Goal: Task Accomplishment & Management: Use online tool/utility

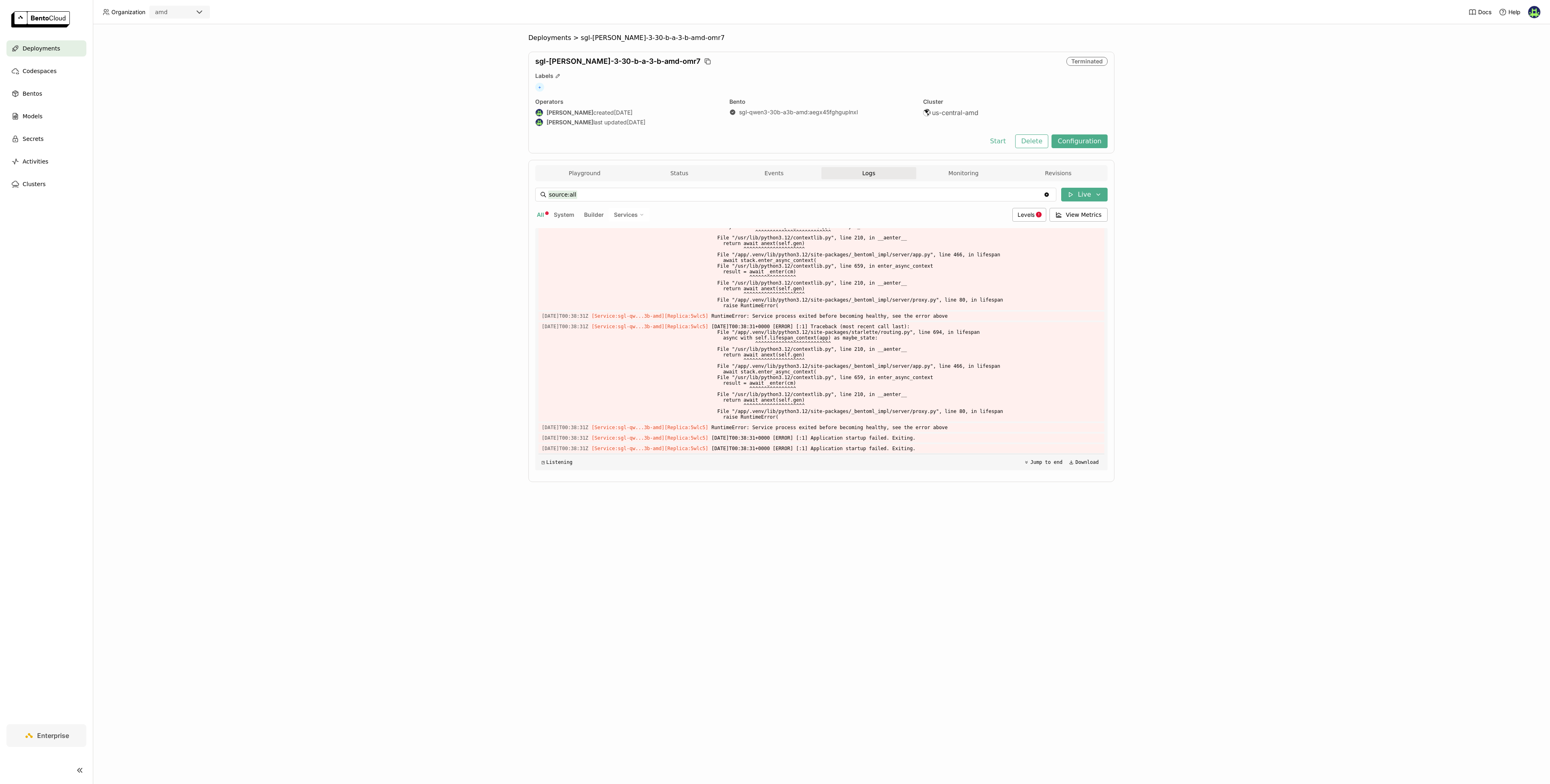
click at [235, 353] on div "Deployments > sgl-qwen-3-30-b-a-3-b-amd-omr7 sgl-qwen-3-30-b-a-3-b-amd-omr7 Ter…" at bounding box center [821, 404] width 1457 height 760
click at [690, 167] on button "Events" at bounding box center [774, 173] width 95 height 12
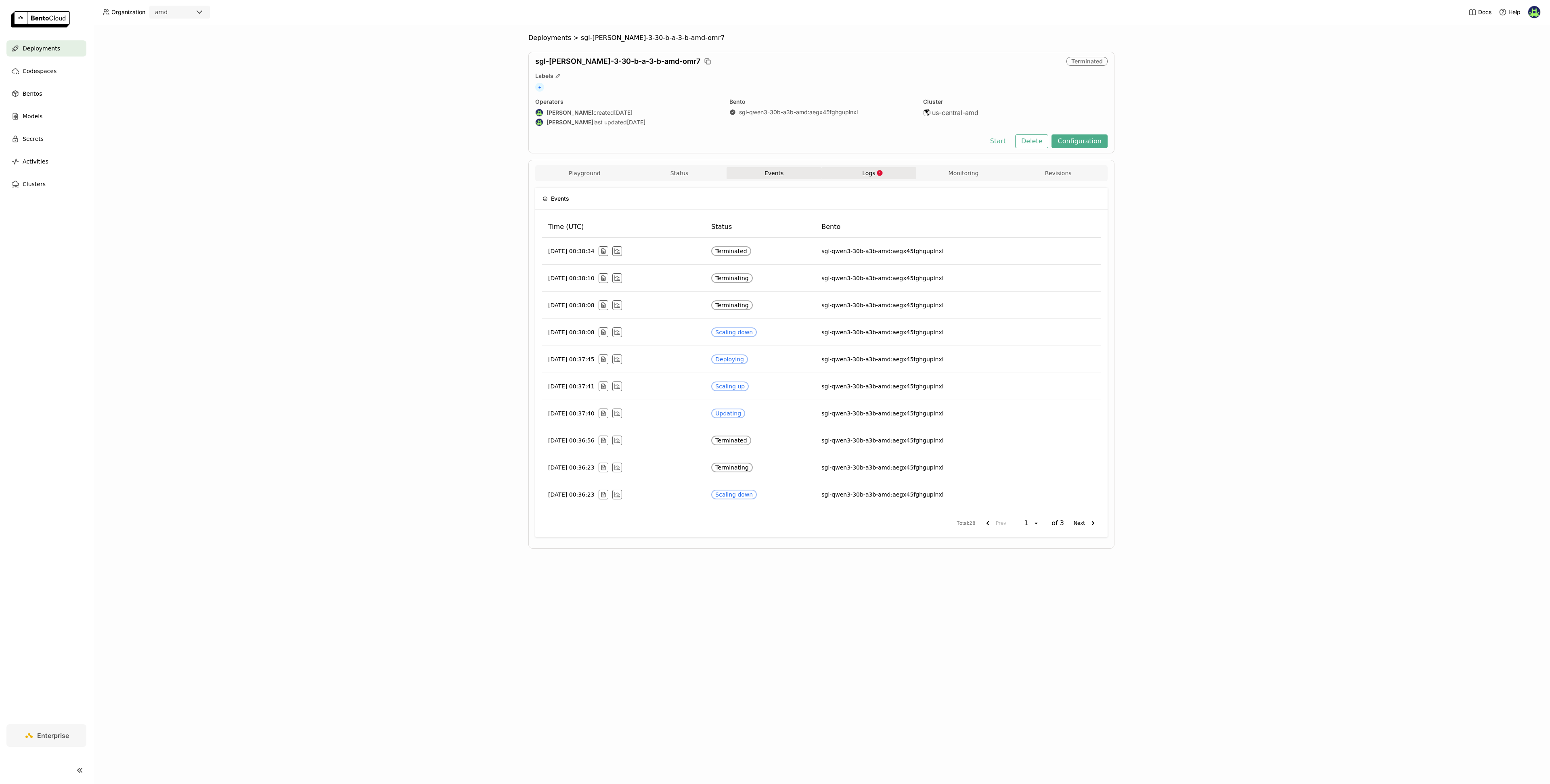
click at [690, 170] on span "Logs" at bounding box center [868, 173] width 13 height 7
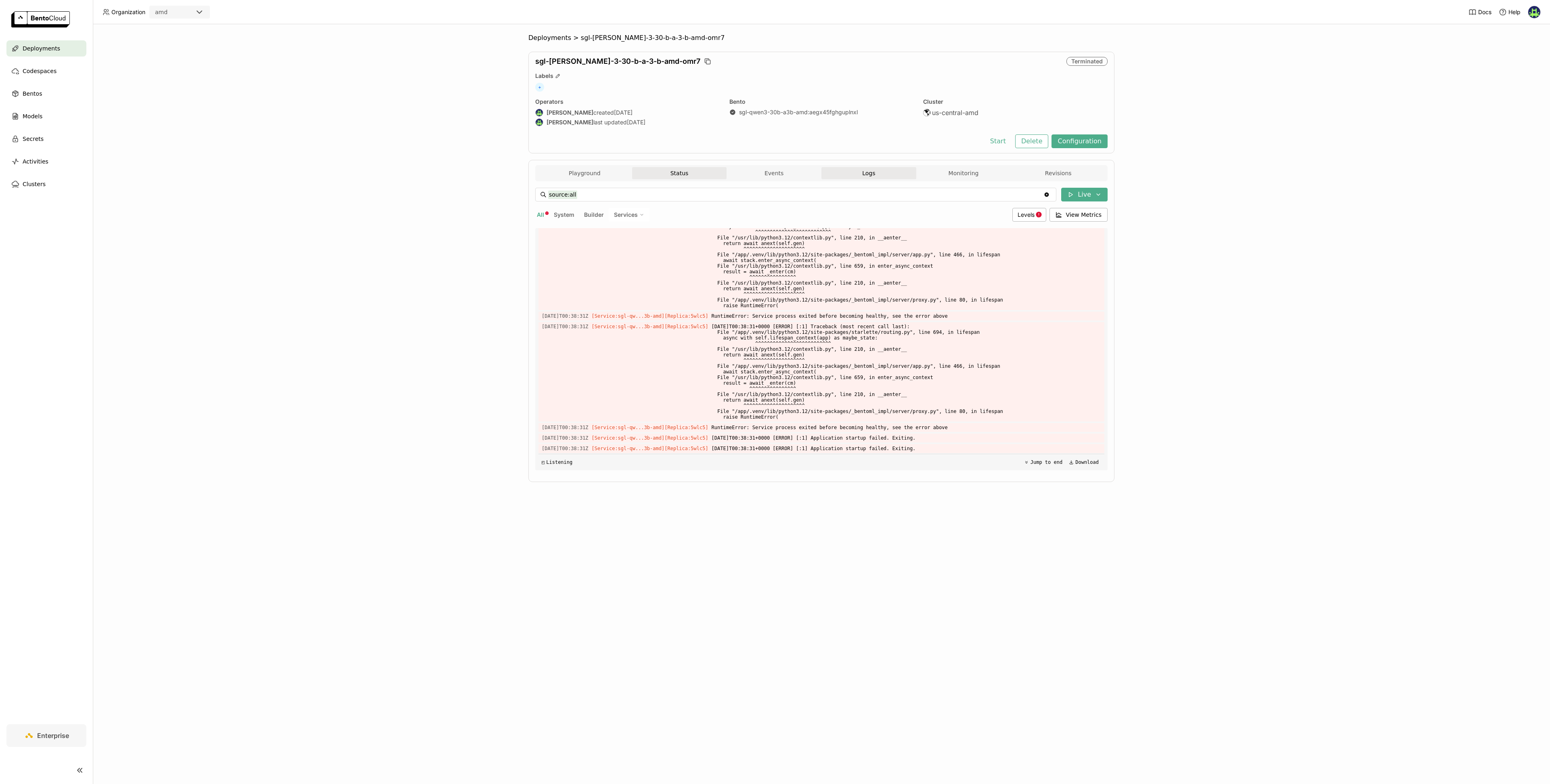
click at [642, 170] on button "Status" at bounding box center [680, 173] width 95 height 12
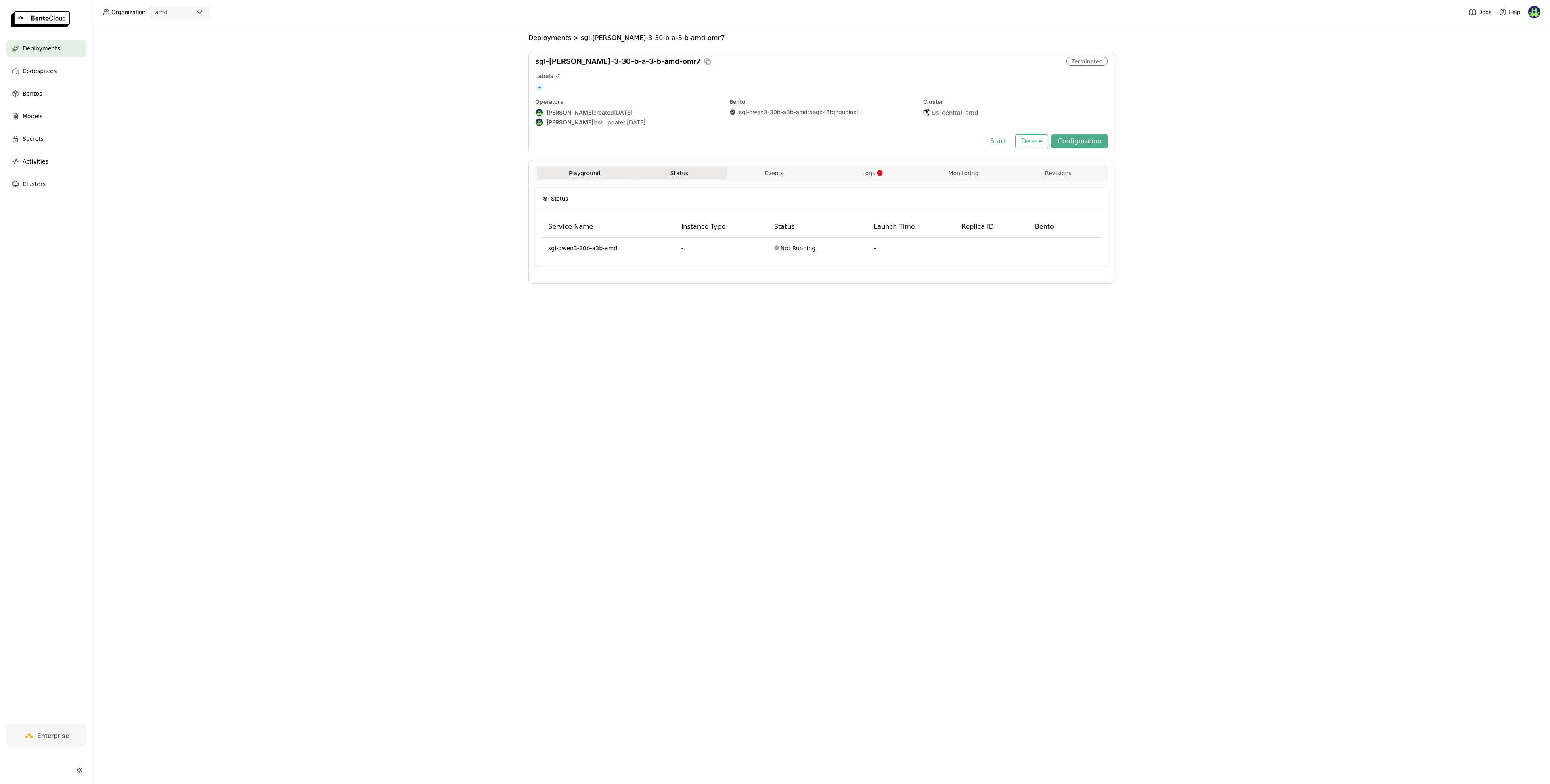
click at [587, 175] on button "Playground" at bounding box center [585, 173] width 95 height 12
click at [664, 174] on button "Status" at bounding box center [680, 173] width 95 height 12
click at [184, 152] on div "Deployments > sgl-qwen-3-30-b-a-3-b-amd-omr7 sgl-qwen-3-30-b-a-3-b-amd-omr7 Ter…" at bounding box center [821, 404] width 1457 height 760
click at [673, 168] on button "Status" at bounding box center [680, 173] width 95 height 12
click at [672, 173] on button "Status" at bounding box center [680, 173] width 95 height 12
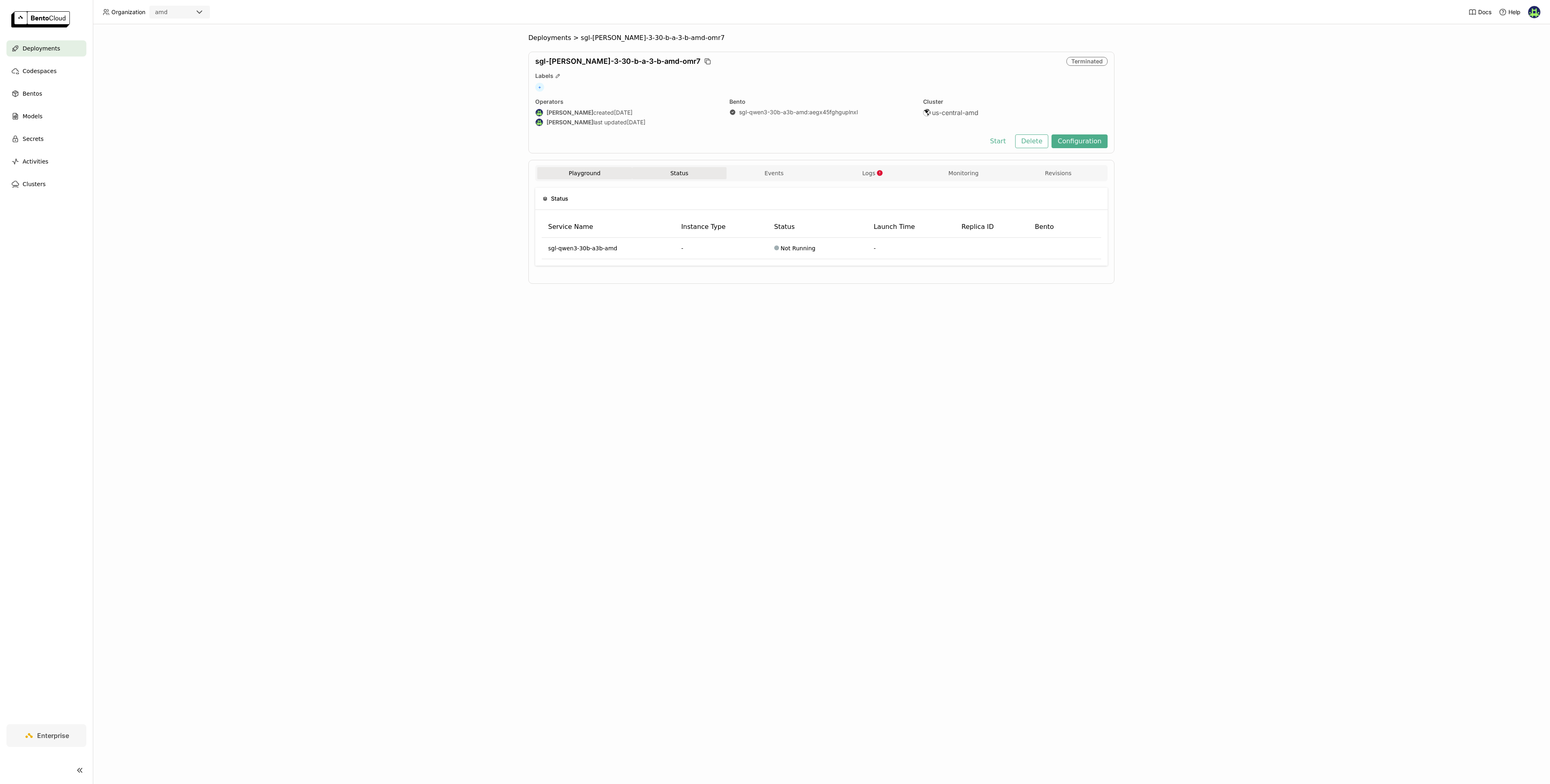
click at [605, 174] on button "Playground" at bounding box center [585, 173] width 95 height 12
click at [226, 293] on div "Deployments > sgl-qwen-3-30-b-a-3-b-amd-omr7 sgl-qwen-3-30-b-a-3-b-amd-omr7 Ter…" at bounding box center [821, 404] width 1457 height 760
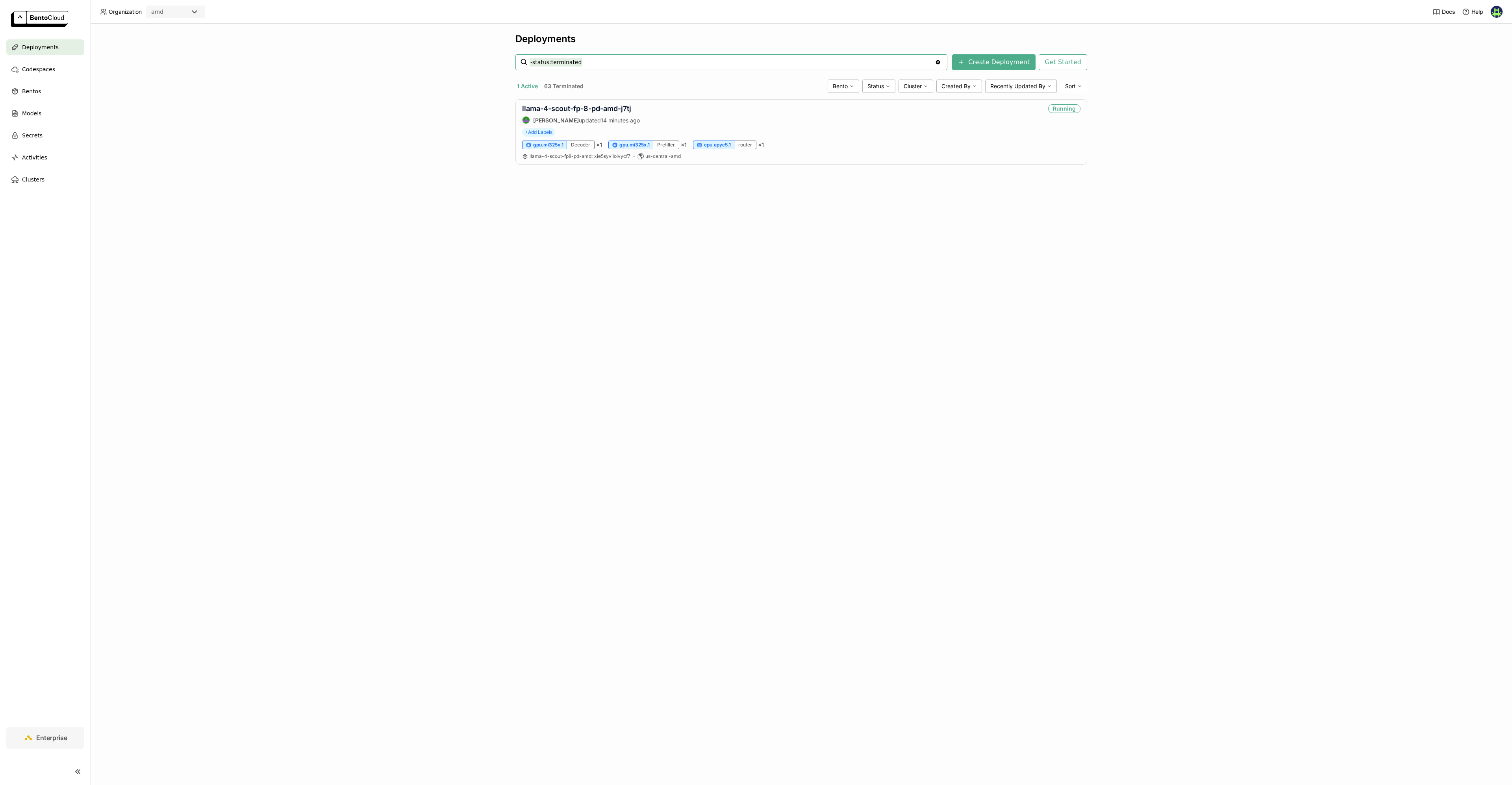
click at [688, 270] on div "Deployments -status:terminated -status:terminated Clear value Create Deployment…" at bounding box center [801, 404] width 1422 height 761
click at [393, 178] on div "Deployments -status:terminated -status:terminated Clear value Create Deployment…" at bounding box center [801, 404] width 1422 height 761
click at [607, 517] on div "Deployments -status:terminated -status:terminated Clear value Create Deployment…" at bounding box center [801, 404] width 1422 height 761
click at [609, 109] on link "llama-4-scout-fp-8-pd-amd-j7tj" at bounding box center [577, 109] width 109 height 8
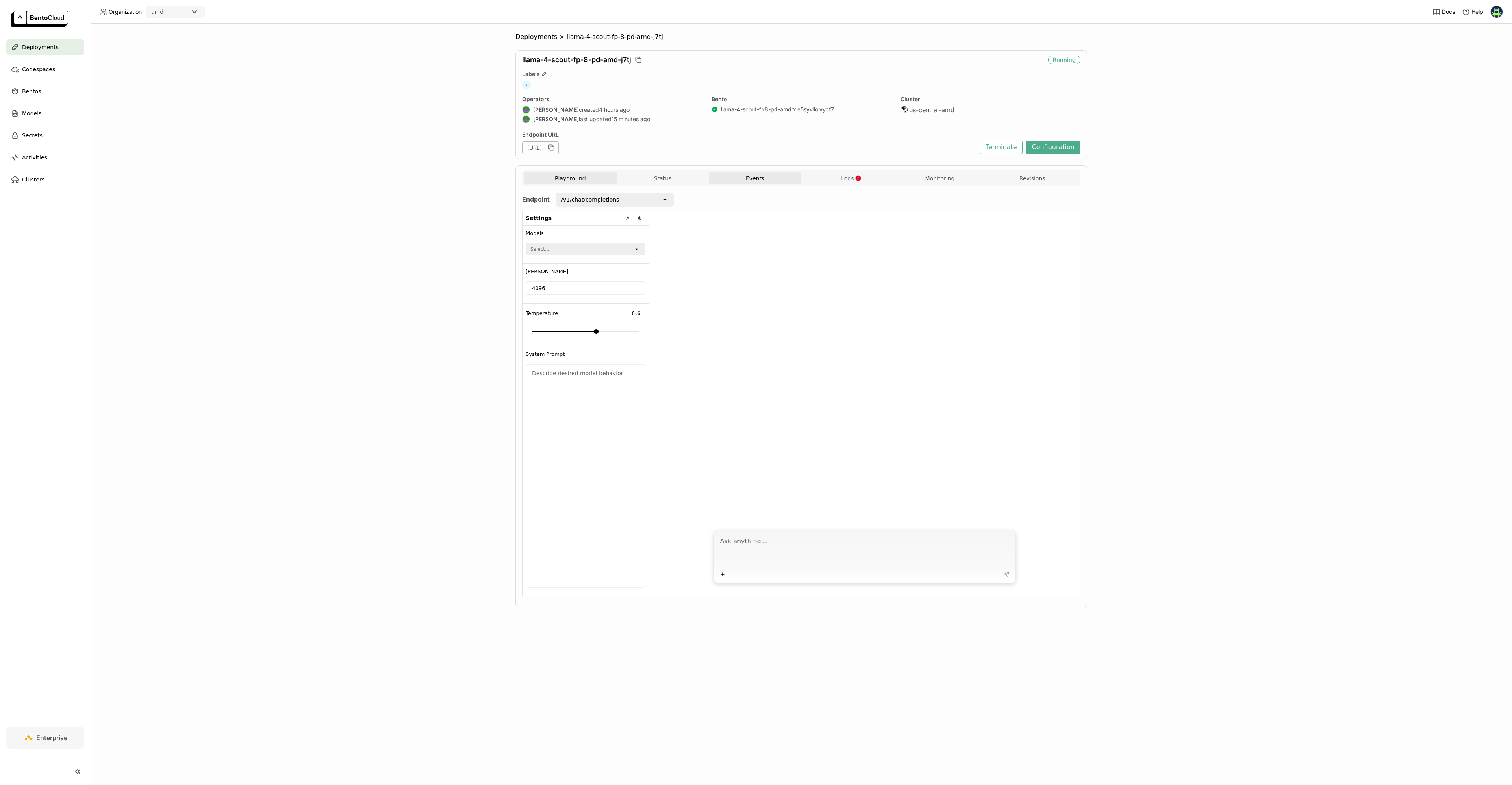
click at [776, 173] on button "Events" at bounding box center [755, 178] width 93 height 12
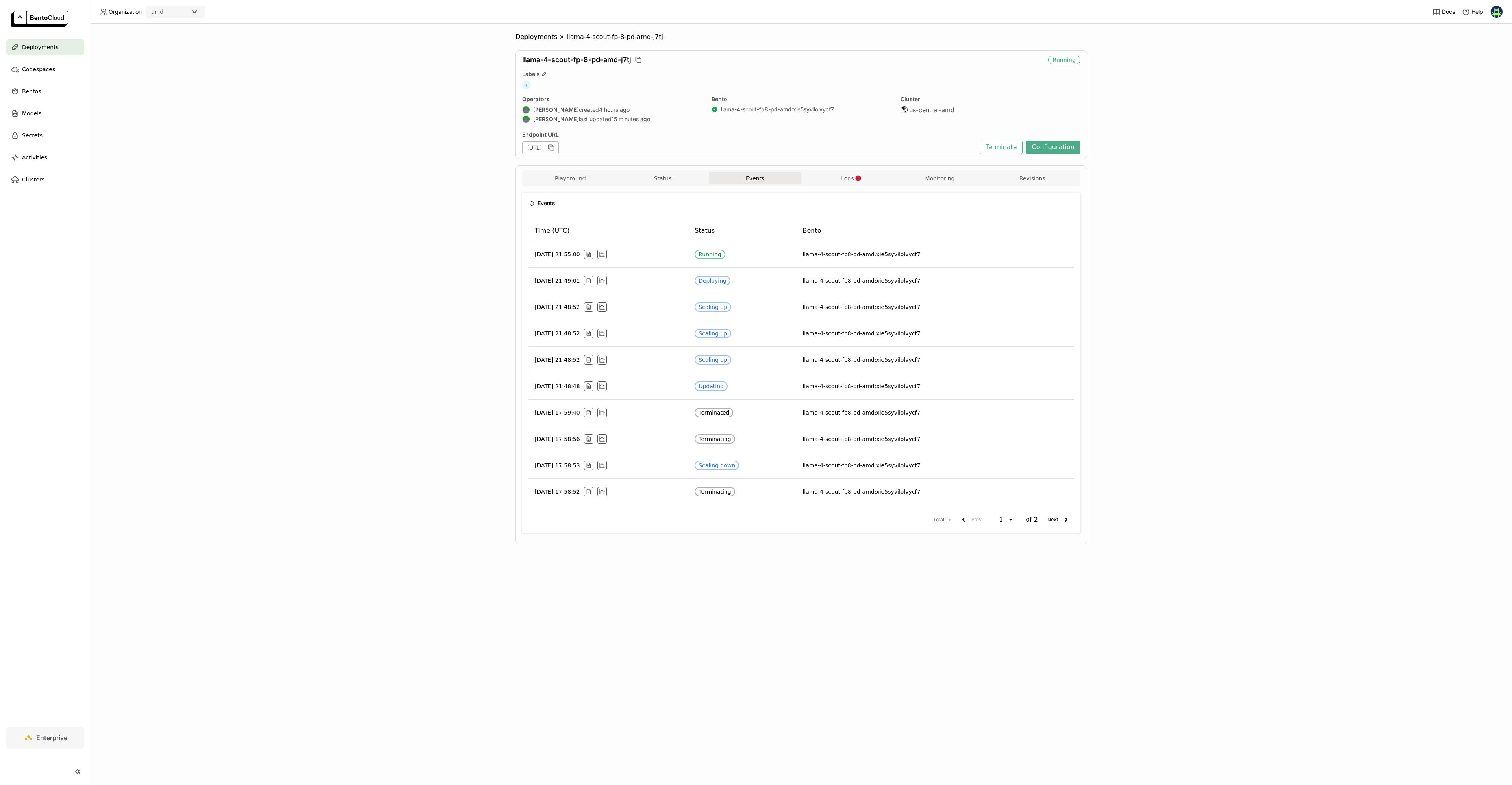
click at [416, 337] on div "Deployments > llama-4-scout-fp-8-pd-amd-j7tj llama-4-scout-fp-8-pd-amd-j7tj Run…" at bounding box center [801, 404] width 1422 height 761
click at [668, 174] on button "Status" at bounding box center [663, 178] width 93 height 12
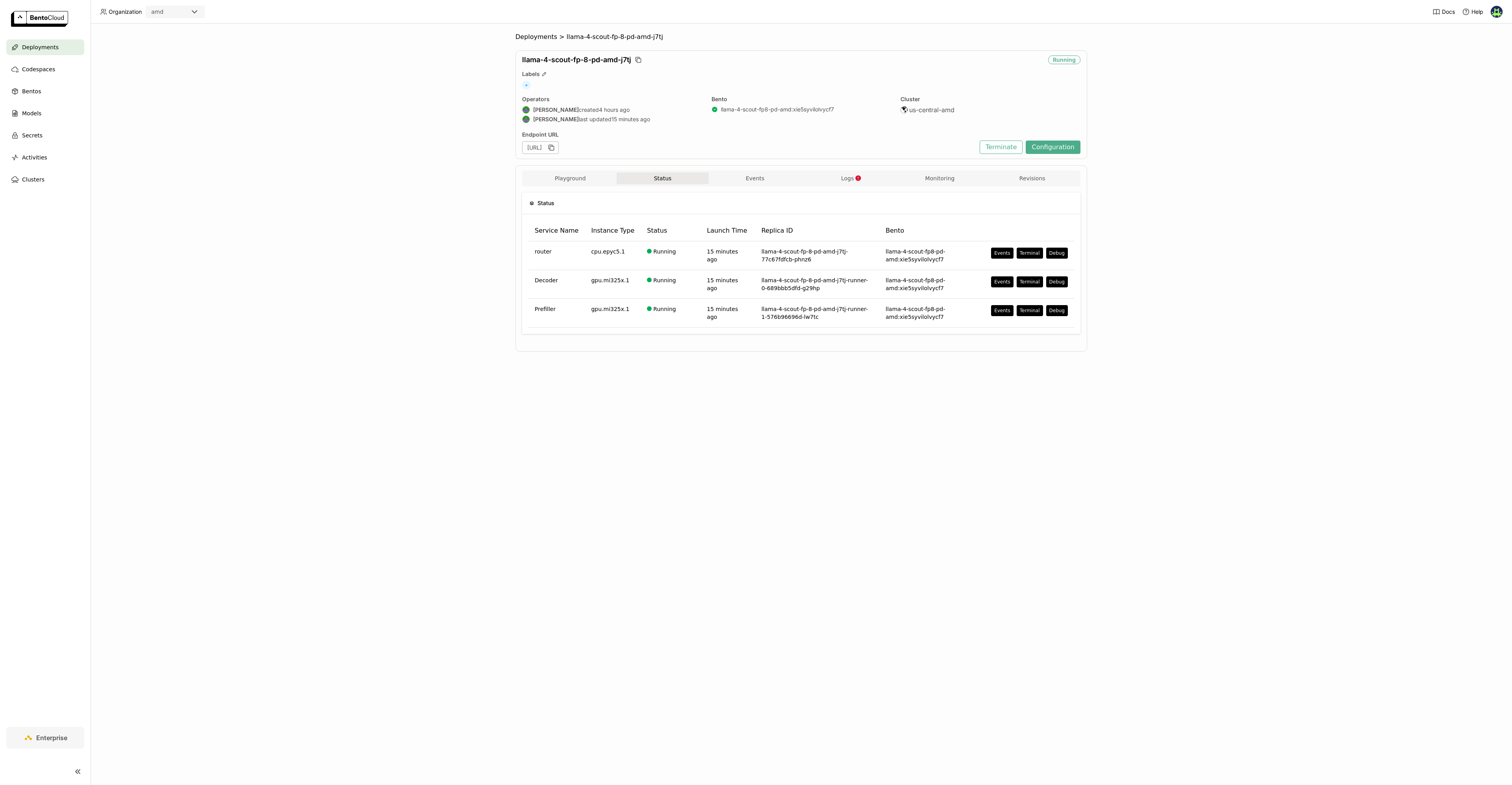
click at [534, 406] on div "Deployments > llama-4-scout-fp-8-pd-amd-j7tj llama-4-scout-fp-8-pd-amd-j7tj Run…" at bounding box center [801, 404] width 1422 height 761
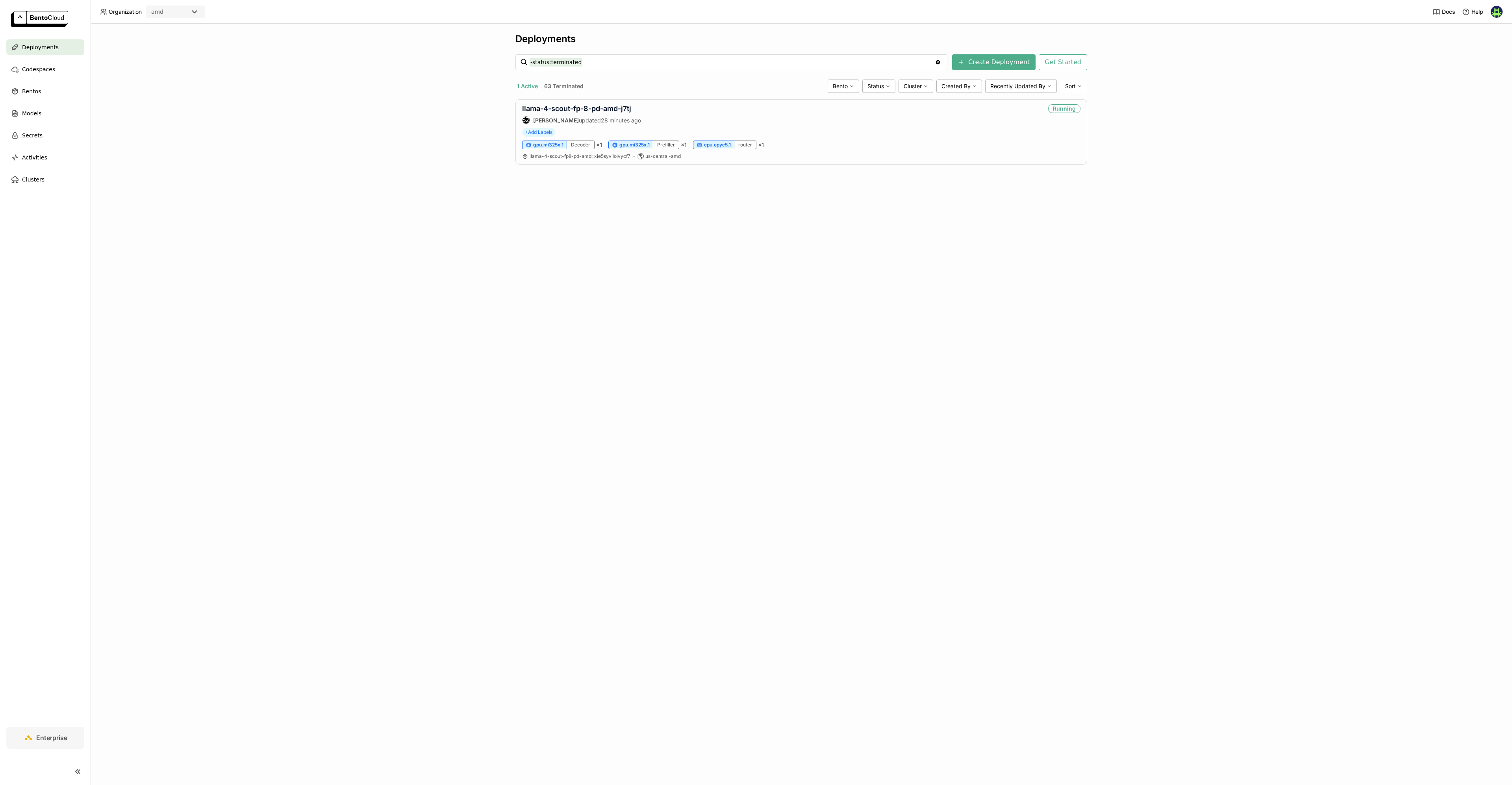
click at [414, 89] on div "Deployments -status:terminated -status:terminated Clear value Create Deployment…" at bounding box center [801, 404] width 1422 height 761
click at [774, 117] on div "llama-4-scout-fp-8-pd-amd-j7tj Shenyang Zhao updated 28 minutes ago Running" at bounding box center [801, 114] width 558 height 20
drag, startPoint x: 924, startPoint y: 121, endPoint x: 841, endPoint y: 117, distance: 83.1
click at [924, 121] on div "llama-4-scout-fp-8-pd-amd-j7tj Shenyang Zhao updated 28 minutes ago Running" at bounding box center [801, 114] width 558 height 20
click at [929, 82] on div "Cluster" at bounding box center [916, 86] width 35 height 13
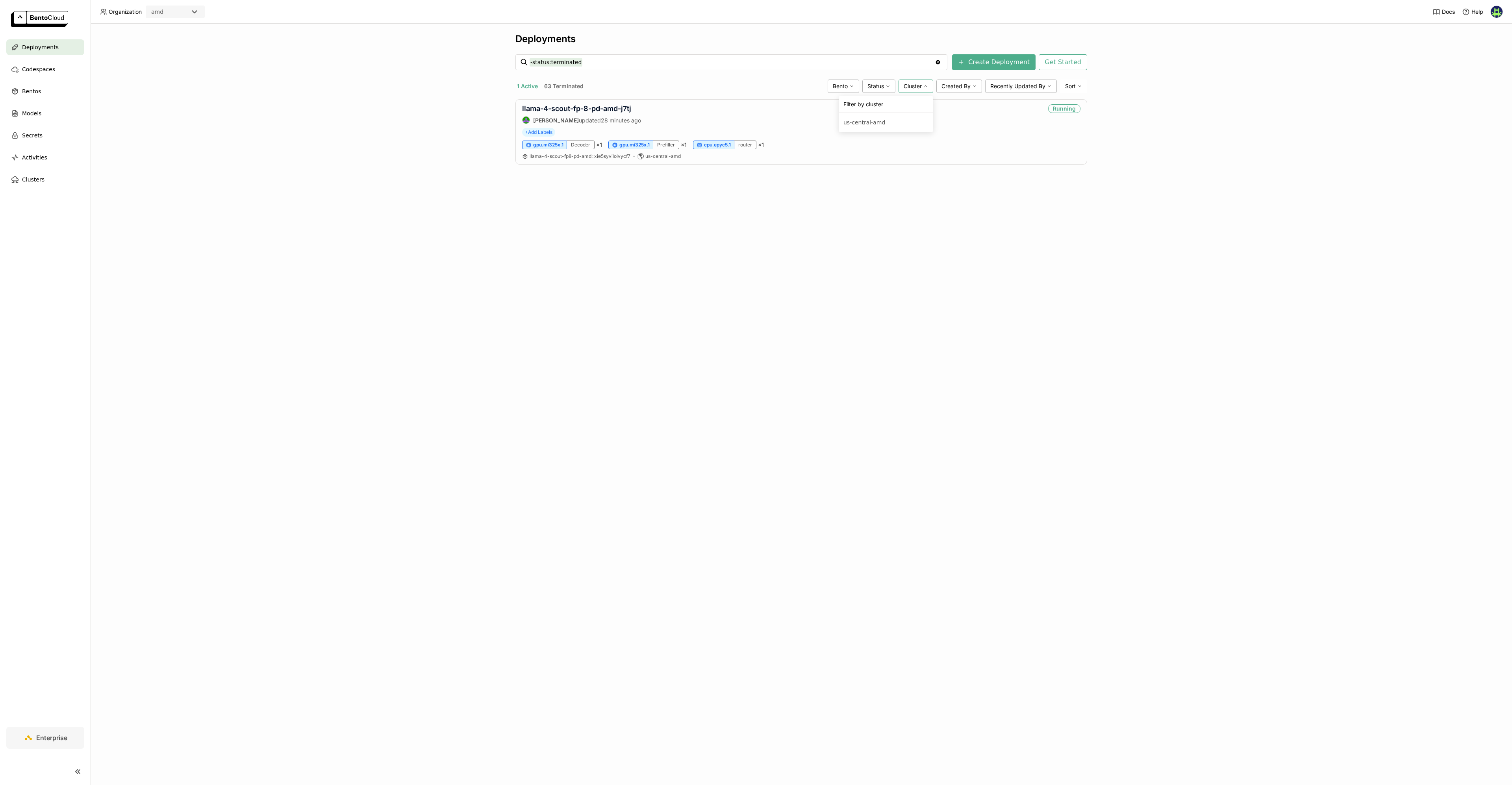
drag, startPoint x: 801, startPoint y: 82, endPoint x: 735, endPoint y: 96, distance: 67.5
click at [800, 82] on div "1 Active 63 Terminated" at bounding box center [670, 86] width 309 height 10
click at [679, 110] on div "llama-4-scout-fp-8-pd-amd-j7tj Shenyang Zhao updated 28 minutes ago Running" at bounding box center [801, 114] width 558 height 20
click at [574, 111] on link "llama-4-scout-fp-8-pd-amd-j7tj" at bounding box center [577, 109] width 109 height 8
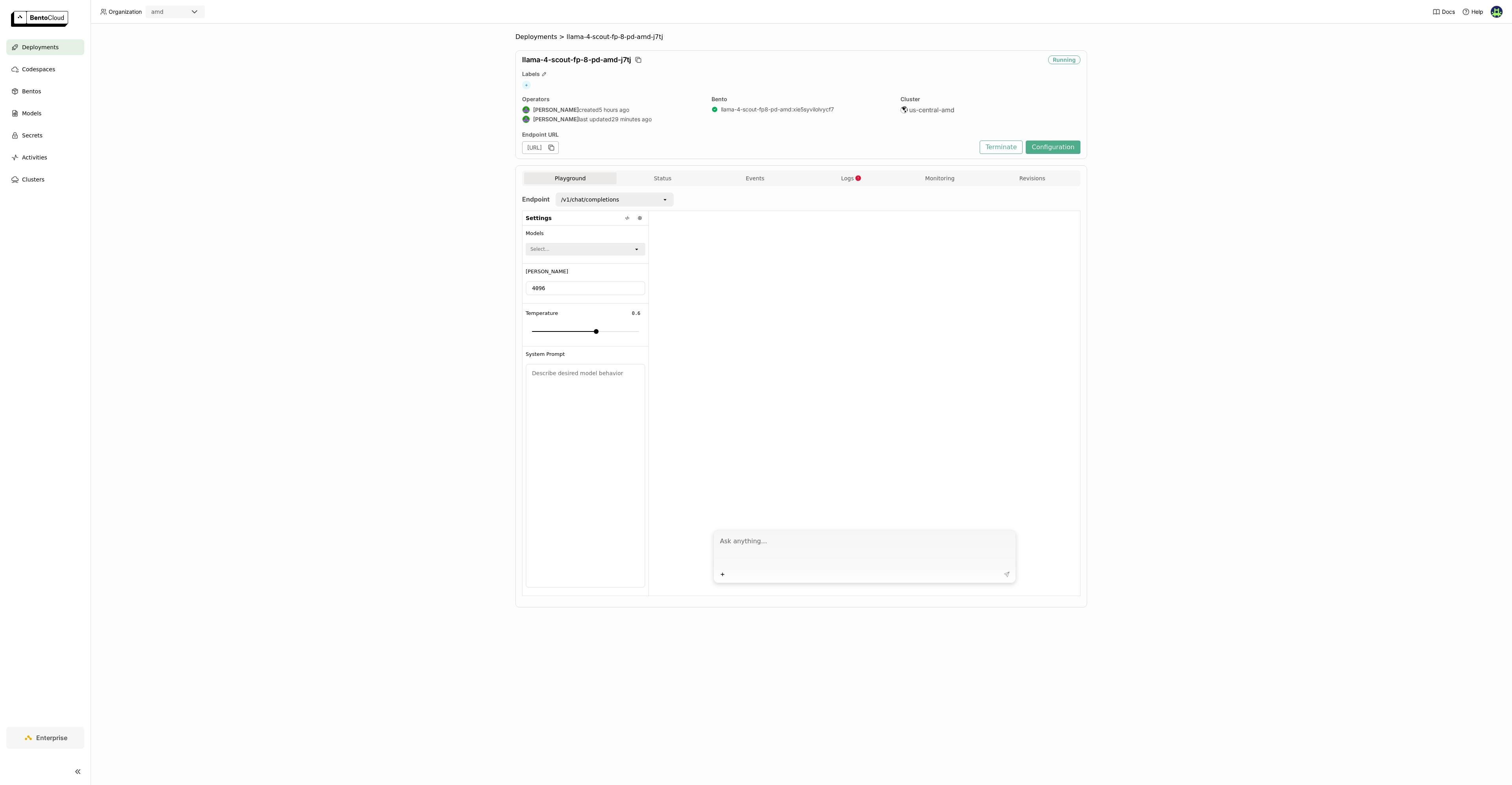
drag, startPoint x: 731, startPoint y: 145, endPoint x: 727, endPoint y: 146, distance: 4.1
click at [731, 145] on div "[URL]" at bounding box center [749, 147] width 454 height 12
click at [686, 181] on button "Status" at bounding box center [663, 178] width 93 height 12
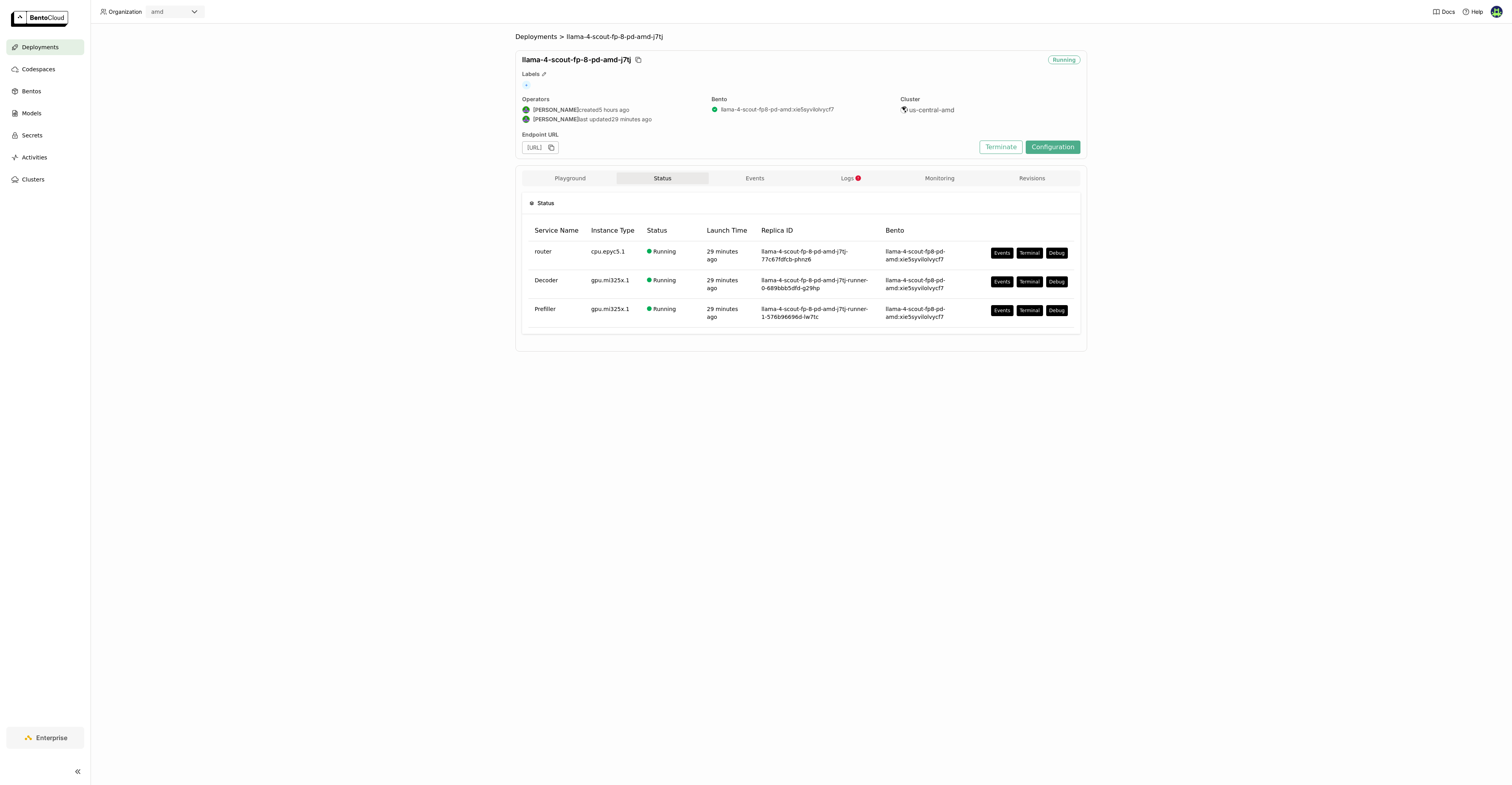
click at [784, 357] on div "Deployments > llama-4-scout-fp-8-pd-amd-j7tj llama-4-scout-fp-8-pd-amd-j7tj Run…" at bounding box center [801, 198] width 572 height 330
click at [844, 148] on div "https://llama-4-scout-fp-8-pd-amd-j7tj.amd-datl1.bentoml.ai" at bounding box center [749, 147] width 454 height 12
click at [4, 423] on nav "Deployments Codespaces Bentos Models Secrets Activities Clusters" at bounding box center [45, 383] width 90 height 687
click at [926, 153] on div "https://llama-4-scout-fp-8-pd-amd-j7tj.amd-datl1.bentoml.ai" at bounding box center [749, 147] width 454 height 12
click at [401, 147] on div "Deployments > llama-4-scout-fp-8-pd-amd-j7tj llama-4-scout-fp-8-pd-amd-j7tj Run…" at bounding box center [801, 404] width 1422 height 761
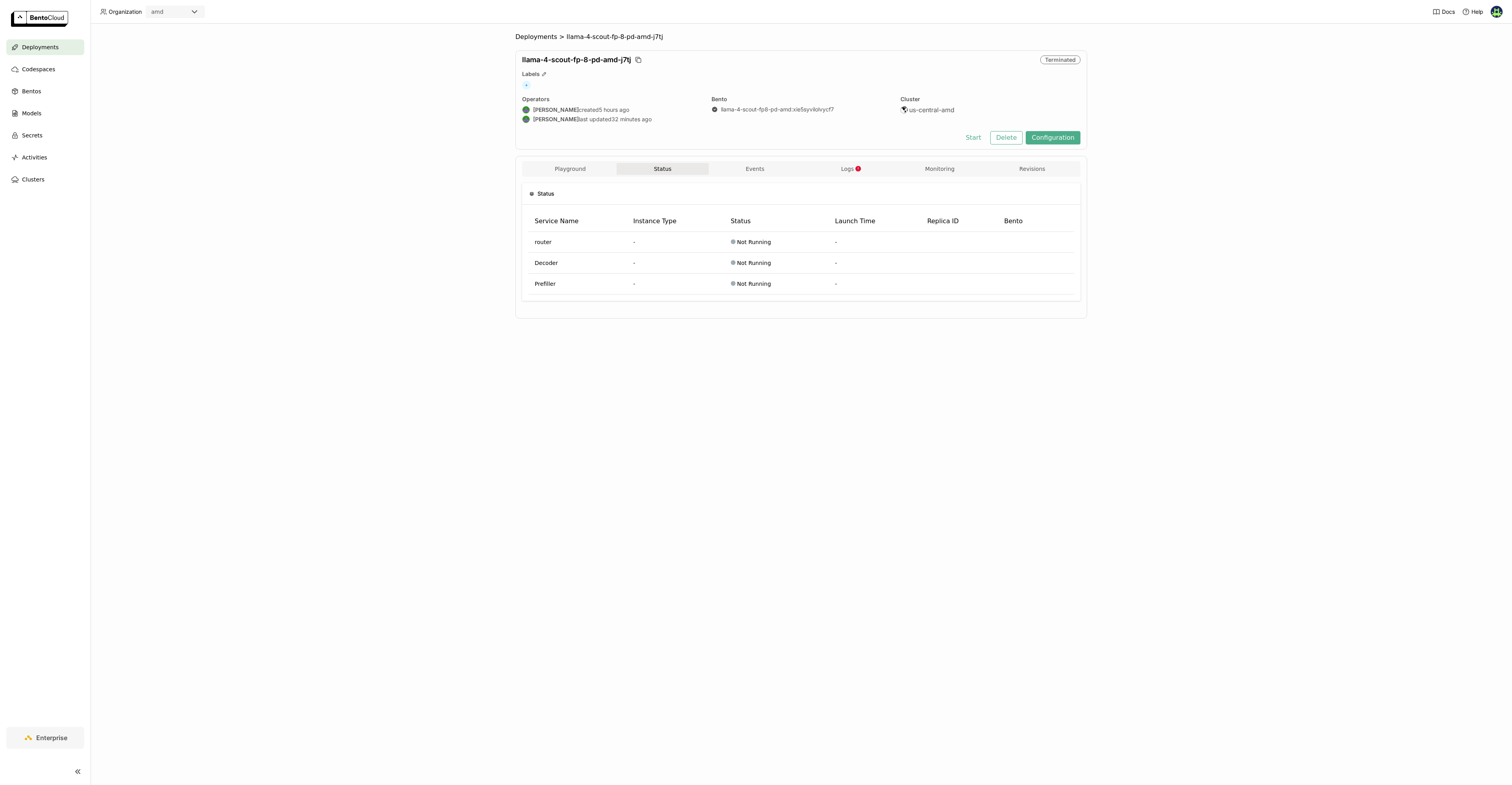
click at [278, 245] on div "Deployments > llama-4-scout-fp-8-pd-amd-j7tj llama-4-scout-fp-8-pd-amd-j7tj Ter…" at bounding box center [801, 404] width 1422 height 761
drag, startPoint x: 406, startPoint y: 190, endPoint x: 359, endPoint y: 138, distance: 70.1
click at [405, 187] on div "Deployments > llama-4-scout-fp-8-pd-amd-j7tj llama-4-scout-fp-8-pd-amd-j7tj Ter…" at bounding box center [801, 404] width 1422 height 761
click at [39, 89] on span "Bentos" at bounding box center [32, 92] width 19 height 9
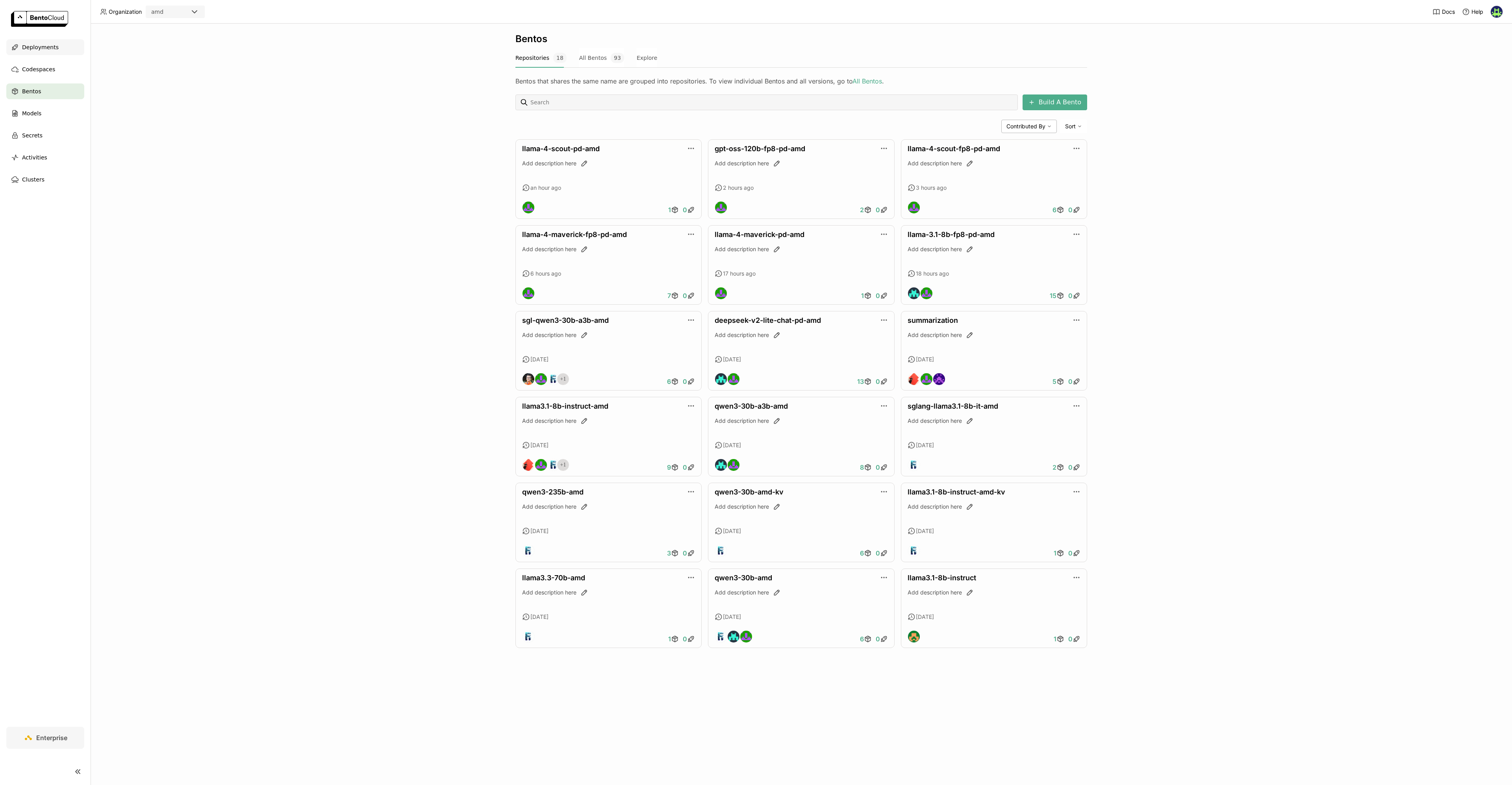
click at [54, 44] on span "Deployments" at bounding box center [41, 47] width 36 height 9
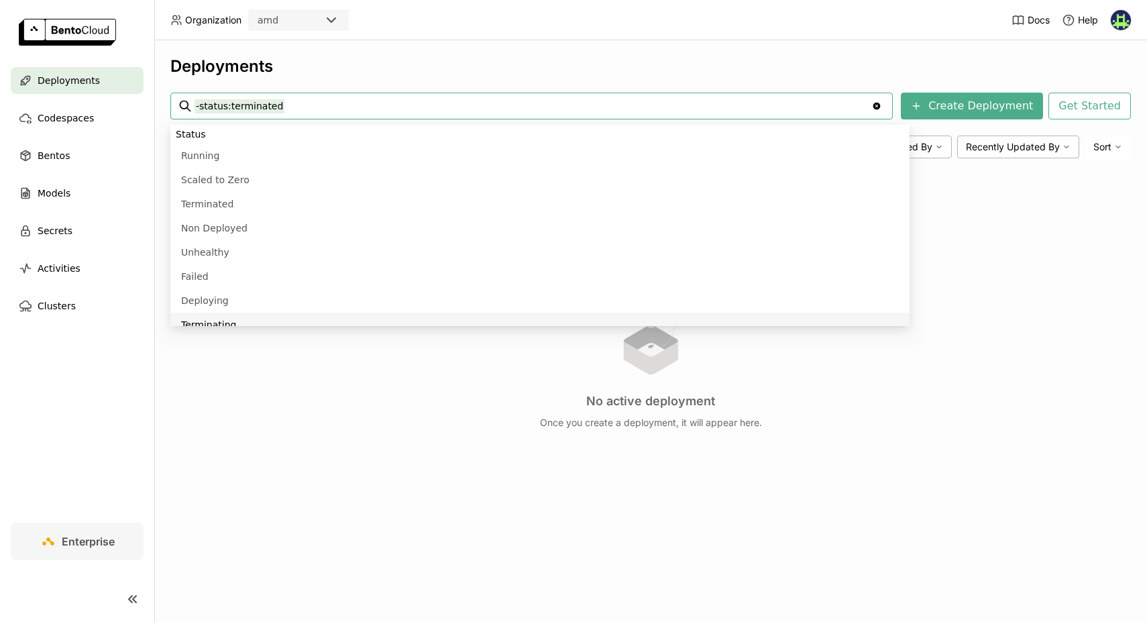
click at [446, 503] on div "No active deployment Once you create a deployment, it will appear here." at bounding box center [650, 352] width 961 height 367
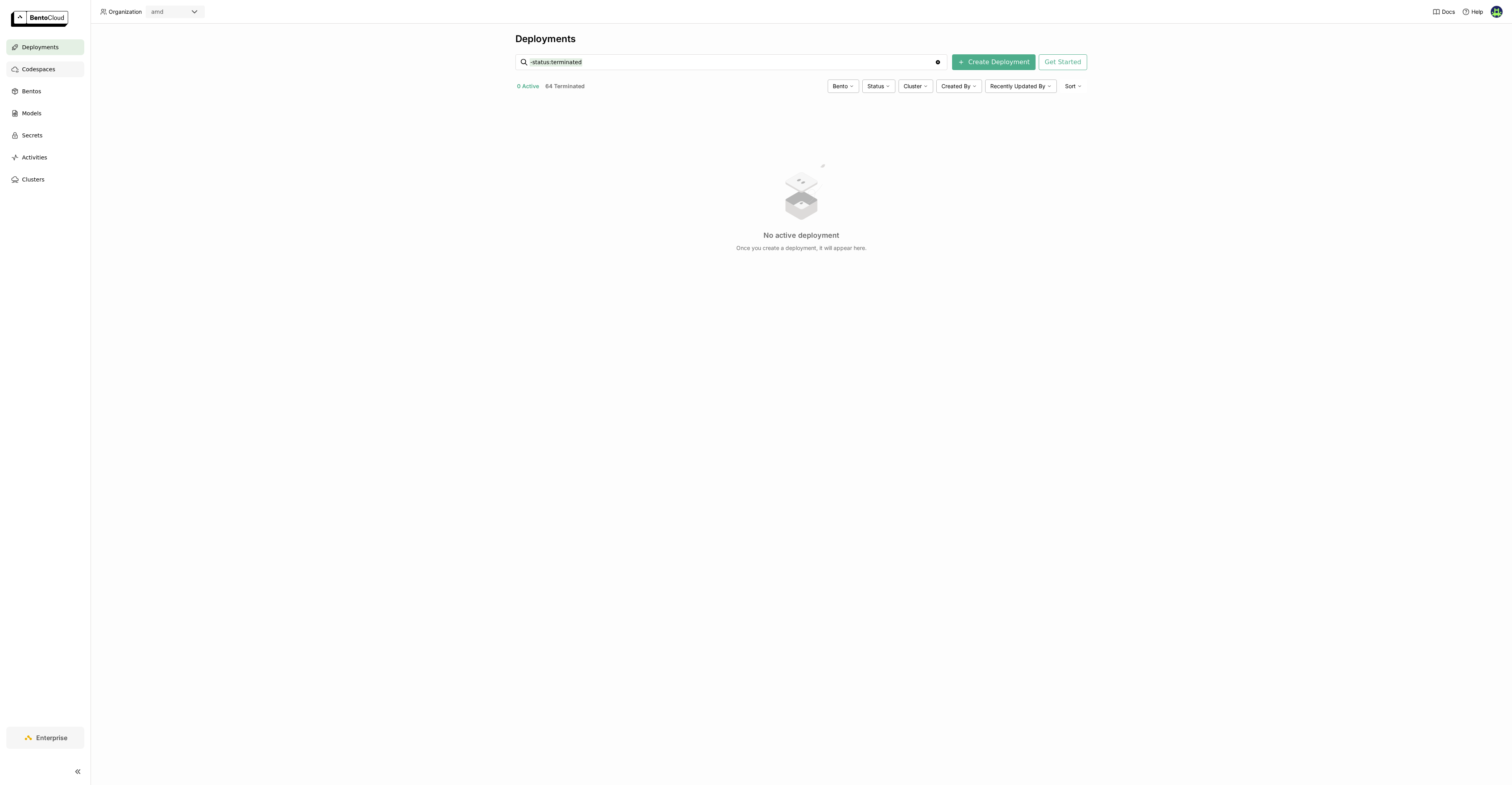
click at [53, 69] on span "Codespaces" at bounding box center [39, 69] width 33 height 9
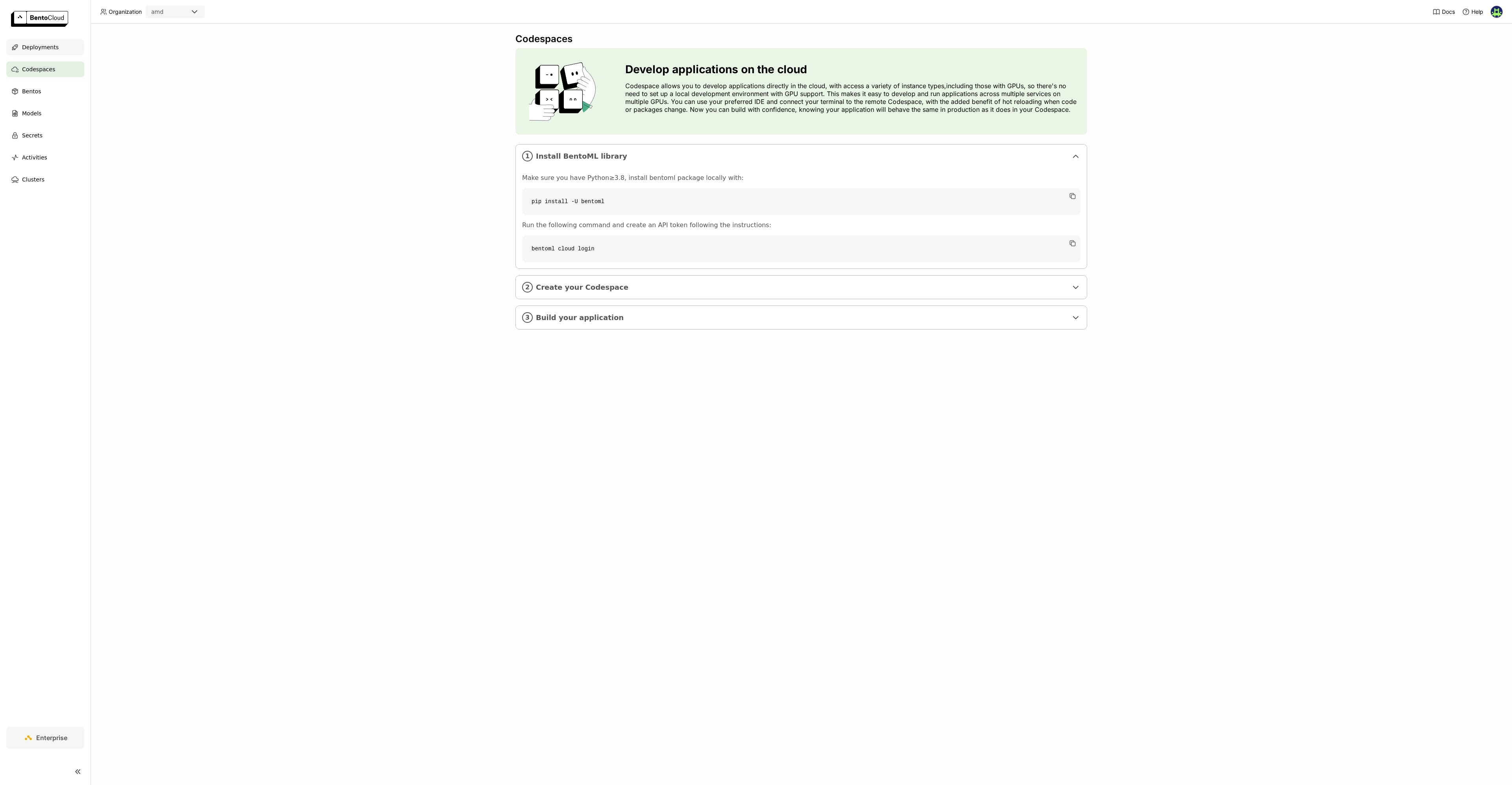
click at [45, 47] on span "Deployments" at bounding box center [41, 47] width 36 height 9
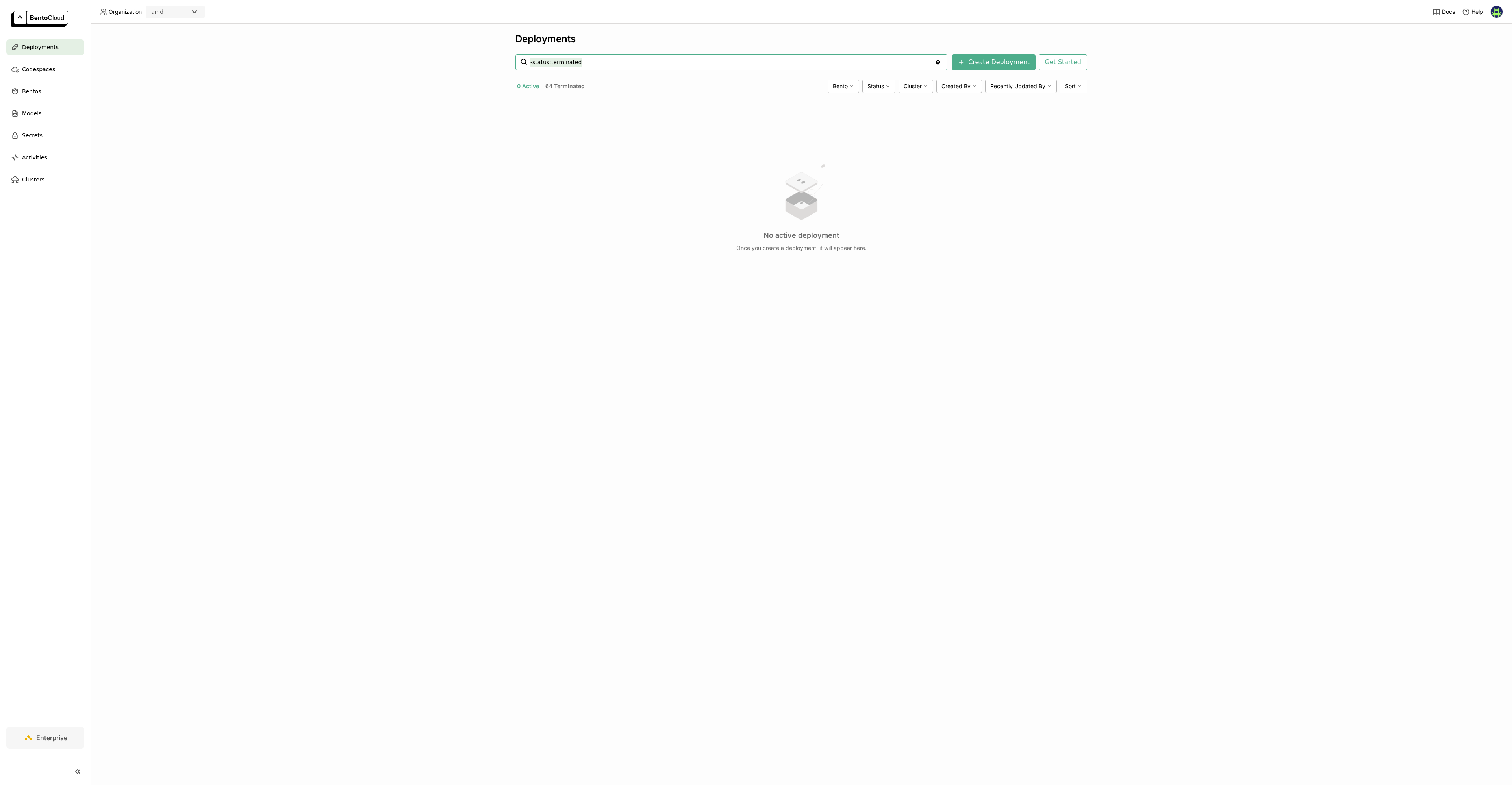
click at [1494, 11] on img at bounding box center [1497, 12] width 12 height 12
click at [1484, 49] on span "API Tokens" at bounding box center [1484, 52] width 28 height 7
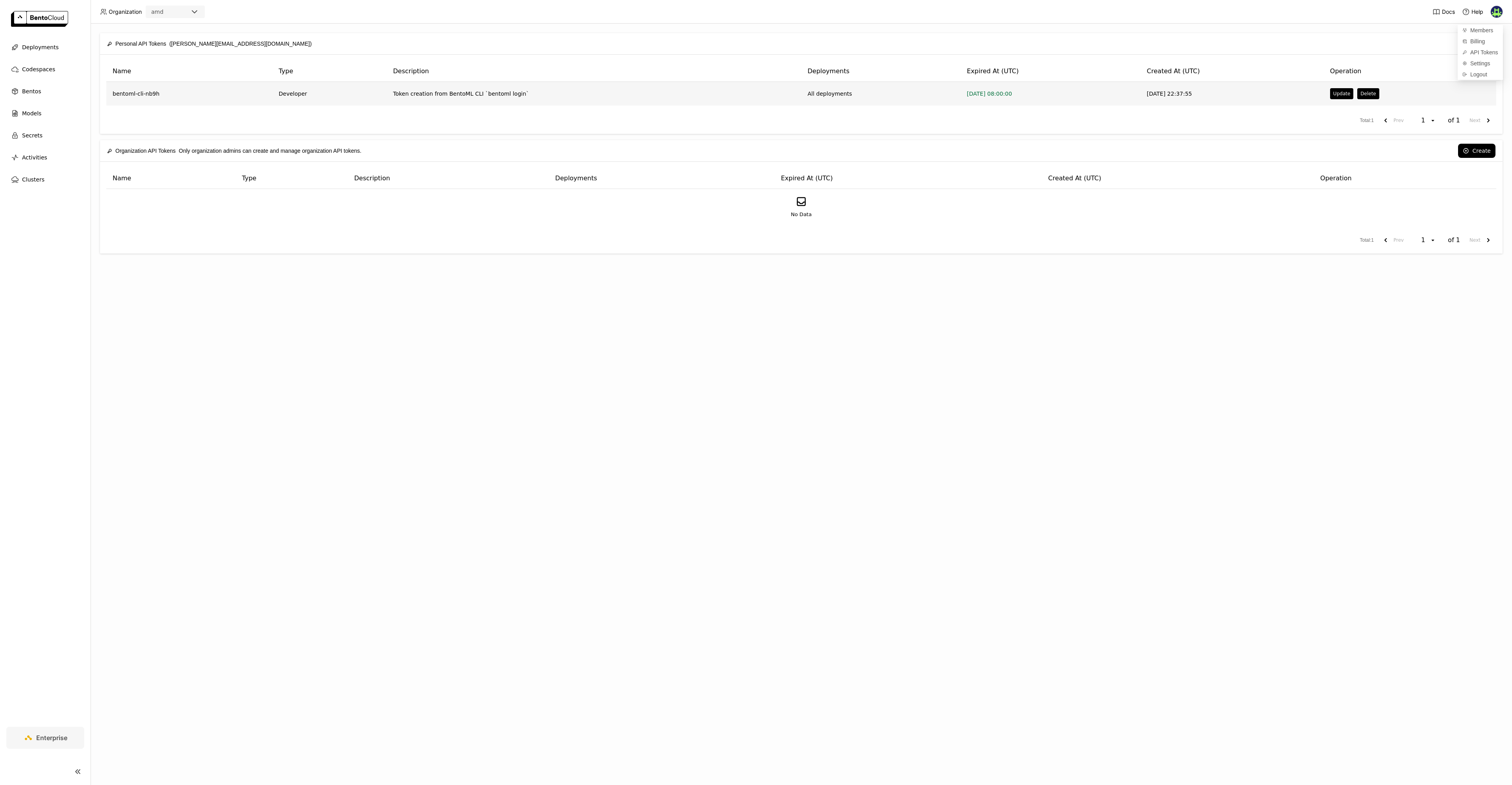
click at [1227, 96] on td "[DATE] 22:37:55" at bounding box center [1232, 94] width 183 height 23
click at [149, 87] on td "bentoml-cli-nb9h" at bounding box center [189, 94] width 166 height 23
click at [1483, 43] on button "Create" at bounding box center [1477, 43] width 38 height 14
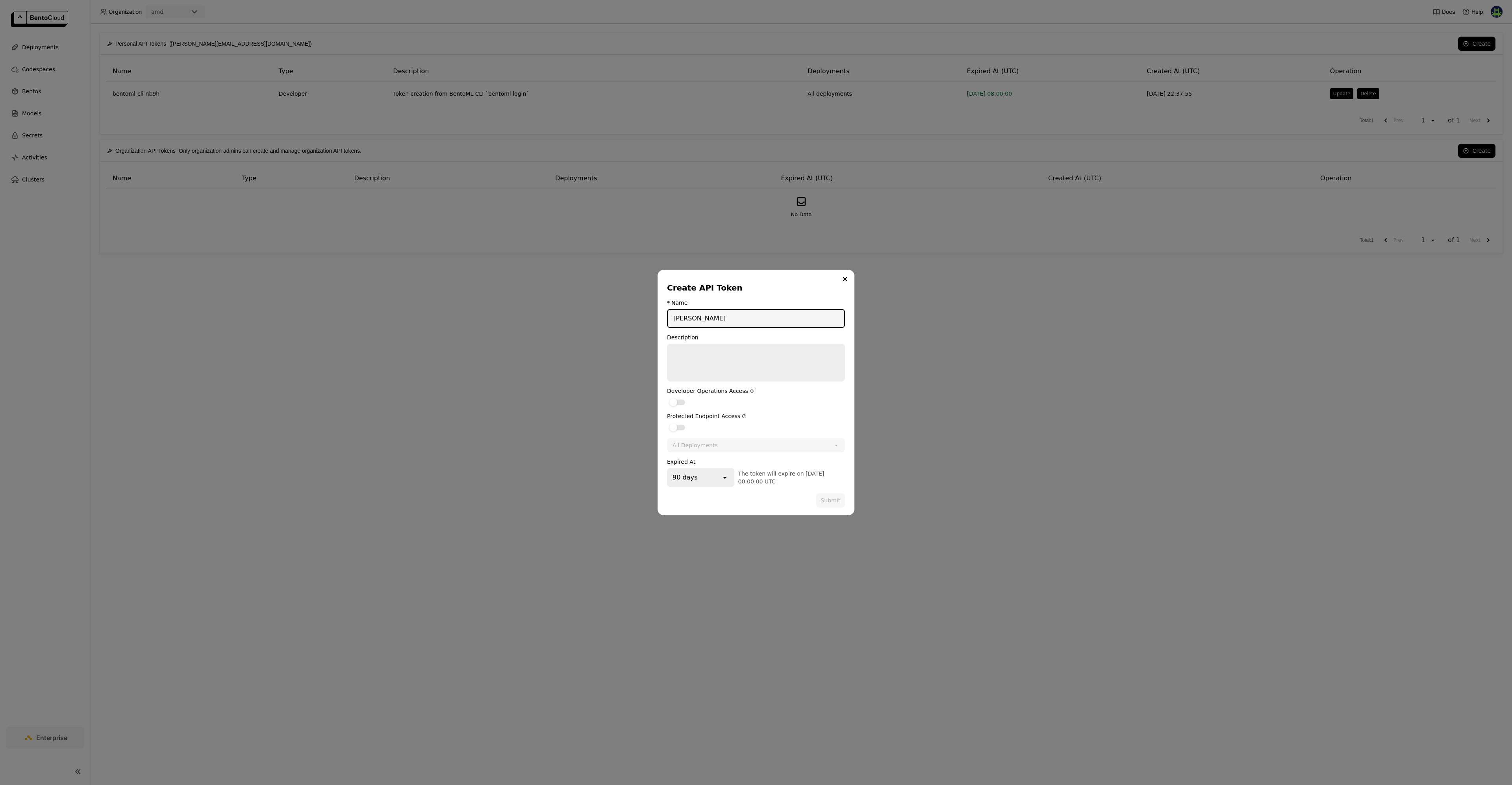
type input "vincent"
click at [750, 362] on textarea "dialog" at bounding box center [756, 363] width 177 height 36
click at [680, 400] on div "dialog" at bounding box center [677, 402] width 16 height 5
click at [667, 397] on input "dialog" at bounding box center [667, 397] width 0 height 0
click at [833, 502] on button "Submit" at bounding box center [831, 500] width 29 height 14
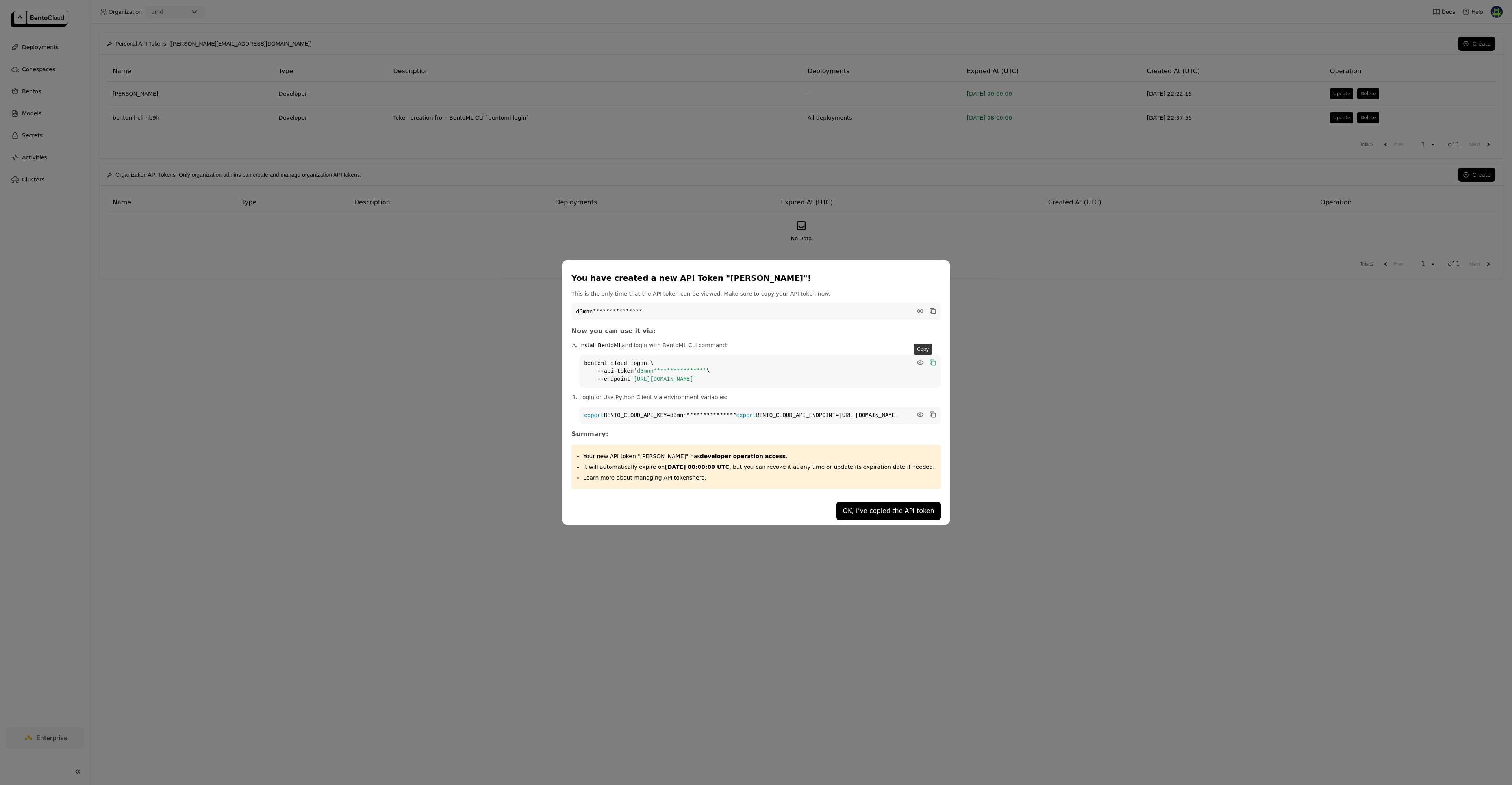
click at [932, 361] on icon "dialog" at bounding box center [933, 363] width 4 height 4
click at [929, 362] on icon "dialog" at bounding box center [932, 362] width 8 height 8
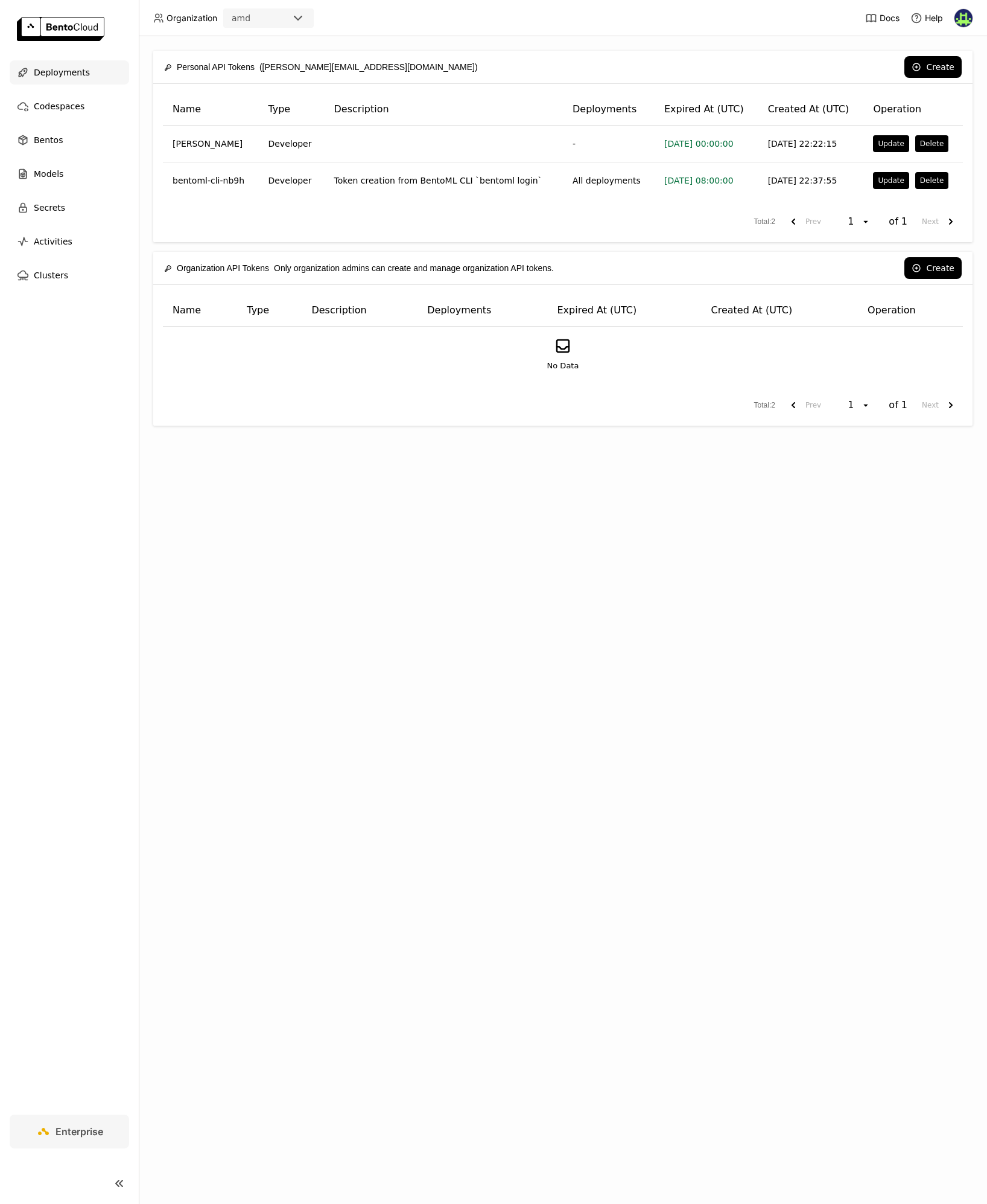
click at [52, 75] on span "Deployments" at bounding box center [62, 72] width 56 height 14
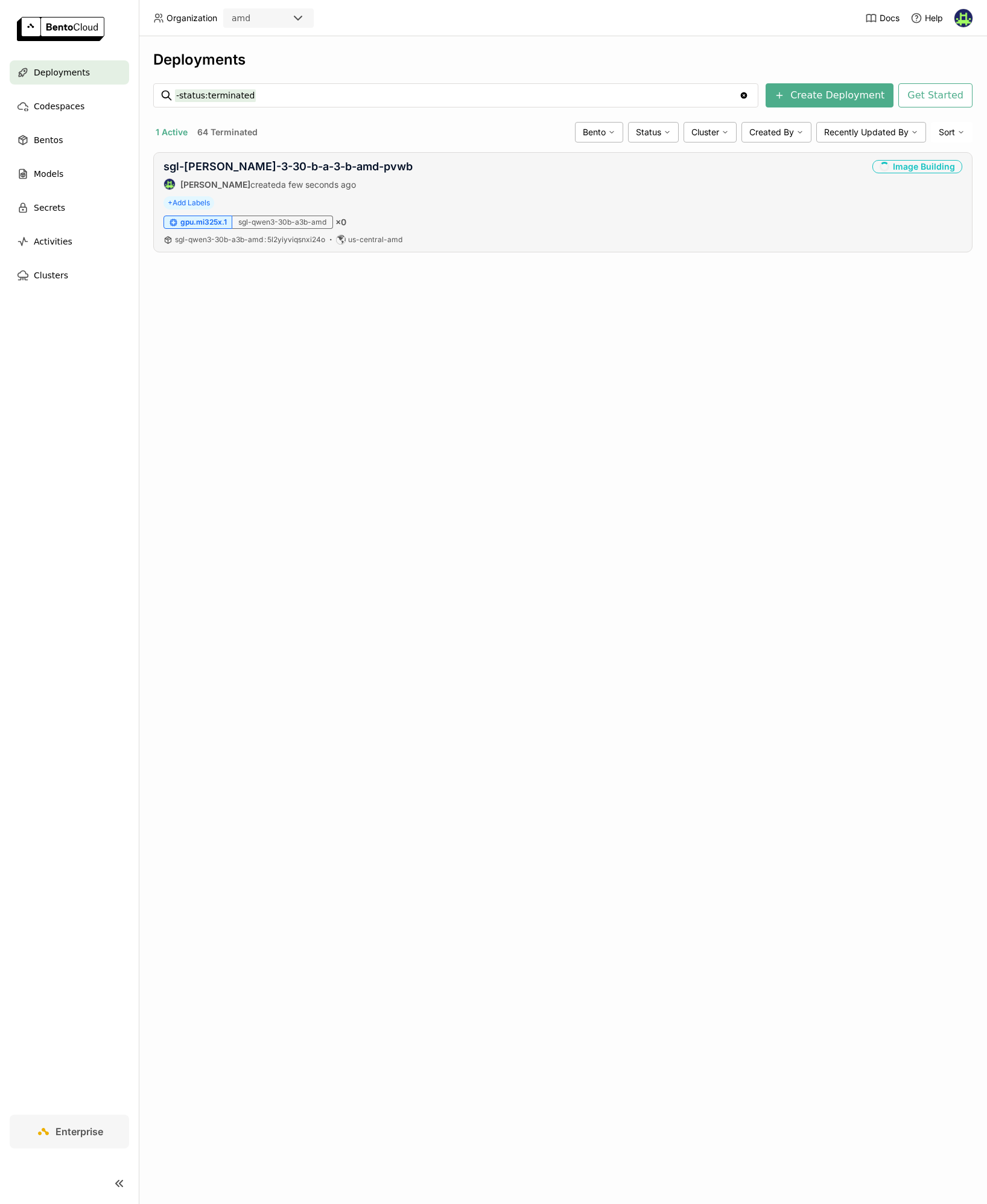
click at [343, 186] on span "a few seconds ago" at bounding box center [319, 184] width 75 height 10
click at [543, 220] on div "gpu.mi325x.1 sgl-qwen3-30b-a3b-amd × 1" at bounding box center [563, 221] width 799 height 13
click at [293, 166] on link "sgl-qwen-3-30-b-a-3-b-amd-pvwb" at bounding box center [288, 166] width 249 height 13
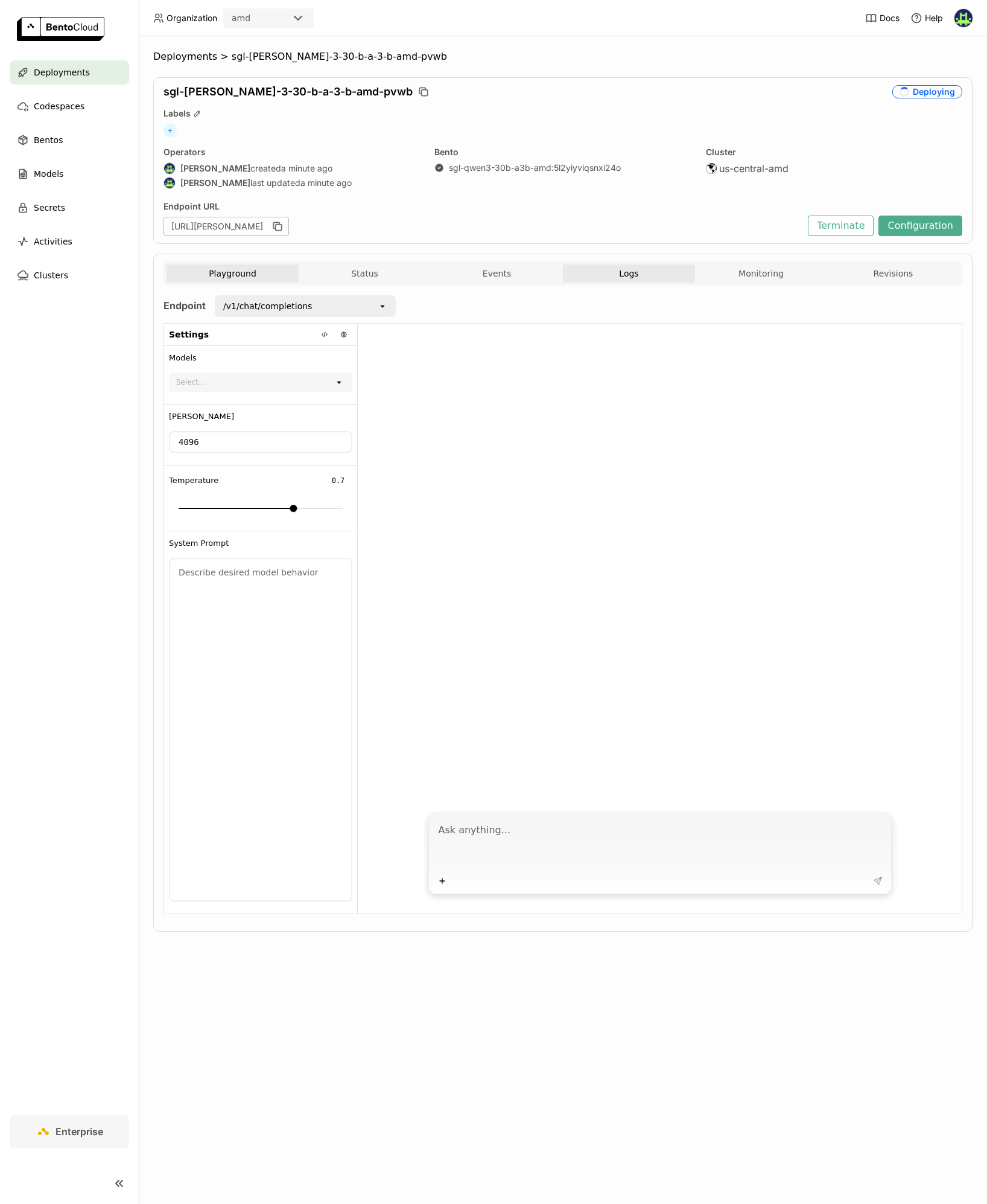
click at [613, 269] on button "Logs" at bounding box center [629, 274] width 132 height 18
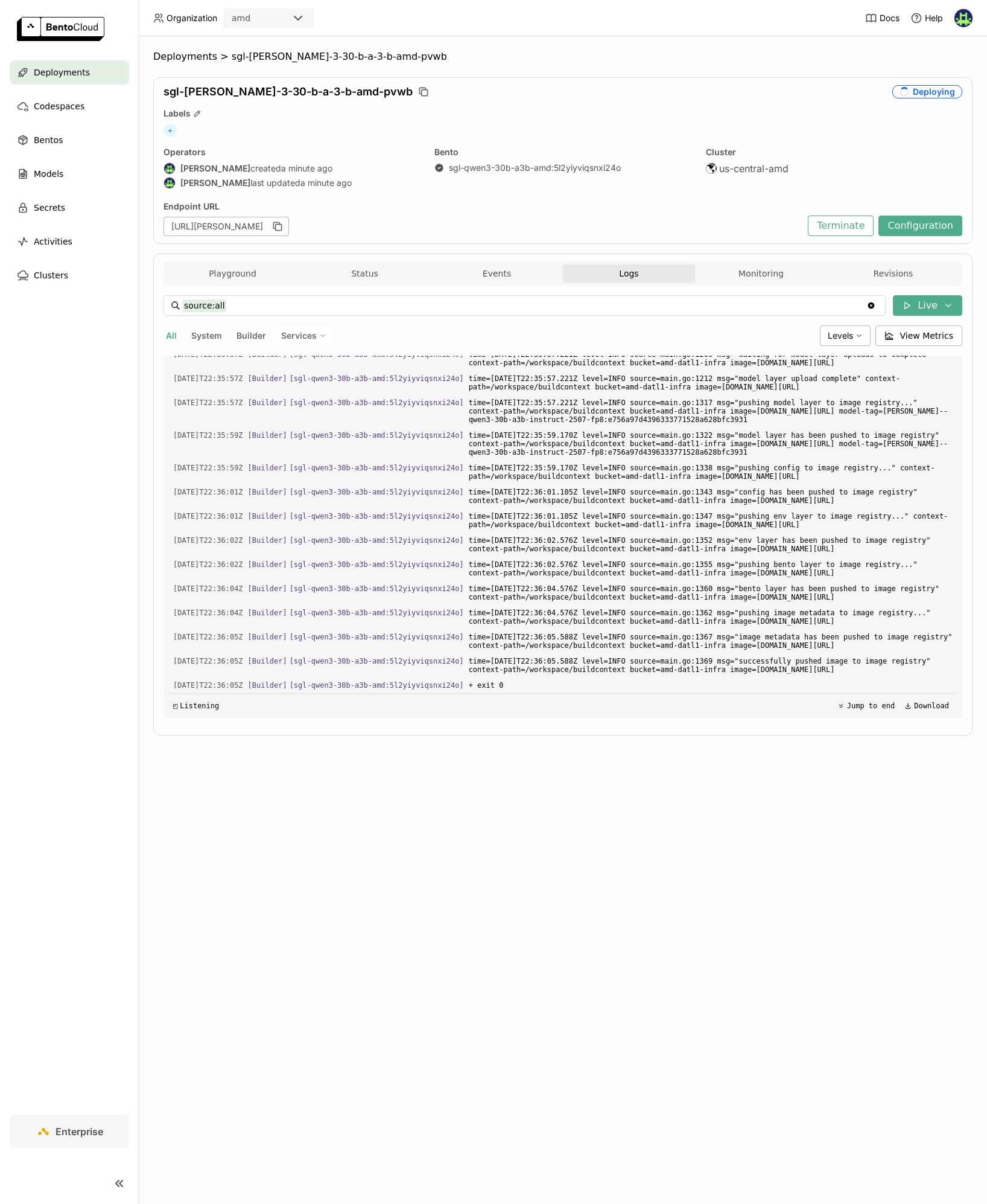
scroll to position [1825, 0]
click at [844, 332] on span "Levels" at bounding box center [840, 335] width 25 height 10
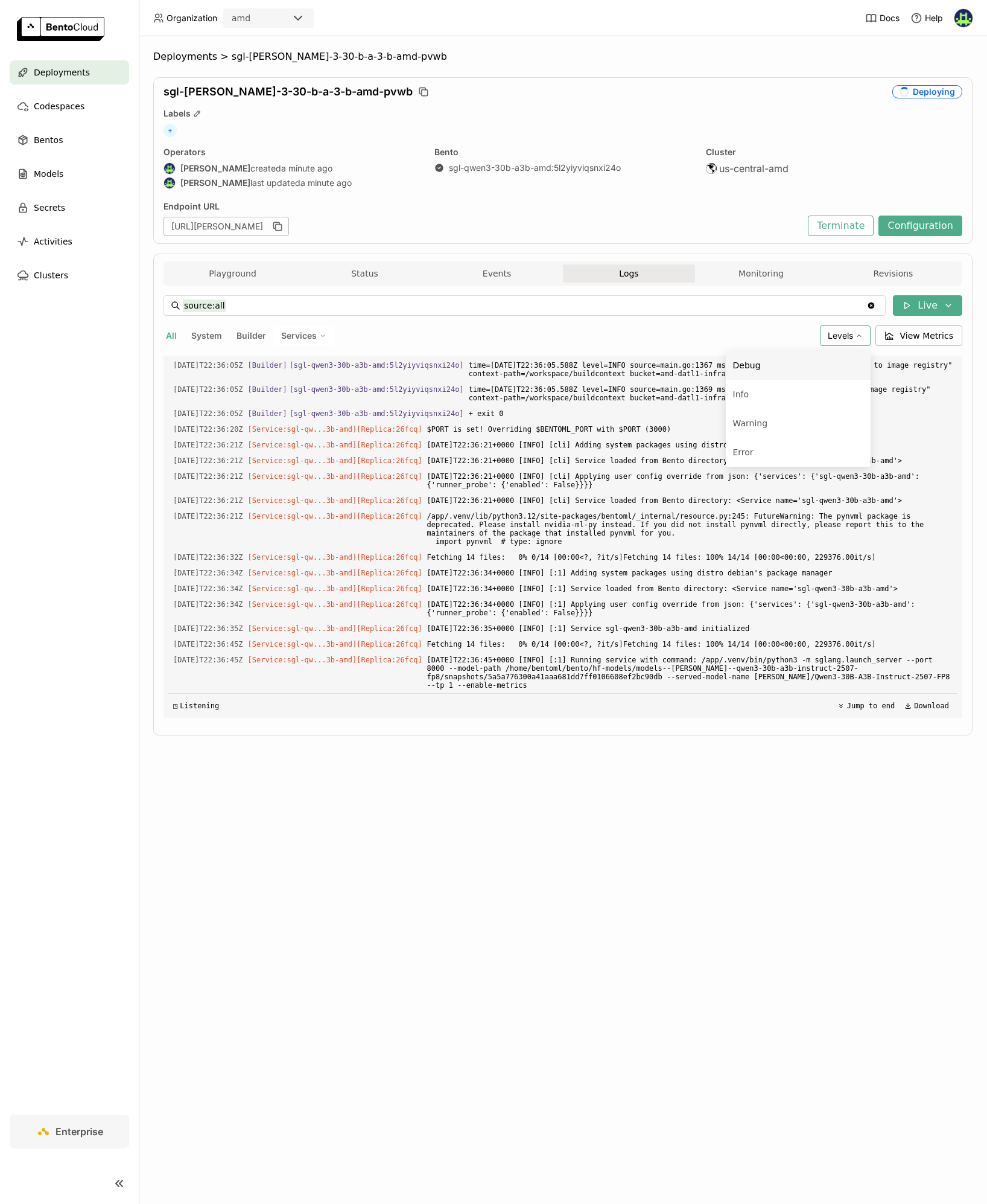
scroll to position [2097, 0]
click at [573, 328] on div "All System Builder Services" at bounding box center [489, 336] width 651 height 21
click at [300, 337] on span "Services" at bounding box center [300, 336] width 36 height 11
click at [273, 367] on div "sgl-qwen3-30b-a3b-amd" at bounding box center [262, 365] width 130 height 14
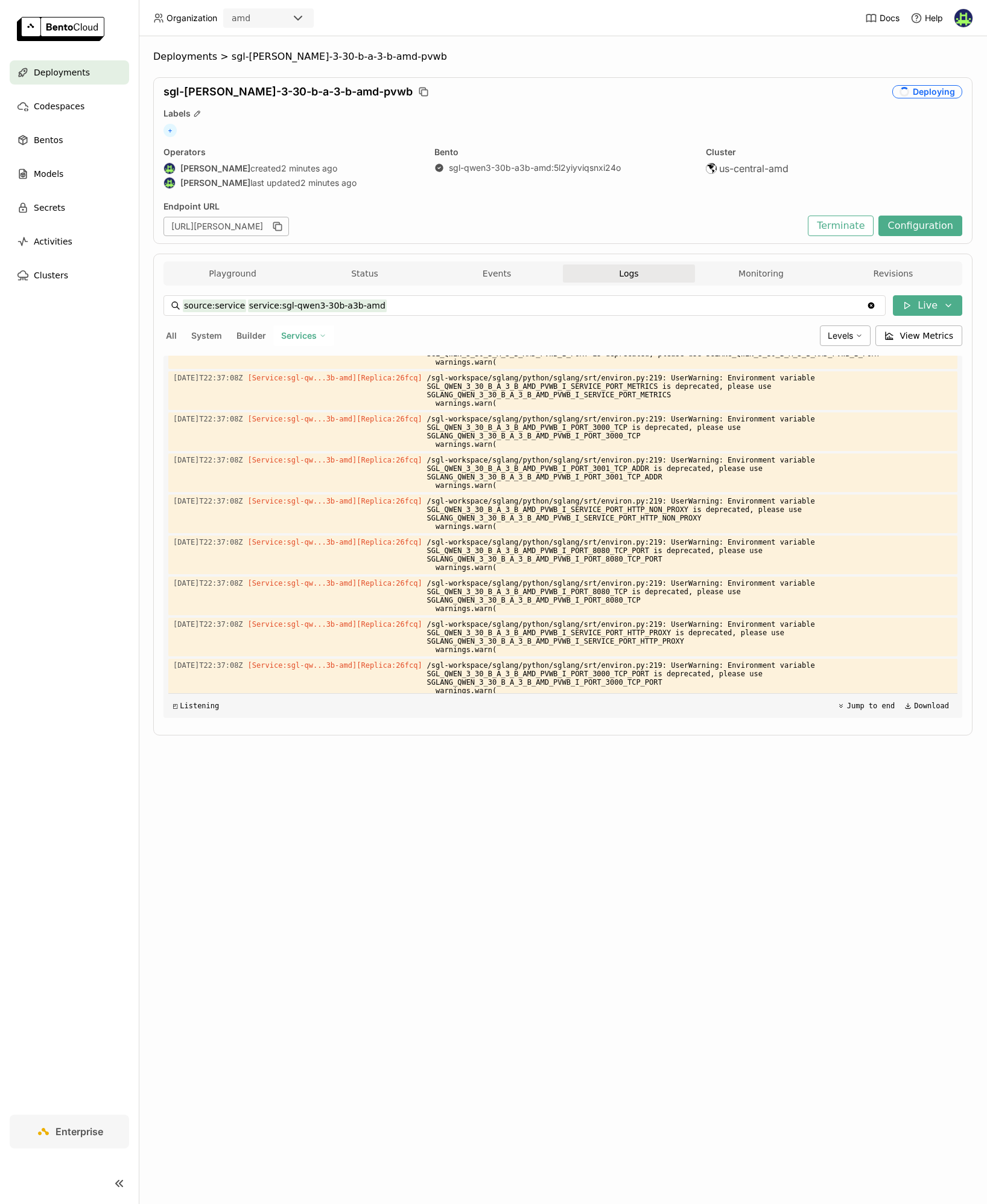
scroll to position [3333, 0]
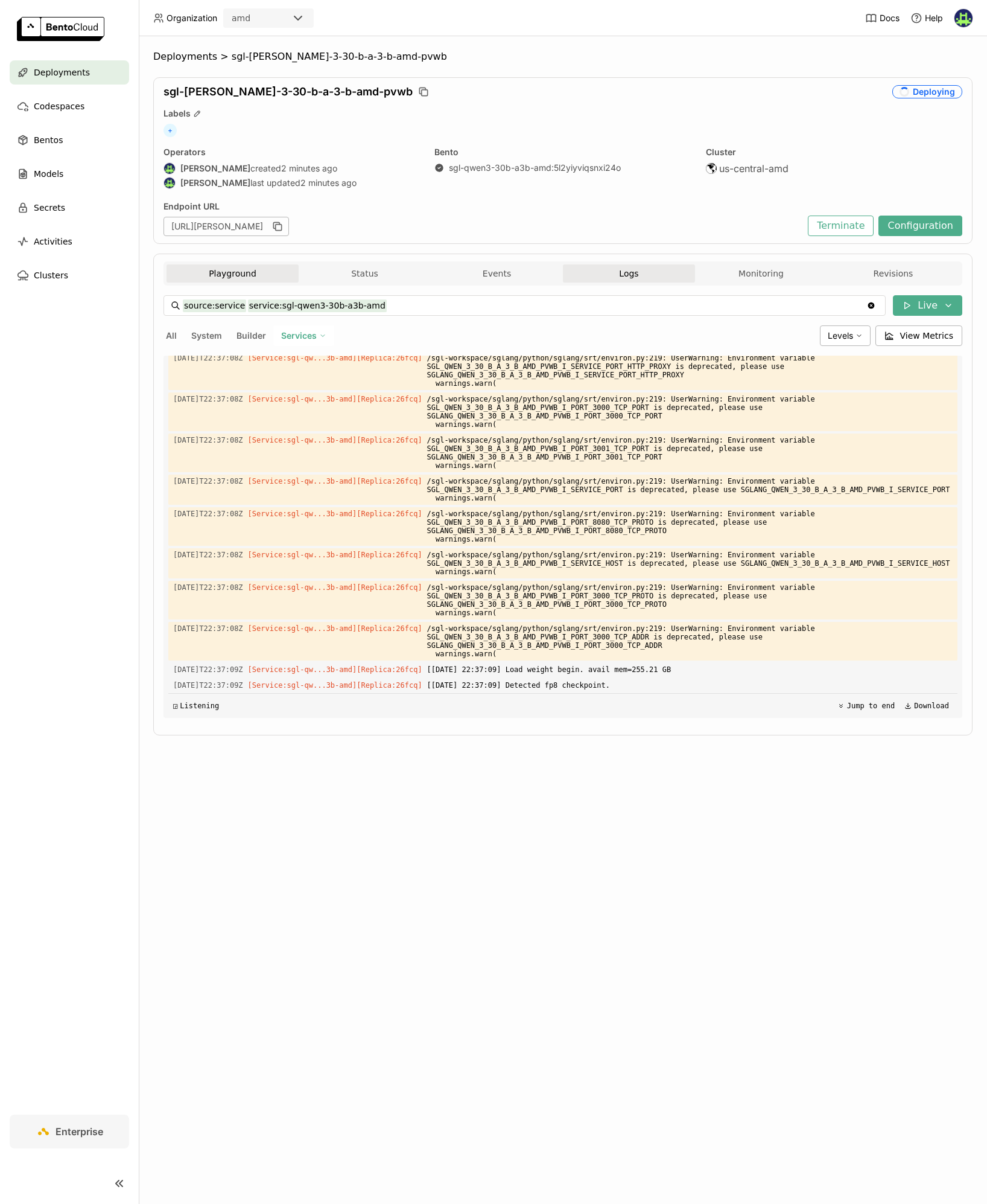
click at [231, 268] on button "Playground" at bounding box center [232, 274] width 132 height 18
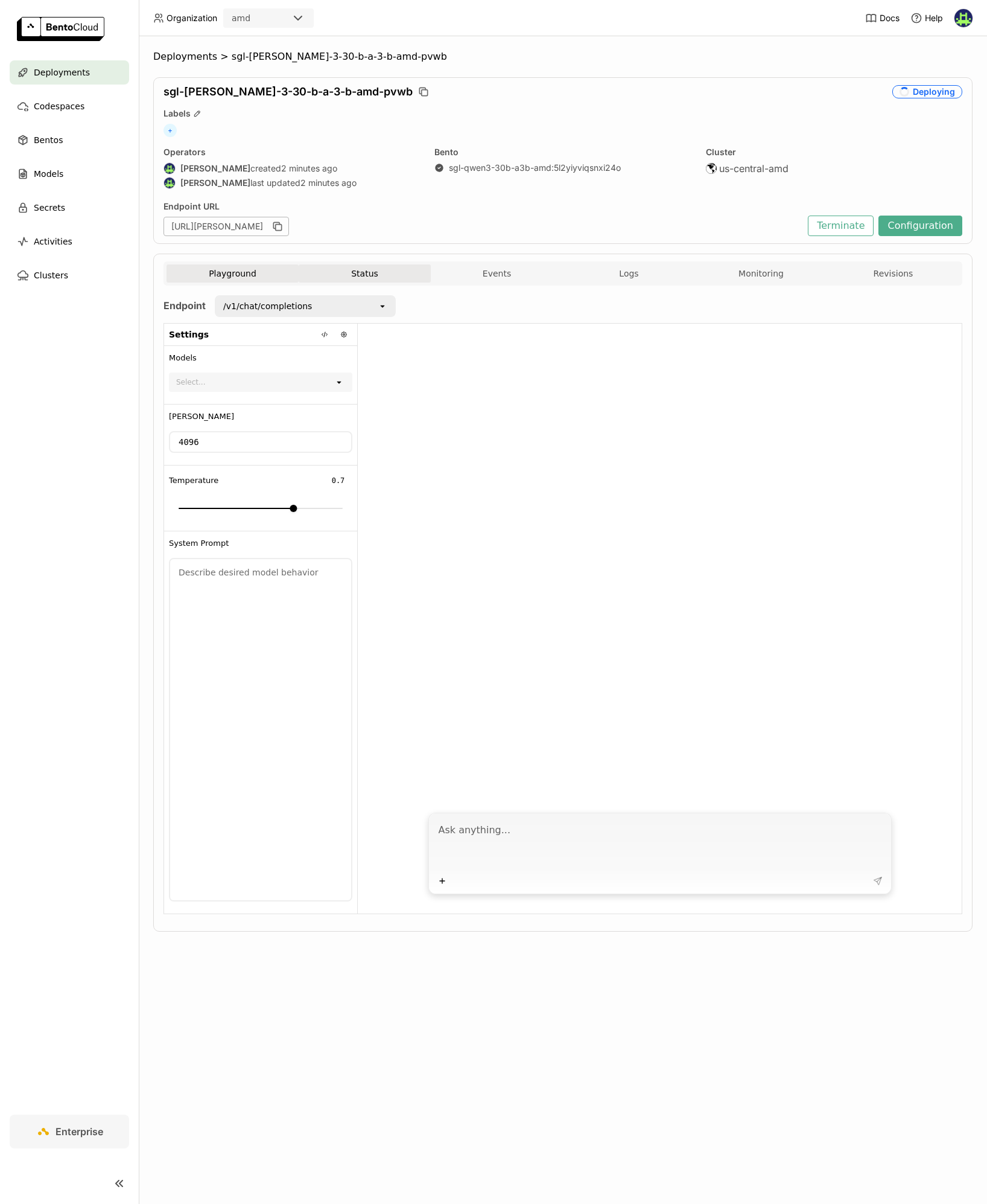
click at [372, 268] on button "Status" at bounding box center [364, 274] width 132 height 18
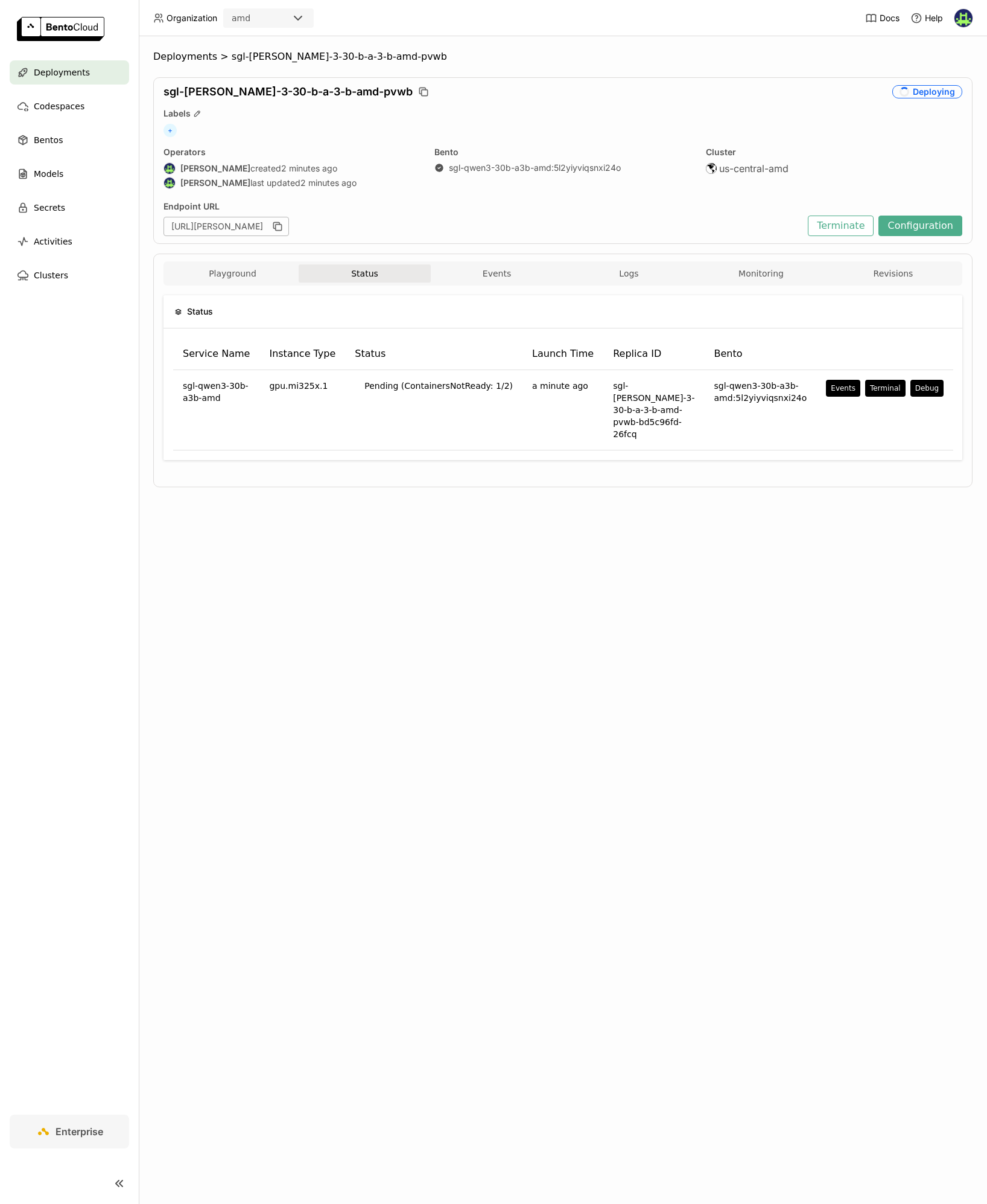
click at [619, 289] on div "Status Service Name Instance Type Status Launch Time Replica ID Bento sgl-qwen3…" at bounding box center [563, 382] width 799 height 193
click at [621, 281] on button "Logs" at bounding box center [629, 274] width 132 height 18
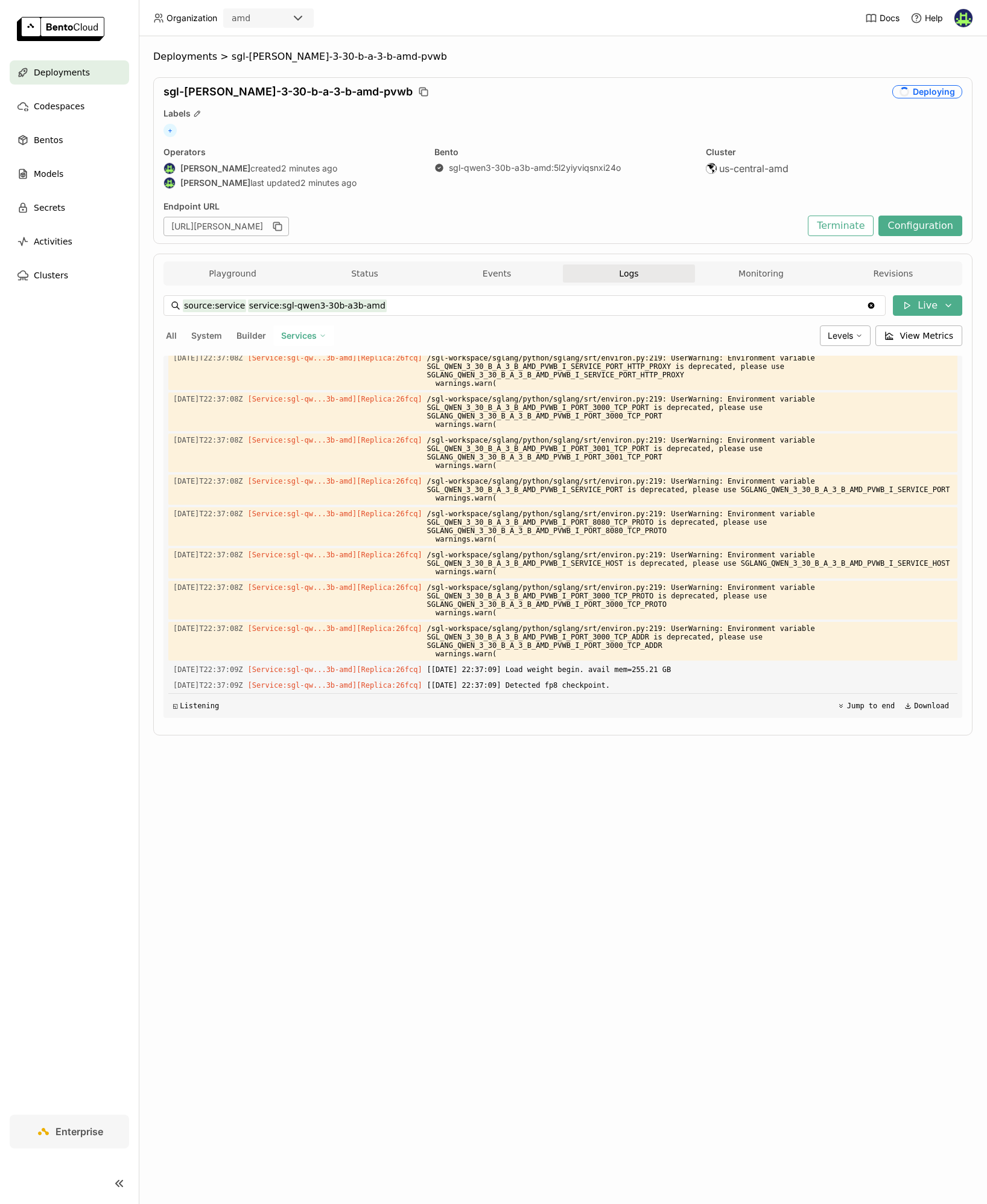
click at [322, 332] on icon at bounding box center [323, 336] width 7 height 7
click at [298, 368] on div "sgl-qwen3-30b-a3b-amd" at bounding box center [269, 365] width 116 height 14
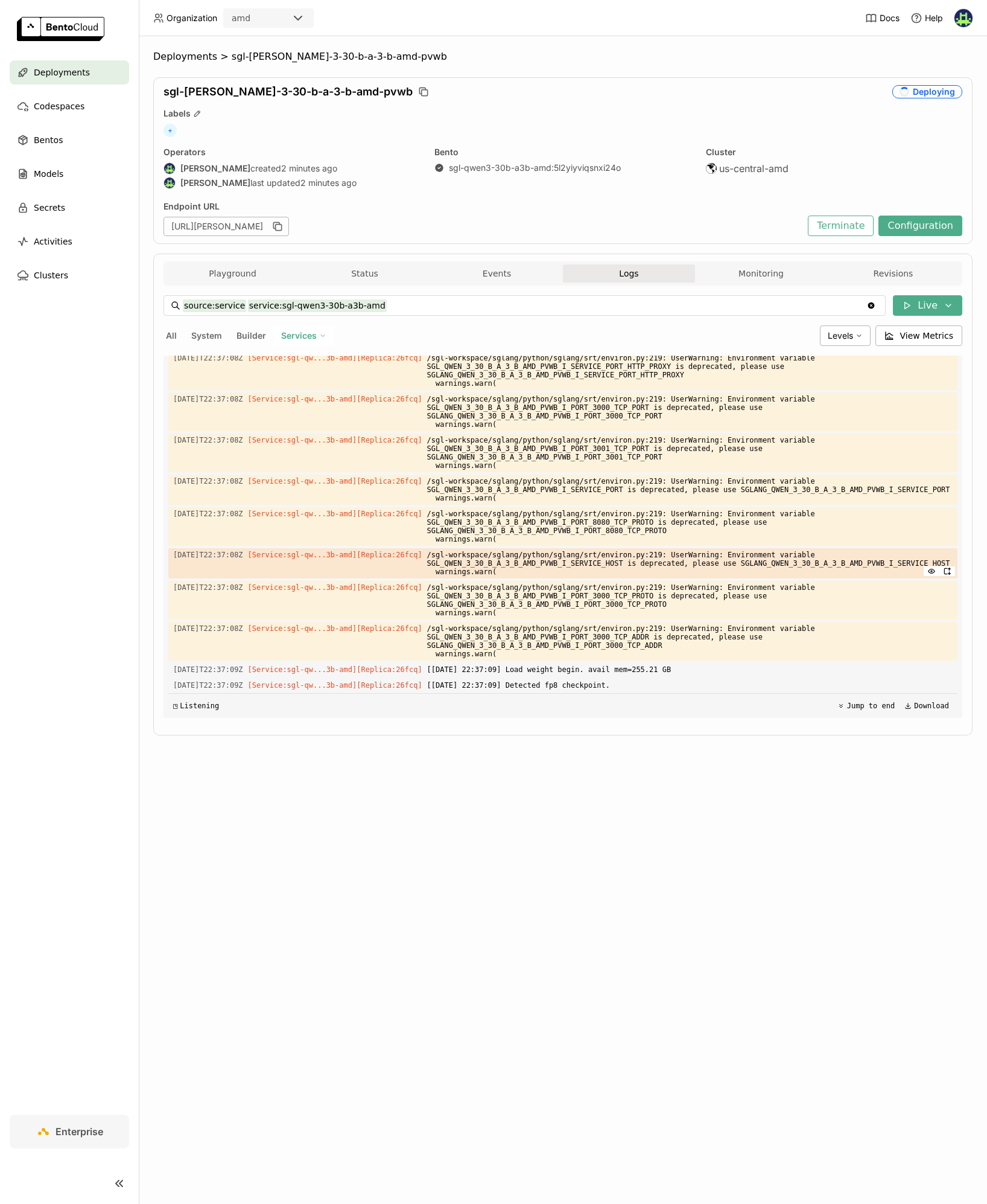
click at [656, 549] on span "/sgl-workspace/sglang/python/sglang/srt/environ.py:219: UserWarning: Environmen…" at bounding box center [690, 563] width 525 height 31
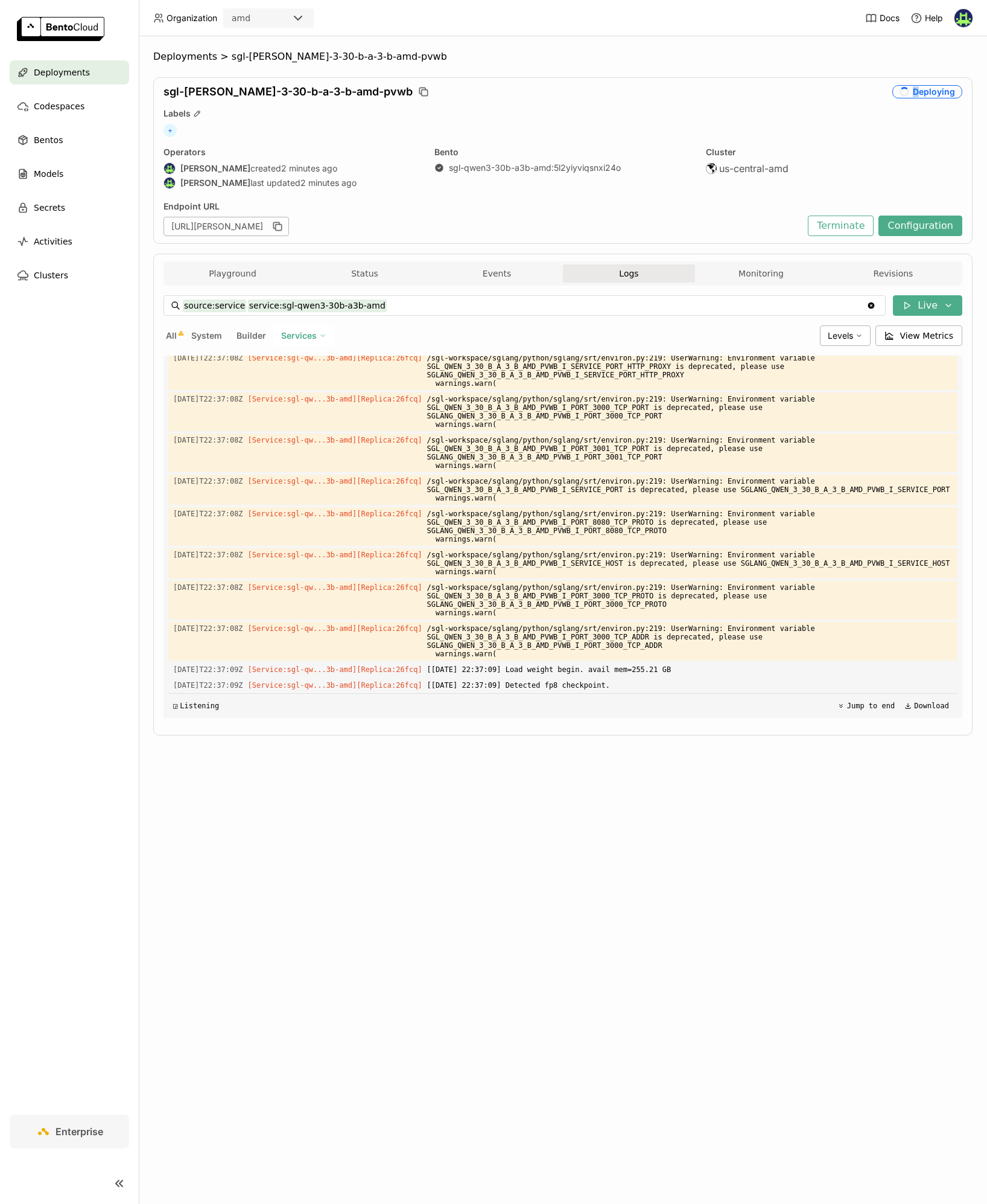
drag, startPoint x: 919, startPoint y: 91, endPoint x: 960, endPoint y: 91, distance: 41.0
click at [960, 91] on div "Deploying" at bounding box center [928, 92] width 70 height 13
click at [373, 265] on button "Status" at bounding box center [364, 274] width 132 height 18
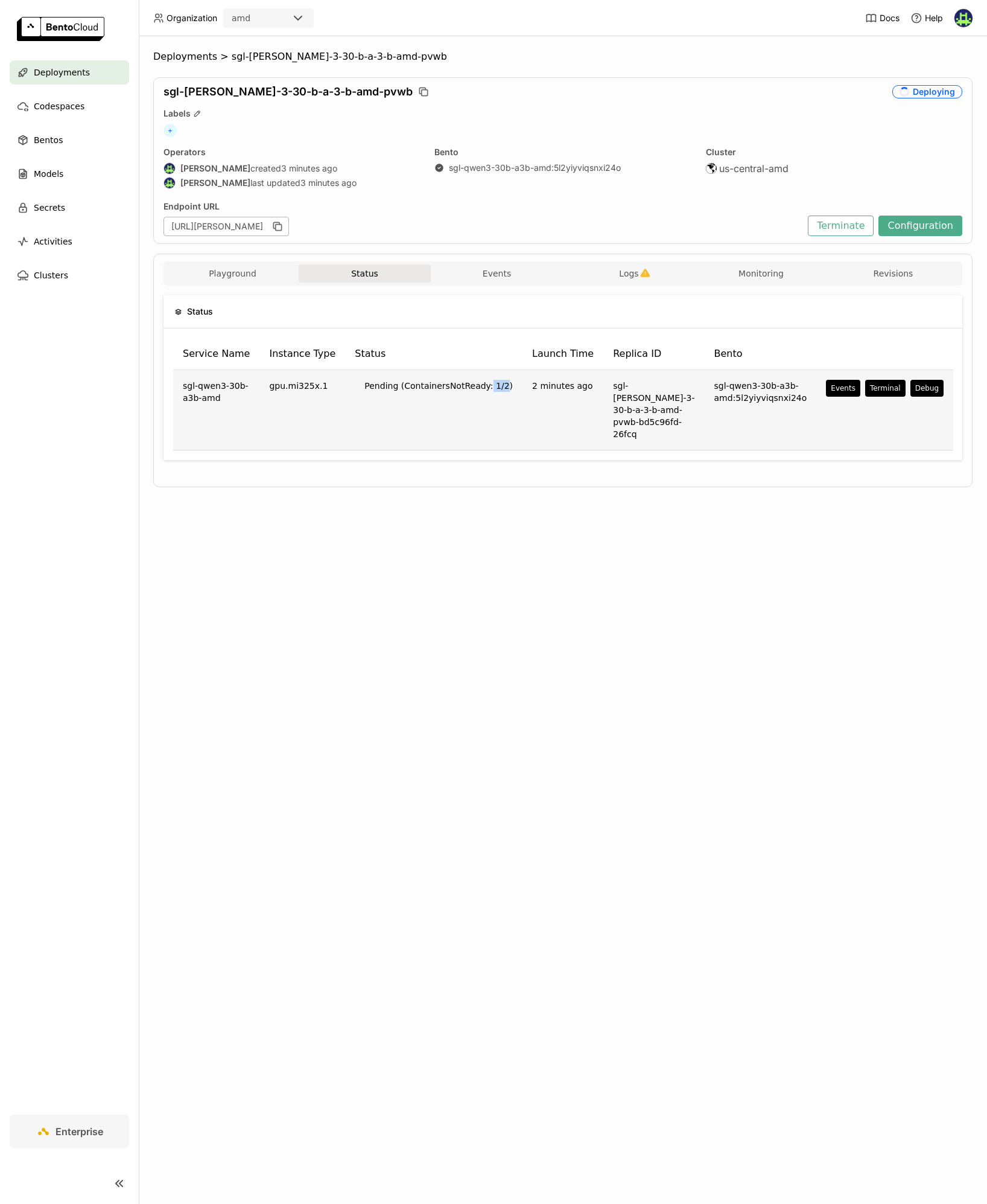
drag, startPoint x: 484, startPoint y: 381, endPoint x: 499, endPoint y: 383, distance: 15.1
click at [499, 383] on td "Pending (ContainersNotReady: 1/2)" at bounding box center [434, 409] width 177 height 80
click at [443, 400] on td "Pending (ContainersNotReady: 1/2)" at bounding box center [434, 409] width 177 height 80
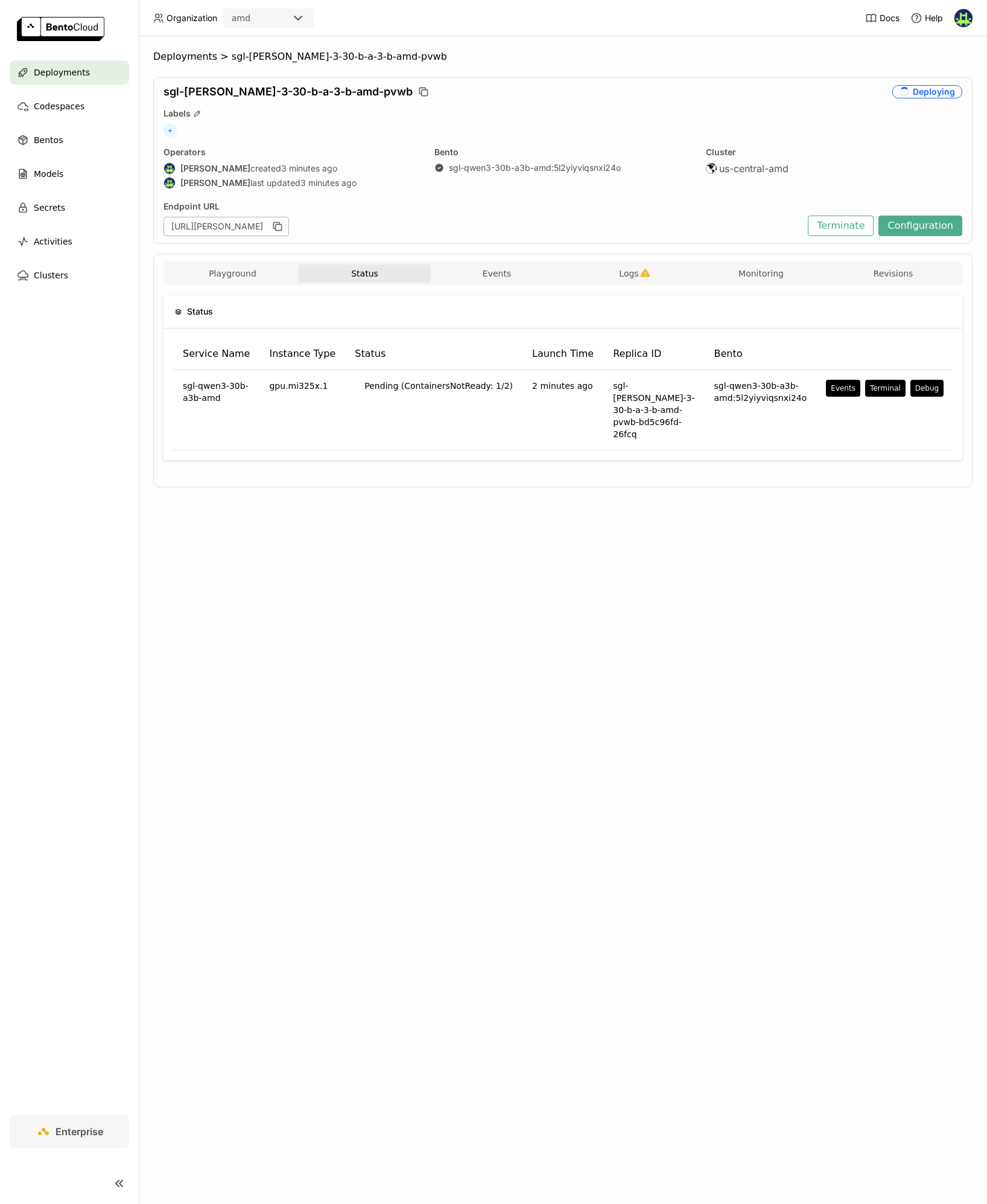
drag, startPoint x: 372, startPoint y: 530, endPoint x: 388, endPoint y: 535, distance: 16.8
click at [375, 533] on div "Deployments > sgl-qwen-3-30-b-a-3-b-amd-pvwb sgl-qwen-3-30-b-a-3-b-amd-pvwb Dep…" at bounding box center [562, 619] width 848 height 1167
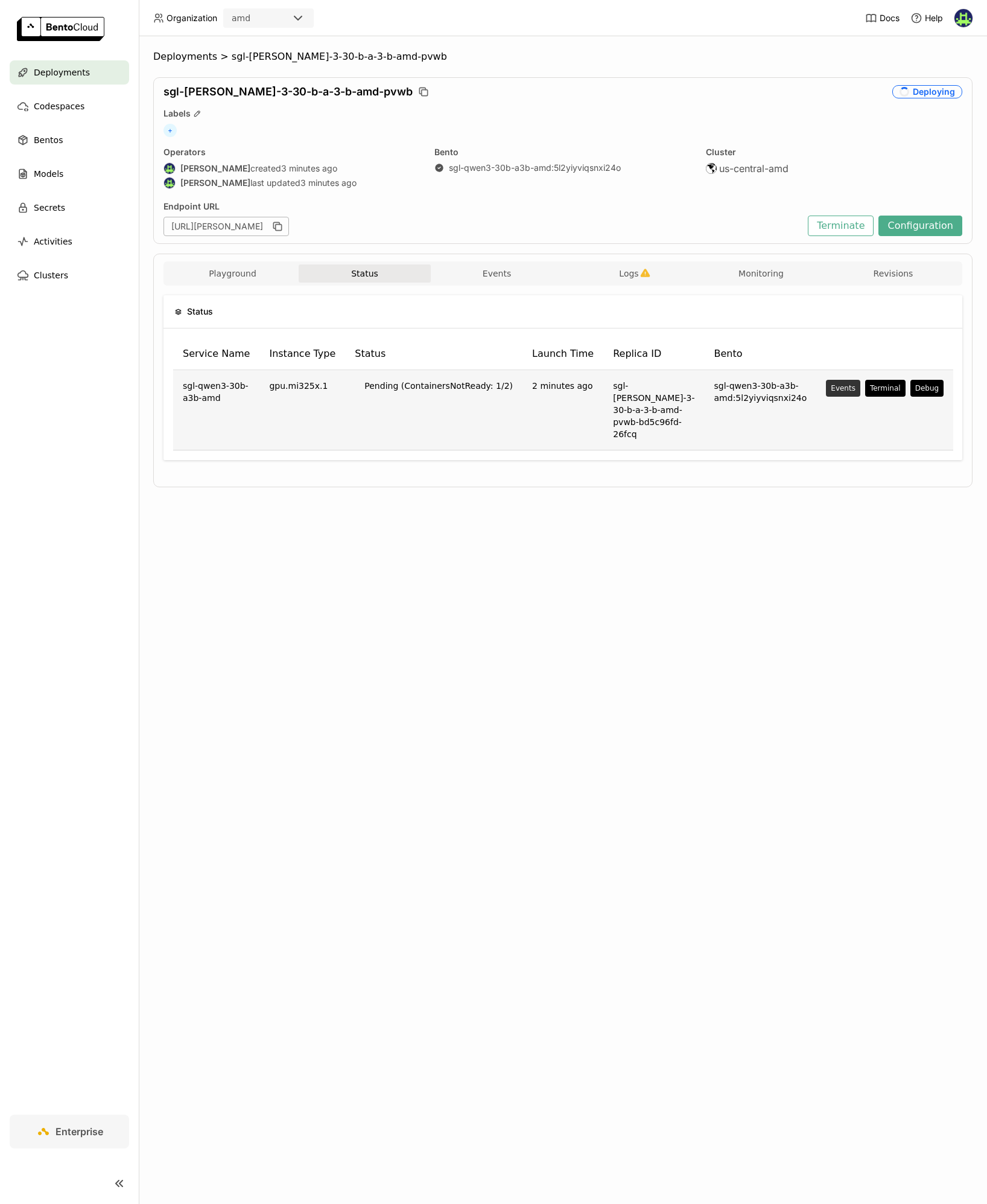
click at [839, 391] on div "Events" at bounding box center [844, 388] width 25 height 10
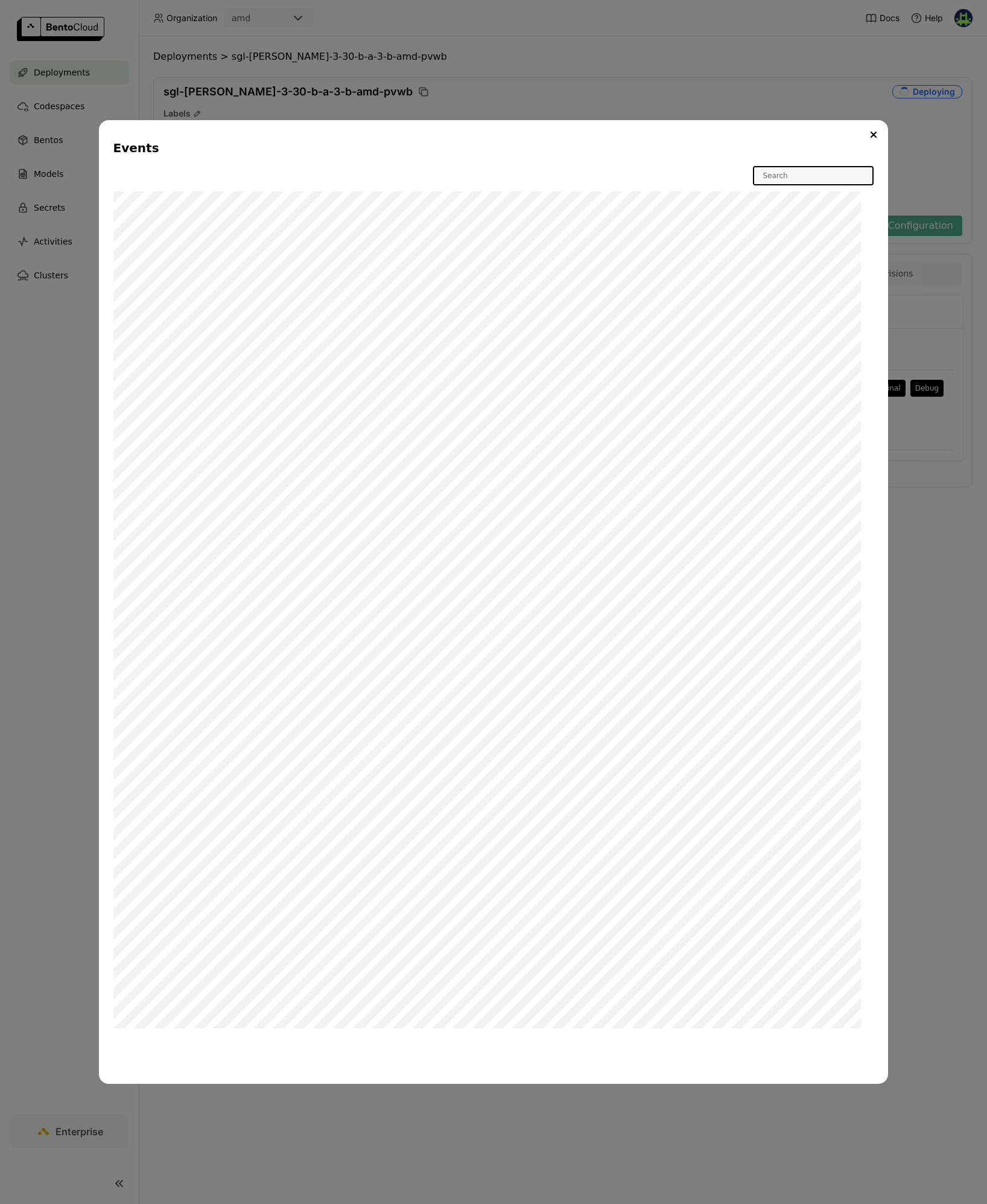
drag, startPoint x: 869, startPoint y: 131, endPoint x: 849, endPoint y: 142, distance: 22.8
click at [868, 131] on button "Close" at bounding box center [874, 135] width 14 height 14
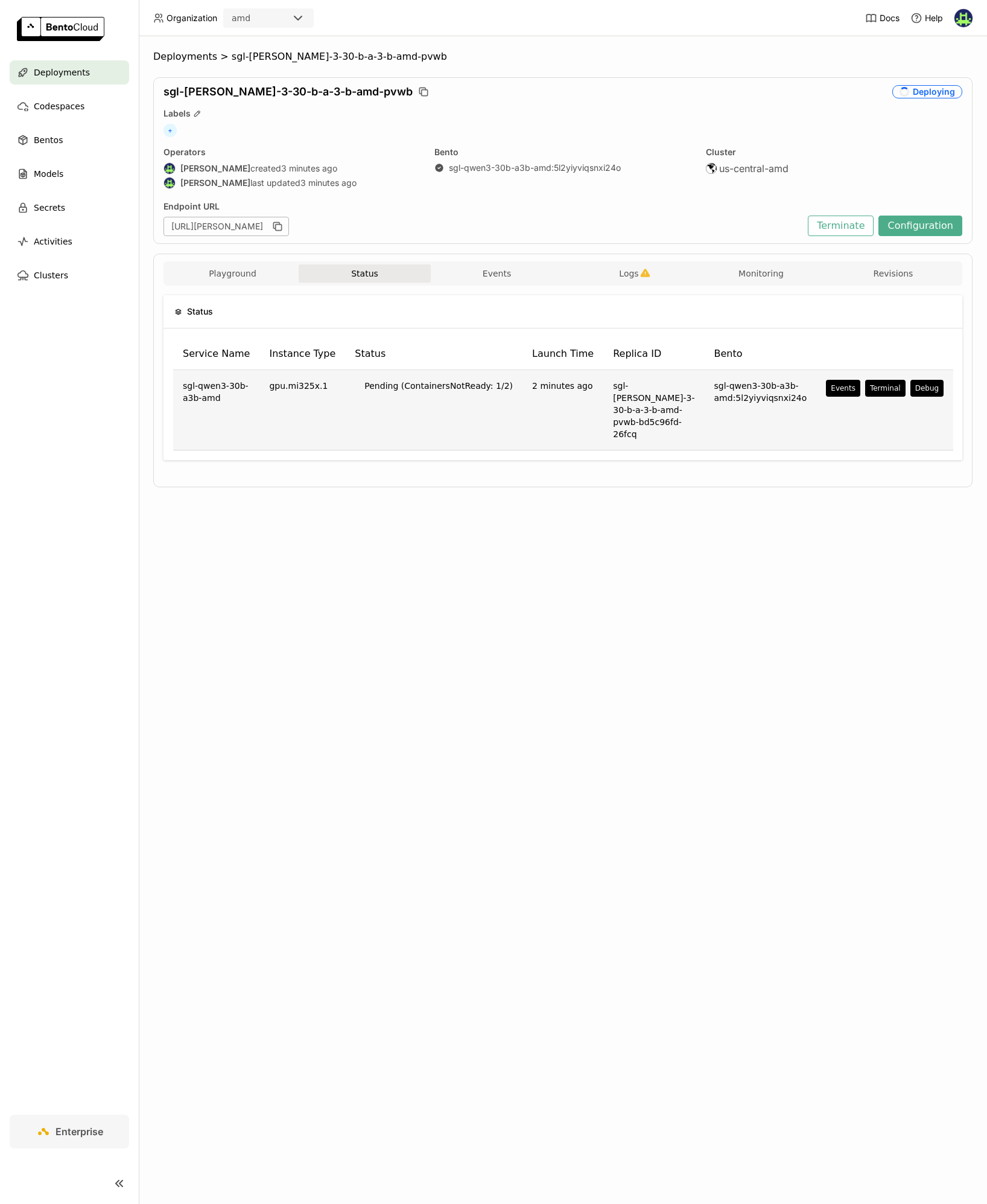
click at [411, 389] on td "Pending (ContainersNotReady: 1/2)" at bounding box center [434, 409] width 177 height 80
drag, startPoint x: 396, startPoint y: 392, endPoint x: 382, endPoint y: 388, distance: 14.6
click at [395, 391] on td "Pending (ContainersNotReady: 1/2)" at bounding box center [434, 409] width 177 height 80
drag, startPoint x: 381, startPoint y: 384, endPoint x: 412, endPoint y: 380, distance: 31.3
click at [412, 380] on td "Pending (ContainersNotReady: 1/2)" at bounding box center [434, 409] width 177 height 80
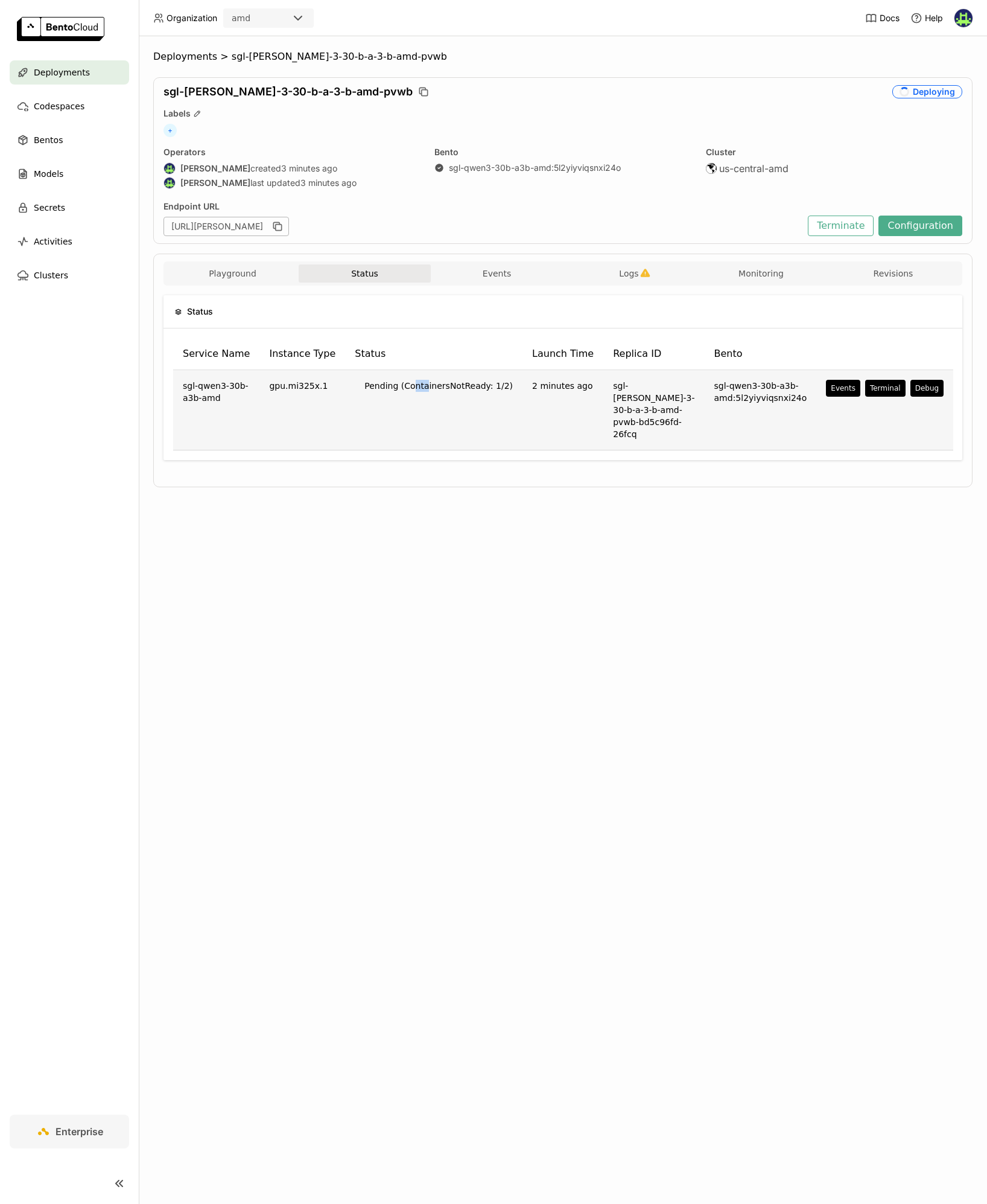
drag, startPoint x: 426, startPoint y: 381, endPoint x: 399, endPoint y: 382, distance: 27.0
click at [408, 381] on td "Pending (ContainersNotReady: 1/2)" at bounding box center [434, 409] width 177 height 80
drag, startPoint x: 388, startPoint y: 385, endPoint x: 434, endPoint y: 385, distance: 46.0
click at [425, 385] on td "Pending (ContainersNotReady: 1/2)" at bounding box center [434, 409] width 177 height 80
click at [433, 386] on td "Pending (ContainersNotReady: 1/2)" at bounding box center [434, 409] width 177 height 80
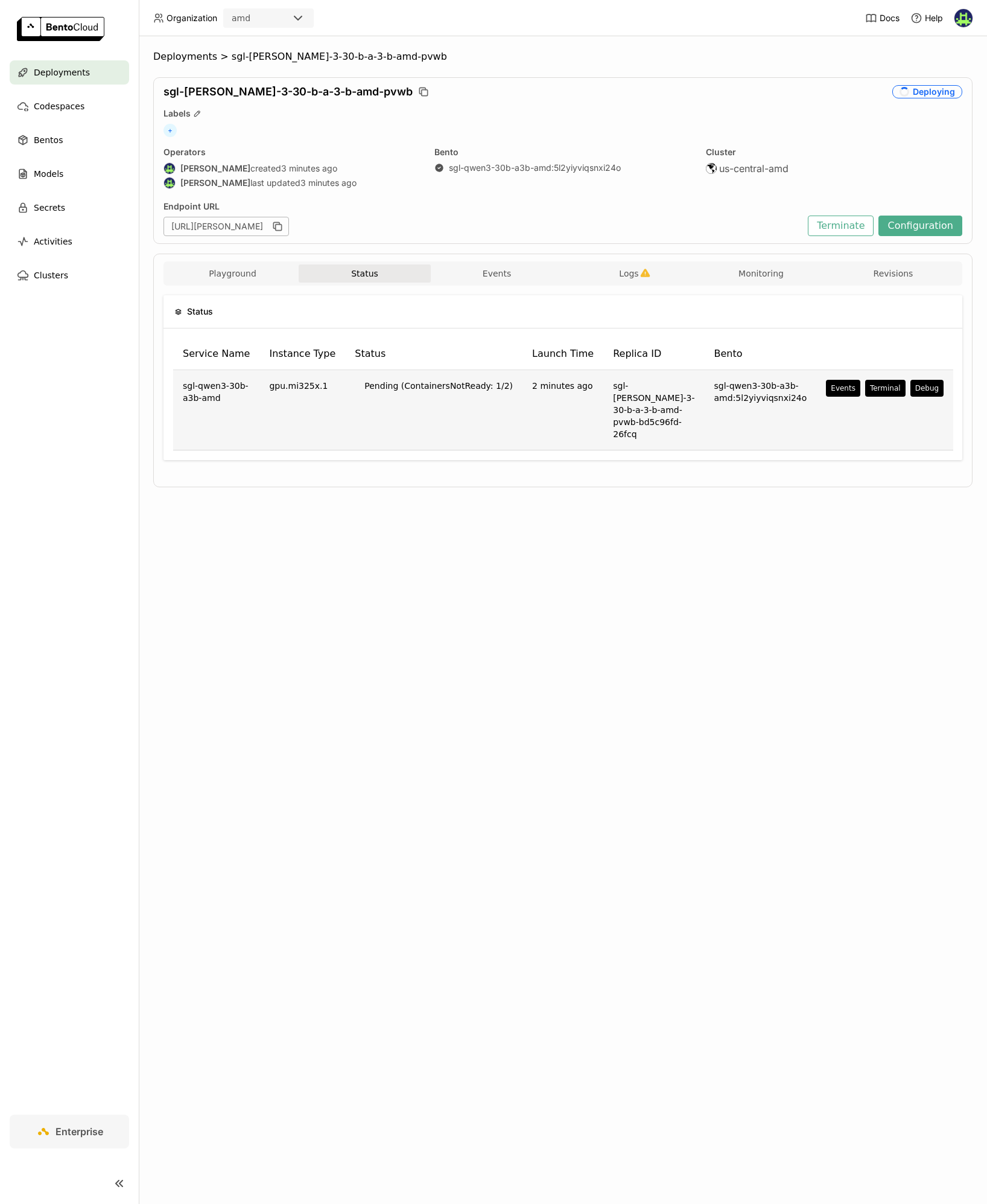
click at [458, 385] on td "Pending (ContainersNotReady: 1/2)" at bounding box center [434, 409] width 177 height 80
drag, startPoint x: 458, startPoint y: 386, endPoint x: 420, endPoint y: 391, distance: 38.3
click at [453, 387] on td "Pending (ContainersNotReady: 1/2)" at bounding box center [434, 409] width 177 height 80
click at [420, 391] on td "Pending (ContainersNotReady: 1/2)" at bounding box center [434, 409] width 177 height 80
click at [425, 388] on td "Pending (ContainersNotReady: 1/2)" at bounding box center [434, 409] width 177 height 80
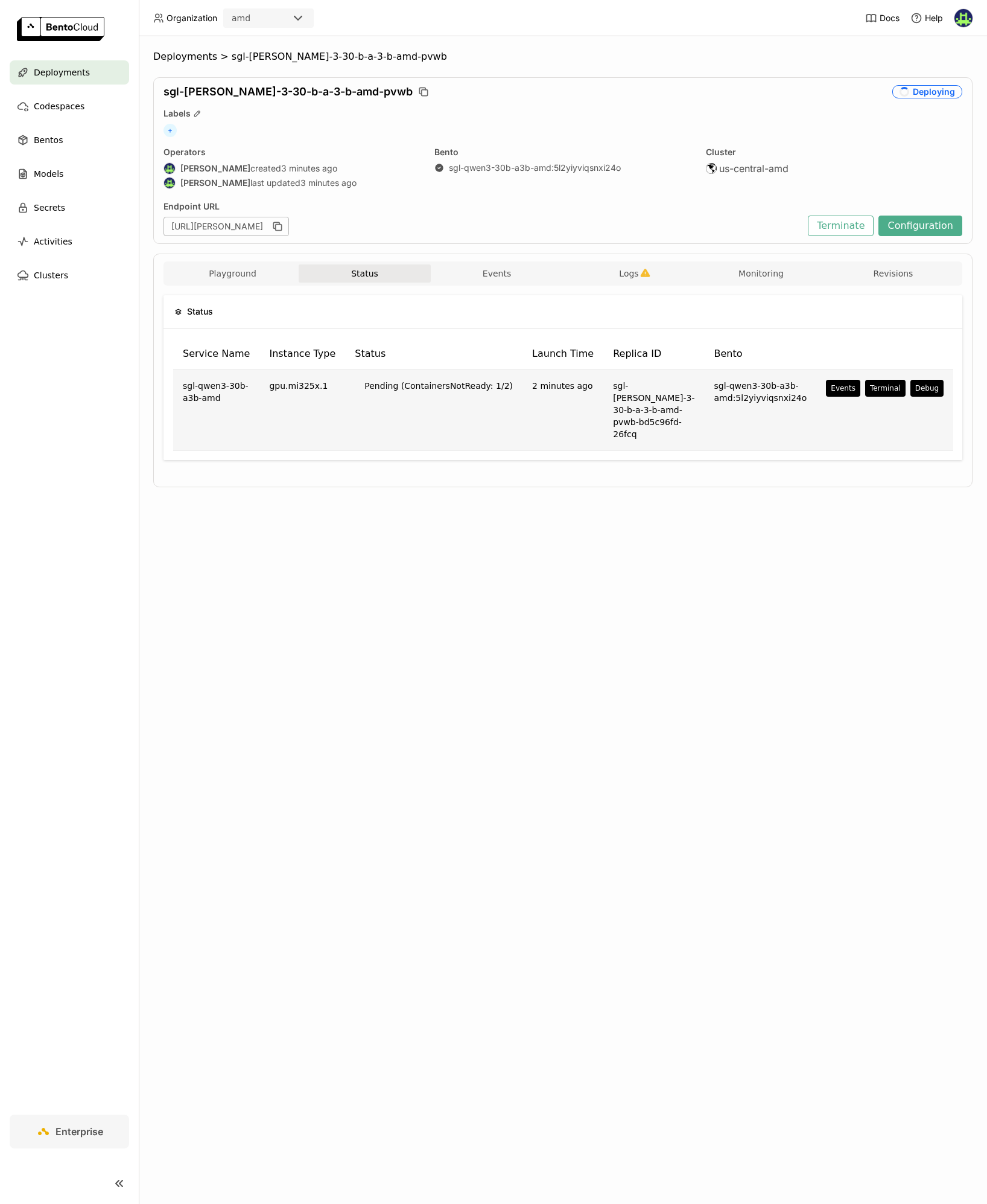
click at [425, 388] on td "Pending (ContainersNotReady: 1/2)" at bounding box center [434, 409] width 177 height 80
click at [372, 384] on td "Pending (ContainersNotReady: 1/2)" at bounding box center [434, 409] width 177 height 80
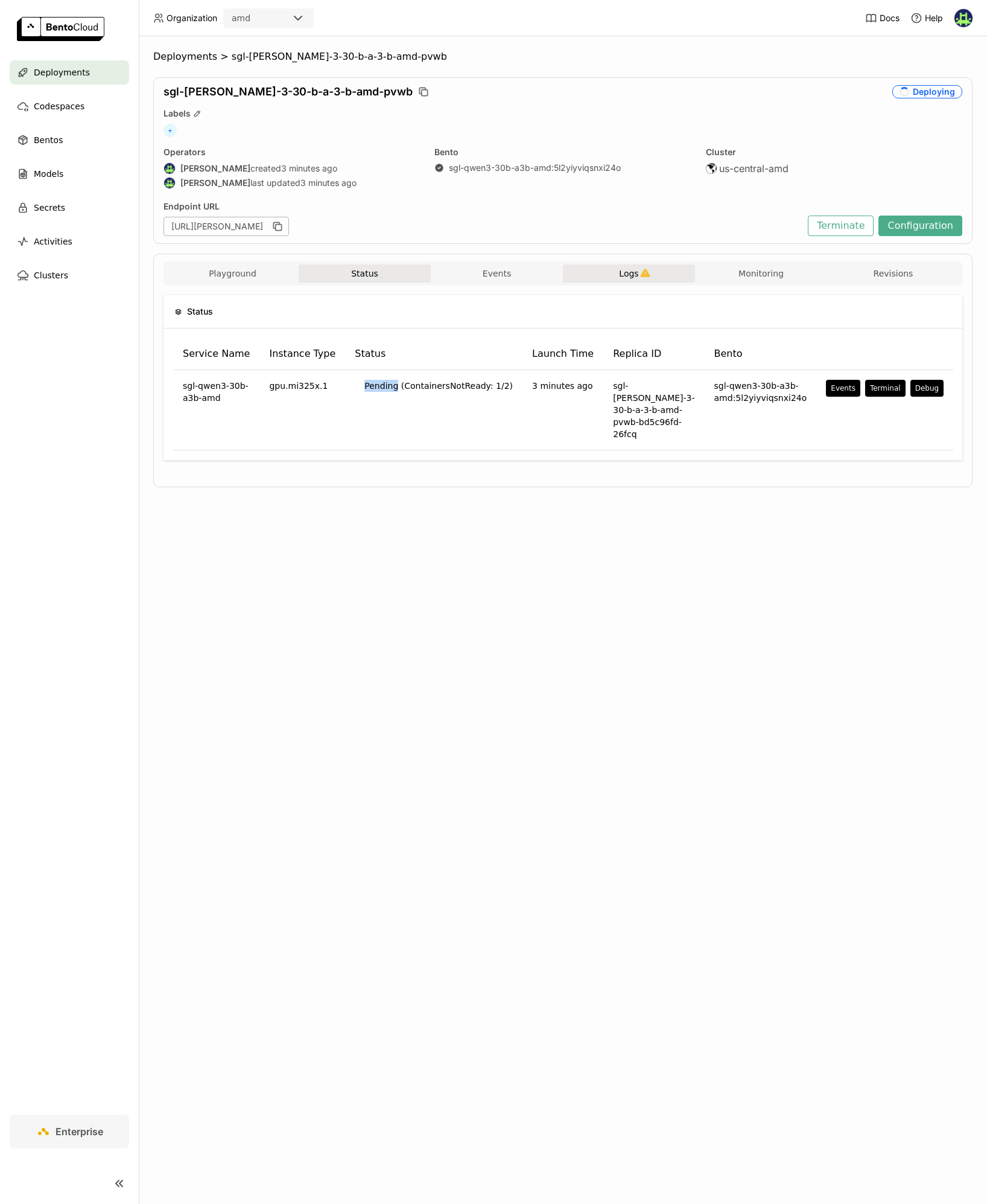
click at [628, 275] on span "Logs" at bounding box center [628, 274] width 19 height 11
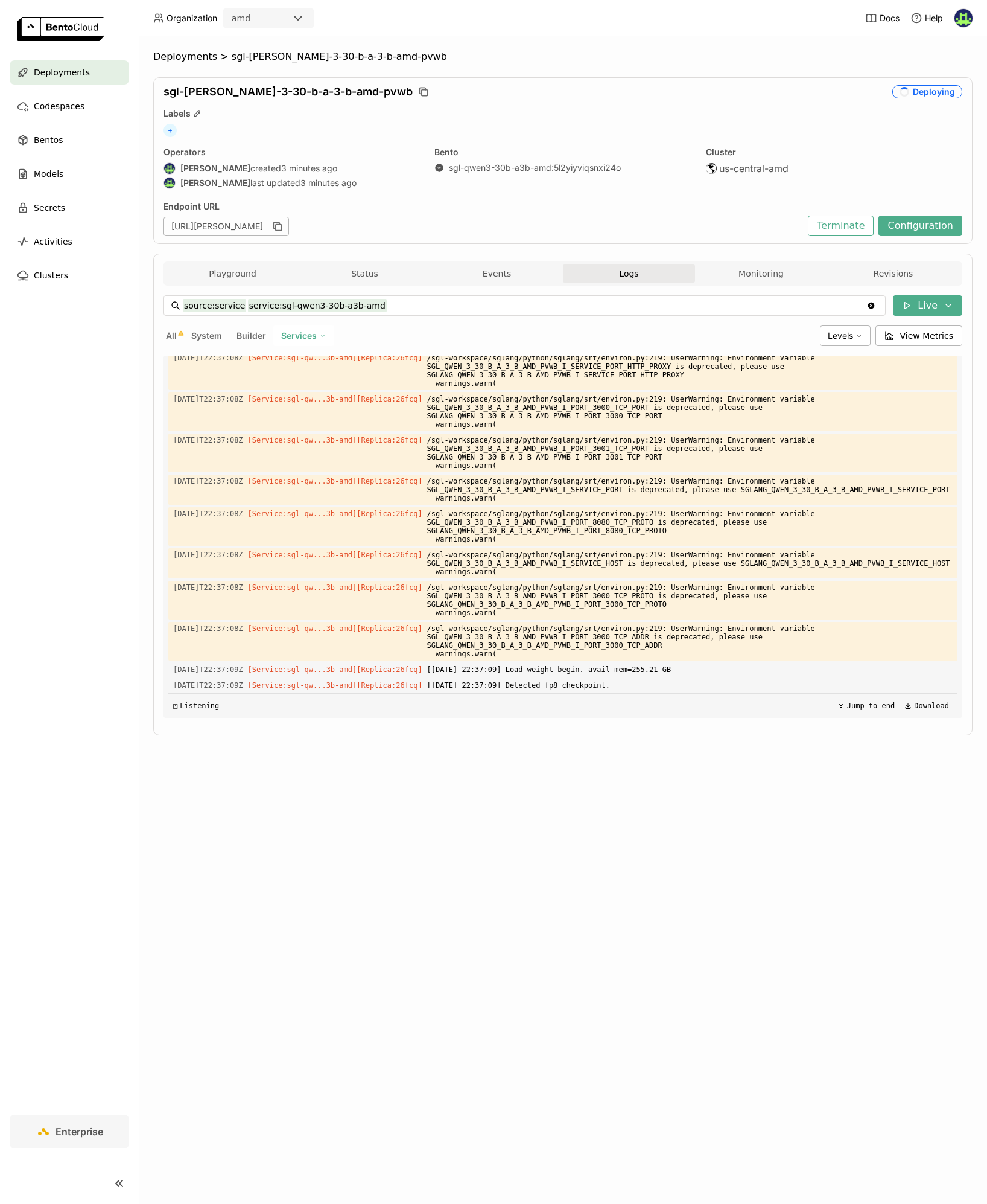
click at [207, 337] on span "System" at bounding box center [207, 335] width 31 height 10
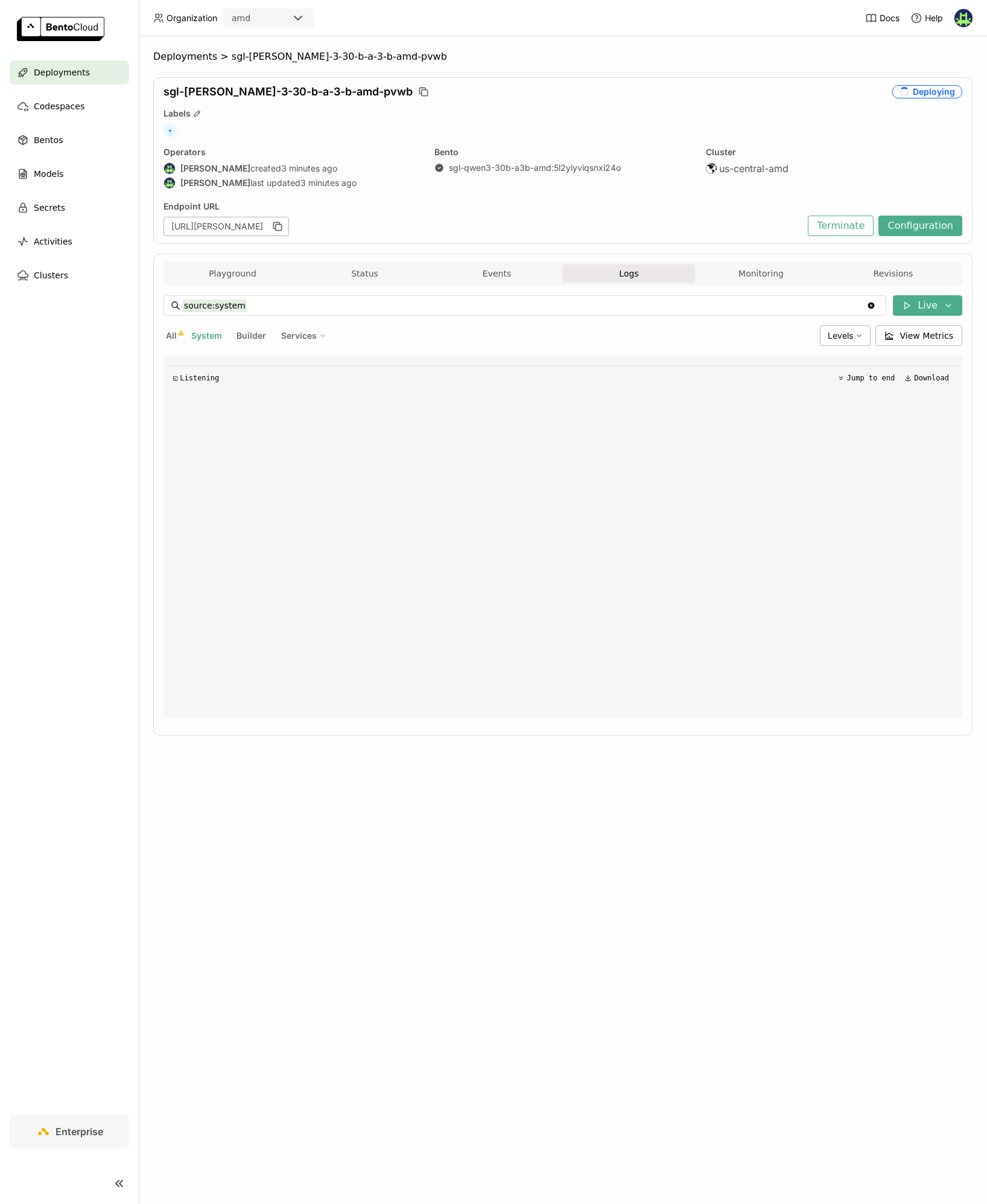
click at [303, 335] on span "Services" at bounding box center [300, 336] width 36 height 11
click at [278, 360] on div "sgl-qwen3-30b-a3b-amd" at bounding box center [262, 365] width 130 height 14
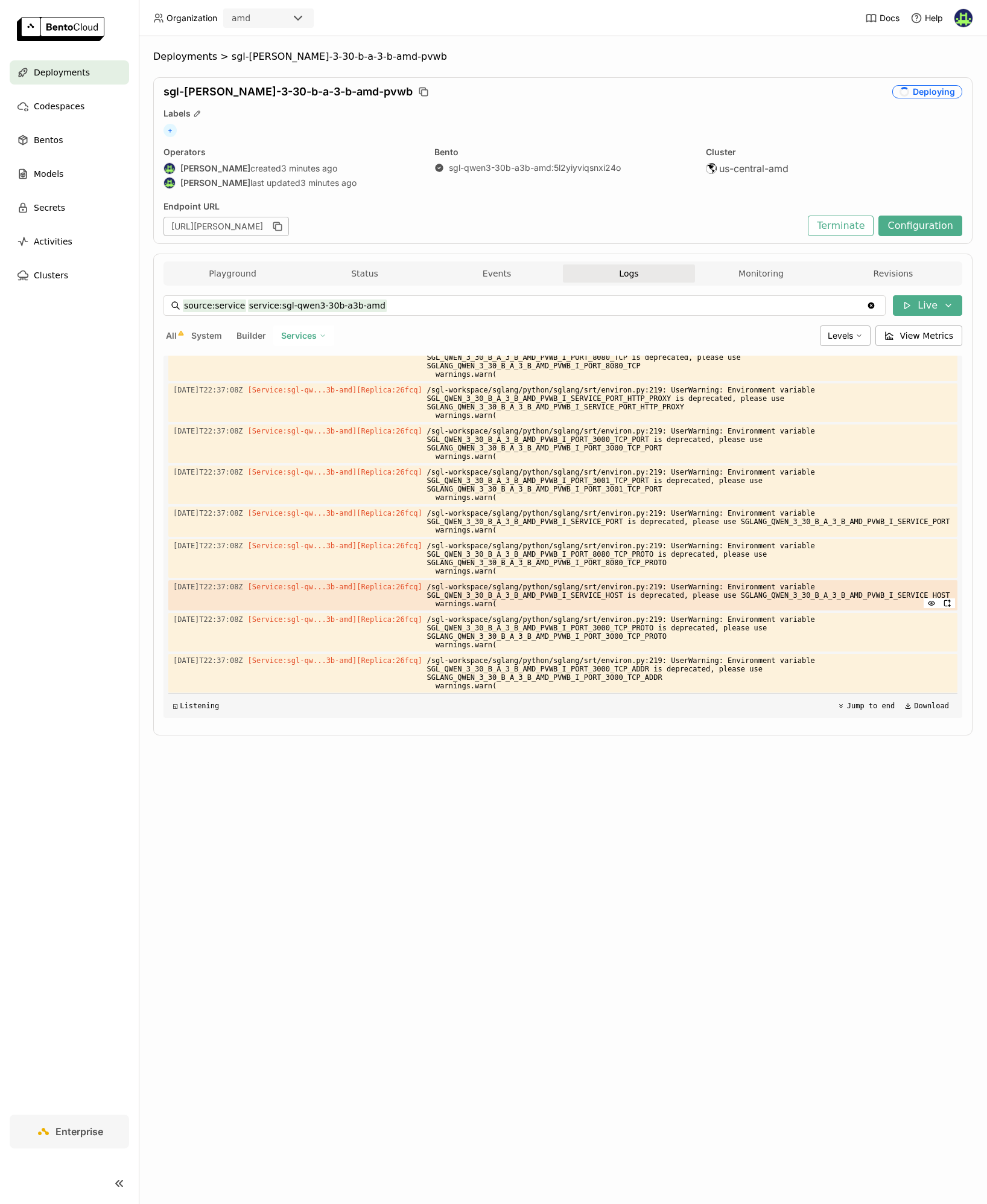
scroll to position [3333, 0]
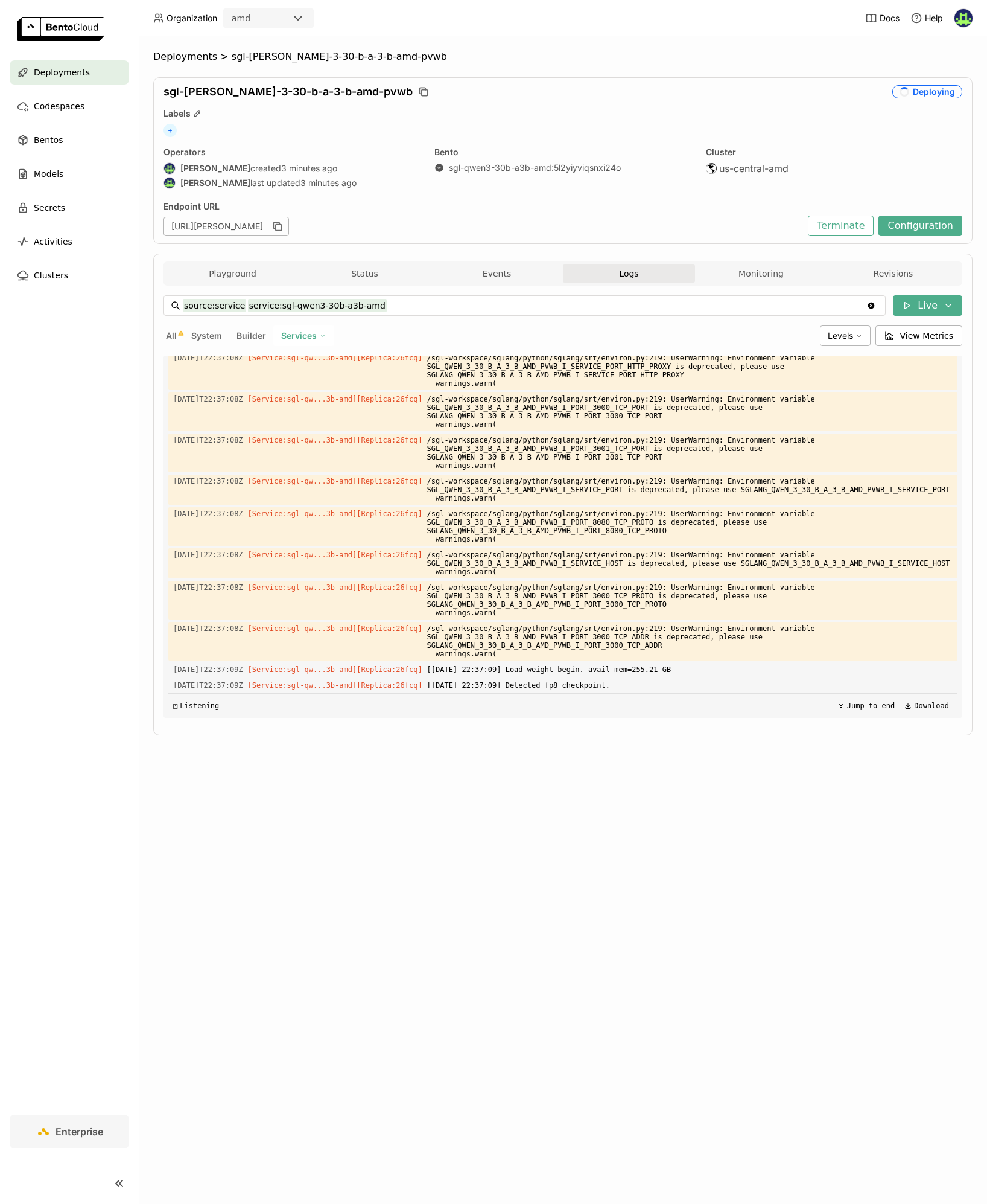
click at [211, 330] on span "System" at bounding box center [207, 335] width 31 height 10
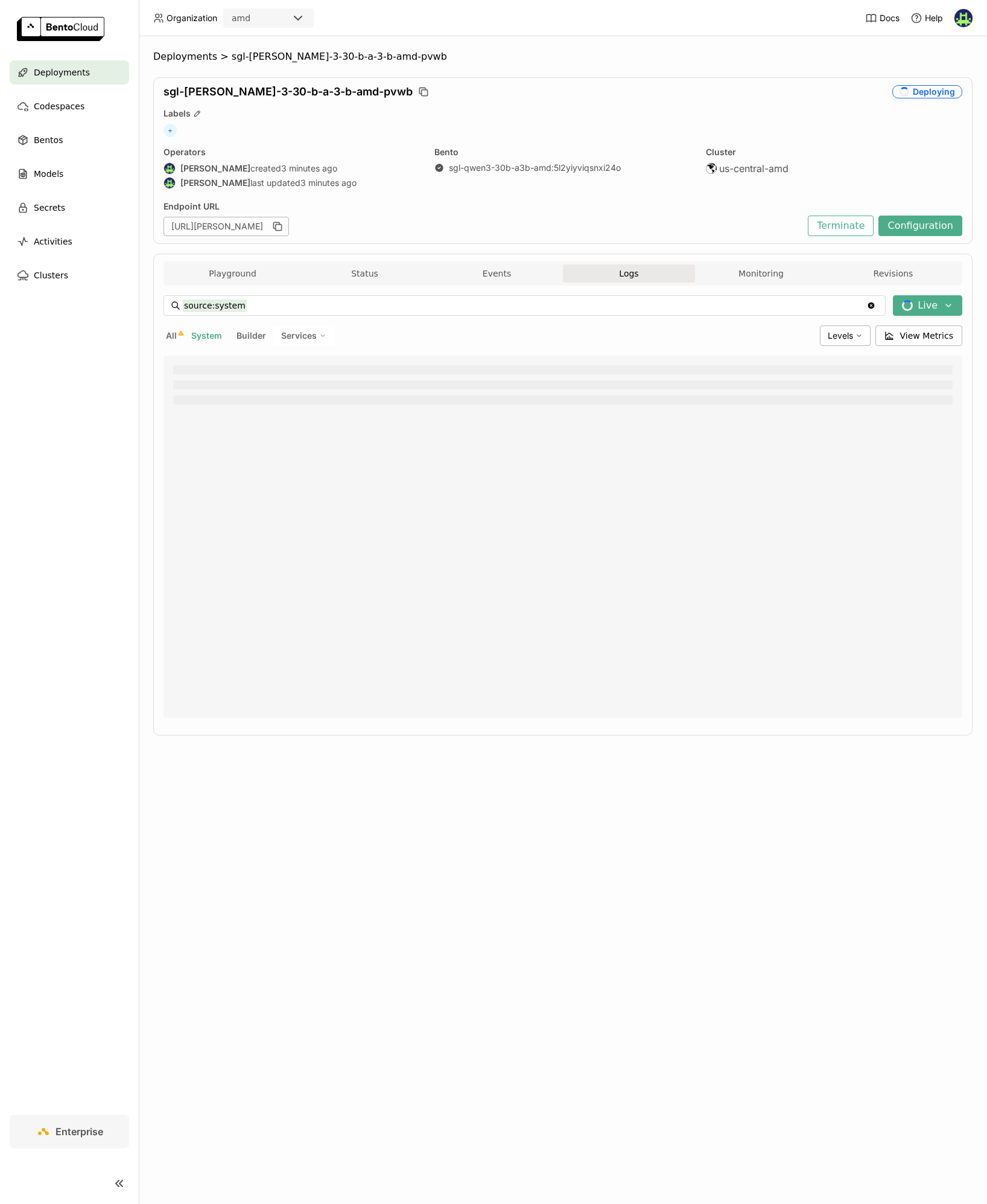
click at [154, 335] on div "Playground Status Events Logs Monitoring Revisions Endpoint /v1/chat/completion…" at bounding box center [562, 494] width 820 height 481
click at [161, 333] on div "Playground Status Events Logs Monitoring Revisions Endpoint /v1/chat/completion…" at bounding box center [562, 494] width 820 height 481
click at [325, 331] on div "Services" at bounding box center [304, 336] width 61 height 21
click at [310, 333] on span "Services" at bounding box center [300, 336] width 36 height 11
click at [282, 354] on div "source:system source:system Clear value Live All System Builder Services Levels…" at bounding box center [563, 507] width 799 height 423
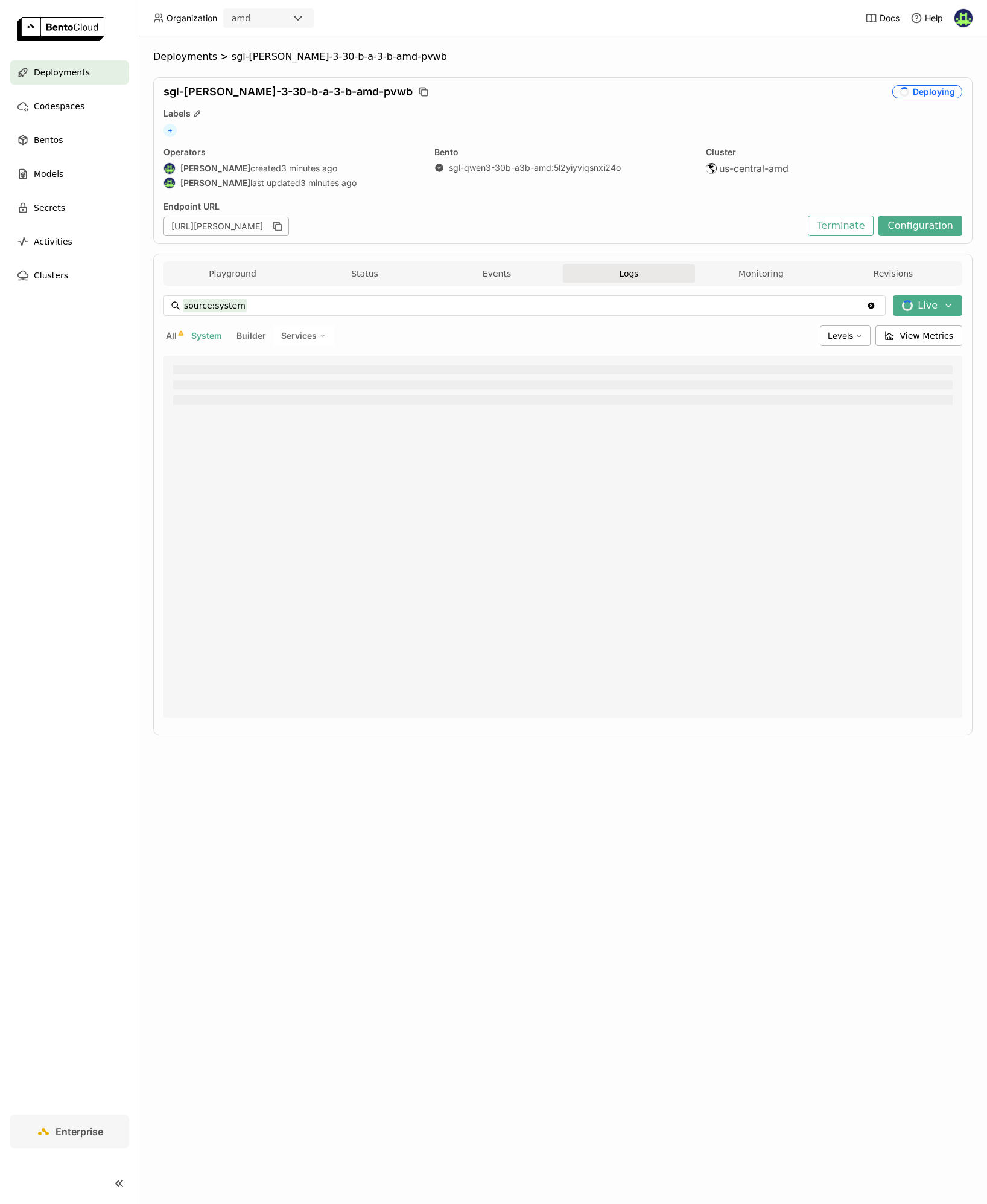
drag, startPoint x: 294, startPoint y: 333, endPoint x: 292, endPoint y: 340, distance: 7.3
click at [294, 334] on span "Services" at bounding box center [300, 336] width 36 height 11
click at [286, 361] on div "sgl-qwen3-30b-a3b-amd" at bounding box center [262, 365] width 130 height 14
type input "source:service service:sgl-qwen3-30b-a3b-amd"
click at [416, 286] on div "source:service service:sgl-qwen3-30b-a3b-amd source:service service:sgl-qwen3-3…" at bounding box center [563, 506] width 799 height 442
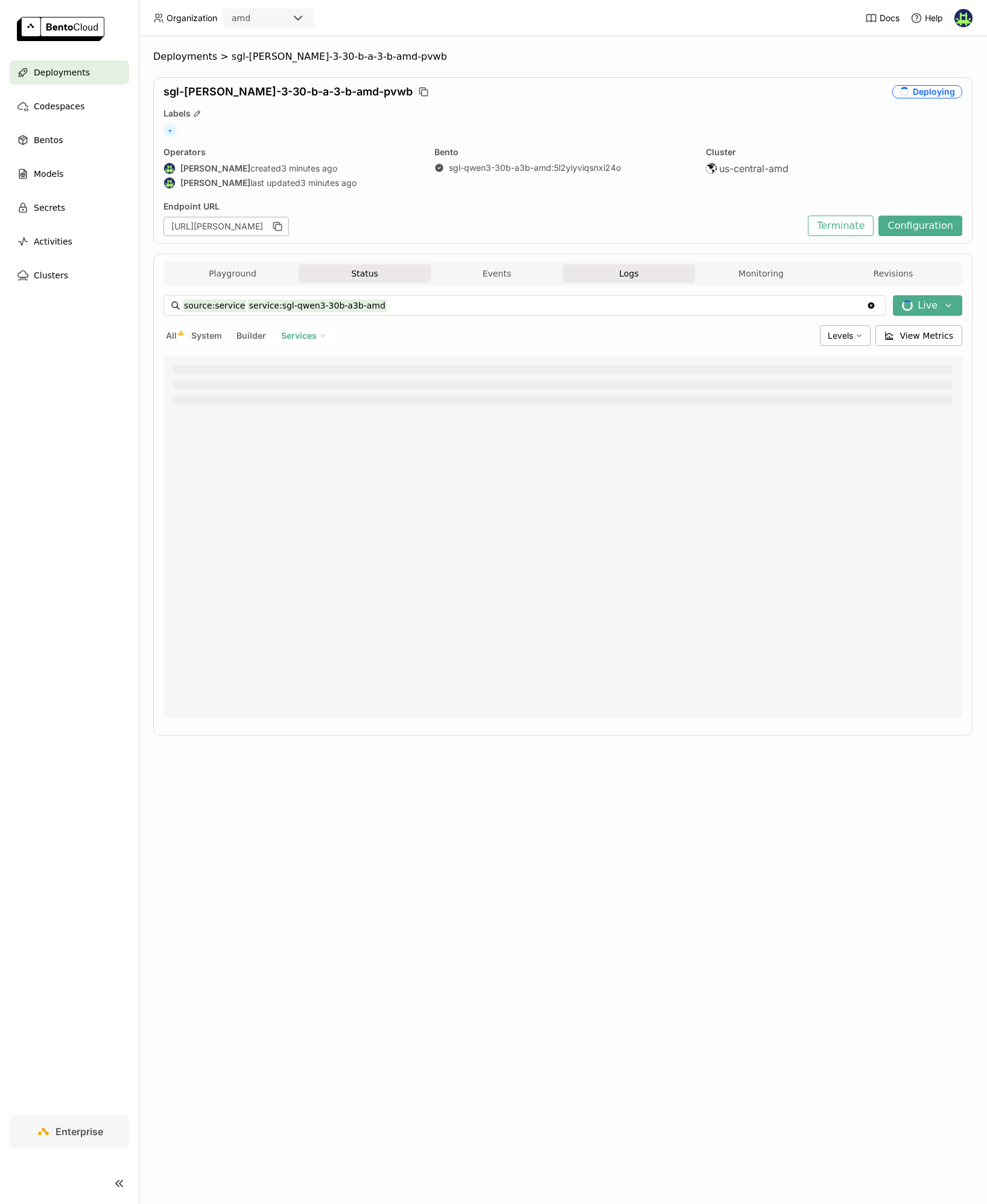
click at [377, 267] on button "Status" at bounding box center [364, 274] width 132 height 18
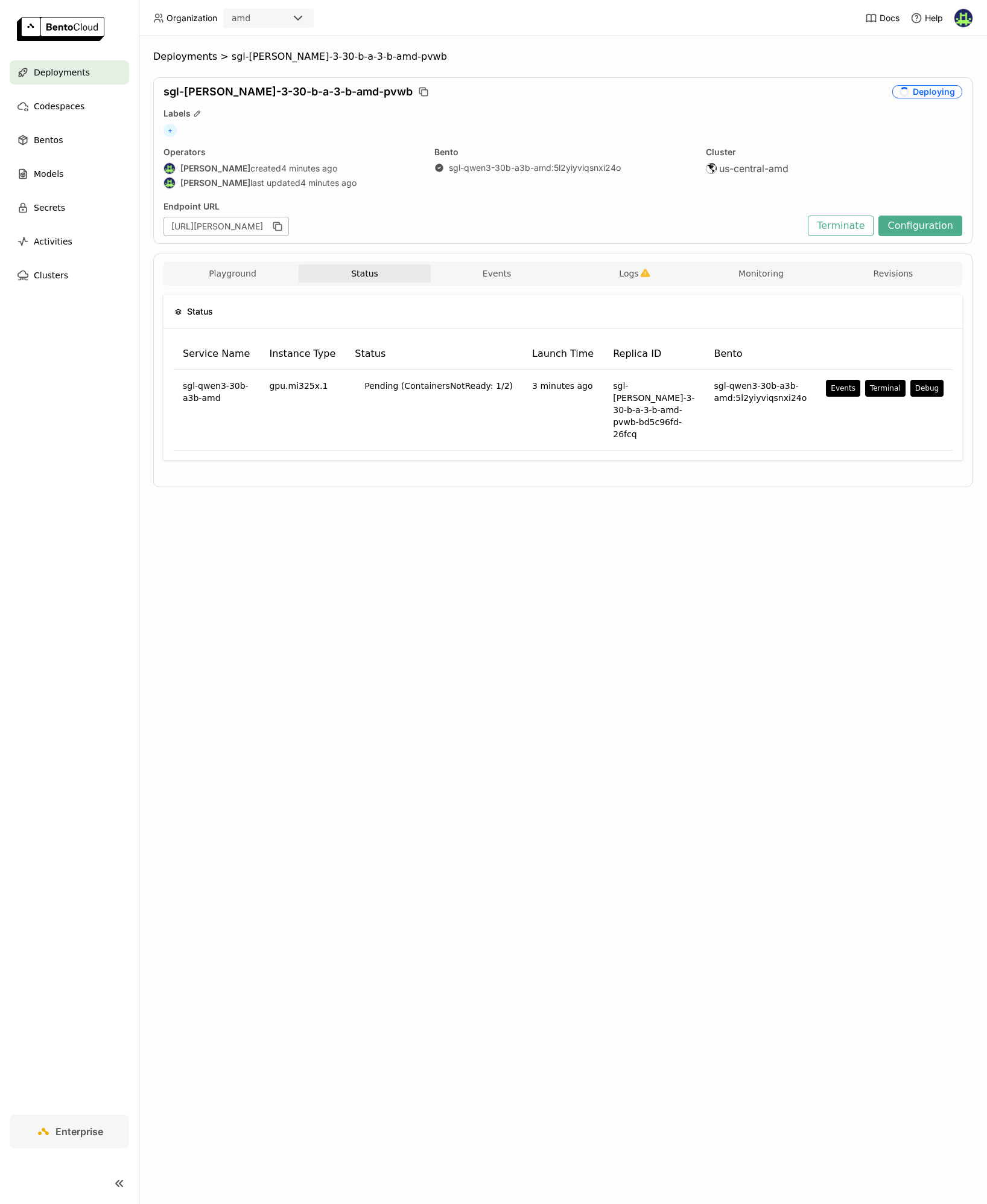
click at [452, 438] on div "Status Service Name Instance Type Status Launch Time Replica ID Bento sgl-qwen3…" at bounding box center [563, 382] width 799 height 193
click at [606, 272] on button "Logs" at bounding box center [629, 274] width 132 height 18
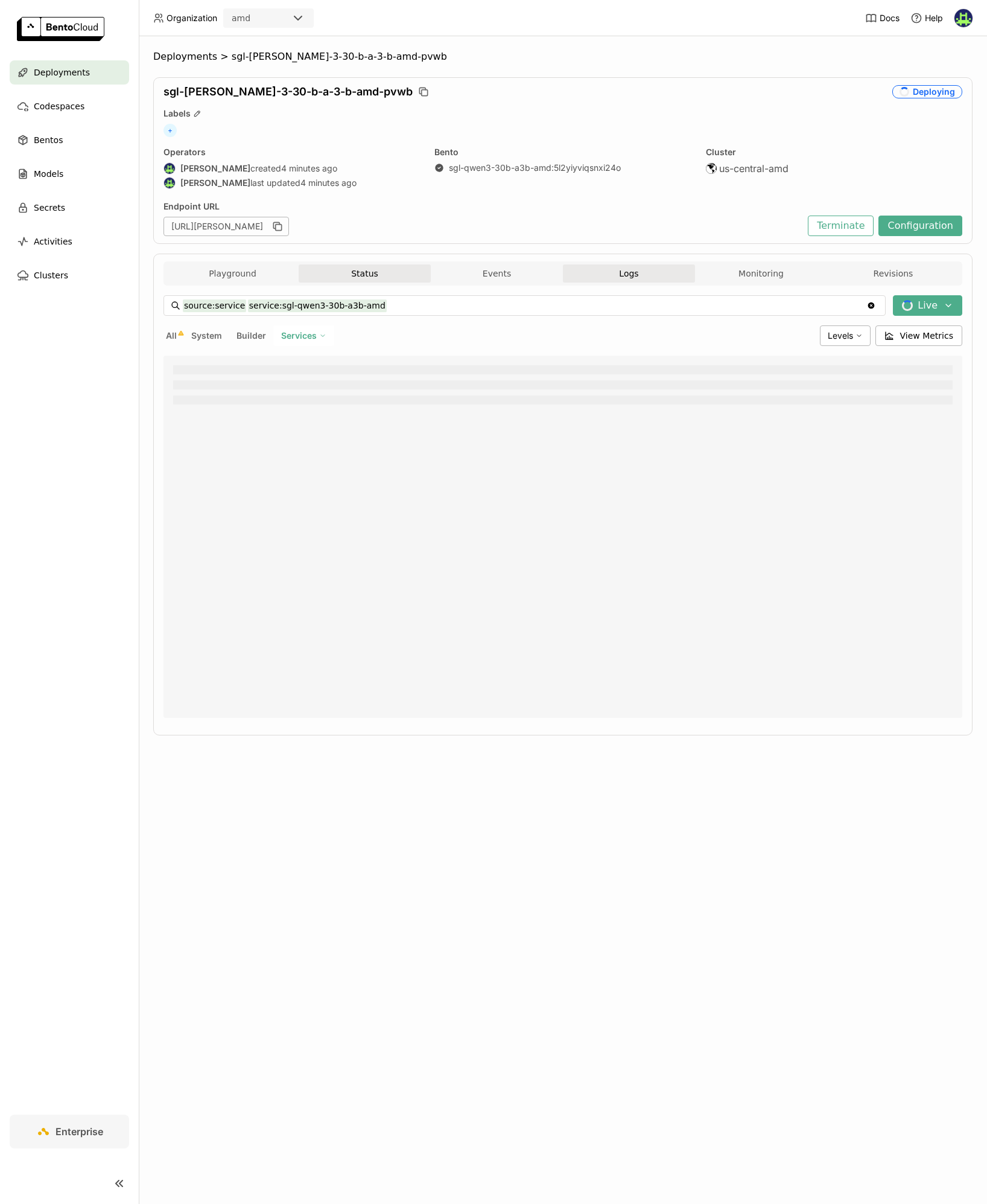
click at [382, 274] on button "Status" at bounding box center [364, 274] width 132 height 18
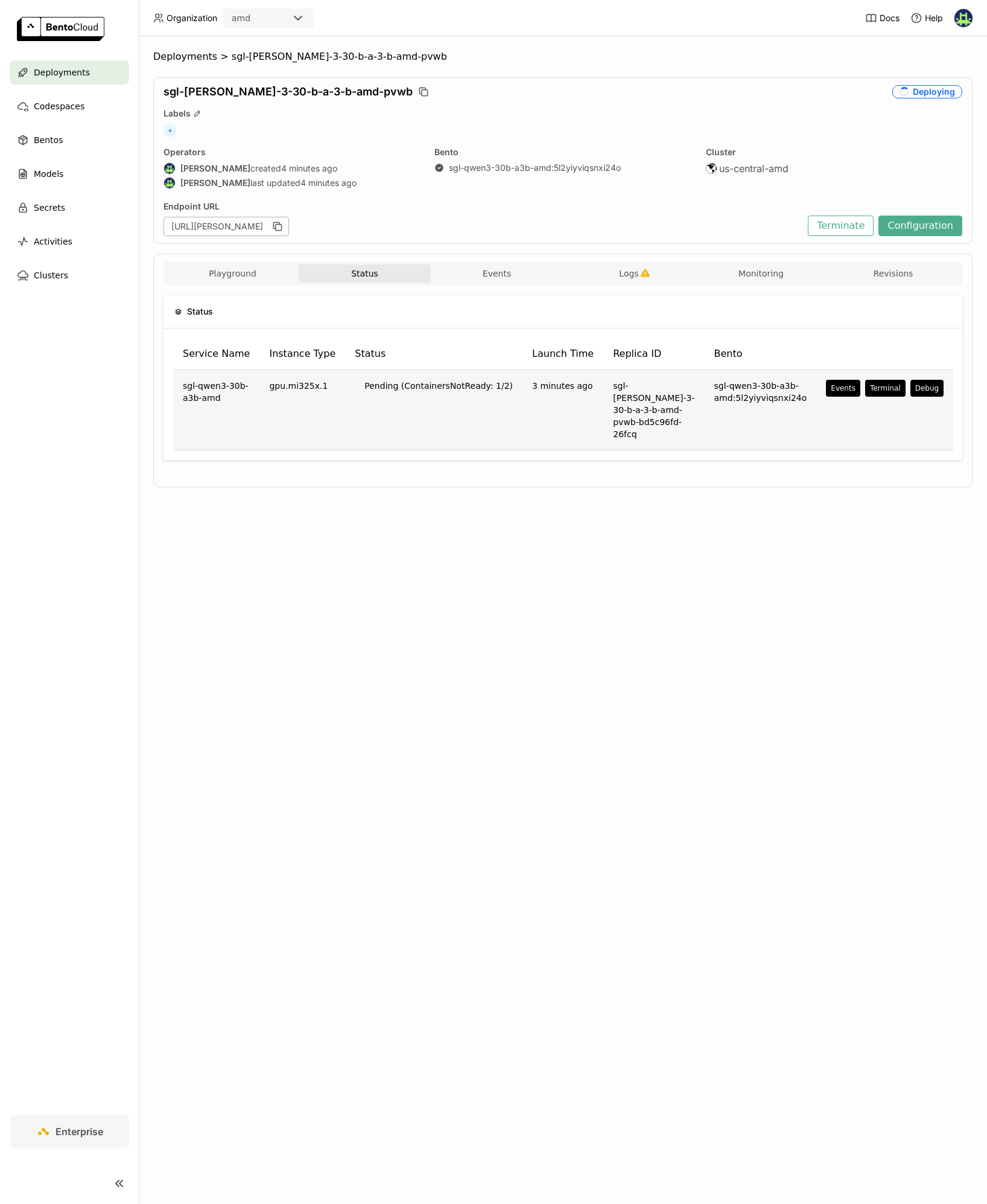
click at [440, 387] on td "Pending (ContainersNotReady: 1/2)" at bounding box center [434, 409] width 177 height 80
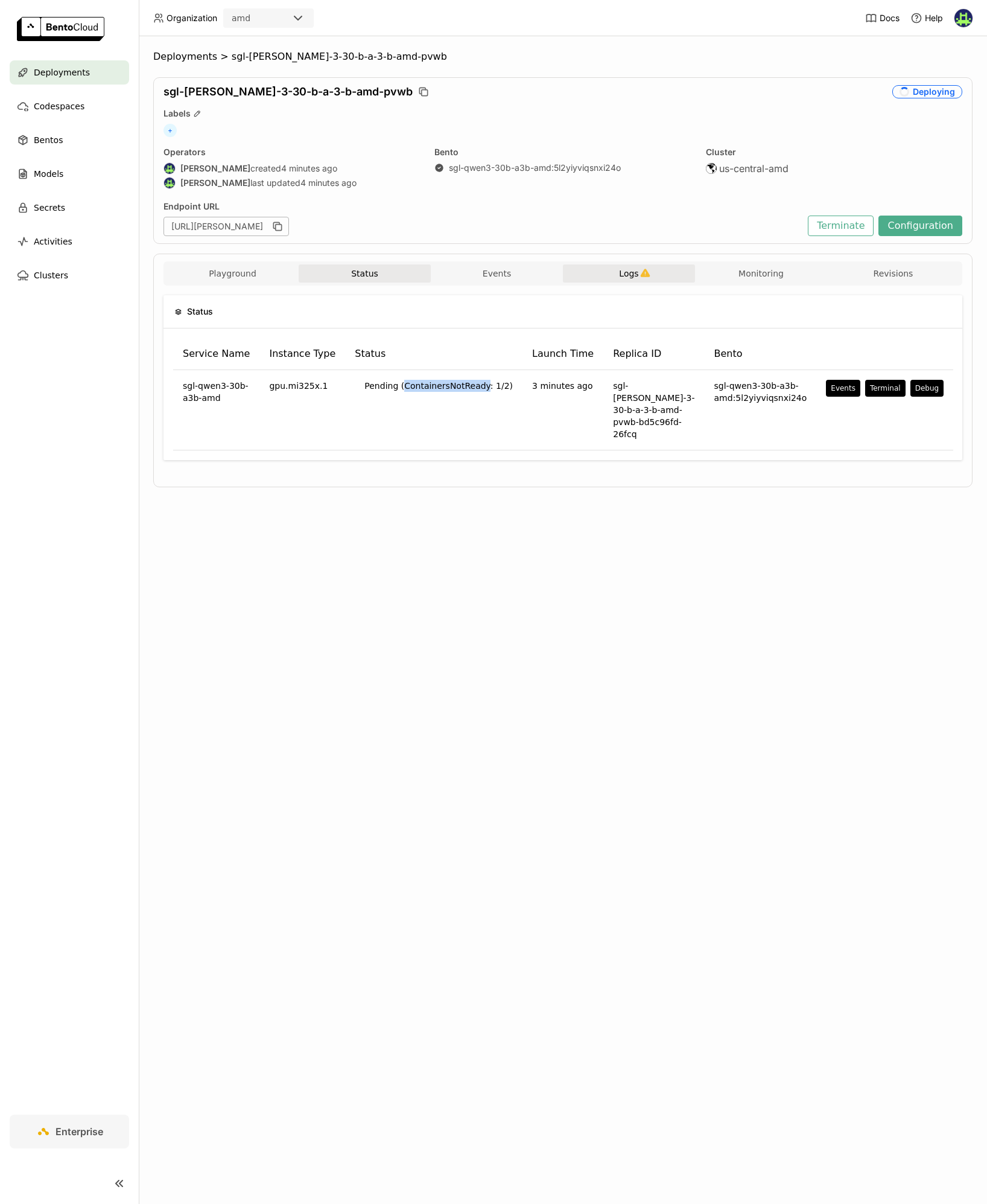
click at [611, 269] on button "Logs" at bounding box center [629, 274] width 132 height 18
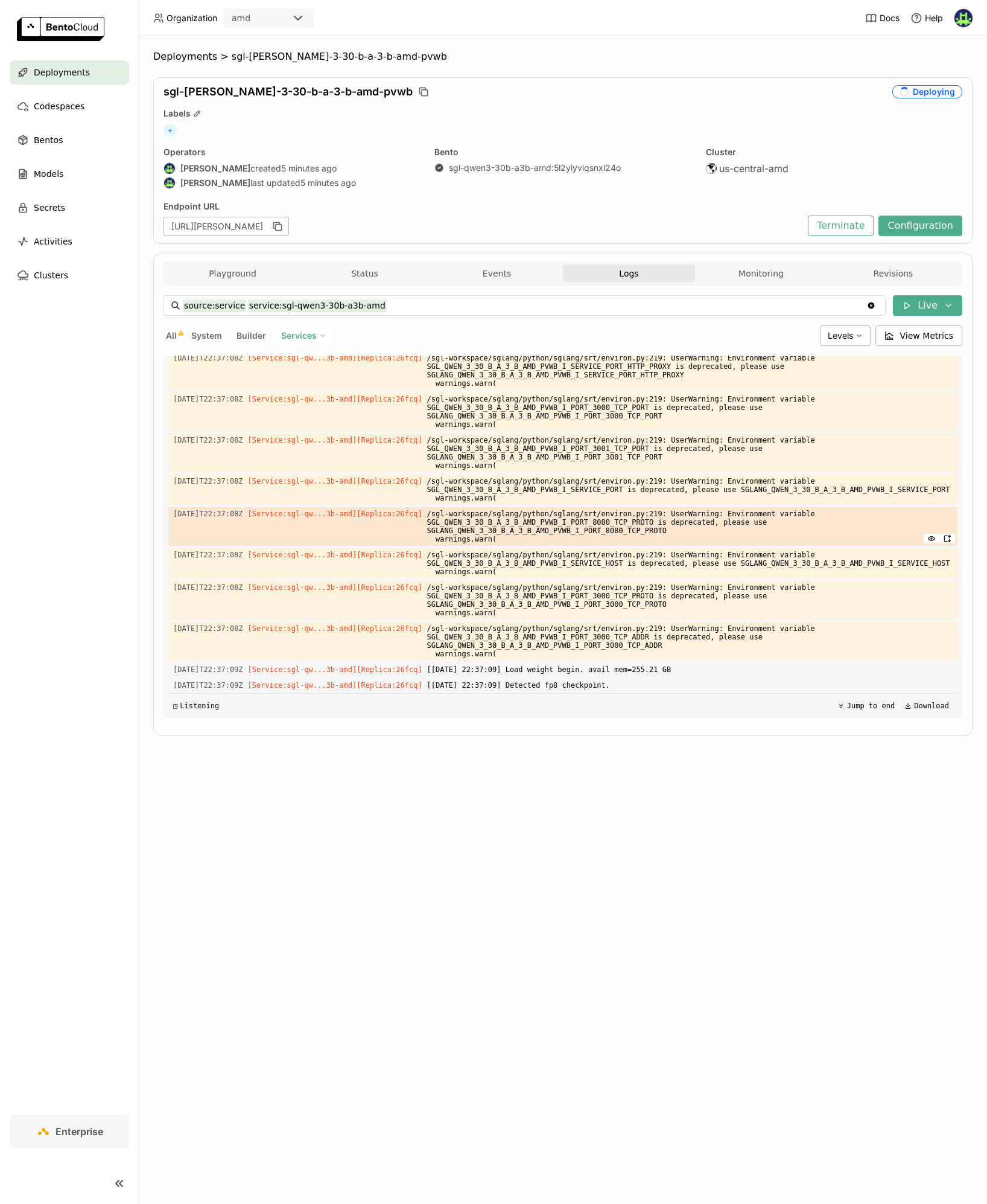
scroll to position [3333, 0]
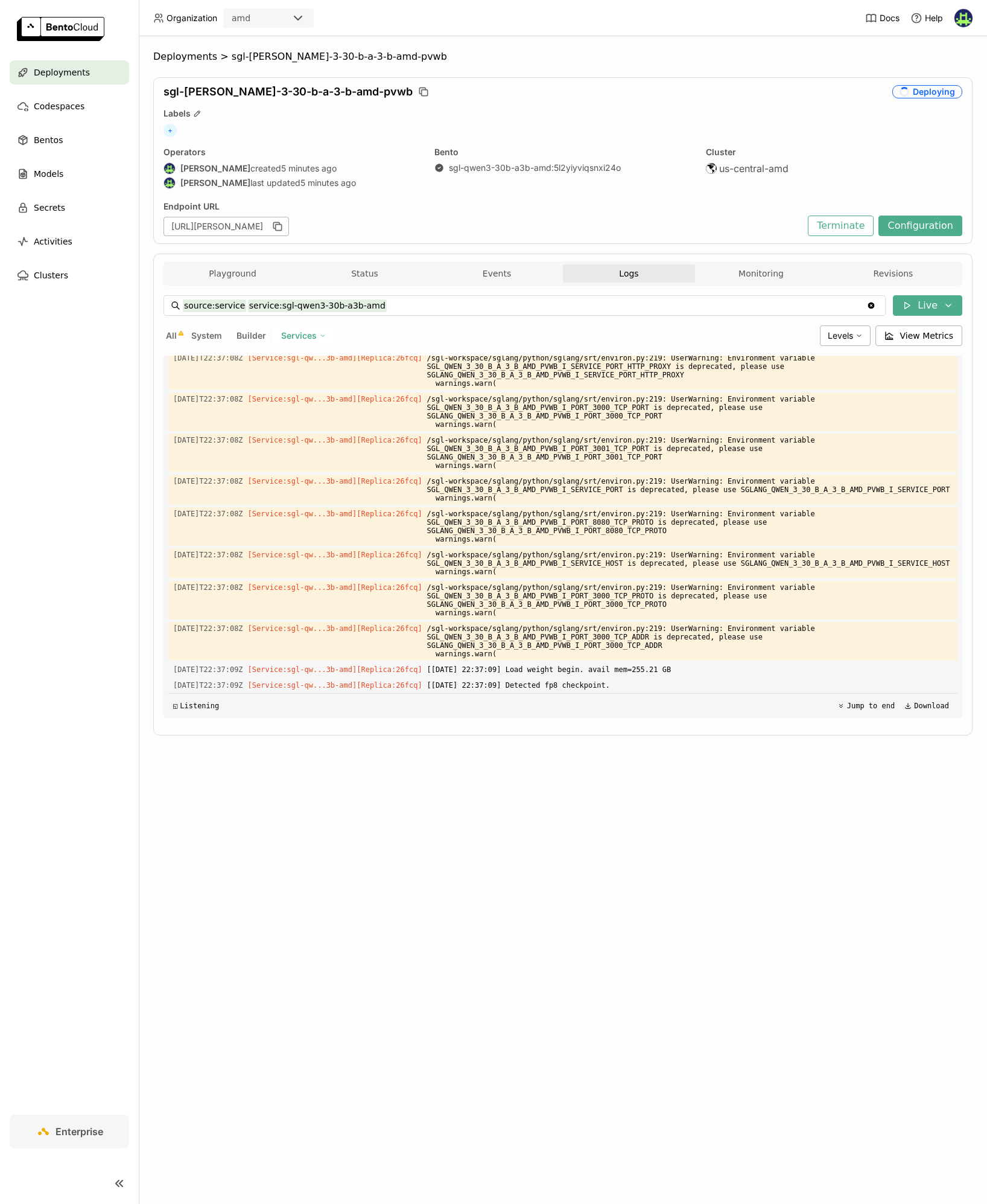
drag, startPoint x: 595, startPoint y: 530, endPoint x: 602, endPoint y: 538, distance: 10.6
click at [596, 530] on span "/sgl-workspace/sglang/python/sglang/srt/environ.py:219: UserWarning: Environmen…" at bounding box center [690, 526] width 525 height 39
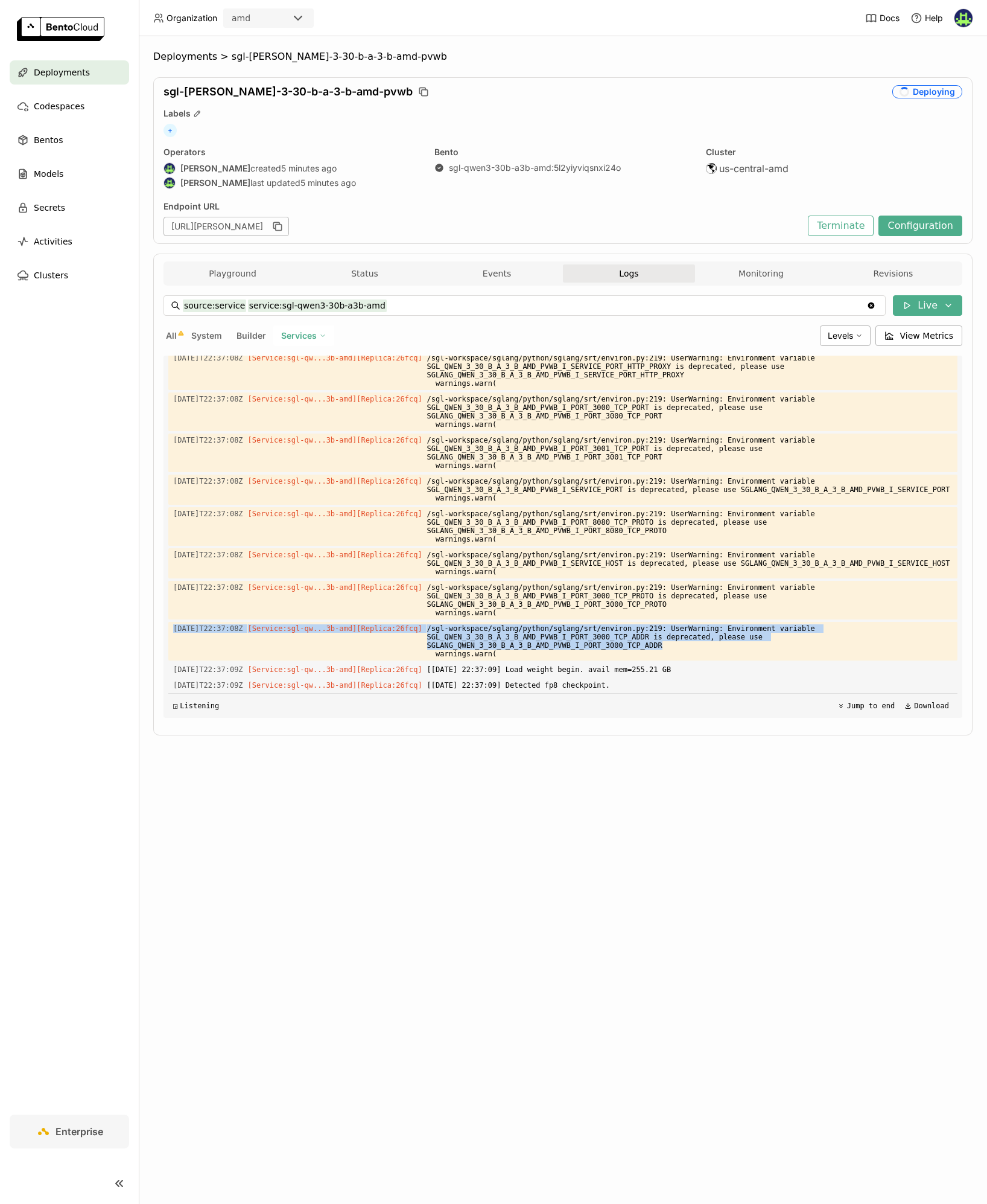
drag, startPoint x: 703, startPoint y: 646, endPoint x: 606, endPoint y: 619, distance: 100.7
click at [606, 619] on div "Load older logs 2025-10-13T22:36:20Z [Service:sgl-qw...3b-amd] [Replica: 26fcq …" at bounding box center [562, 536] width 789 height 362
click at [838, 707] on icon at bounding box center [841, 705] width 7 height 7
click at [392, 341] on div "All System Builder Services" at bounding box center [489, 336] width 651 height 21
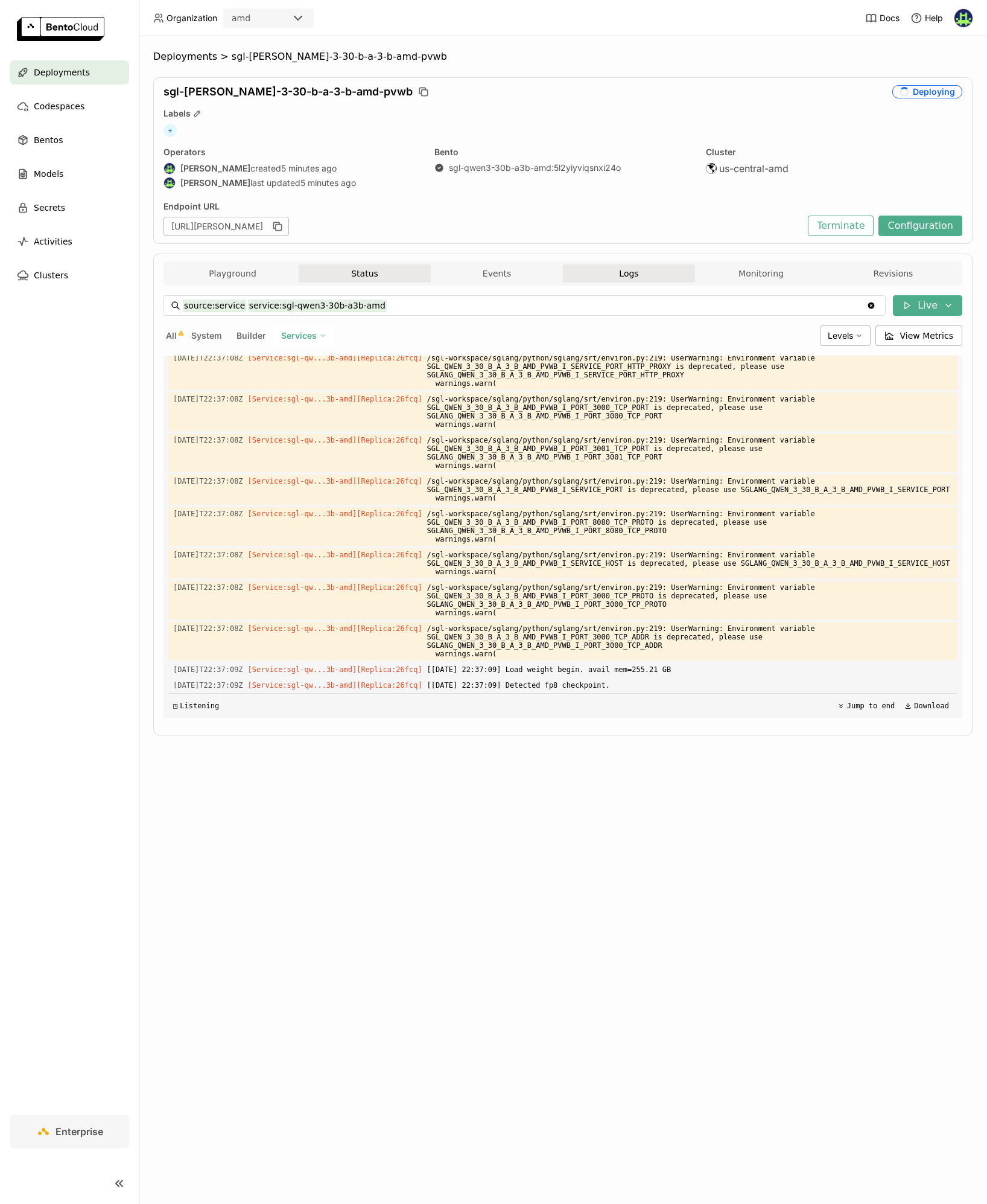
click at [372, 275] on button "Status" at bounding box center [364, 274] width 132 height 18
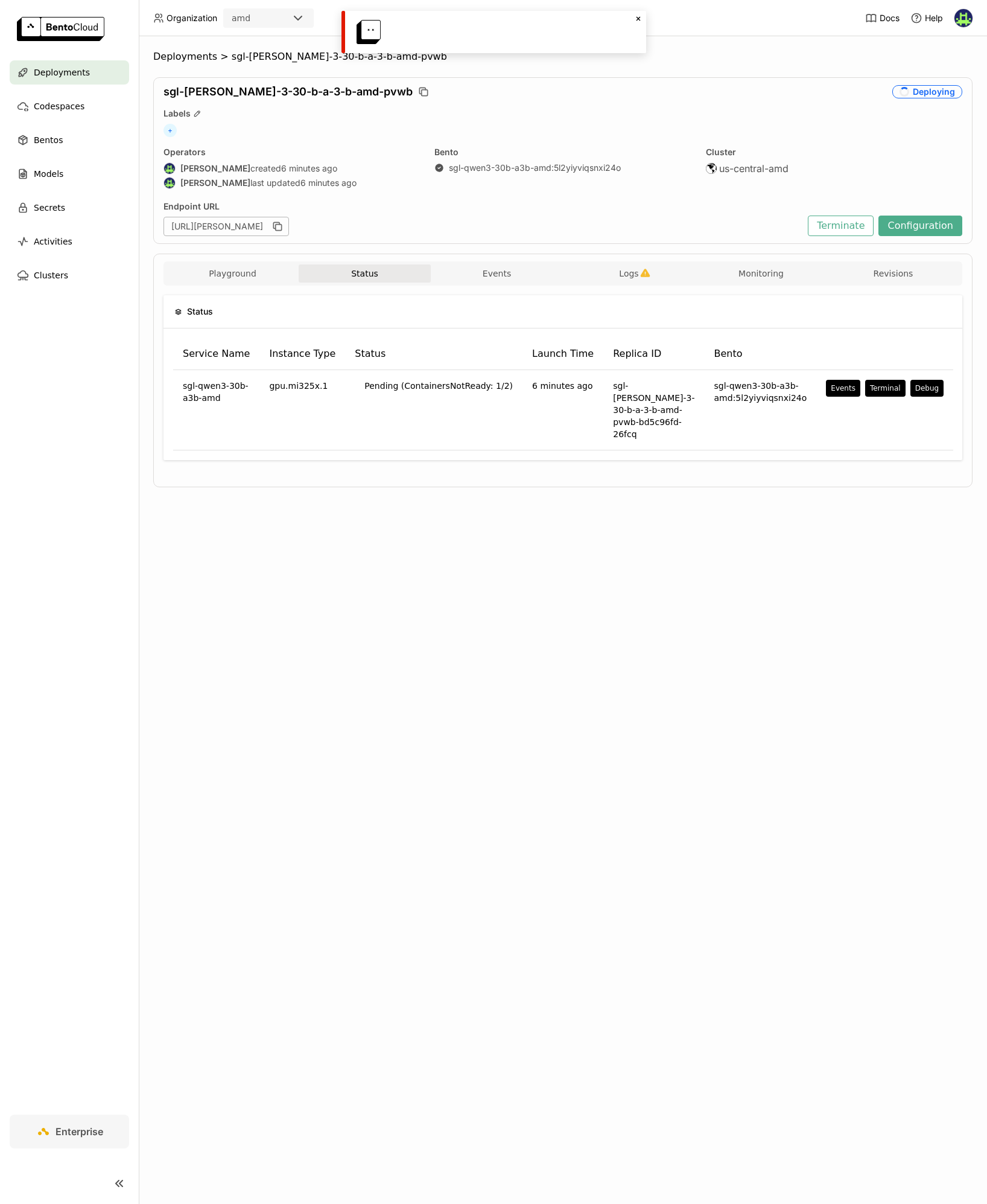
drag, startPoint x: 560, startPoint y: 773, endPoint x: 557, endPoint y: 715, distance: 58.1
click at [560, 772] on div "Deployments > sgl-qwen-3-30-b-a-3-b-amd-pvwb sgl-qwen-3-30-b-a-3-b-amd-pvwb Dep…" at bounding box center [562, 619] width 848 height 1167
click at [584, 33] on div "Close" at bounding box center [494, 31] width 305 height 42
click at [663, 612] on div "Deployments > sgl-qwen-3-30-b-a-3-b-amd-pvwb sgl-qwen-3-30-b-a-3-b-amd-pvwb Dep…" at bounding box center [562, 619] width 848 height 1167
click at [61, 68] on span "Deployments" at bounding box center [62, 72] width 56 height 14
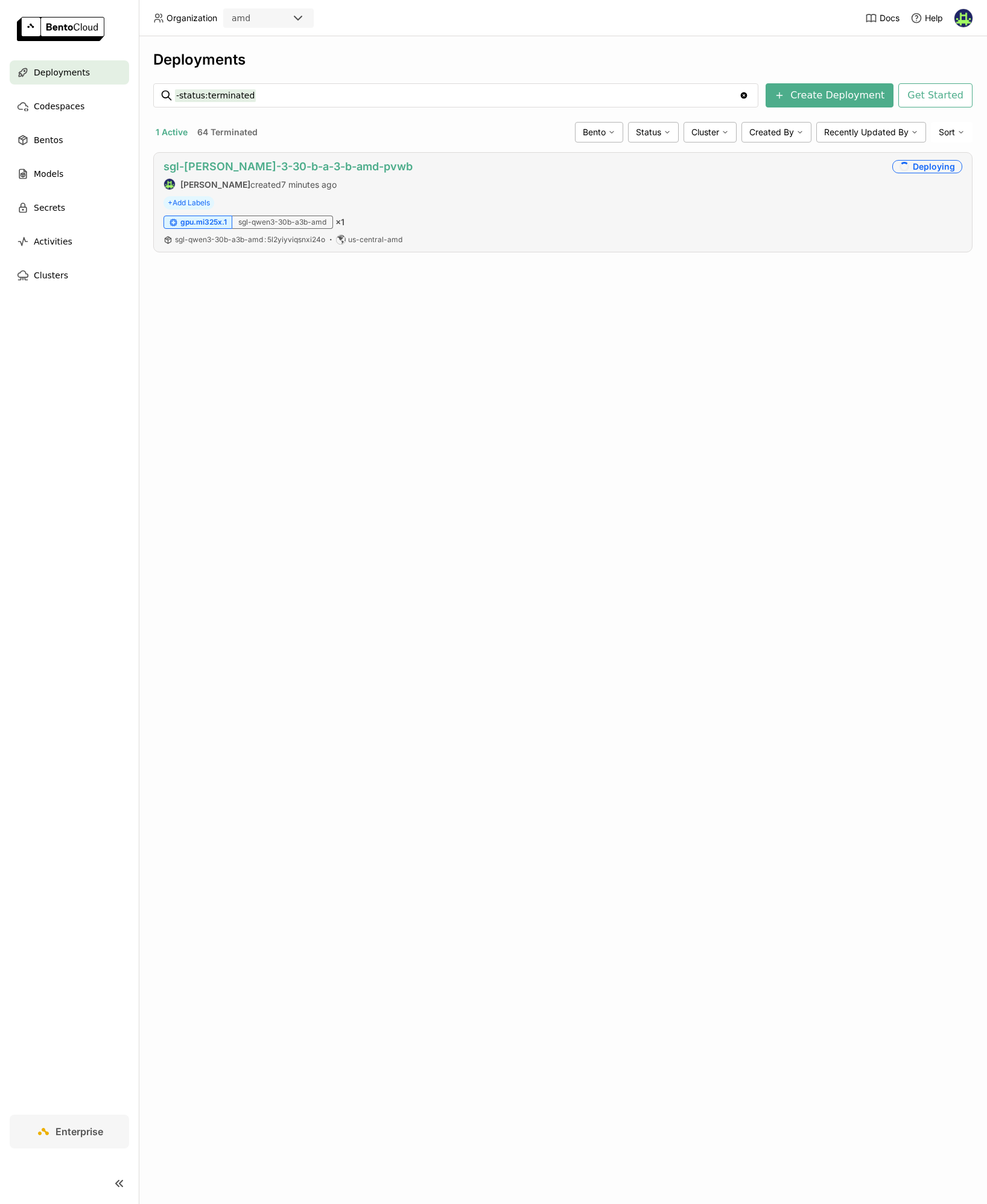
click at [272, 164] on link "sgl-qwen-3-30-b-a-3-b-amd-pvwb" at bounding box center [288, 166] width 249 height 13
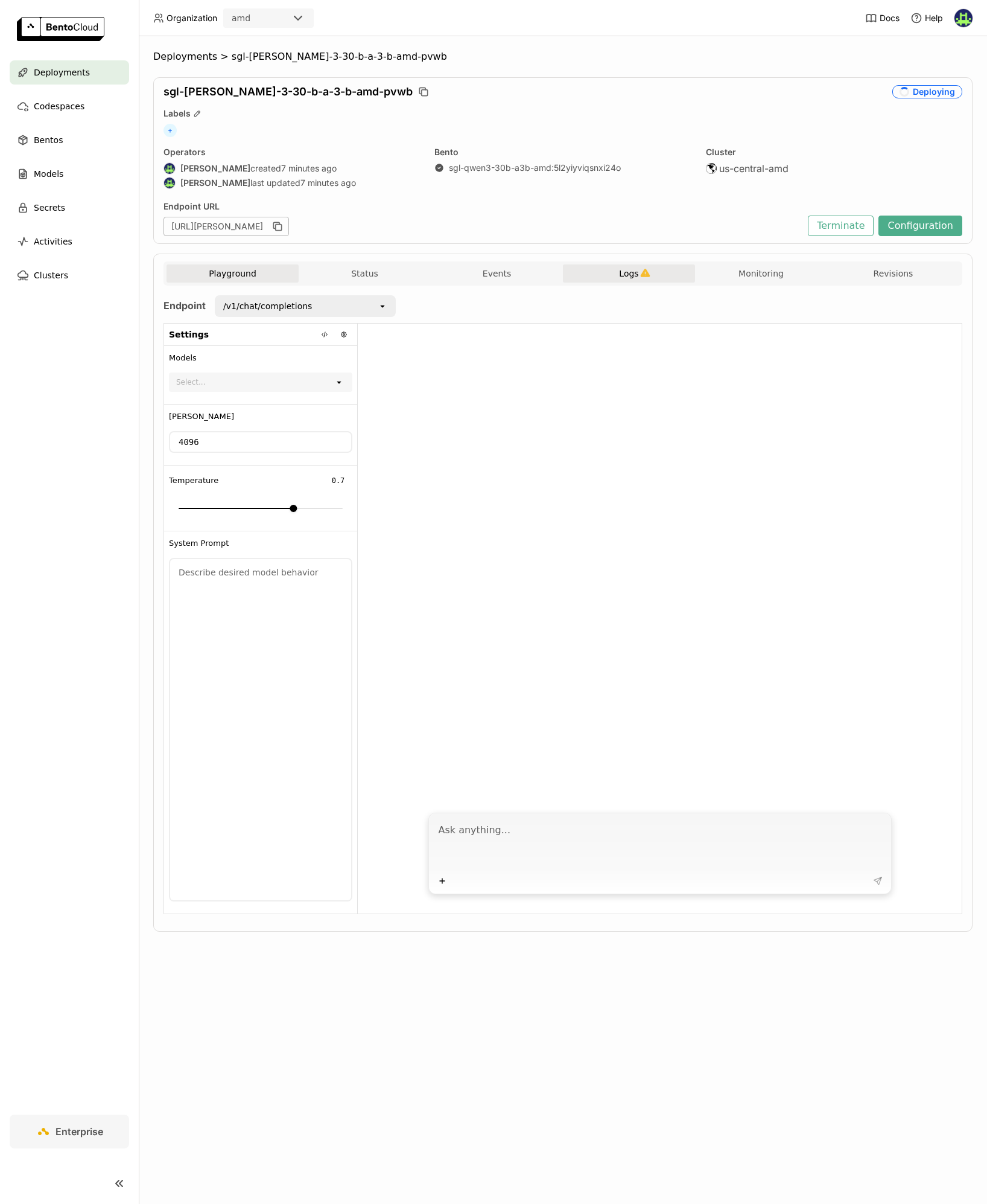
click at [618, 276] on button "Logs" at bounding box center [629, 274] width 132 height 18
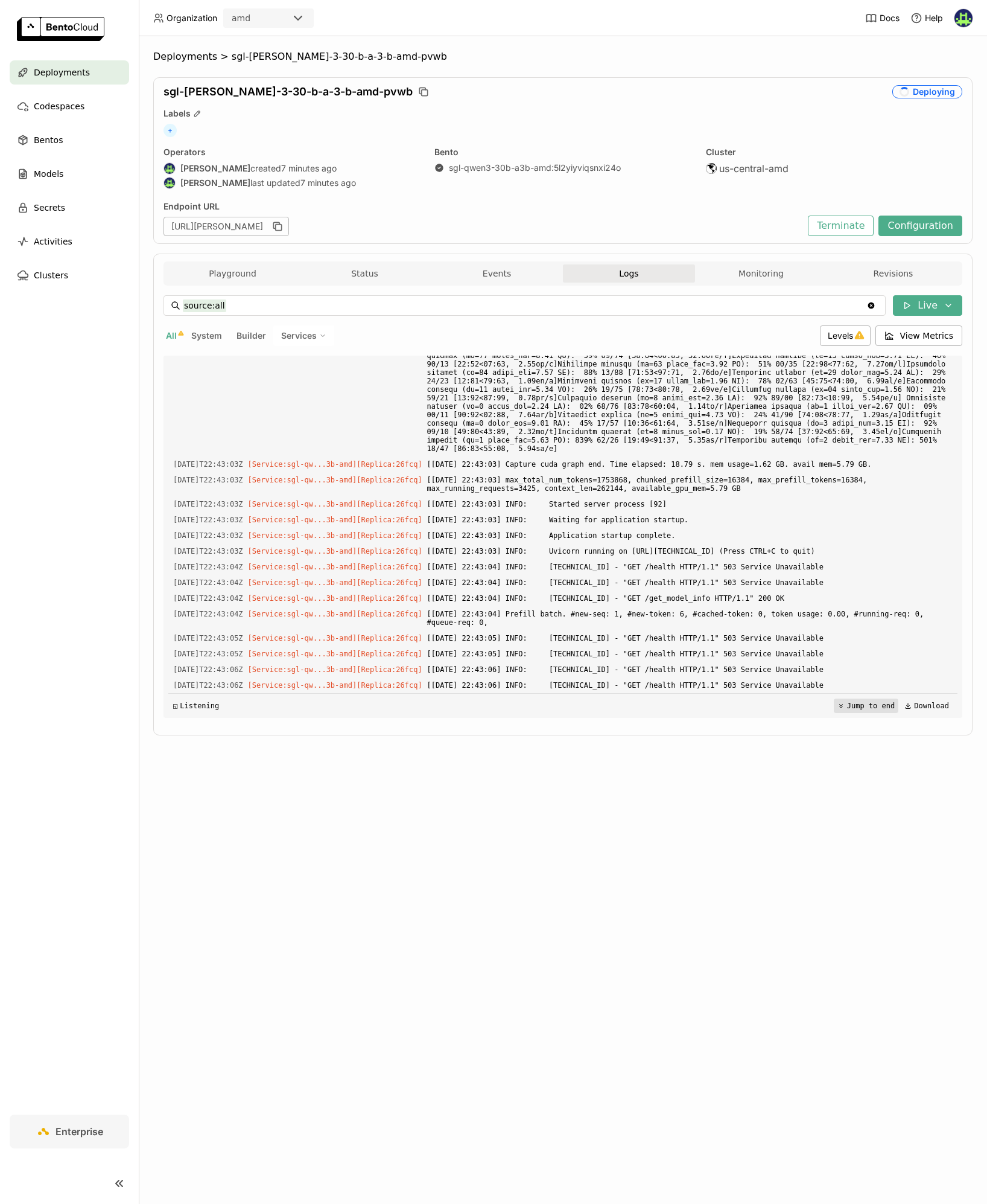
scroll to position [5220, 0]
click at [860, 708] on button "Jump to end" at bounding box center [866, 705] width 65 height 14
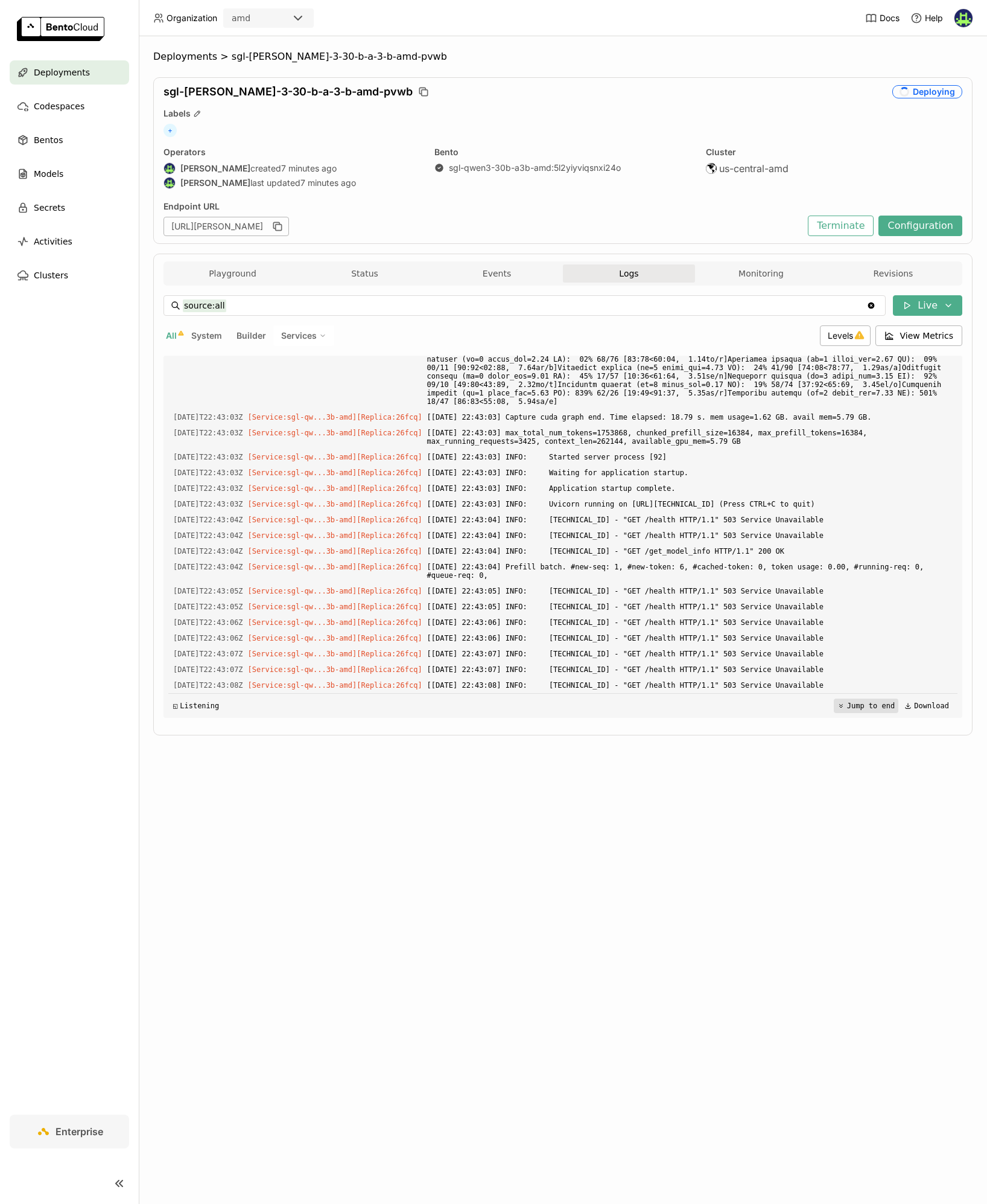
click at [849, 703] on button "Jump to end" at bounding box center [866, 705] width 65 height 14
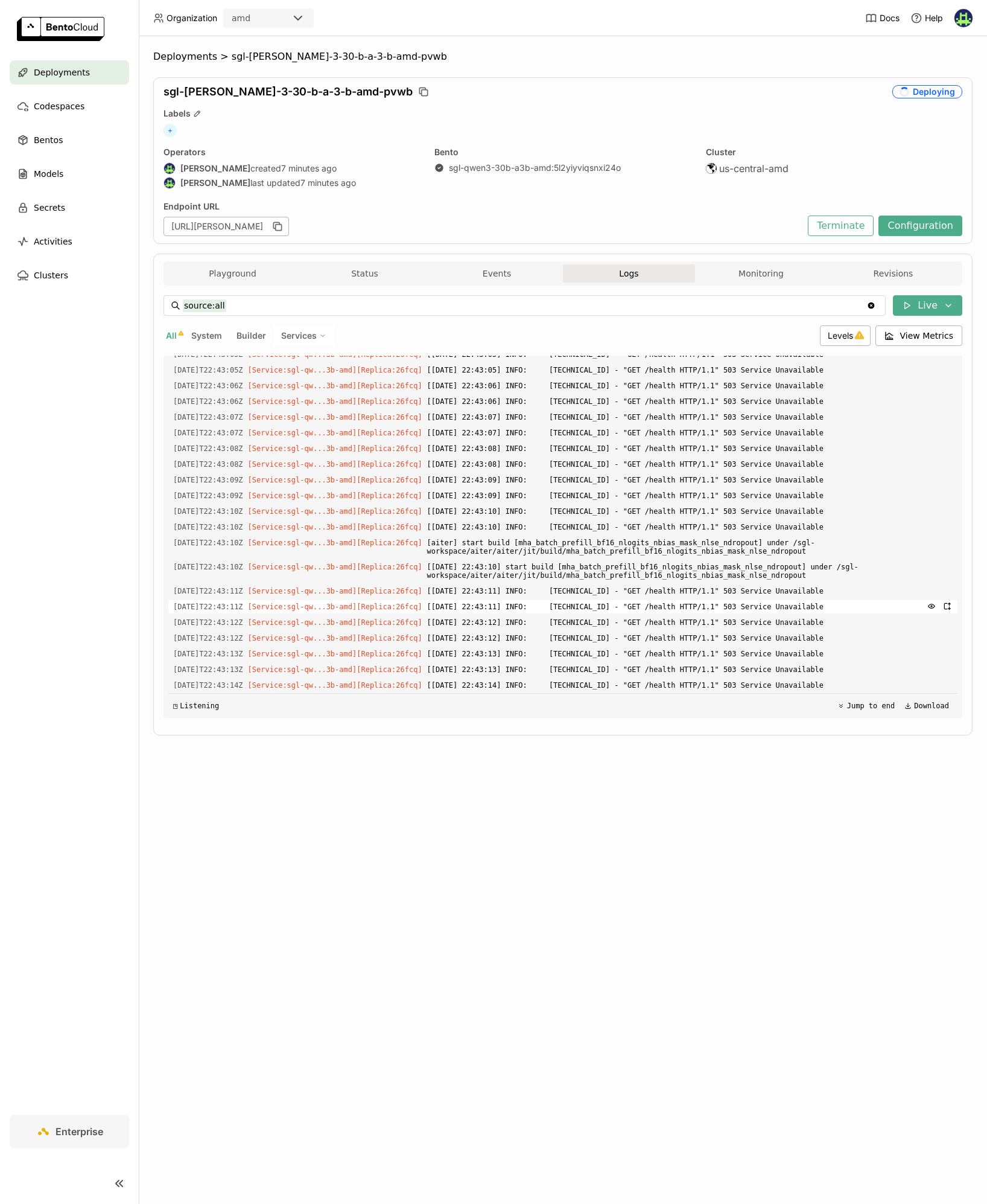
scroll to position [5503, 0]
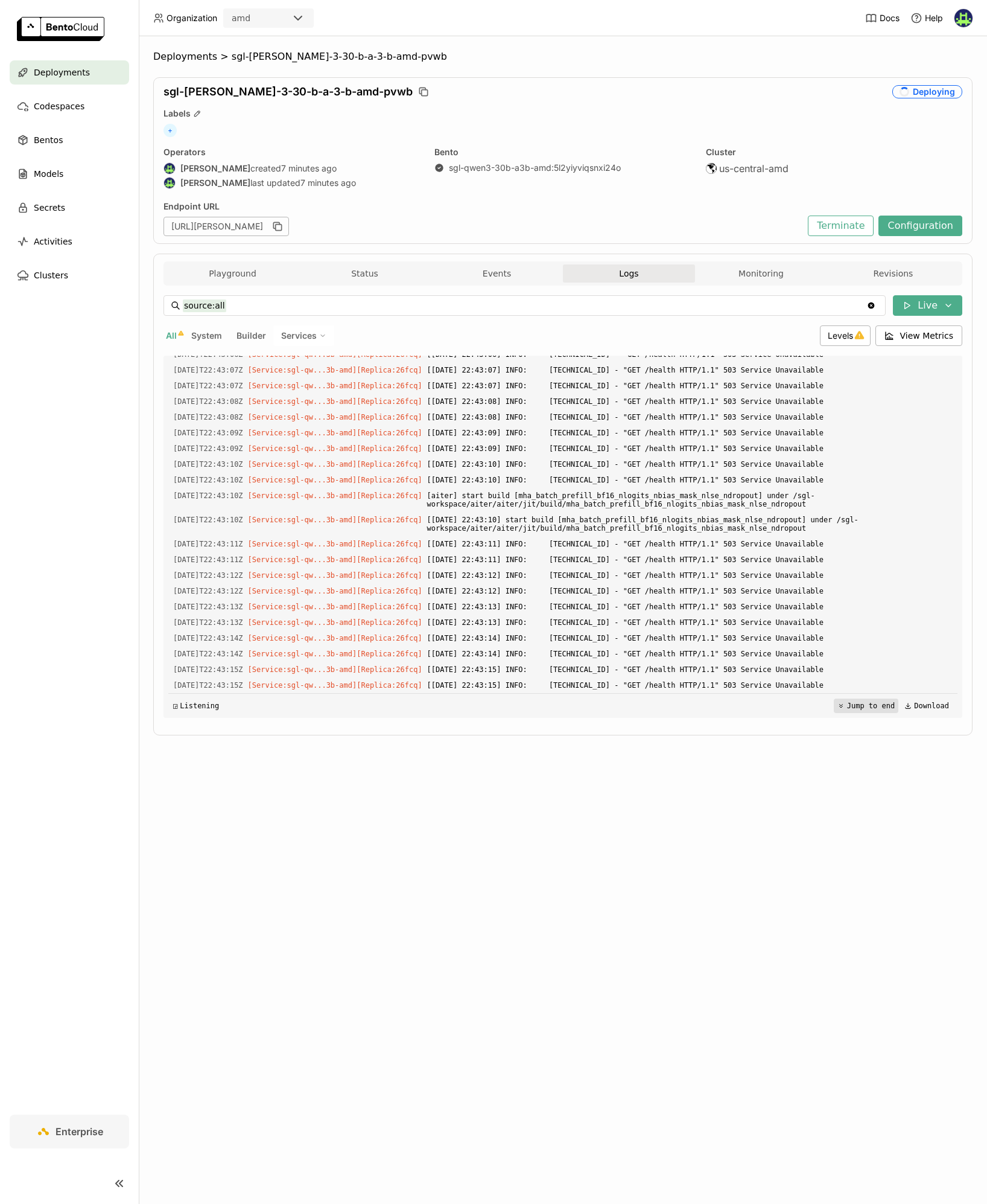
click at [857, 705] on button "Jump to end" at bounding box center [866, 705] width 65 height 14
click at [348, 278] on button "Status" at bounding box center [364, 274] width 132 height 18
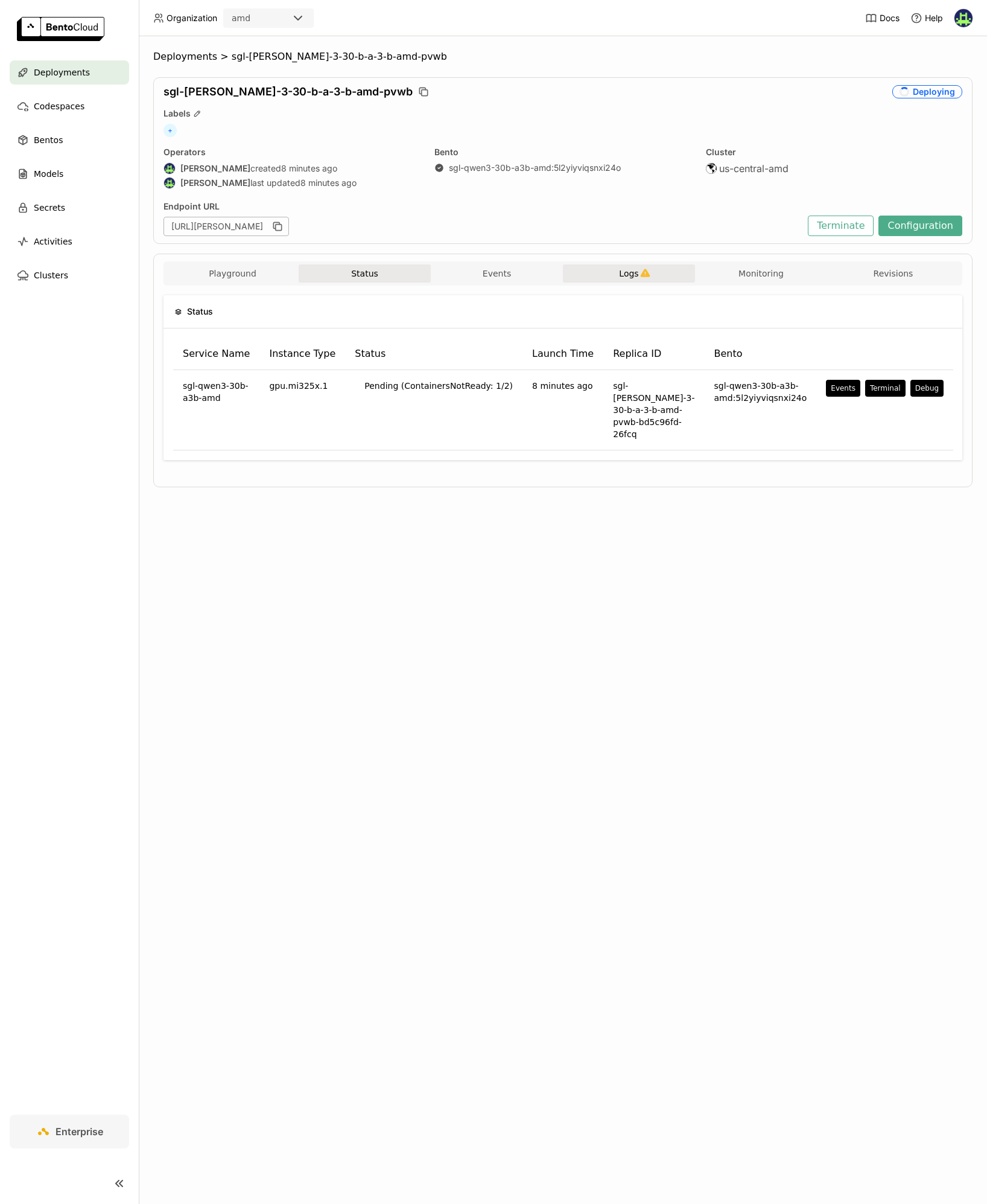
click at [674, 274] on button "Logs" at bounding box center [629, 274] width 132 height 18
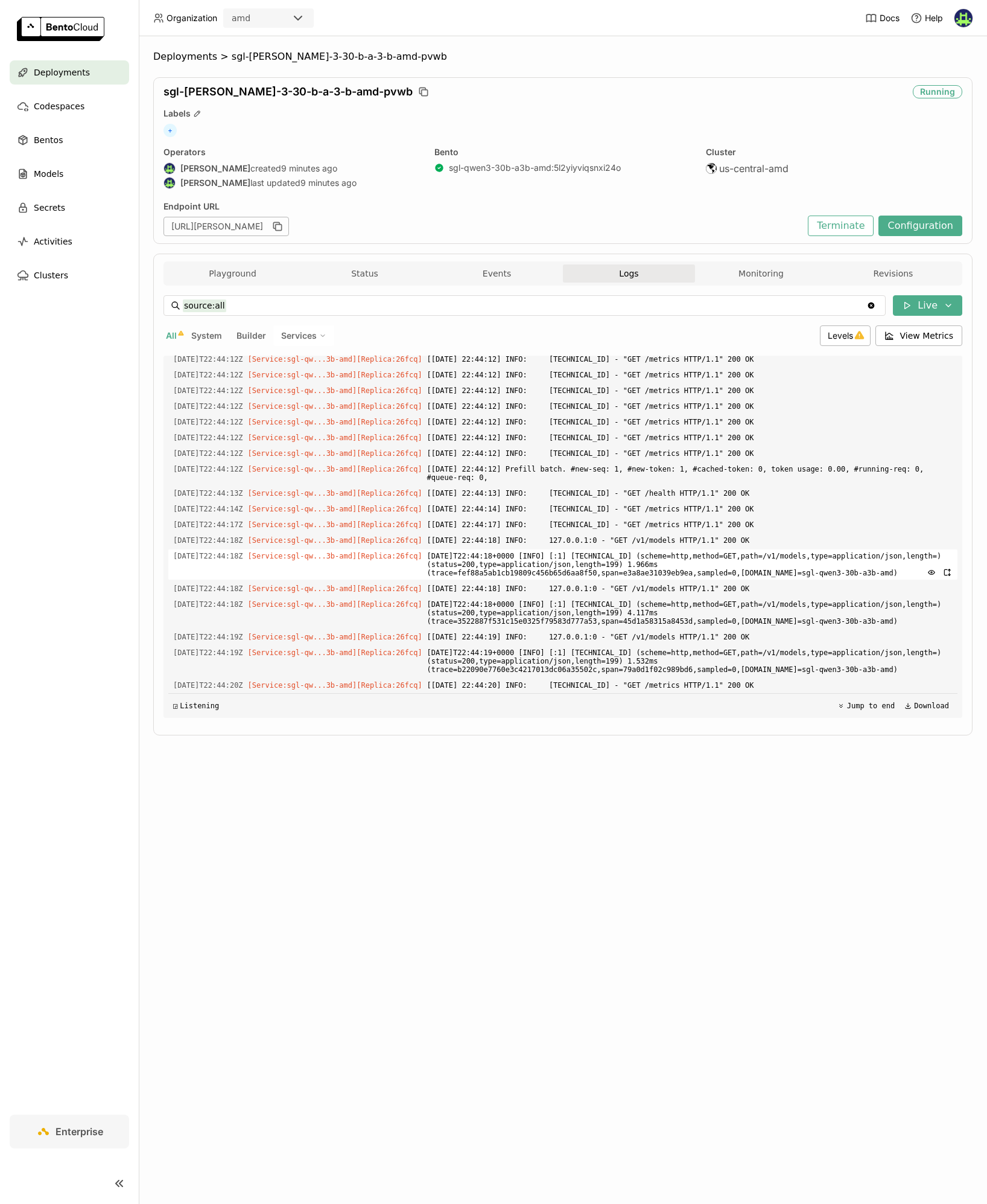
scroll to position [7631, 0]
click at [369, 260] on div "Playground Status Events Logs Monitoring Revisions Endpoint /v1/chat/completion…" at bounding box center [562, 494] width 820 height 481
click at [369, 274] on button "Status" at bounding box center [364, 274] width 132 height 18
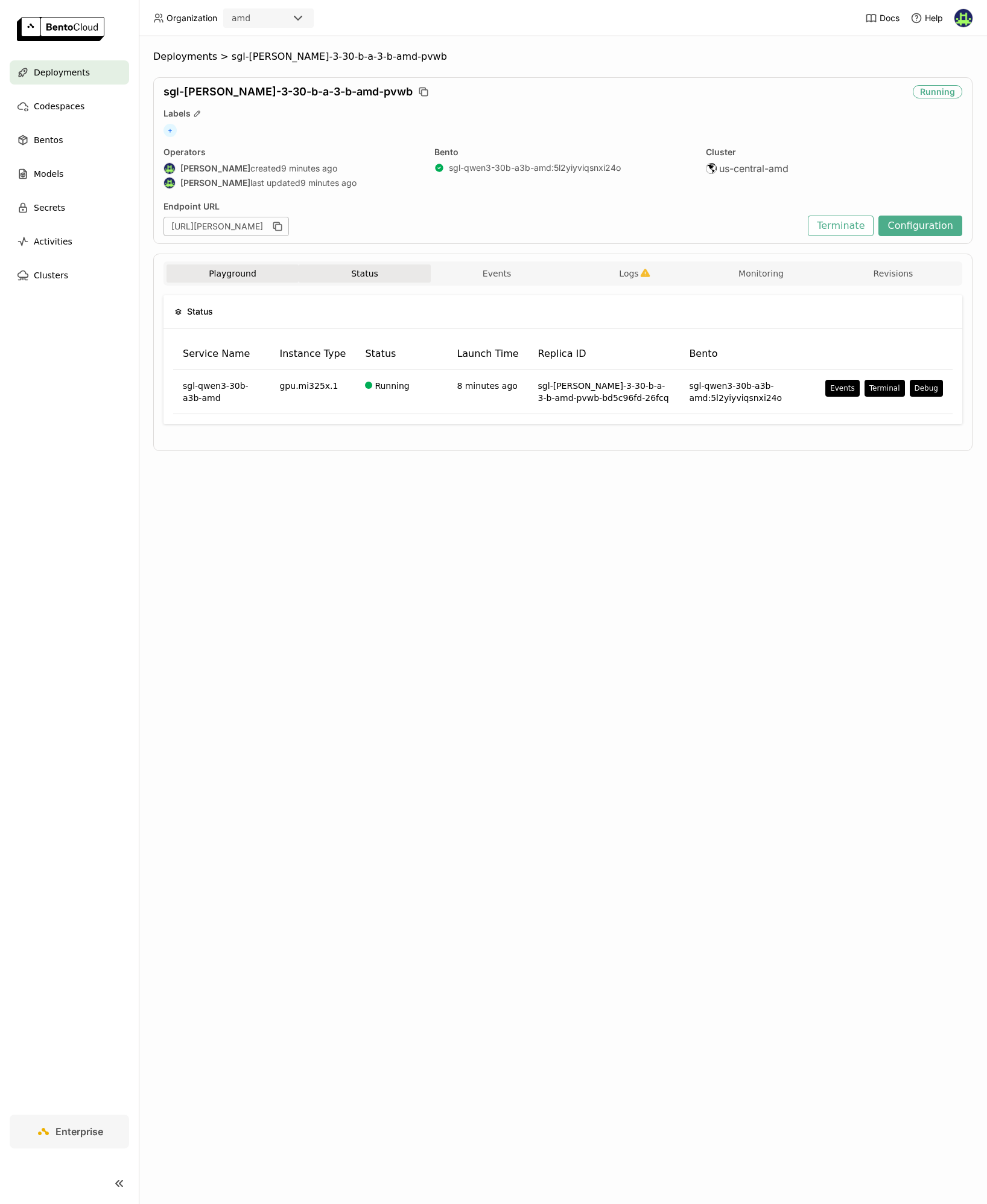
click at [256, 277] on button "Playground" at bounding box center [232, 274] width 132 height 18
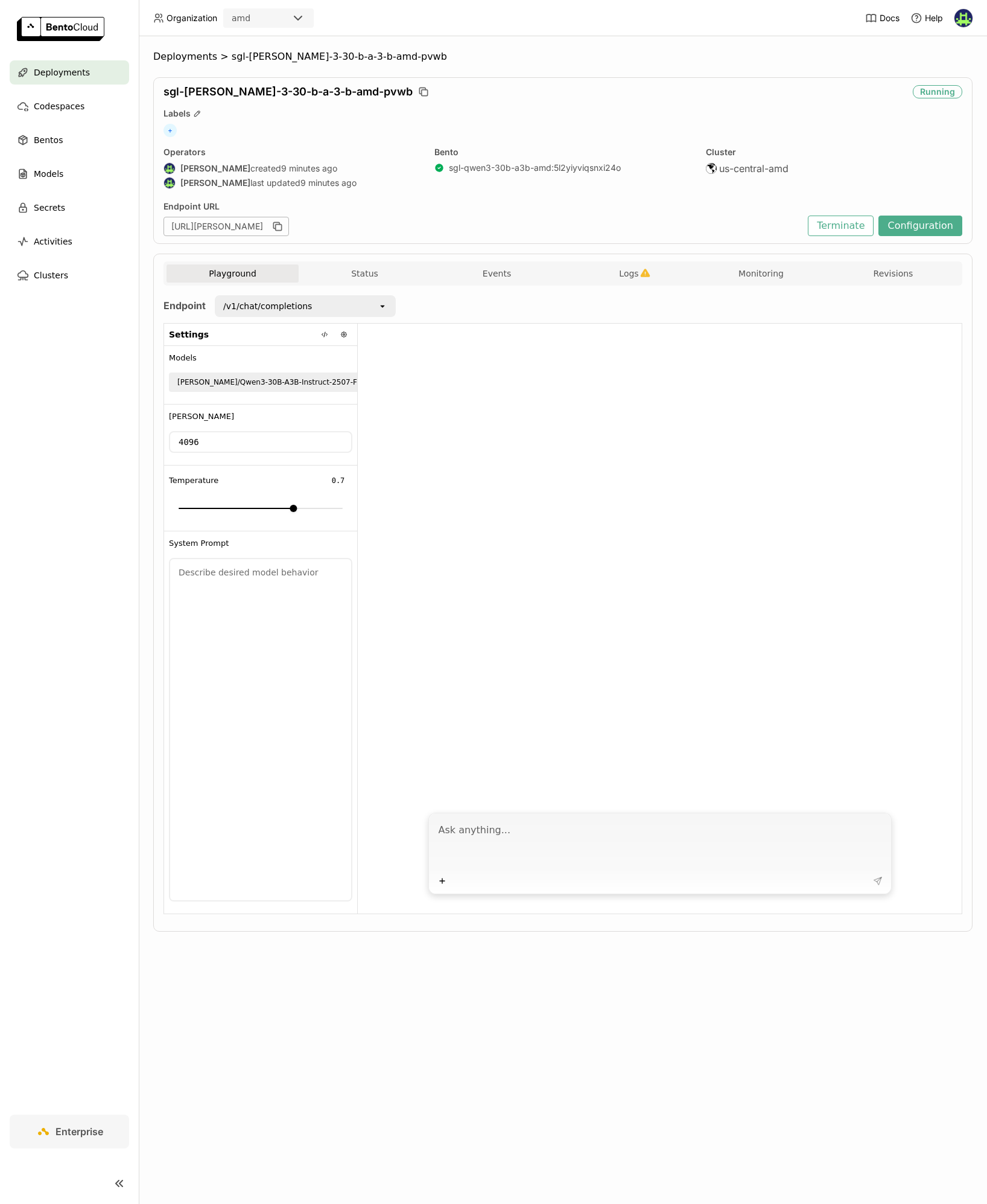
click at [525, 835] on textarea at bounding box center [661, 845] width 445 height 56
type textarea "What took you so long?"
click at [695, 750] on div at bounding box center [660, 564] width 605 height 481
click at [360, 278] on button "Status" at bounding box center [364, 274] width 132 height 18
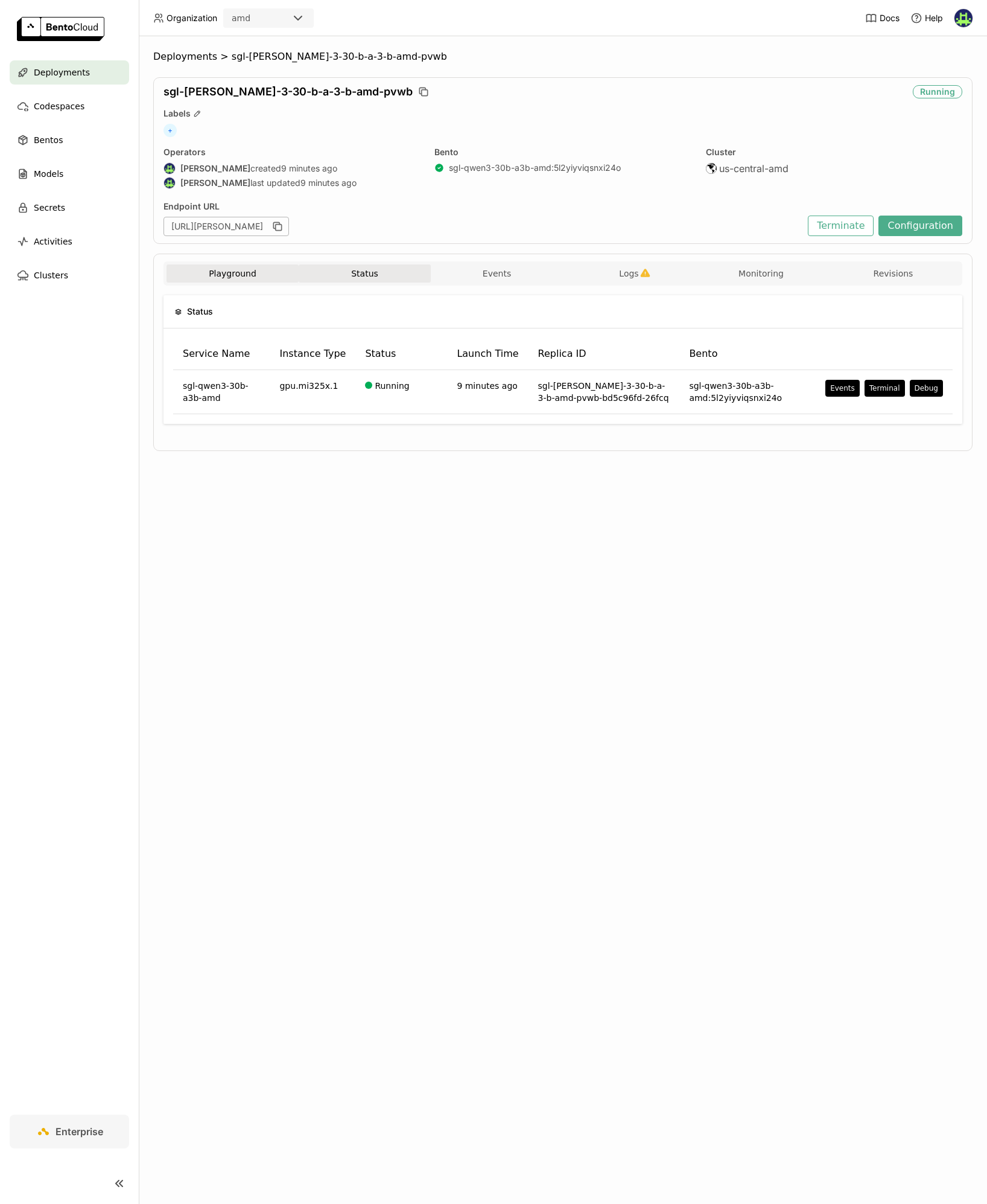
click at [242, 274] on button "Playground" at bounding box center [232, 274] width 132 height 18
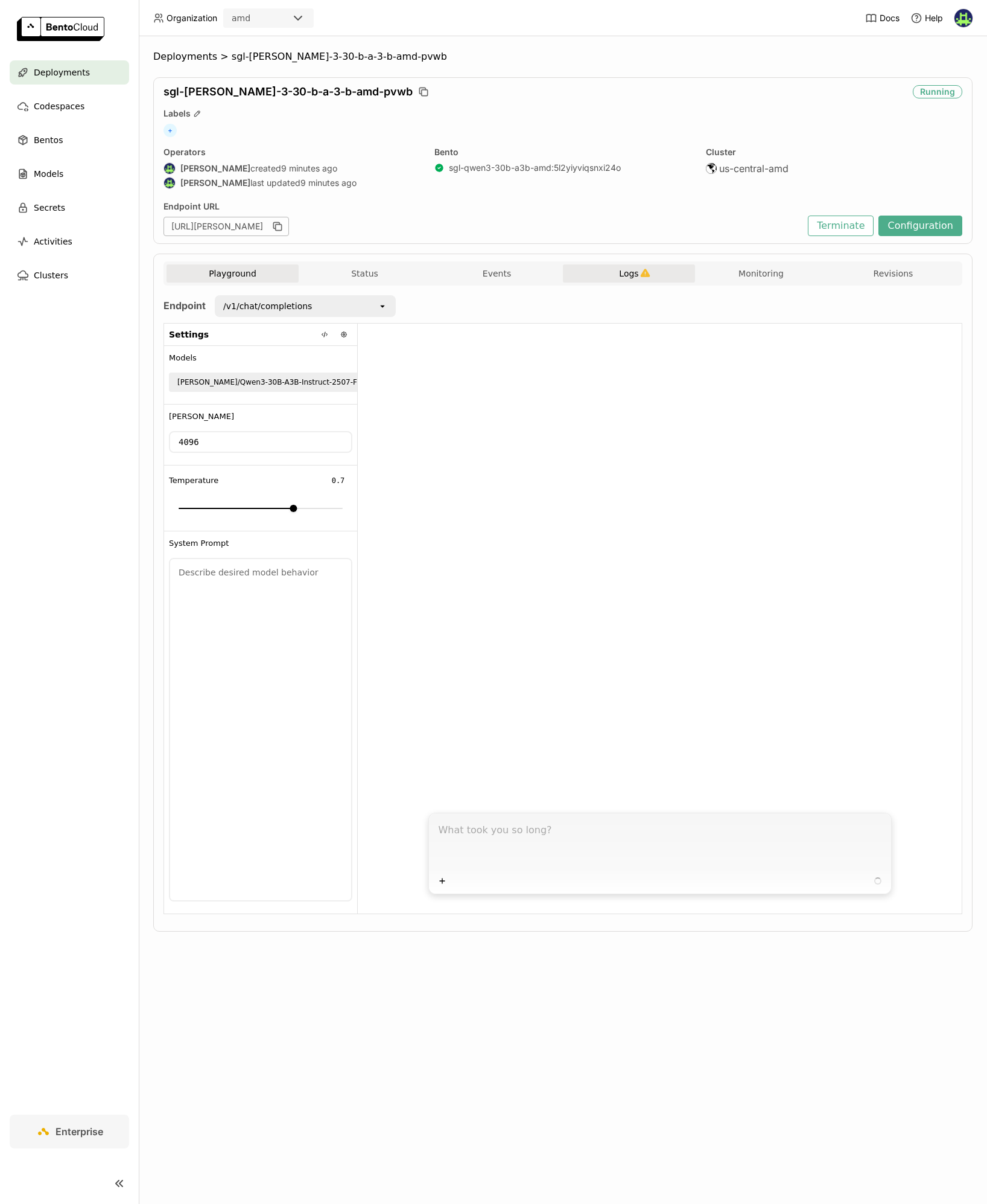
click at [663, 271] on button "Logs" at bounding box center [629, 274] width 132 height 18
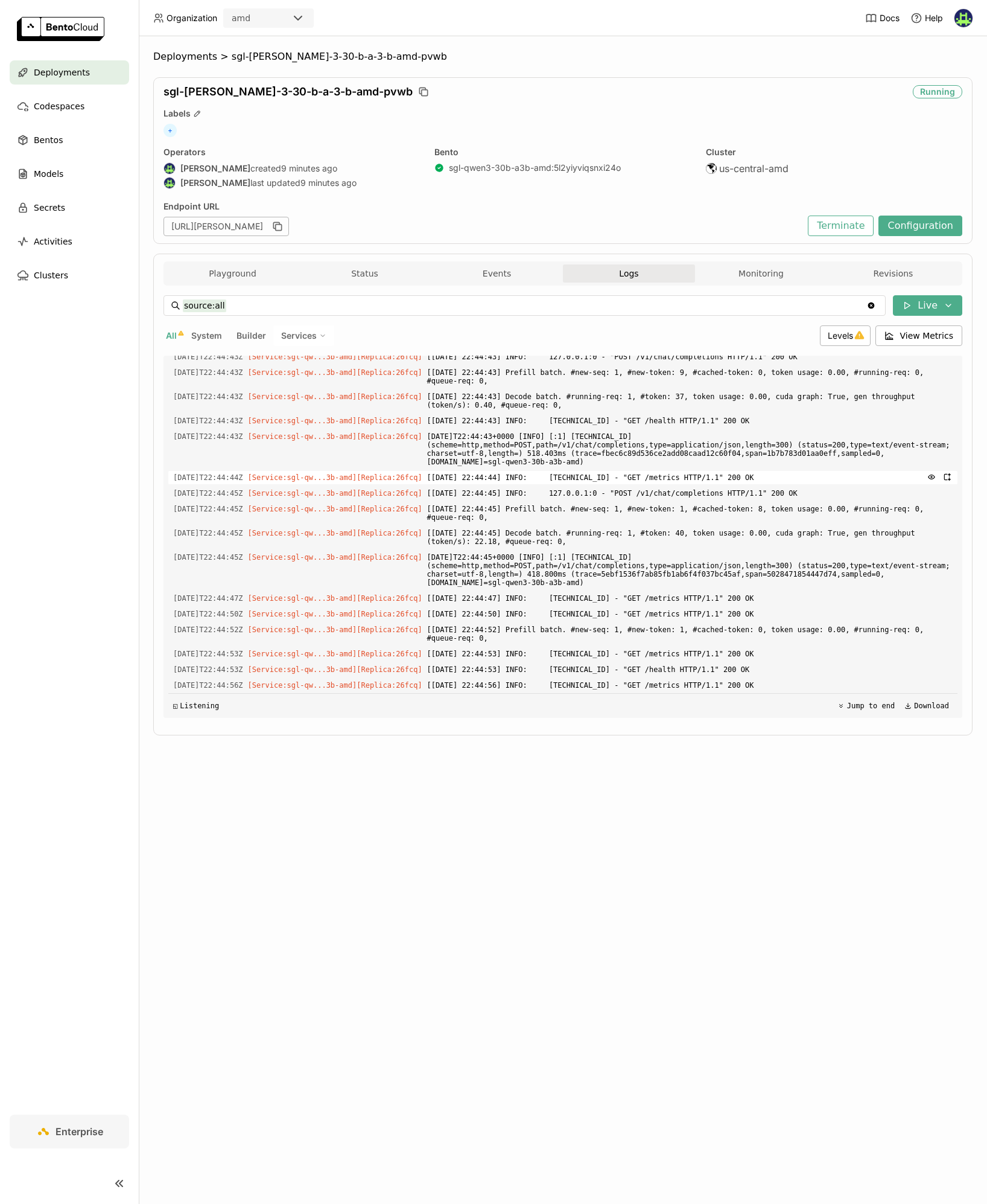
scroll to position [8261, 0]
click at [211, 267] on button "Playground" at bounding box center [232, 274] width 132 height 18
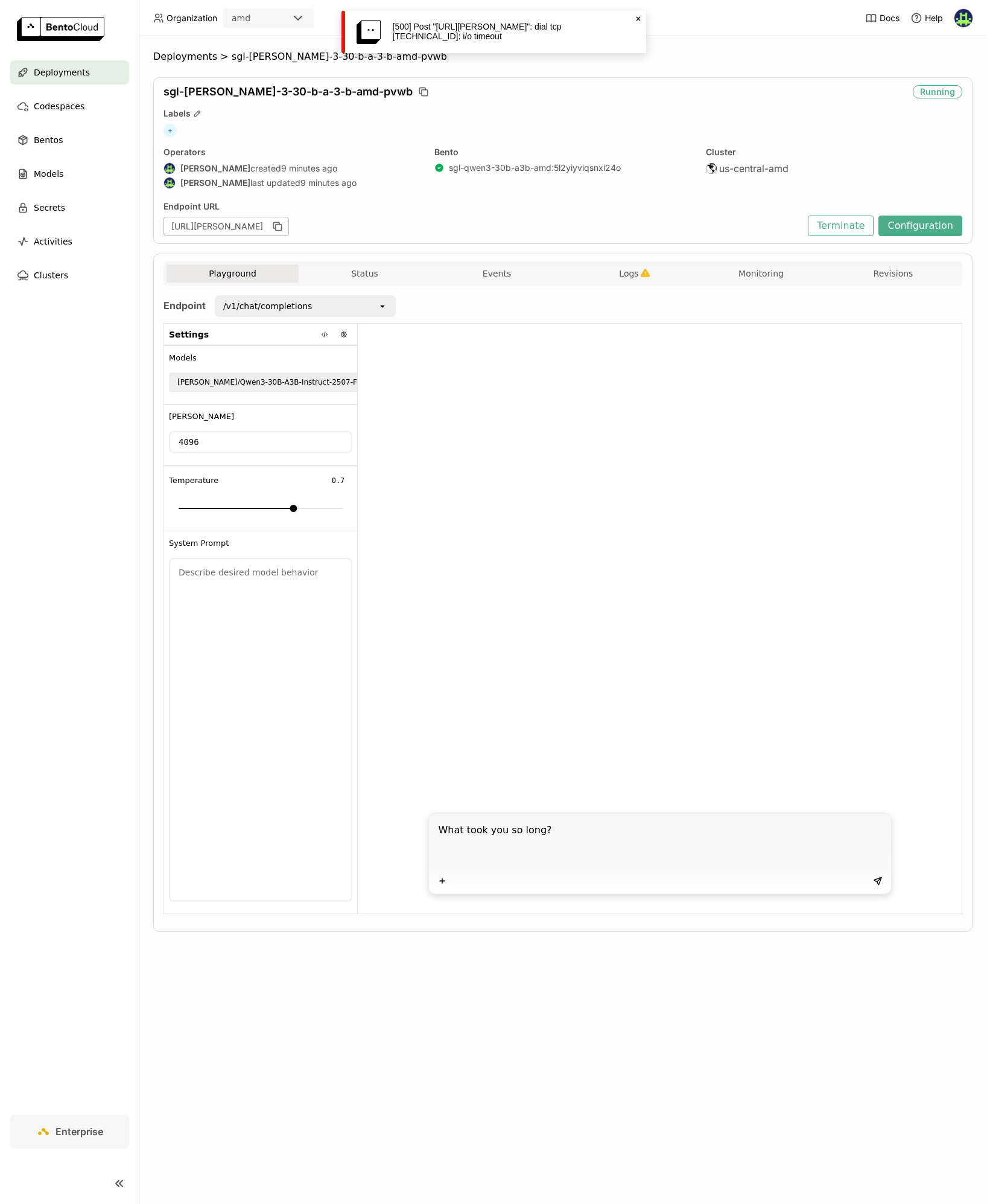
click at [554, 845] on textarea "What took you so long?" at bounding box center [661, 845] width 445 height 56
click at [881, 881] on icon at bounding box center [878, 880] width 10 height 10
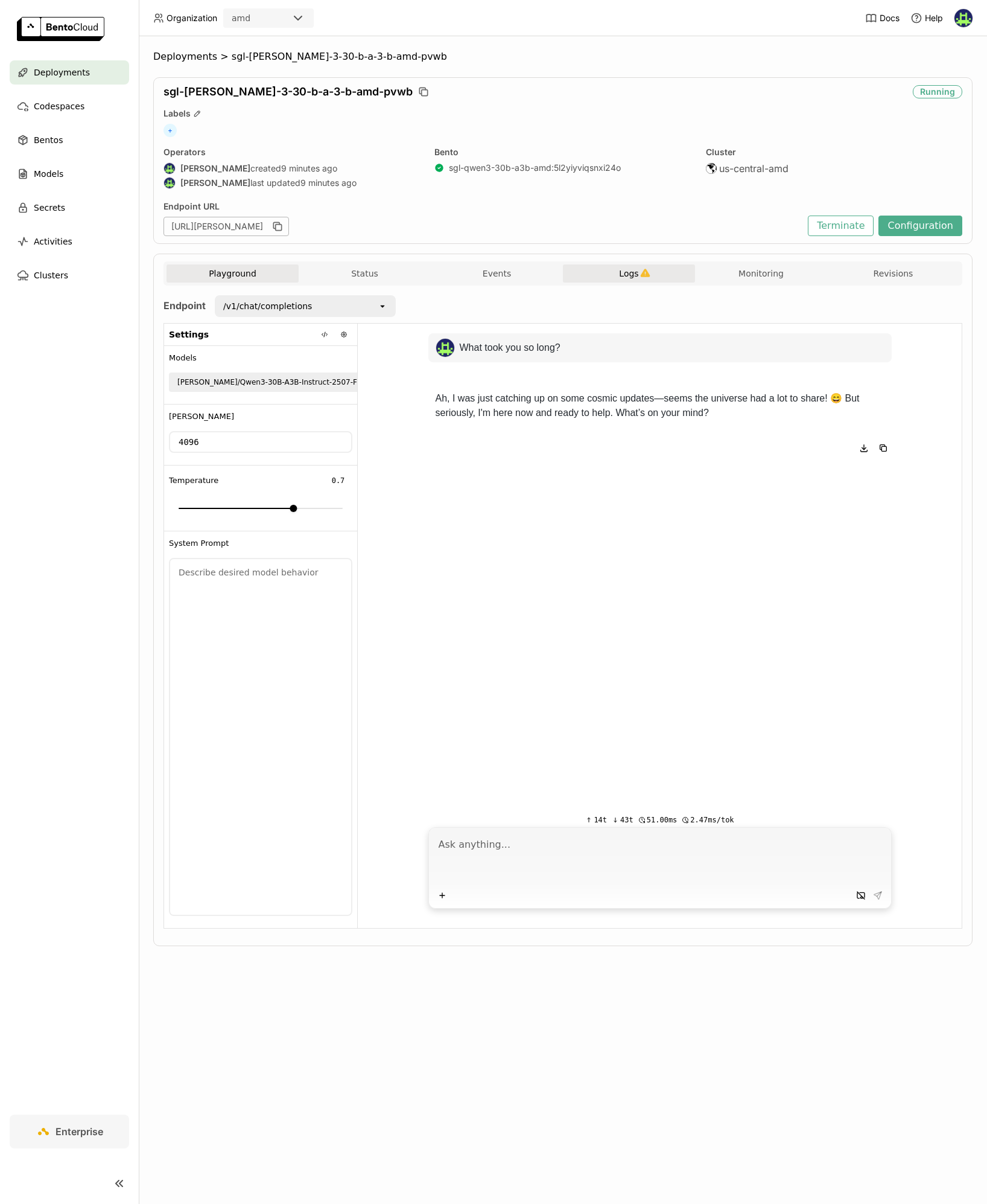
click at [674, 266] on button "Logs" at bounding box center [629, 274] width 132 height 18
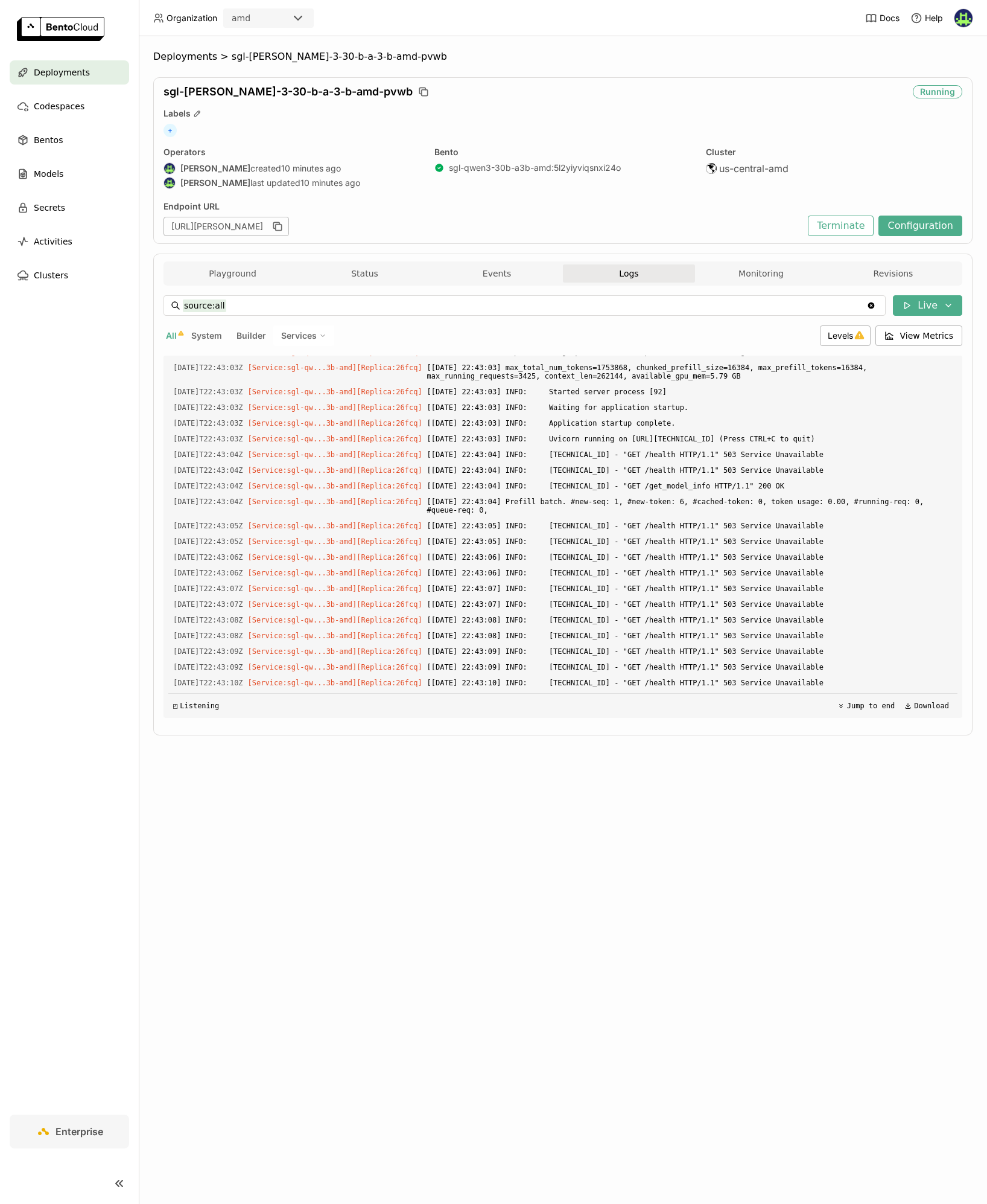
scroll to position [4566, 0]
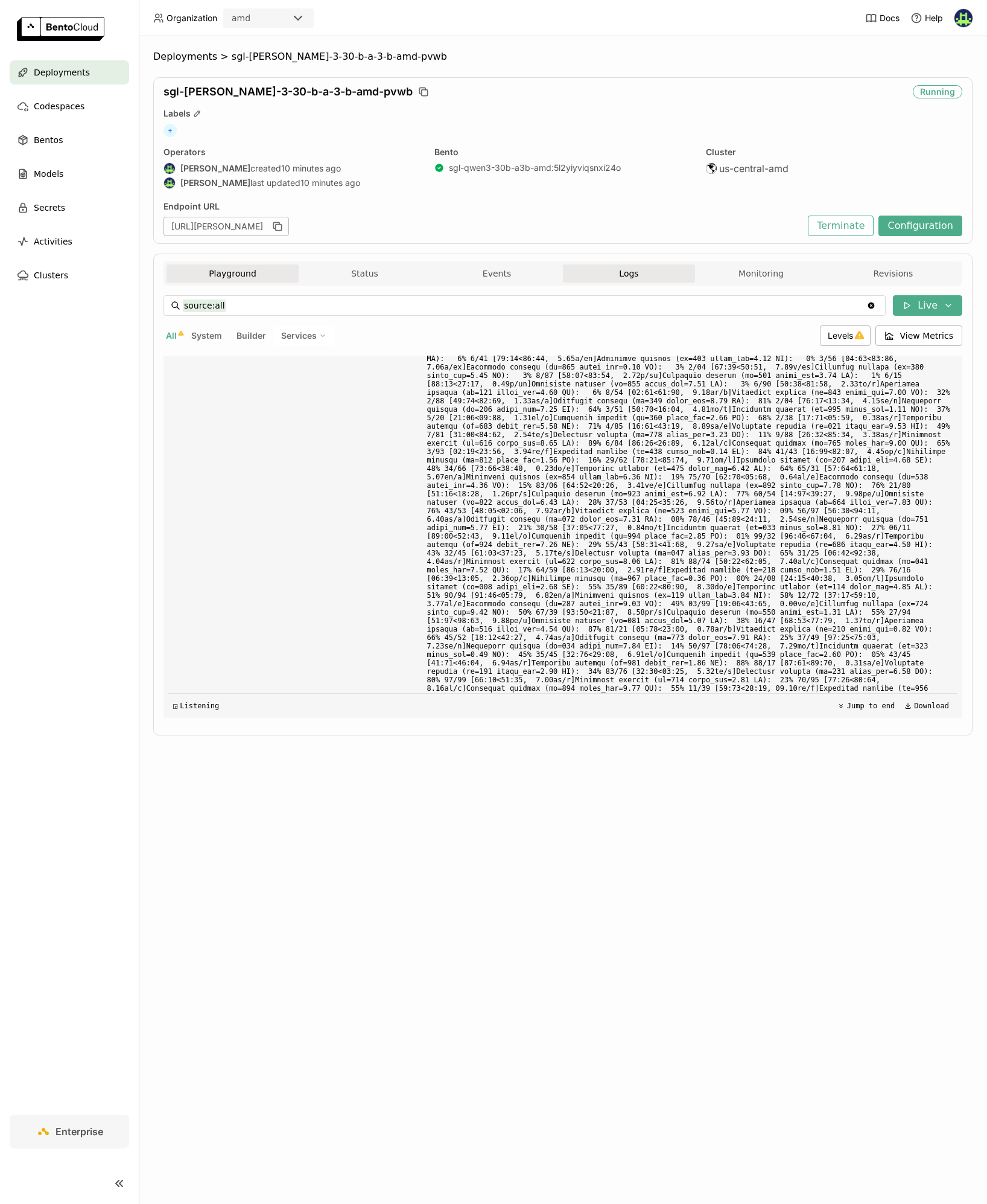
click at [232, 273] on button "Playground" at bounding box center [232, 274] width 132 height 18
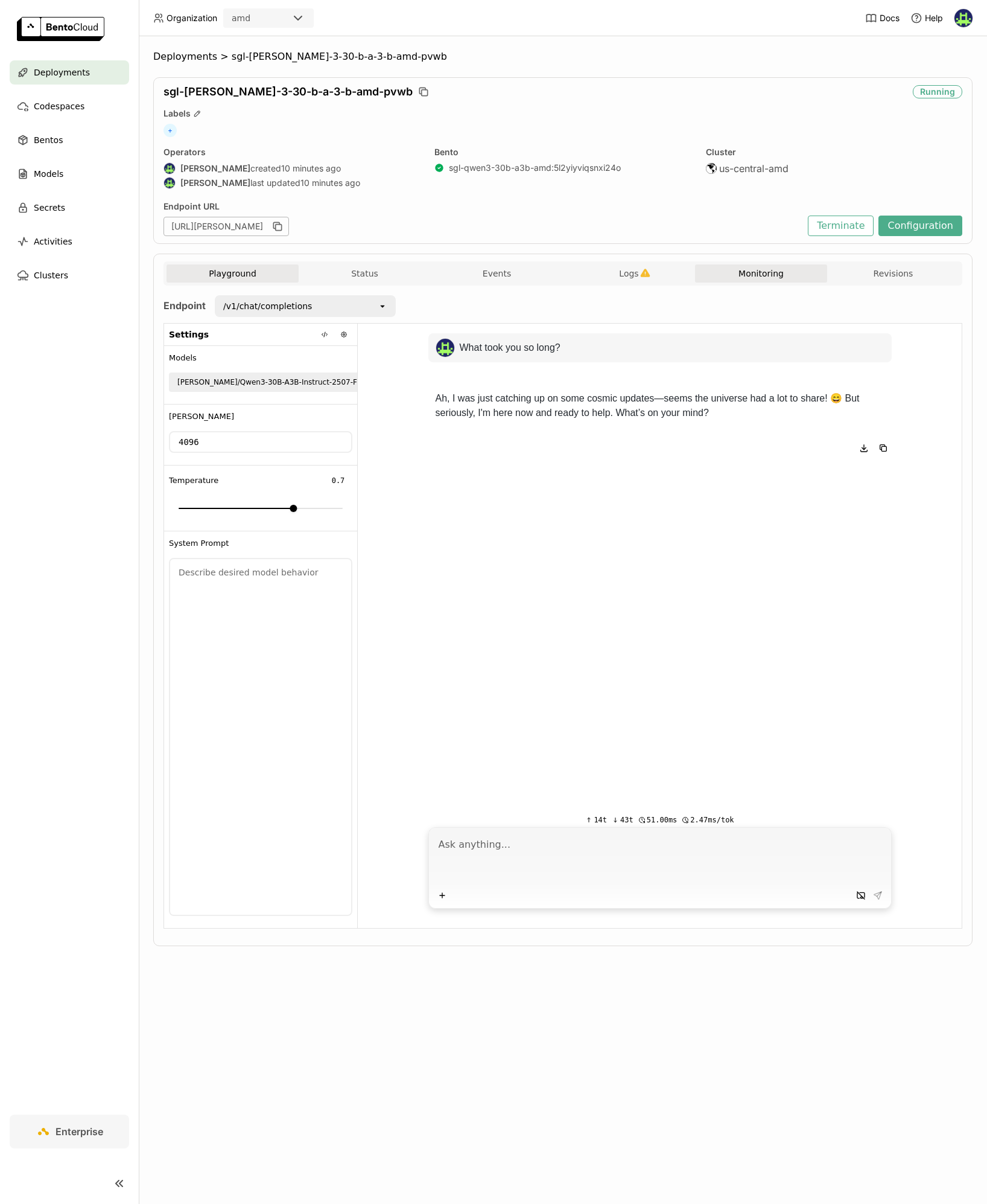
click at [770, 273] on button "Monitoring" at bounding box center [761, 274] width 132 height 18
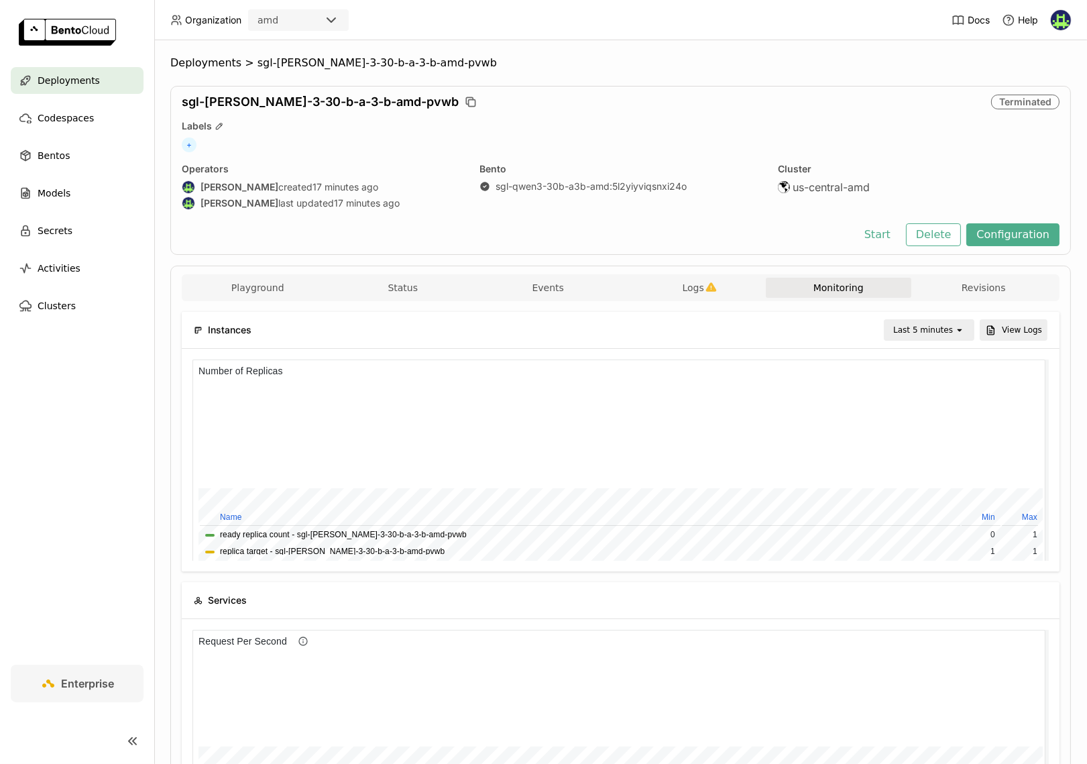
scroll to position [195, 277]
click at [57, 76] on span "Deployments" at bounding box center [69, 80] width 62 height 16
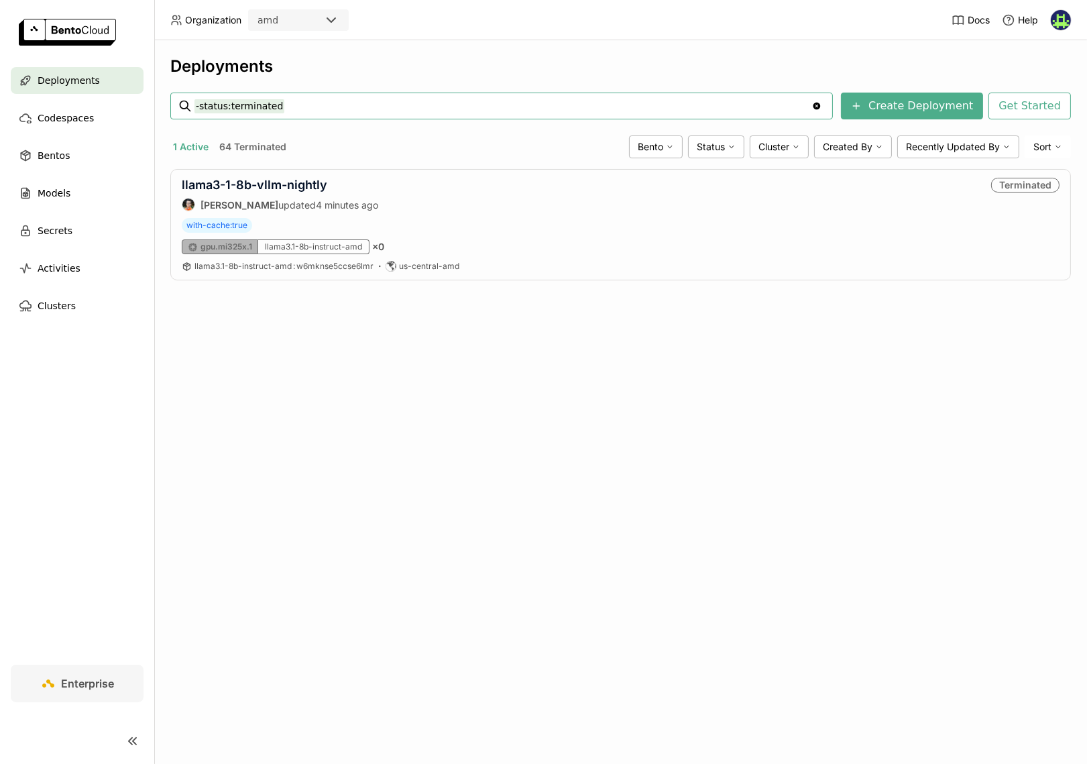
click at [447, 455] on div "Deployments -status:terminated -status:terminated Clear value Create Deployment…" at bounding box center [620, 402] width 933 height 724
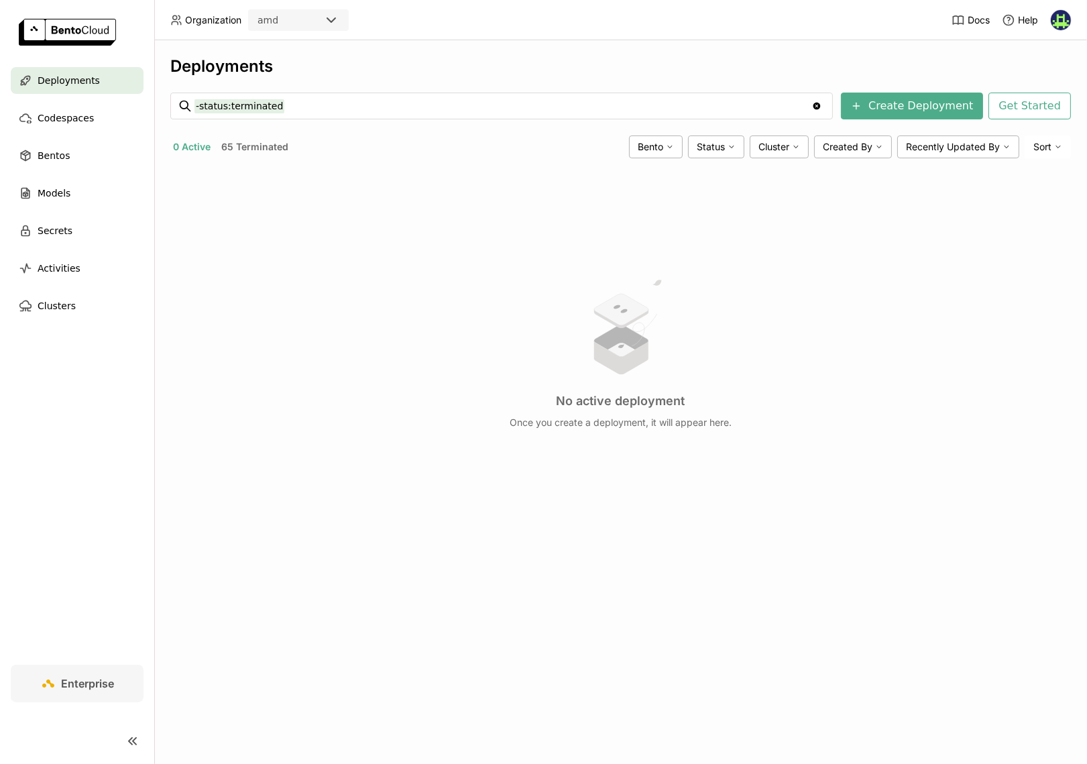
click at [86, 85] on span "Deployments" at bounding box center [69, 80] width 62 height 16
click at [63, 105] on div "Codespaces" at bounding box center [77, 118] width 133 height 27
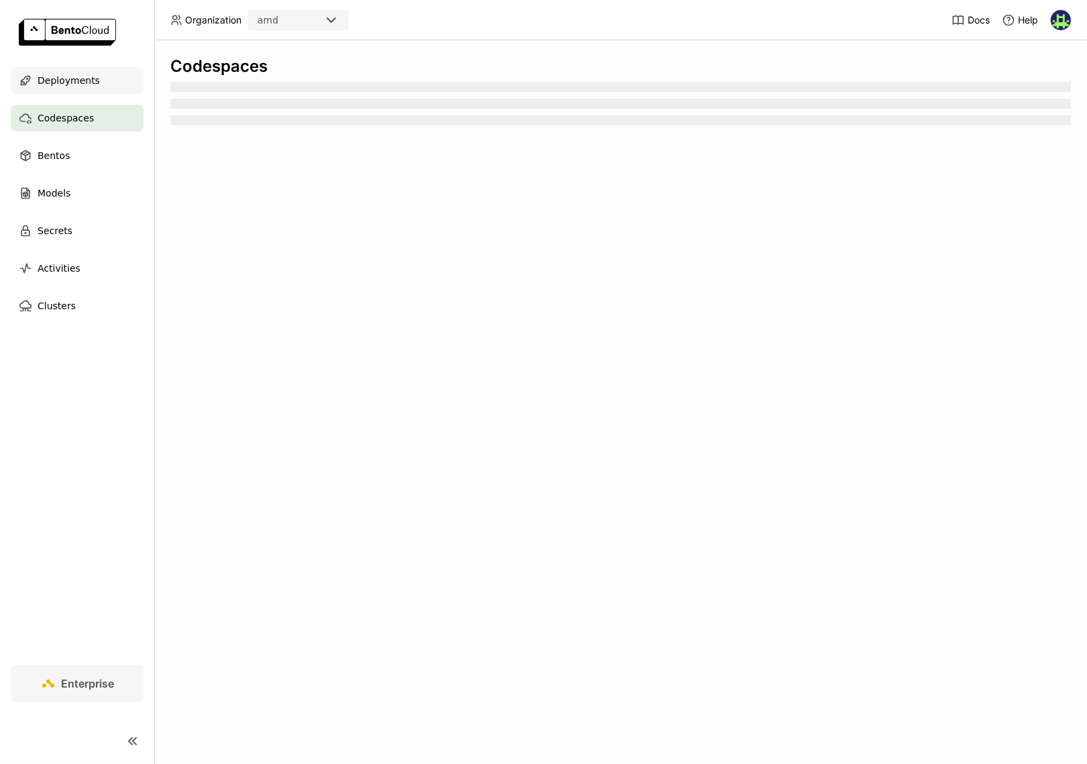
click at [87, 93] on div "Deployments" at bounding box center [77, 80] width 133 height 27
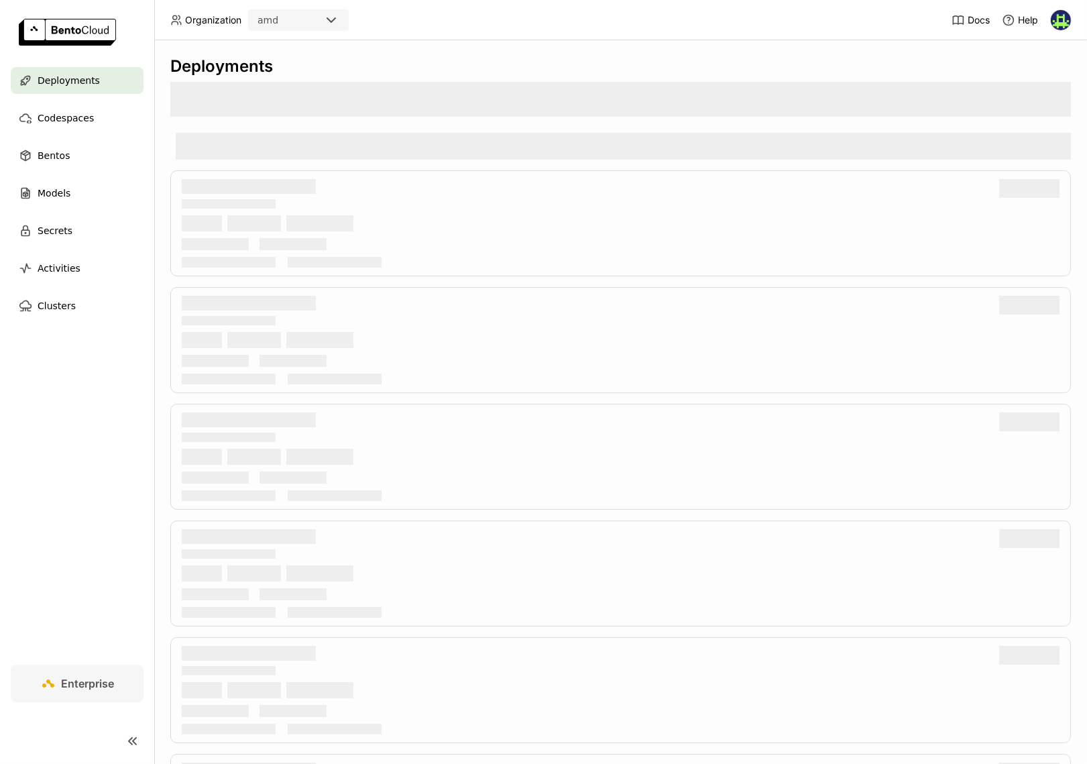
click at [89, 83] on span "Deployments" at bounding box center [69, 80] width 62 height 16
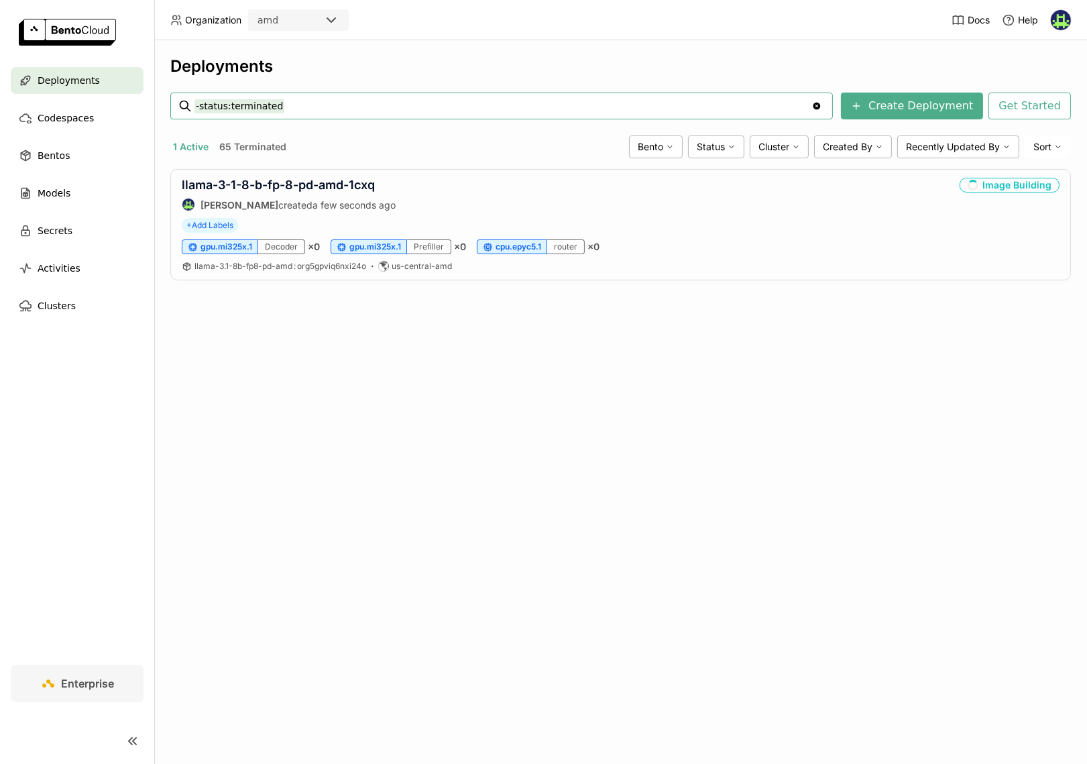
click at [322, 529] on div "Deployments -status:terminated -status:terminated Clear value Create Deployment…" at bounding box center [620, 402] width 933 height 724
click at [1020, 182] on div "Image Building" at bounding box center [1010, 185] width 100 height 15
click at [313, 200] on span "a few seconds ago" at bounding box center [354, 204] width 83 height 11
click at [307, 182] on link "llama-3-1-8-b-fp-8-pd-amd-1cxq" at bounding box center [278, 185] width 193 height 14
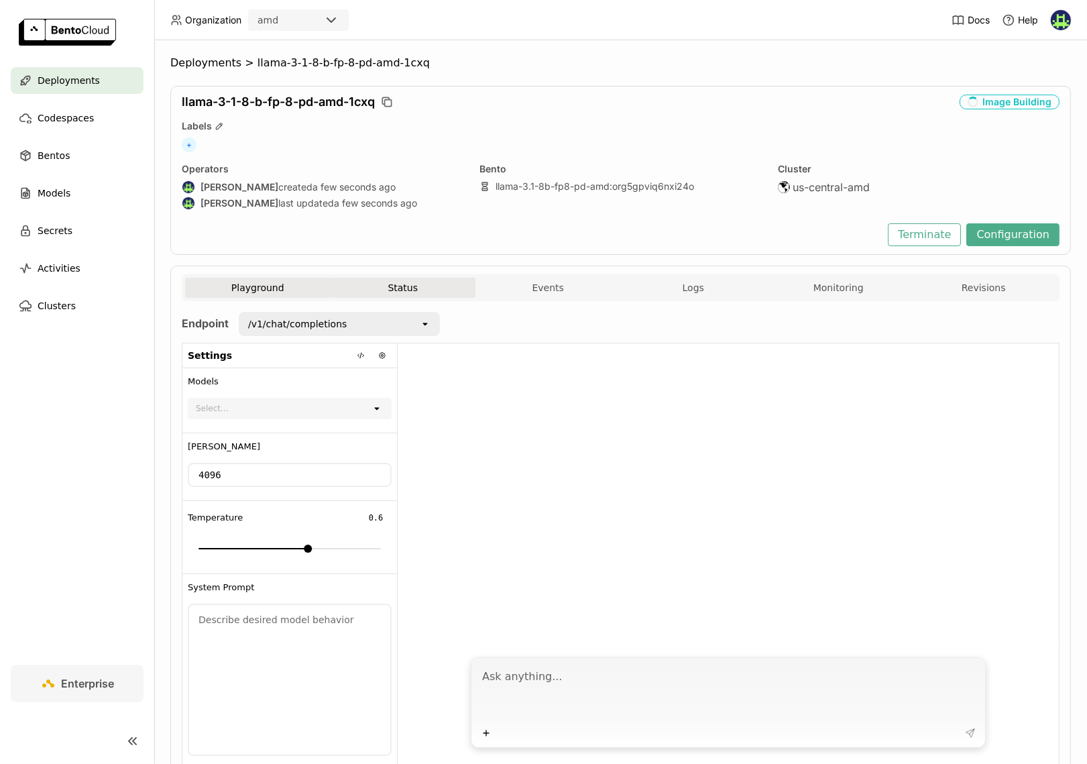
click at [449, 291] on button "Status" at bounding box center [404, 288] width 146 height 20
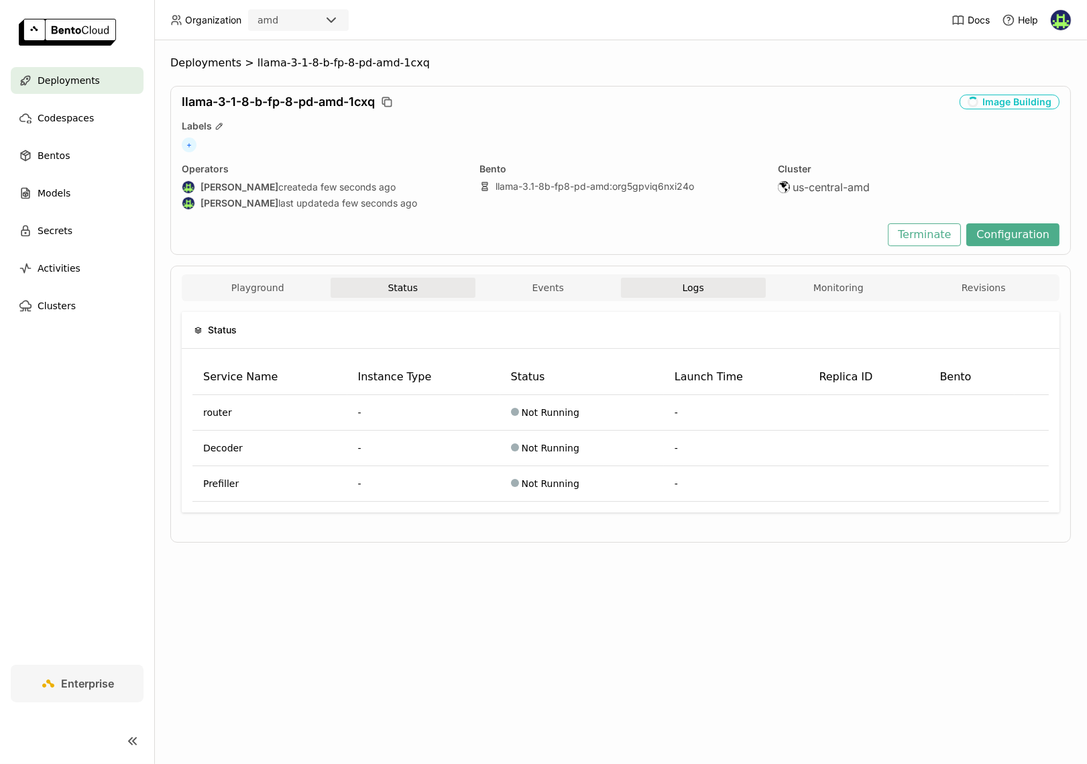
click at [690, 279] on button "Logs" at bounding box center [694, 288] width 146 height 20
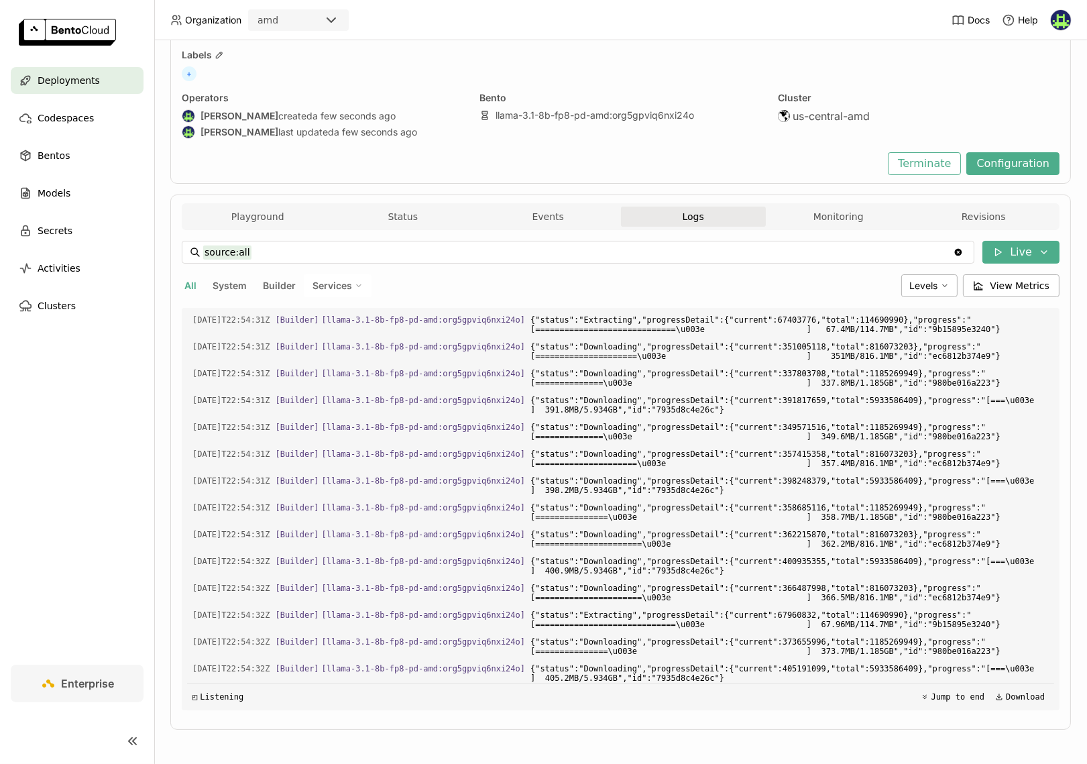
scroll to position [9105, 0]
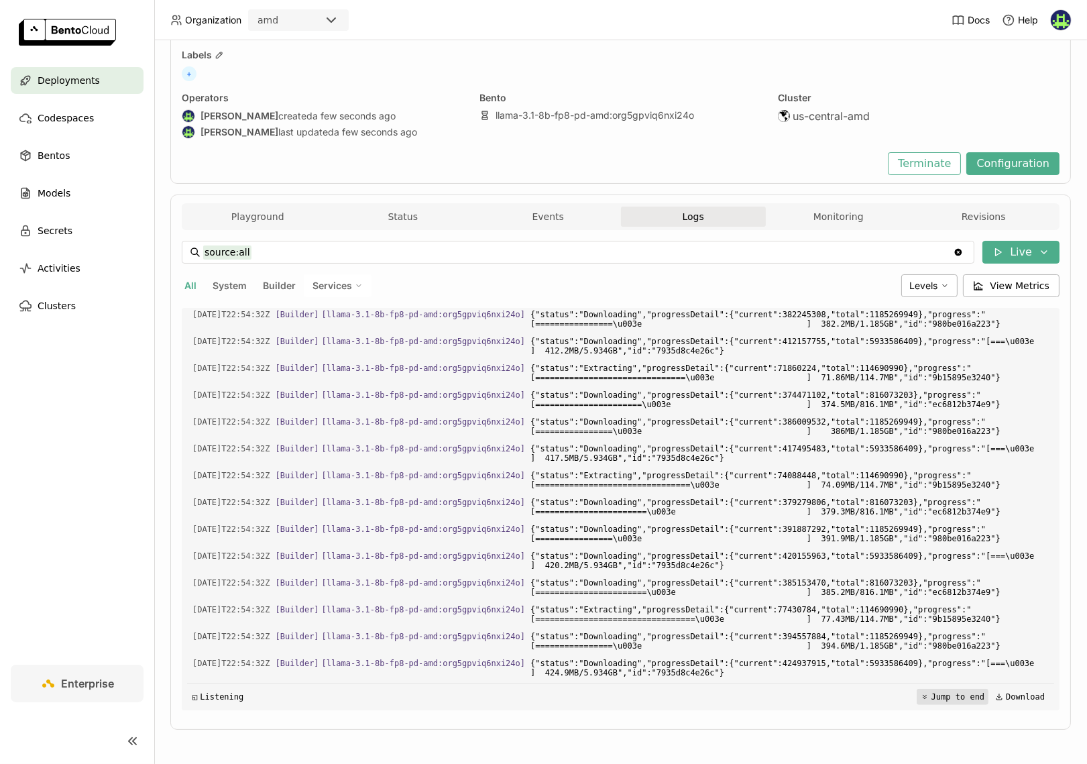
click at [917, 690] on button "Jump to end" at bounding box center [953, 697] width 72 height 16
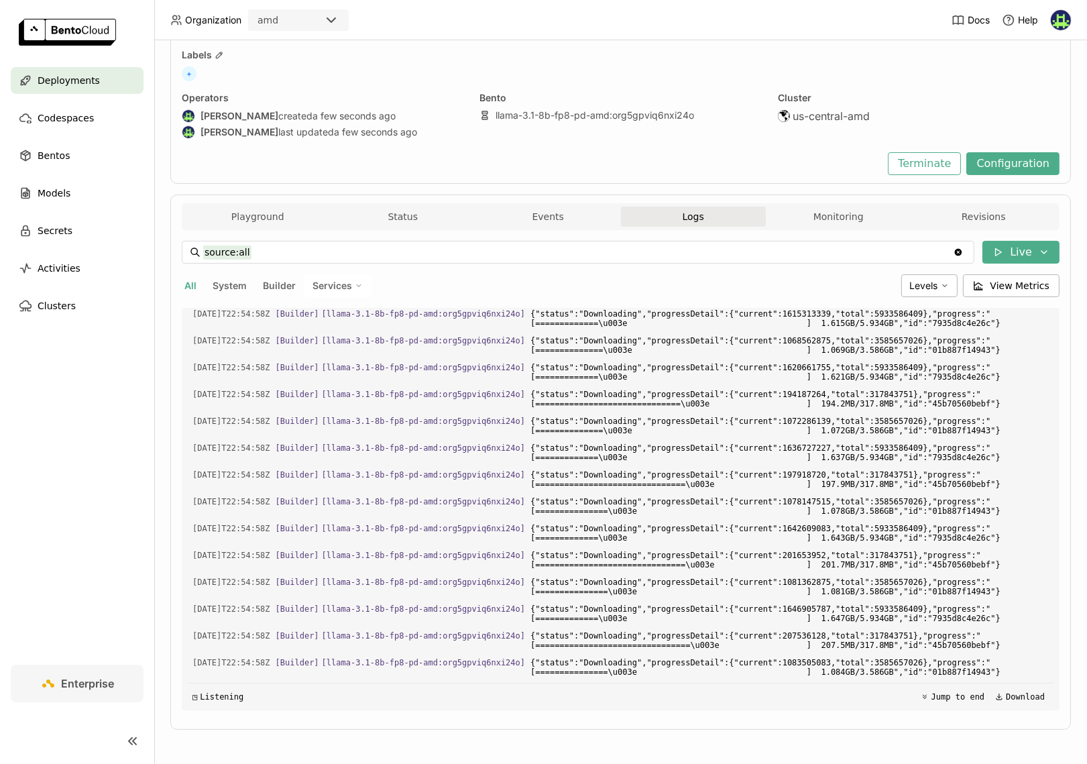
scroll to position [25953, 0]
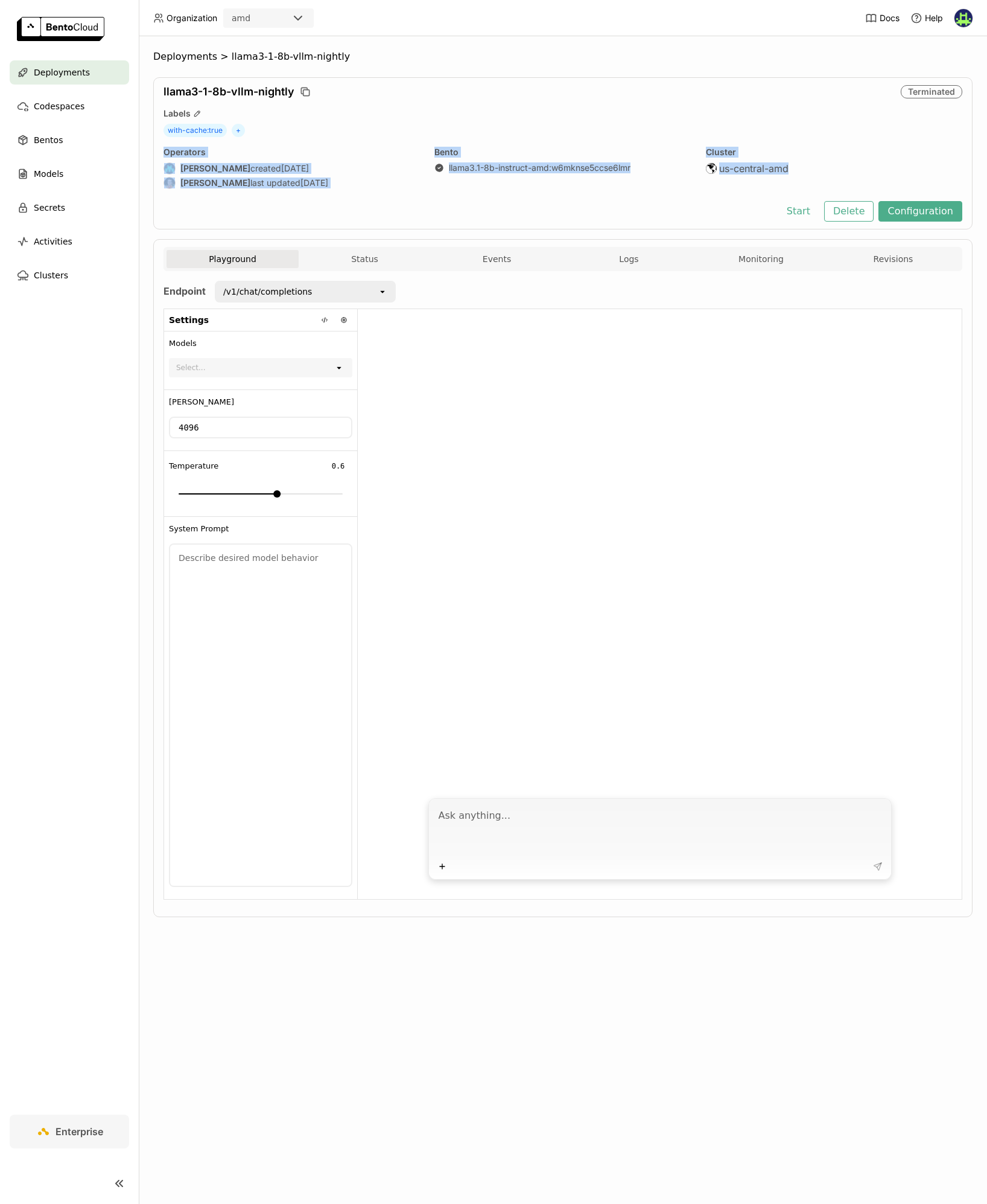
click at [690, 137] on div "llama3-1-8b-vllm-nightly Terminated Labels with-cache : true + Operators [PERSO…" at bounding box center [562, 153] width 820 height 152
click at [439, 13] on header "Organization amd Docs Help" at bounding box center [493, 18] width 987 height 36
click at [336, 163] on div "[PERSON_NAME] created [DATE]" at bounding box center [292, 167] width 256 height 12
click at [684, 295] on div "Endpoint /v1/chat/completions open Settings Models Select... open Max Tokens 40…" at bounding box center [563, 590] width 799 height 619
click at [627, 209] on div "Start Delete Configuration" at bounding box center [563, 211] width 799 height 21
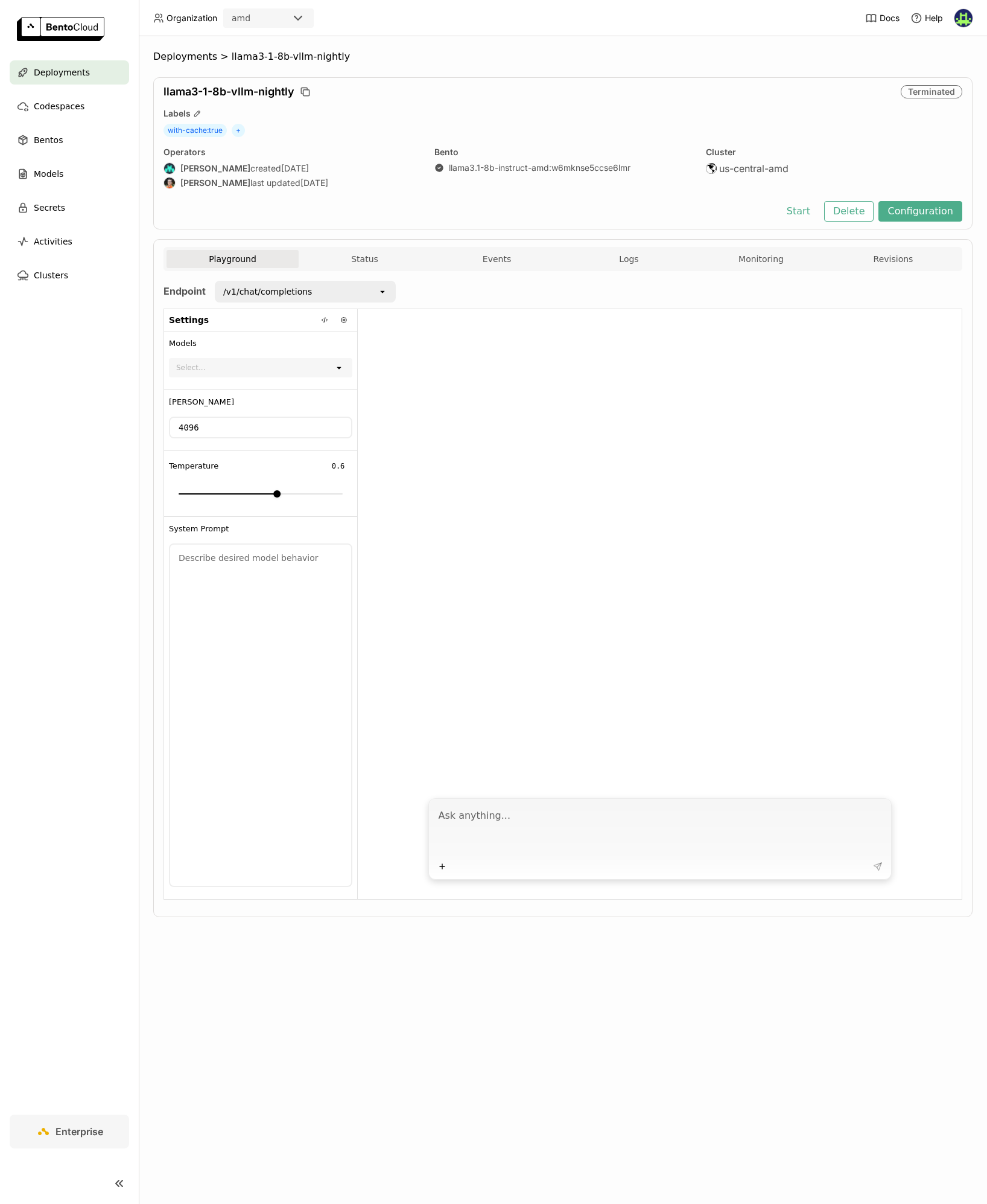
click at [609, 211] on div "Start Delete Configuration" at bounding box center [563, 211] width 799 height 21
drag, startPoint x: 609, startPoint y: 211, endPoint x: 557, endPoint y: 221, distance: 53.0
click at [606, 212] on div "Start Delete Configuration" at bounding box center [563, 211] width 799 height 21
click at [192, 92] on span "llama3-1-8b-vllm-nightly" at bounding box center [229, 92] width 131 height 13
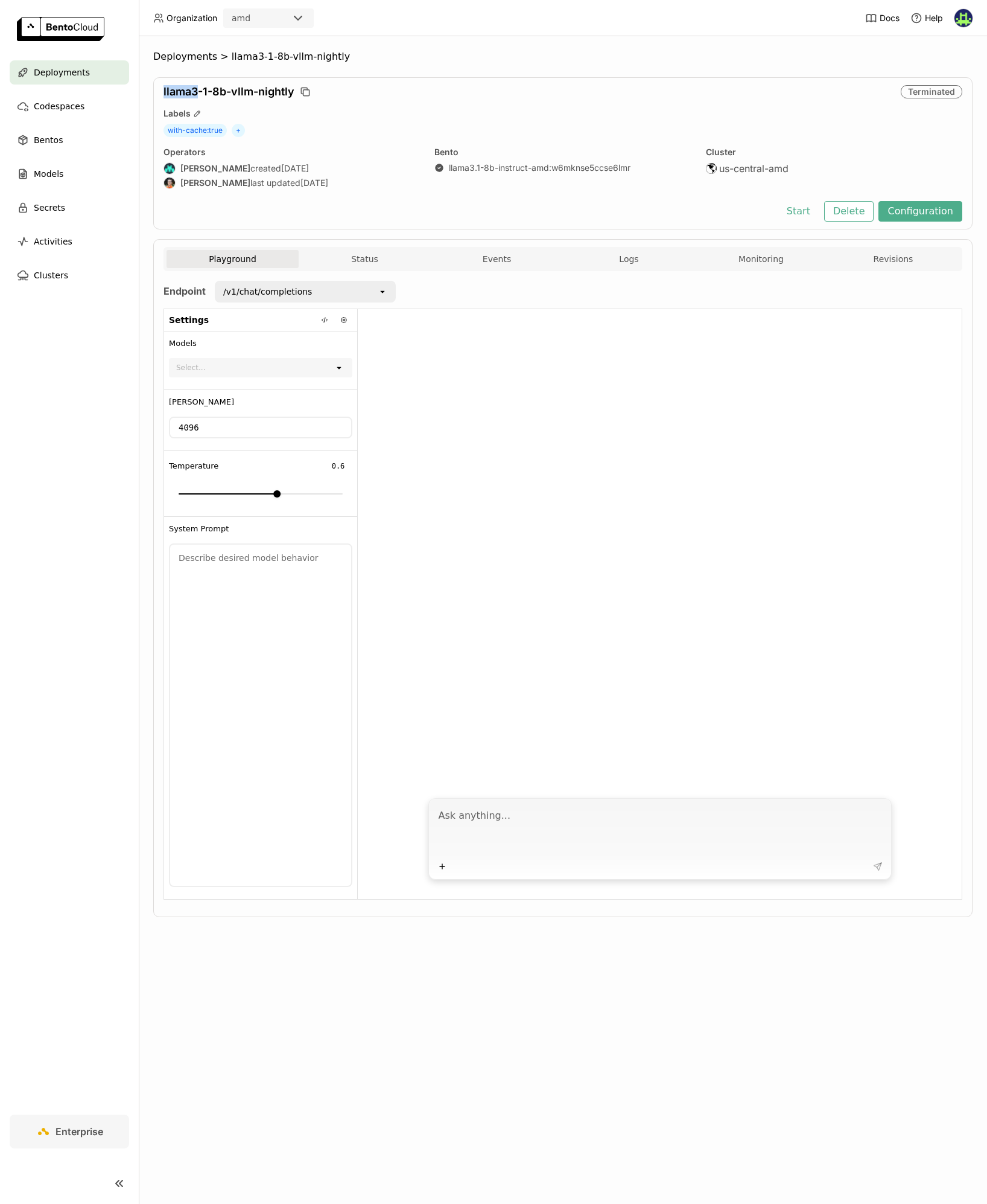
click at [218, 92] on span "llama3-1-8b-vllm-nightly" at bounding box center [229, 92] width 131 height 13
click at [223, 92] on span "llama3-1-8b-vllm-nightly" at bounding box center [229, 92] width 131 height 13
click at [396, 93] on div "llama3-1-8b-vllm-nightly" at bounding box center [530, 92] width 732 height 13
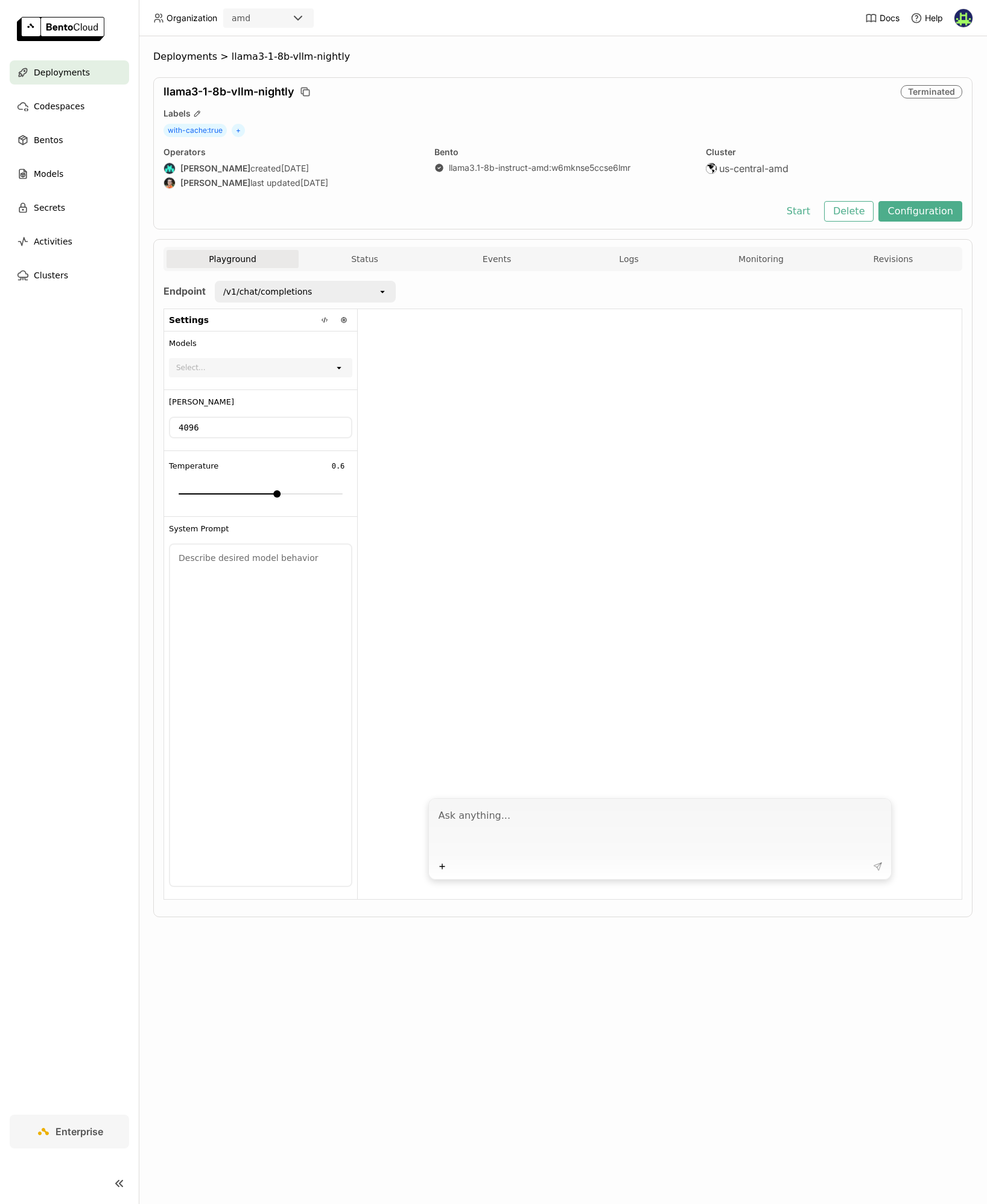
click at [502, 79] on div "llama3-1-8b-vllm-nightly Terminated Labels with-cache : true + Operators [PERSO…" at bounding box center [562, 153] width 820 height 152
click at [372, 255] on button "Status" at bounding box center [364, 259] width 132 height 18
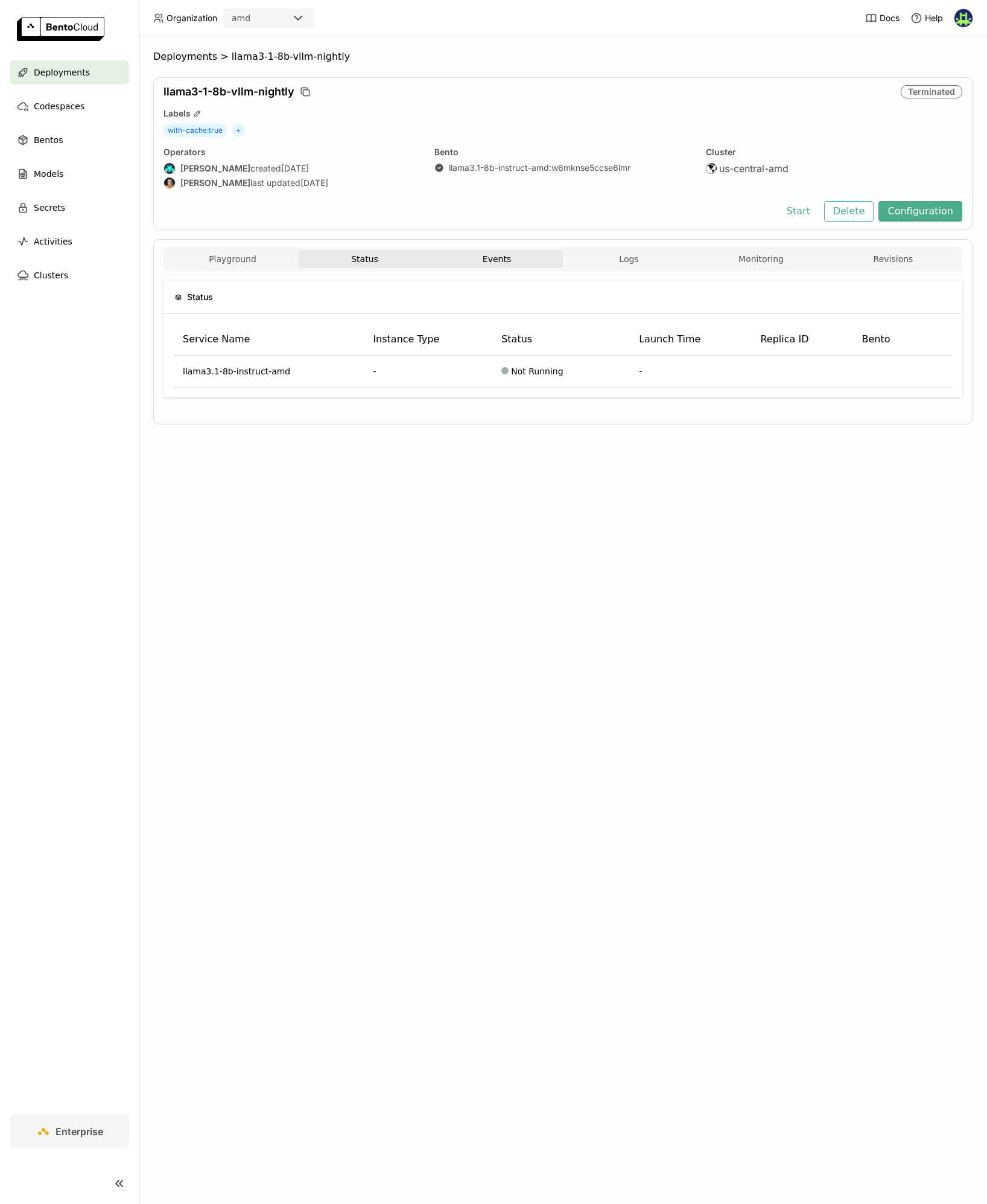
click at [494, 259] on button "Events" at bounding box center [497, 259] width 132 height 18
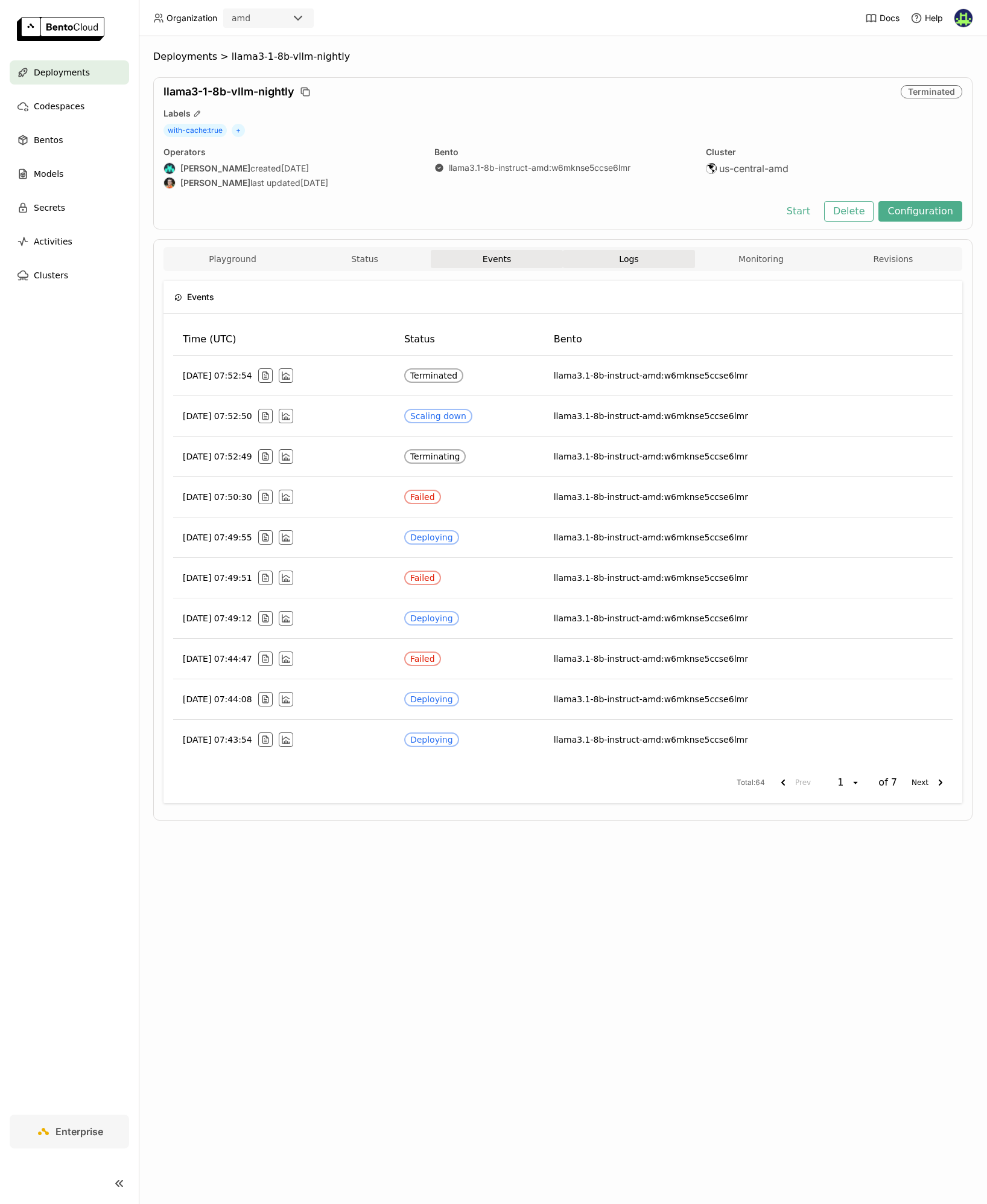
drag, startPoint x: 626, startPoint y: 261, endPoint x: 641, endPoint y: 260, distance: 15.0
click at [624, 261] on span "Logs" at bounding box center [628, 259] width 19 height 11
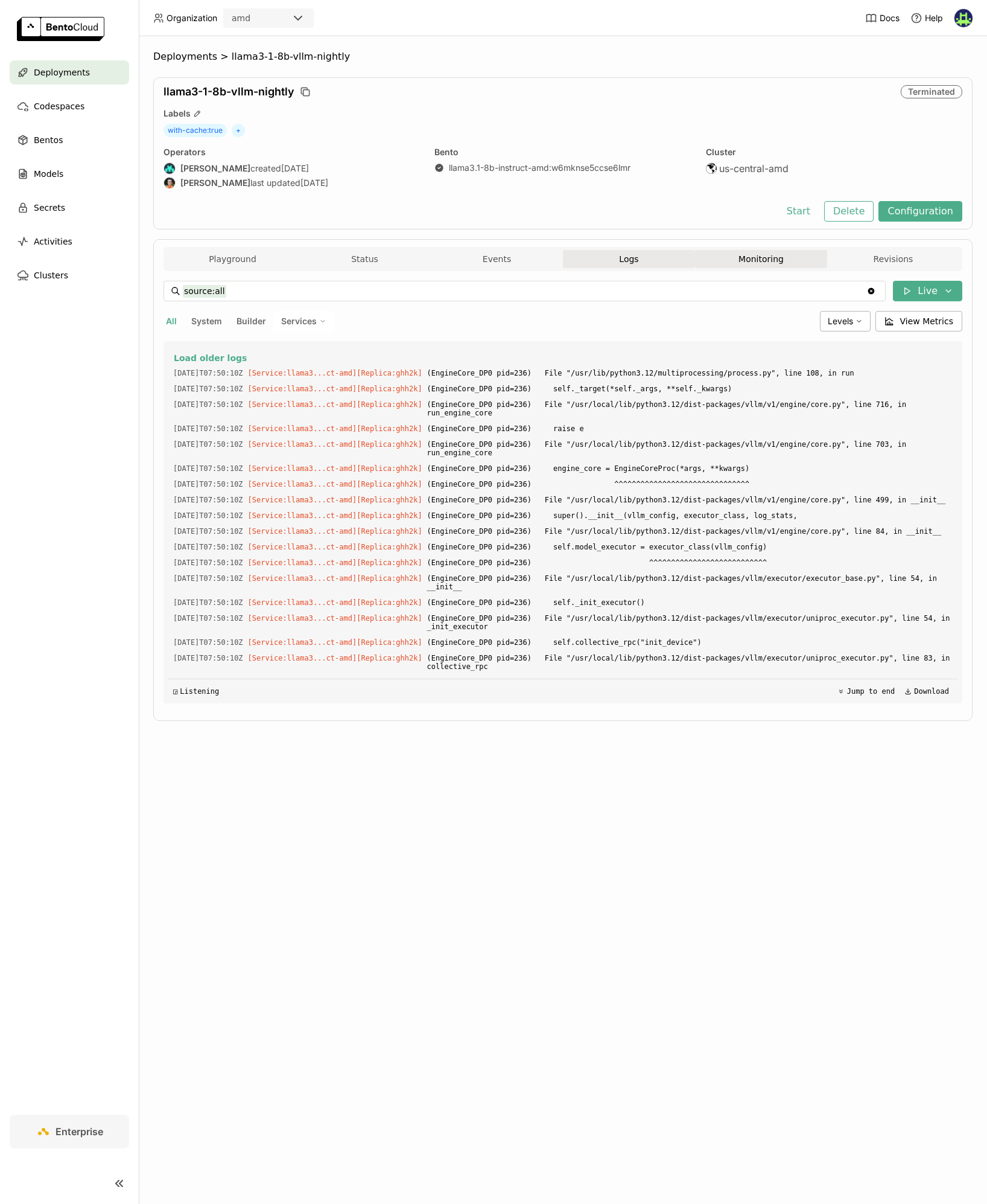
scroll to position [1273, 0]
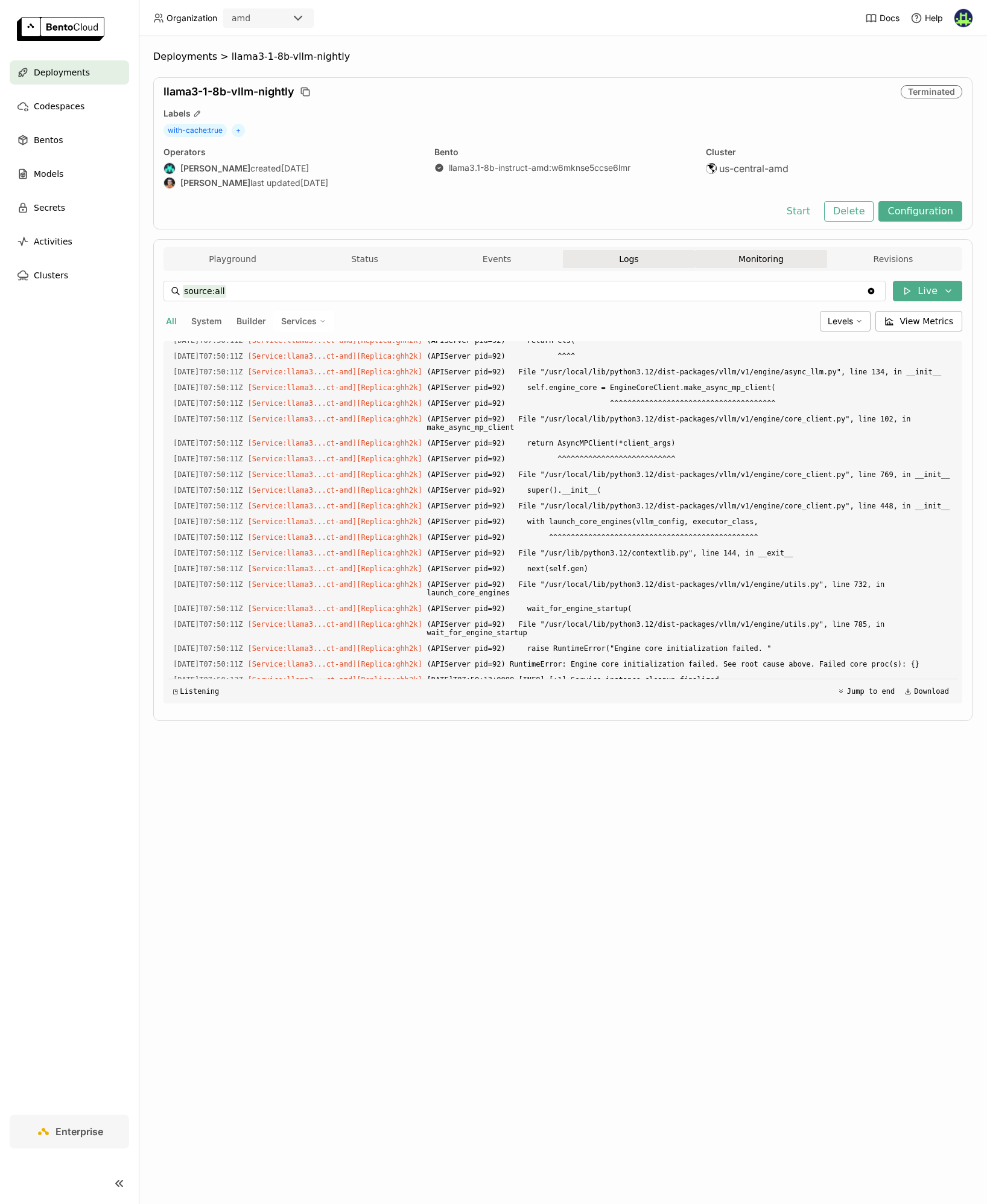
click at [734, 259] on button "Monitoring" at bounding box center [761, 259] width 132 height 18
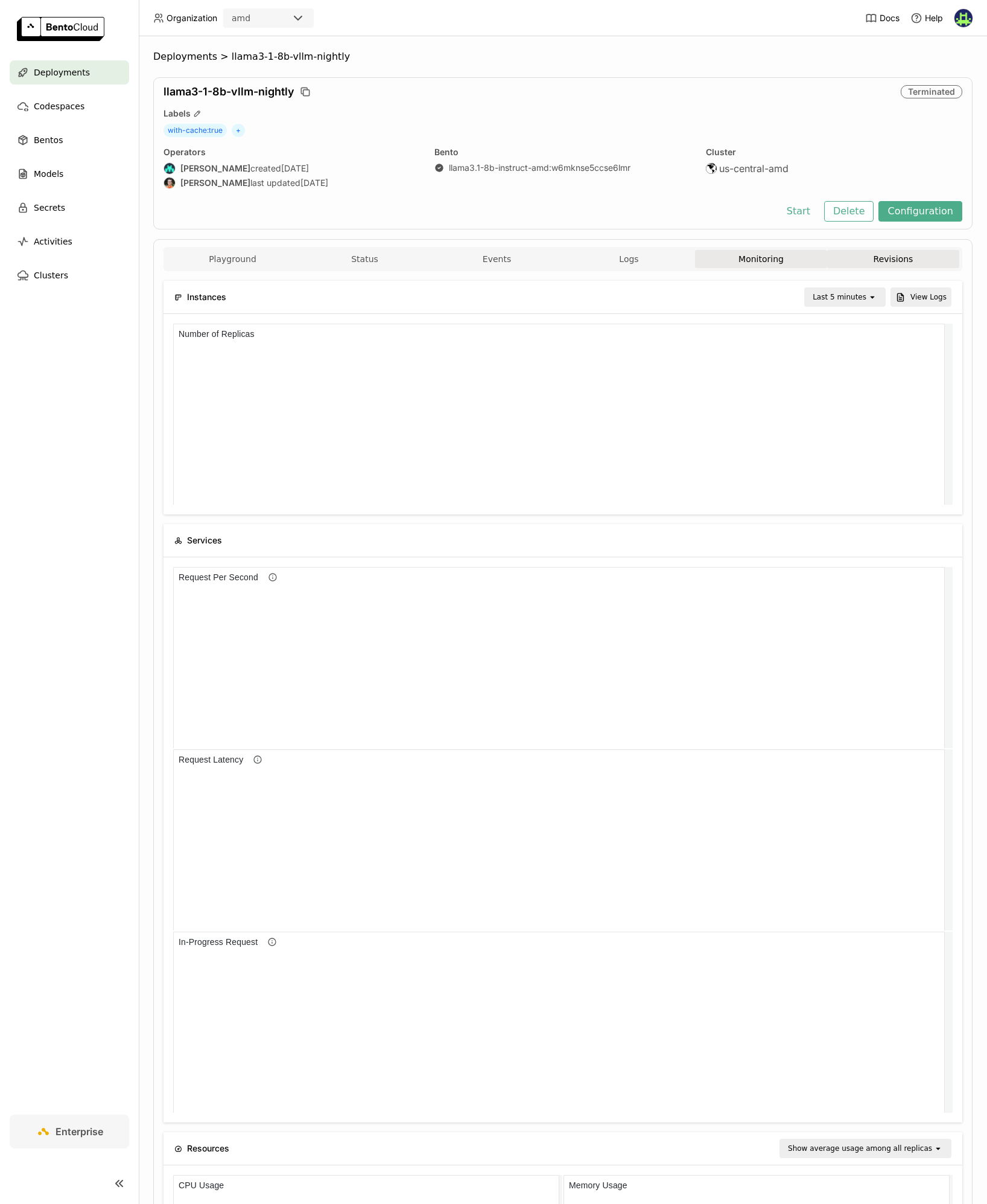
scroll to position [10, 10]
drag, startPoint x: 883, startPoint y: 254, endPoint x: 664, endPoint y: 252, distance: 219.0
click at [881, 253] on button "Revisions" at bounding box center [893, 259] width 132 height 18
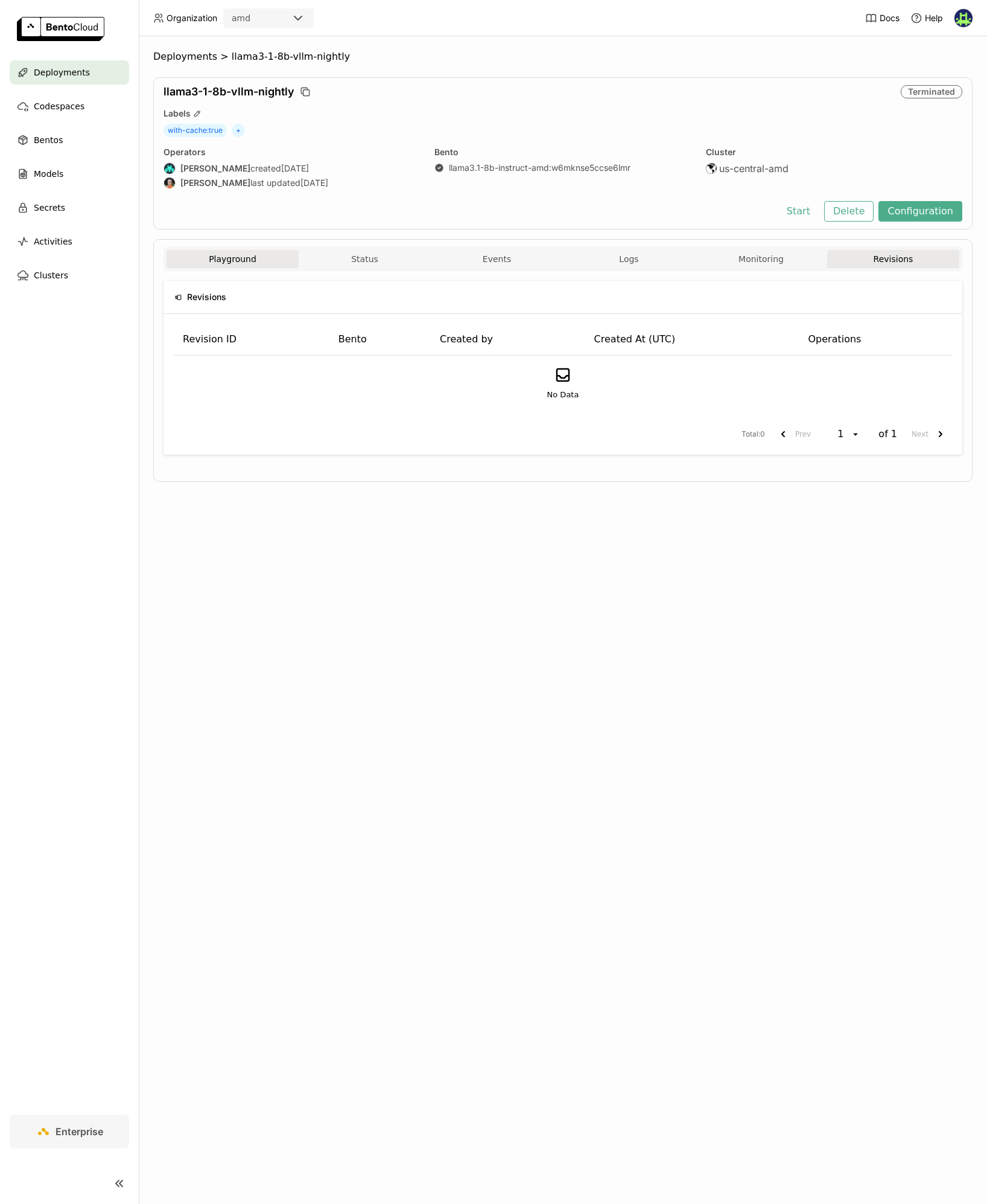
click at [227, 255] on button "Playground" at bounding box center [232, 259] width 132 height 18
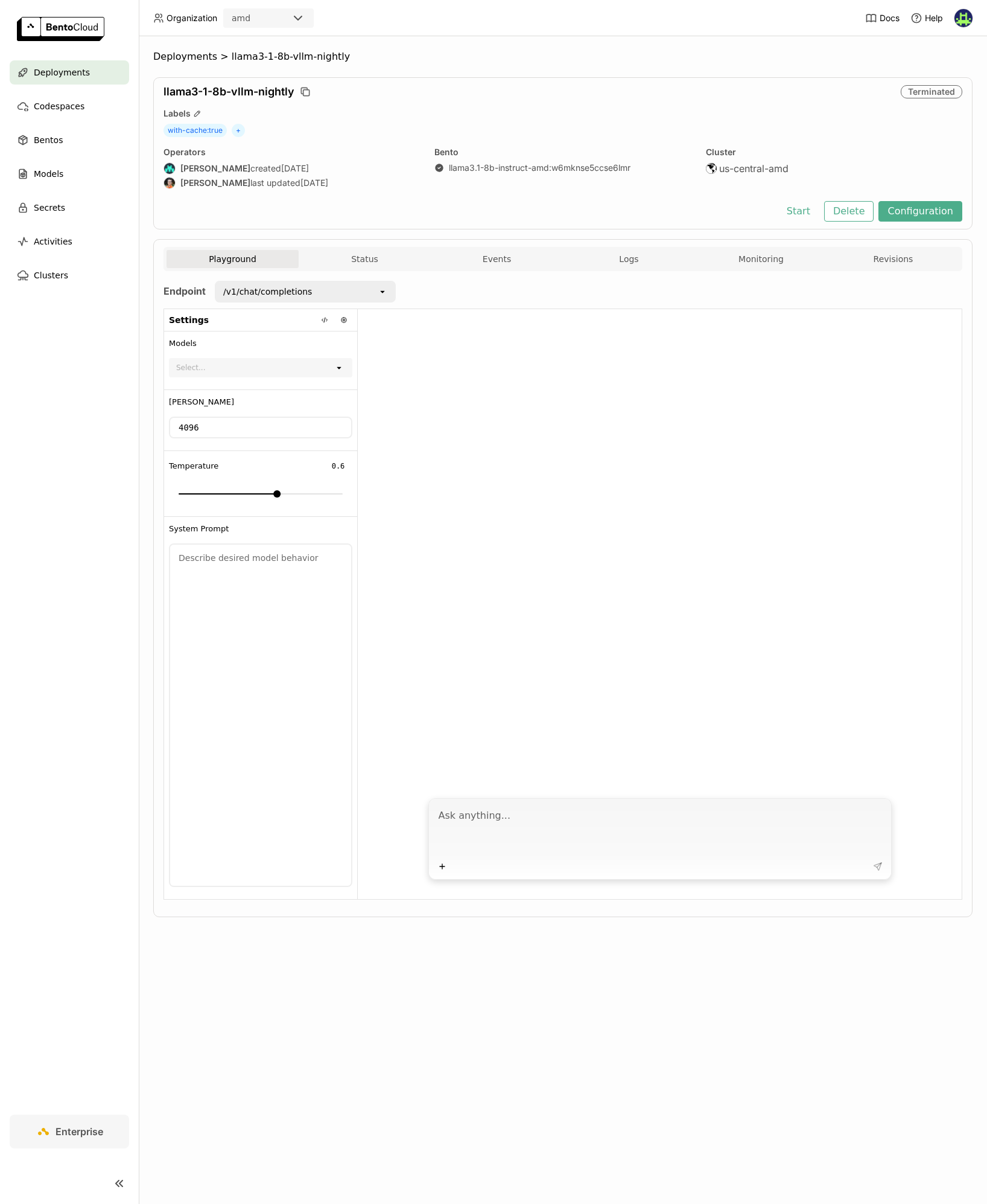
click at [412, 97] on div "llama3-1-8b-vllm-nightly" at bounding box center [530, 92] width 732 height 13
click at [586, 605] on div at bounding box center [660, 549] width 605 height 481
click at [586, 547] on div at bounding box center [660, 549] width 605 height 481
click at [804, 210] on button "Start" at bounding box center [799, 211] width 41 height 21
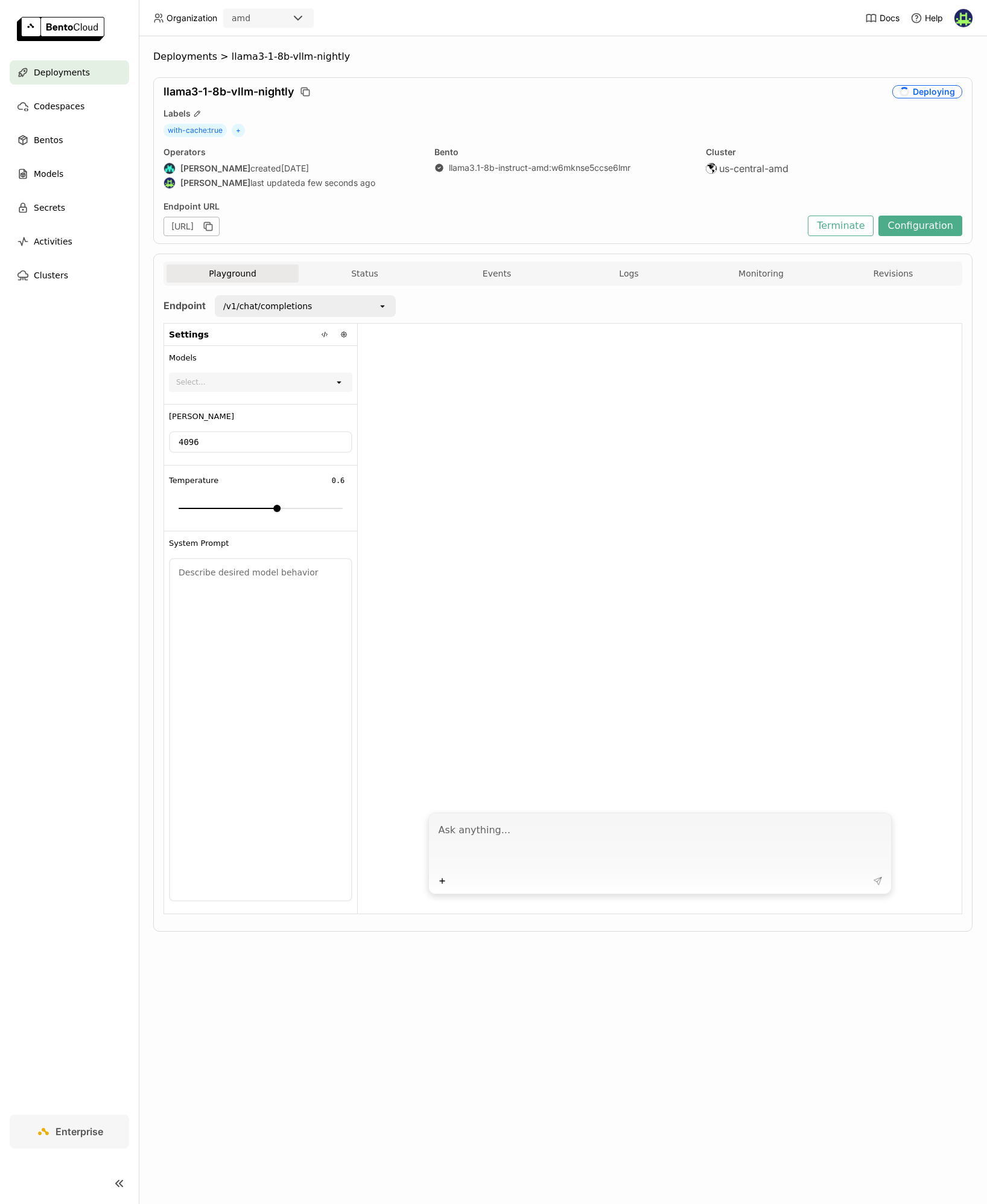
click at [589, 435] on div at bounding box center [660, 564] width 605 height 481
click at [660, 271] on button "Logs" at bounding box center [629, 274] width 132 height 18
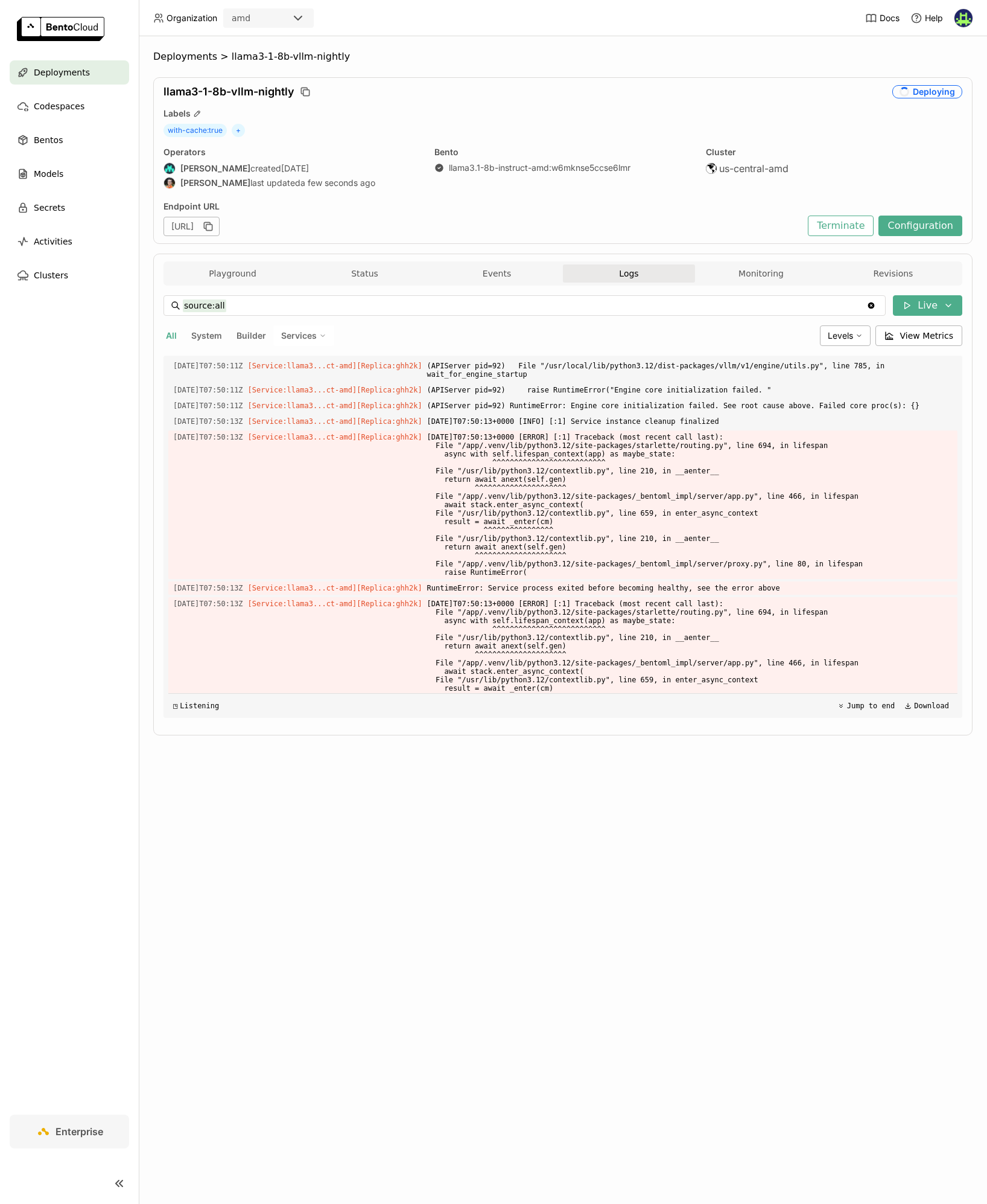
scroll to position [1412, 0]
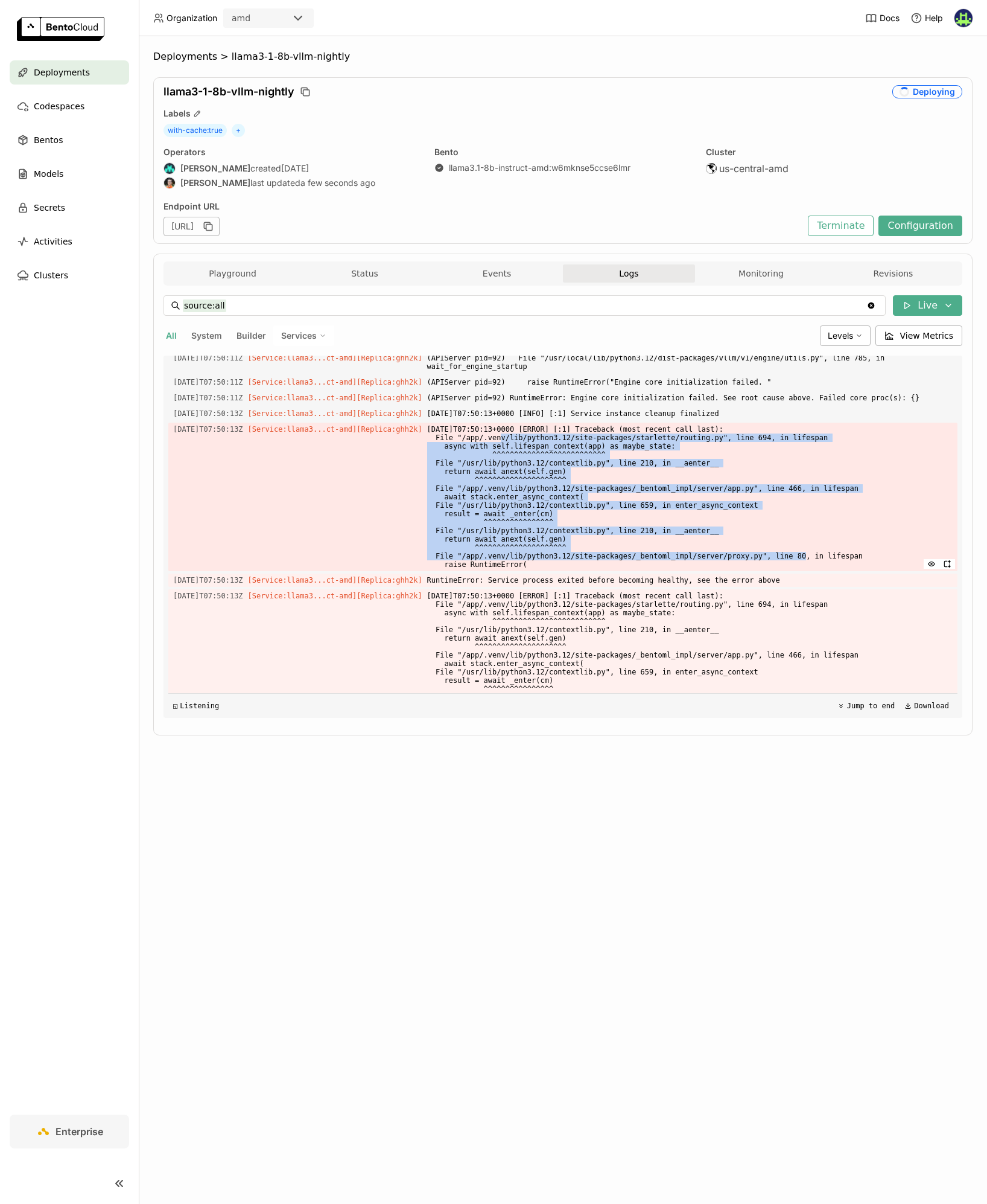
drag, startPoint x: 499, startPoint y: 487, endPoint x: 804, endPoint y: 602, distance: 326.0
click at [804, 571] on span "2025-10-10T07:50:13+0000 [ERROR] [:1] Traceback (most recent call last): File "…" at bounding box center [690, 497] width 525 height 148
drag, startPoint x: 805, startPoint y: 598, endPoint x: 794, endPoint y: 586, distance: 16.3
click at [805, 571] on span "2025-10-10T07:50:13+0000 [ERROR] [:1] Traceback (most recent call last): File "…" at bounding box center [690, 497] width 525 height 148
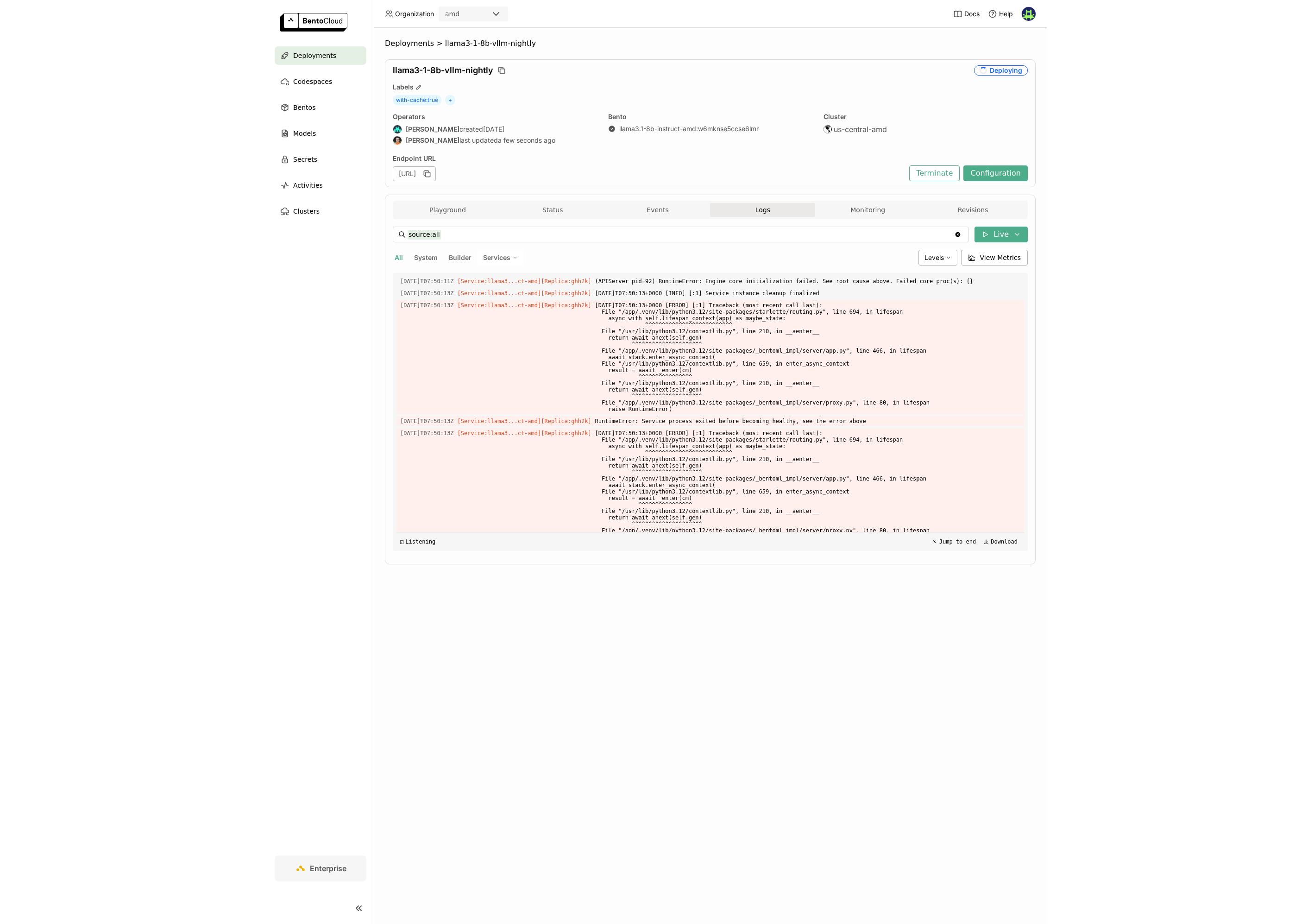
scroll to position [1043, 0]
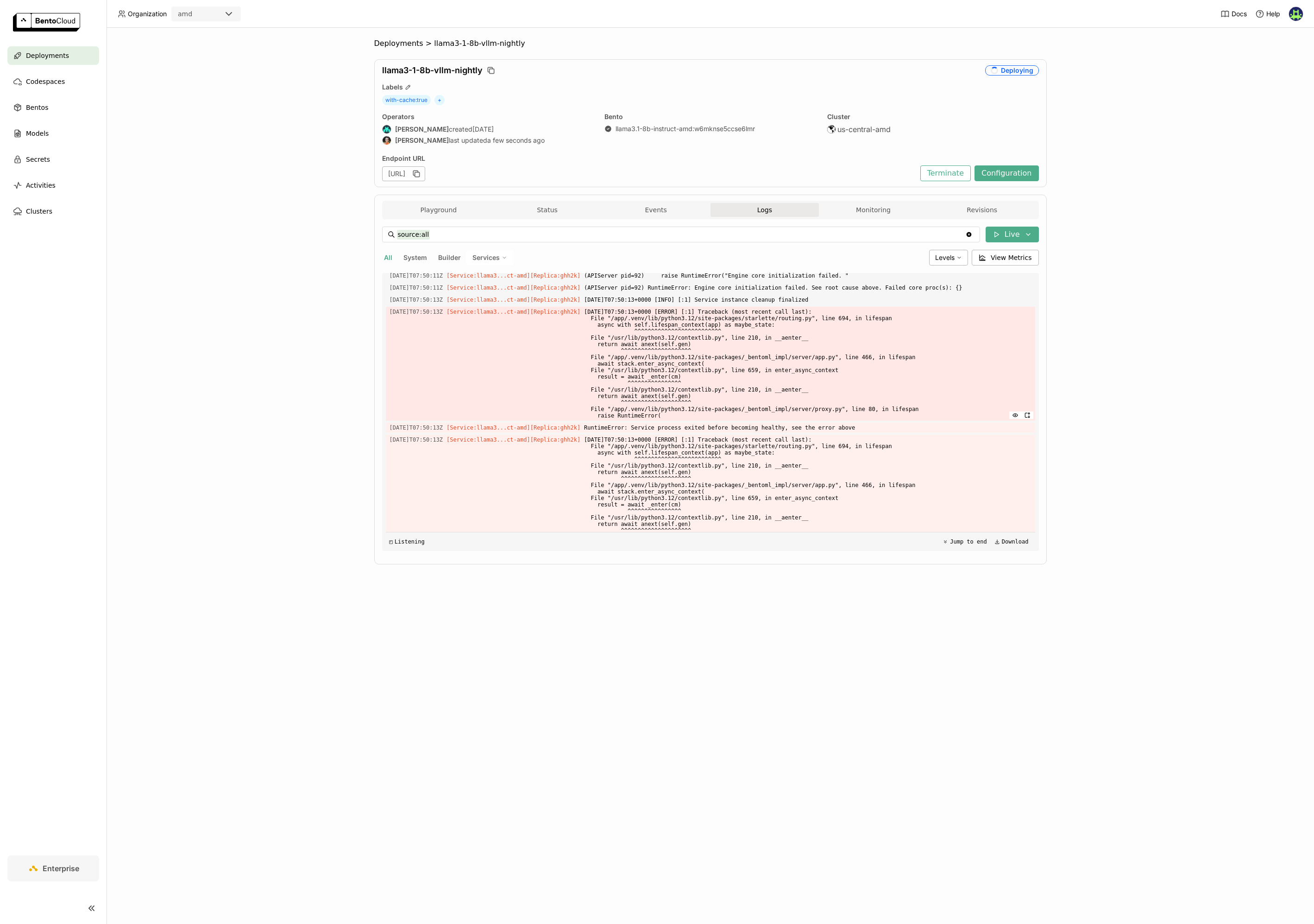
click at [735, 421] on span "2025-10-10T07:50:13+0000 [ERROR] [:1] Traceback (most recent call last): File "…" at bounding box center [807, 363] width 447 height 114
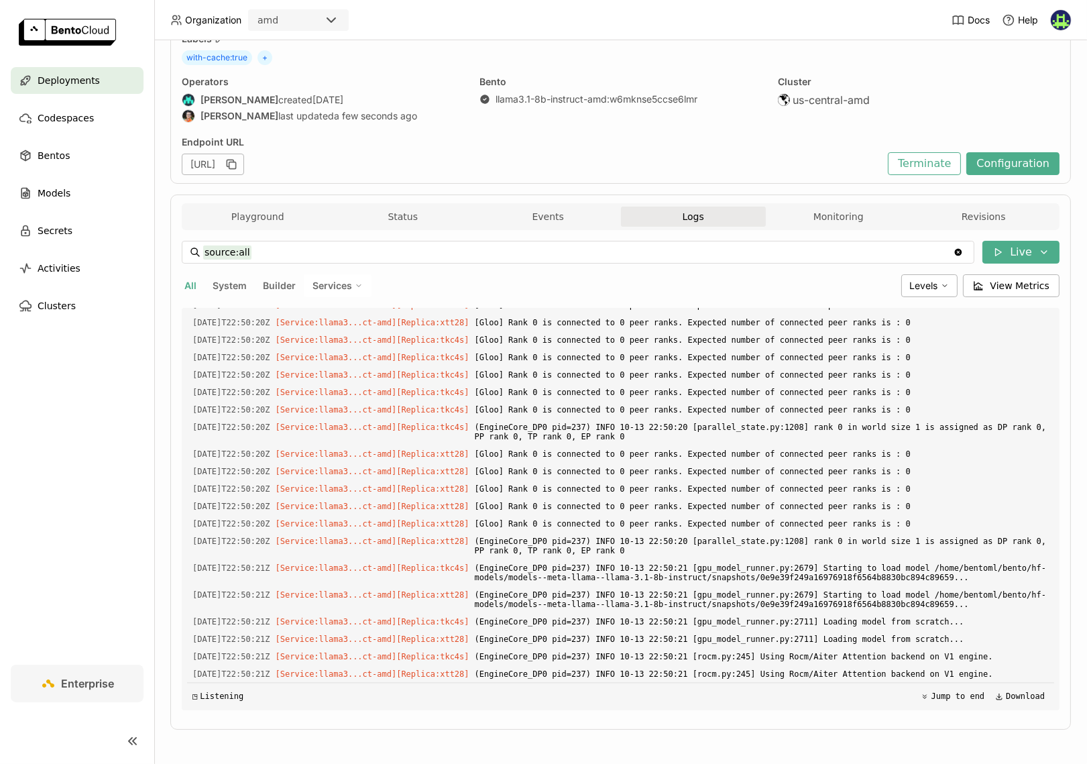
scroll to position [4091, 0]
click at [76, 299] on div "Clusters" at bounding box center [77, 305] width 133 height 27
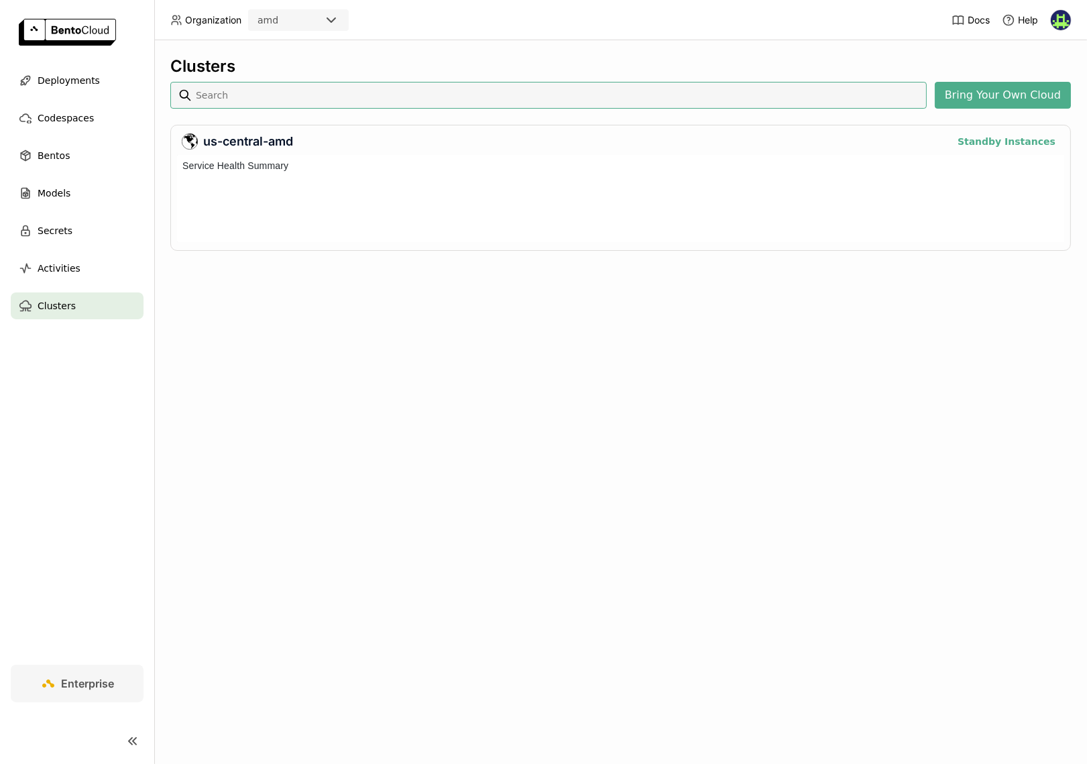
scroll to position [82, 883]
click at [83, 76] on span "Deployments" at bounding box center [69, 80] width 62 height 16
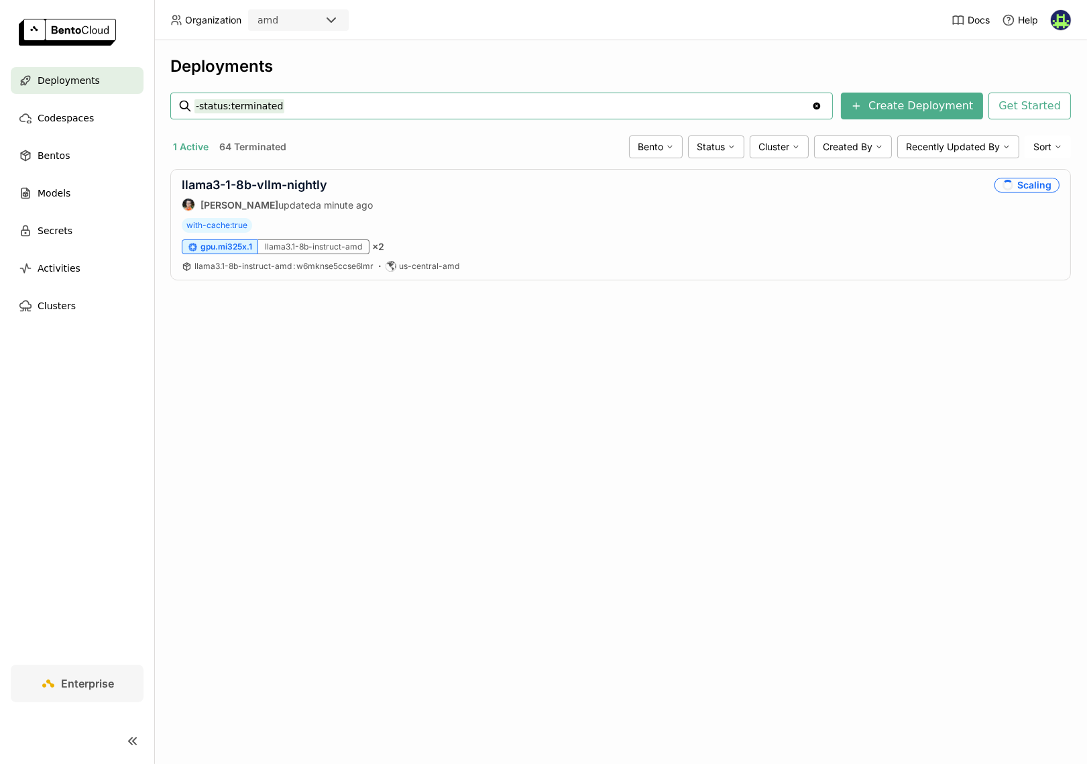
click at [356, 138] on div "1 Active 64 Terminated" at bounding box center [396, 146] width 453 height 17
click at [490, 137] on div "1 Active 64 Terminated Bento Status Cluster Created By Recently Updated By Sort" at bounding box center [620, 147] width 901 height 23
click at [58, 308] on span "Clusters" at bounding box center [57, 306] width 38 height 16
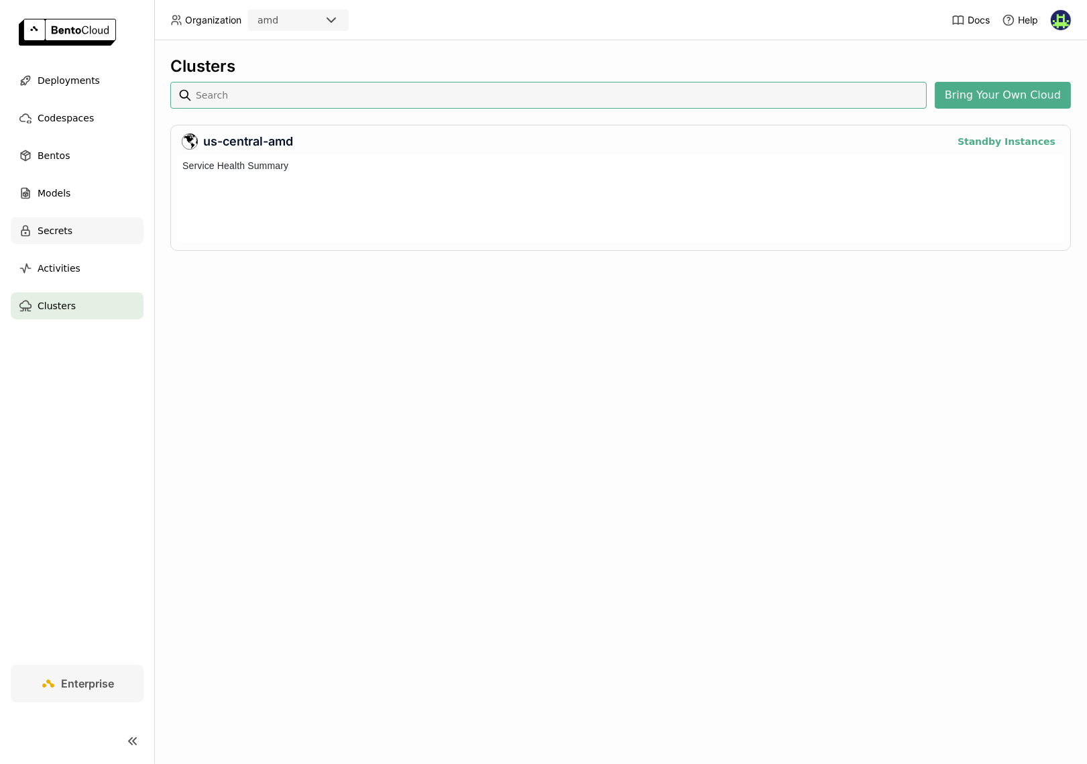
scroll to position [82, 883]
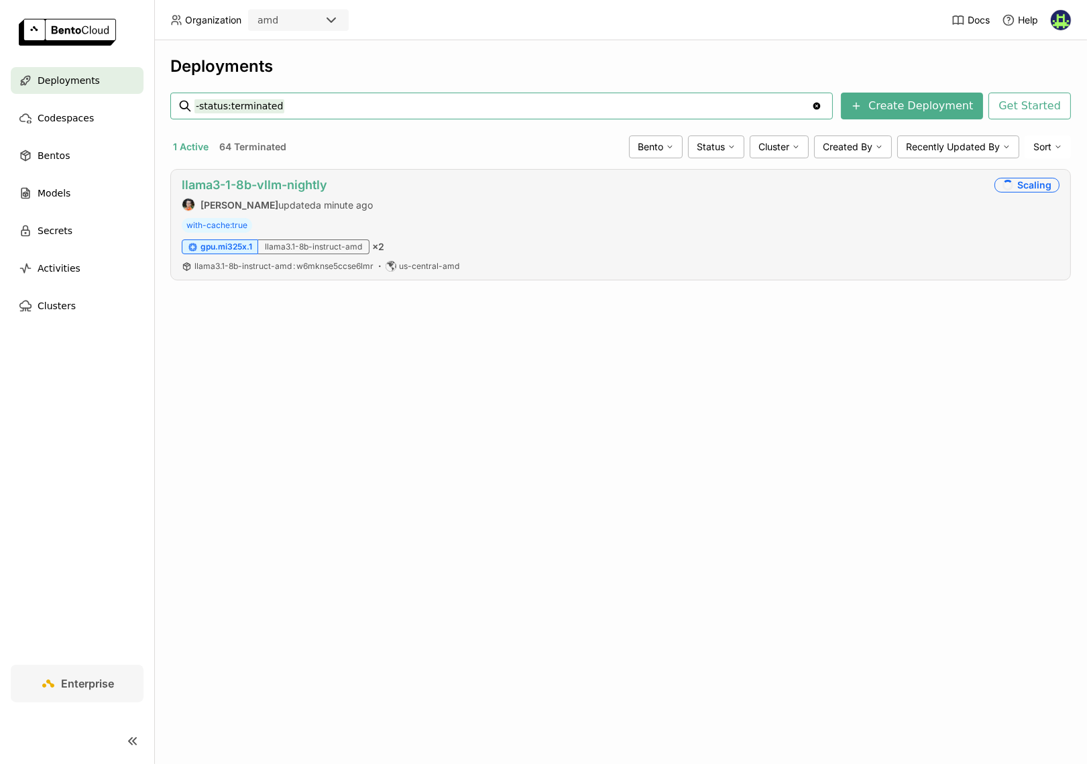
click at [282, 184] on link "llama3-1-8b-vllm-nightly" at bounding box center [255, 185] width 146 height 14
click at [305, 181] on link "llama3-1-8b-vllm-nightly" at bounding box center [255, 185] width 146 height 14
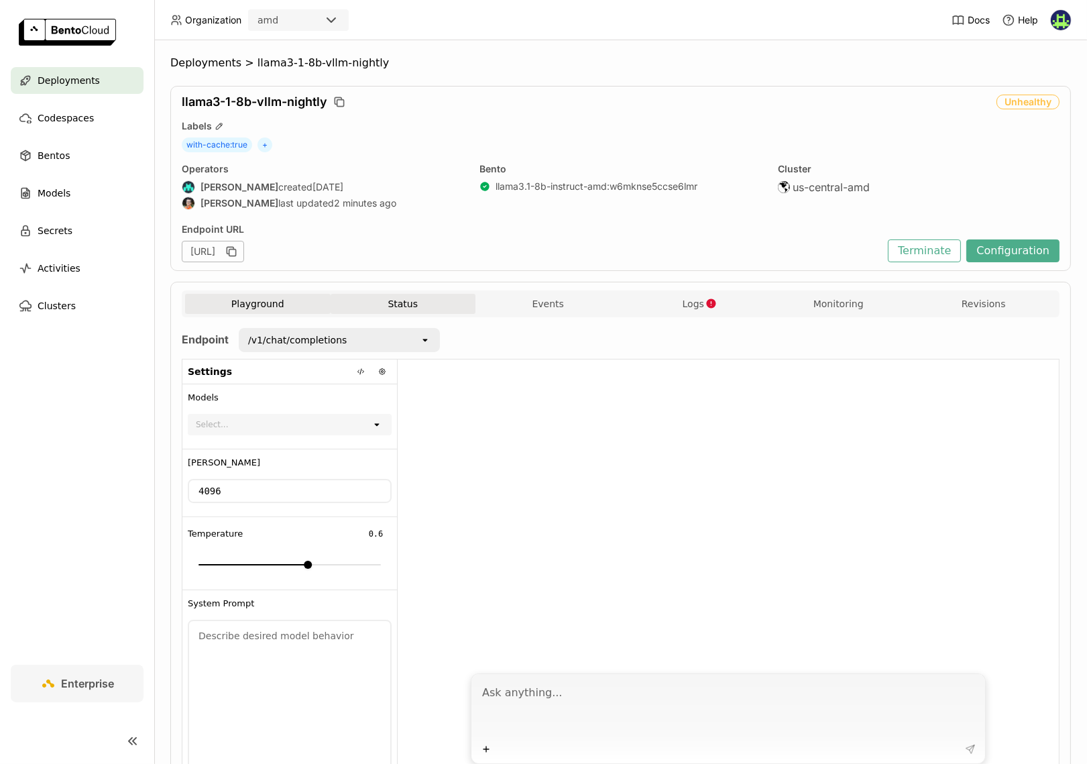
click at [383, 297] on button "Status" at bounding box center [404, 304] width 146 height 20
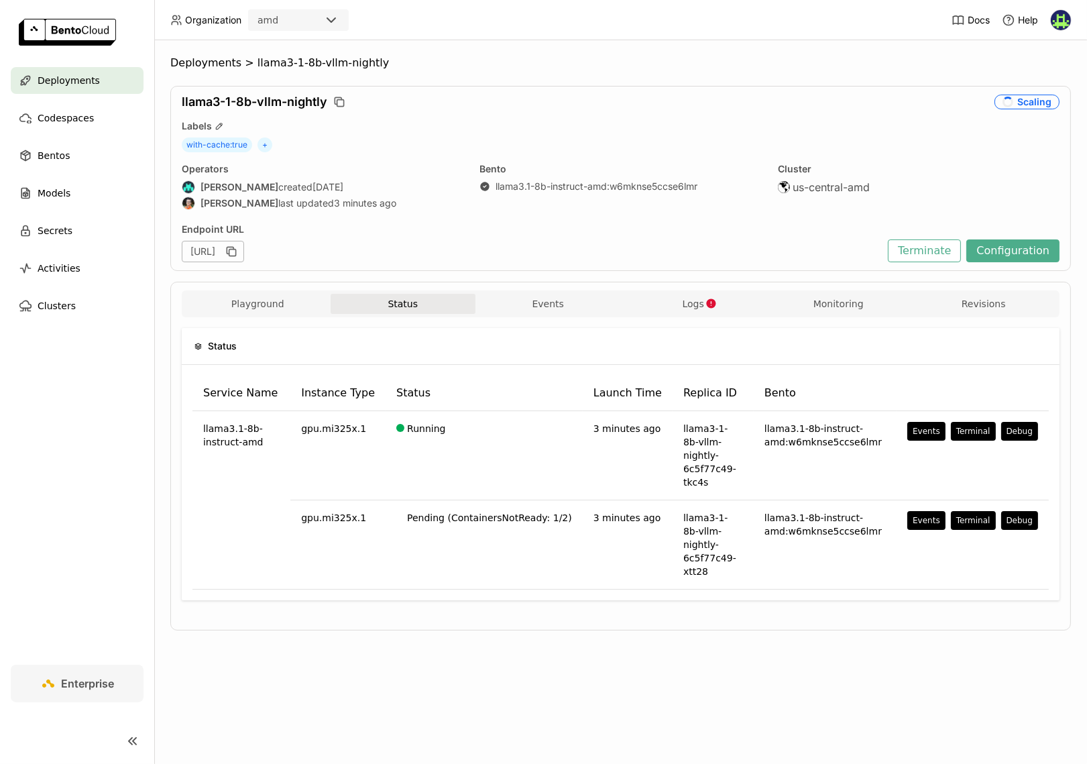
drag, startPoint x: 466, startPoint y: 82, endPoint x: 392, endPoint y: 60, distance: 76.4
click at [466, 81] on div "Deployments > llama3-1-8b-vllm-nightly llama3-1-8b-vllm-nightly Scaling Labels …" at bounding box center [620, 353] width 901 height 594
drag, startPoint x: 401, startPoint y: 70, endPoint x: 205, endPoint y: 68, distance: 196.6
click at [205, 68] on div "Deployments > llama3-1-8b-vllm-nightly llama3-1-8b-vllm-nightly Scaling Labels …" at bounding box center [620, 353] width 901 height 594
click at [258, 67] on span "llama3-1-8b-vllm-nightly" at bounding box center [323, 62] width 131 height 13
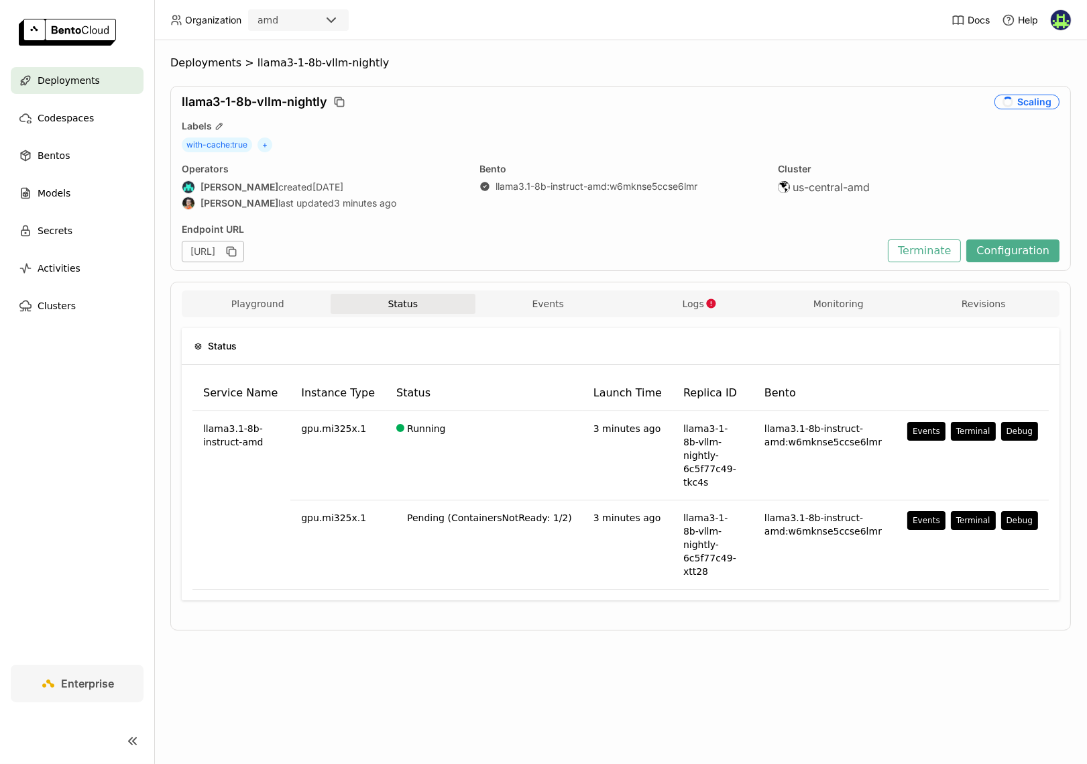
click at [427, 64] on ol "Deployments > llama3-1-8b-vllm-nightly" at bounding box center [620, 62] width 901 height 13
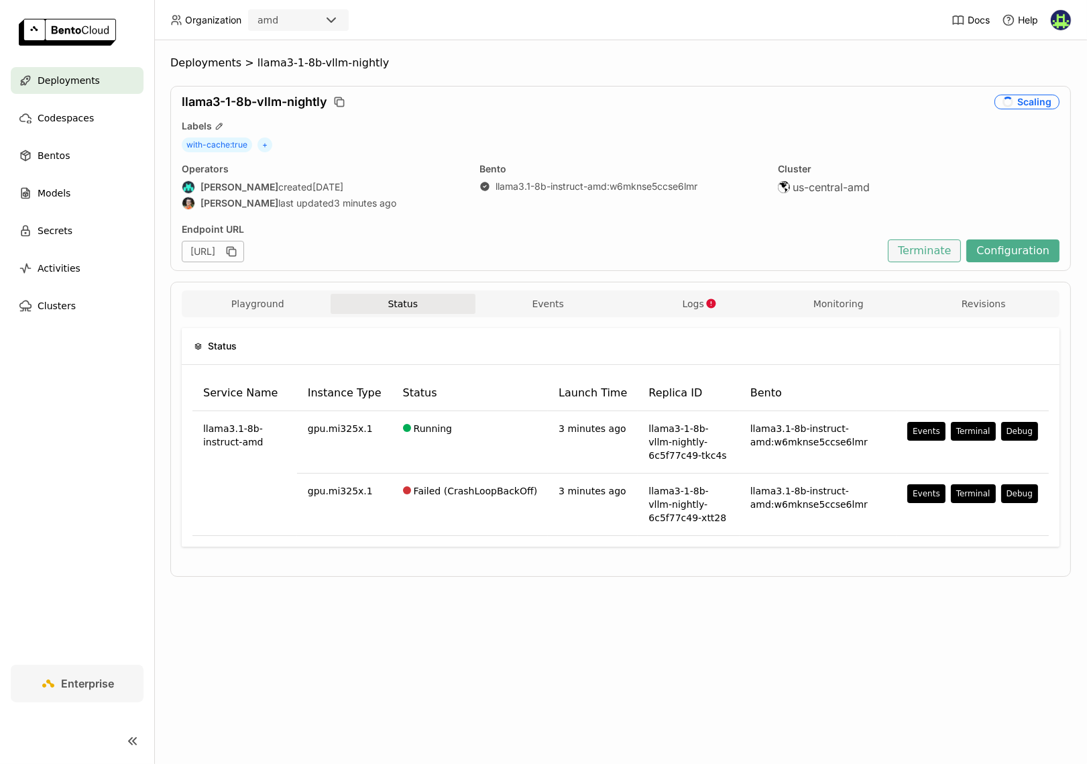
click at [919, 258] on button "Terminate" at bounding box center [924, 250] width 73 height 23
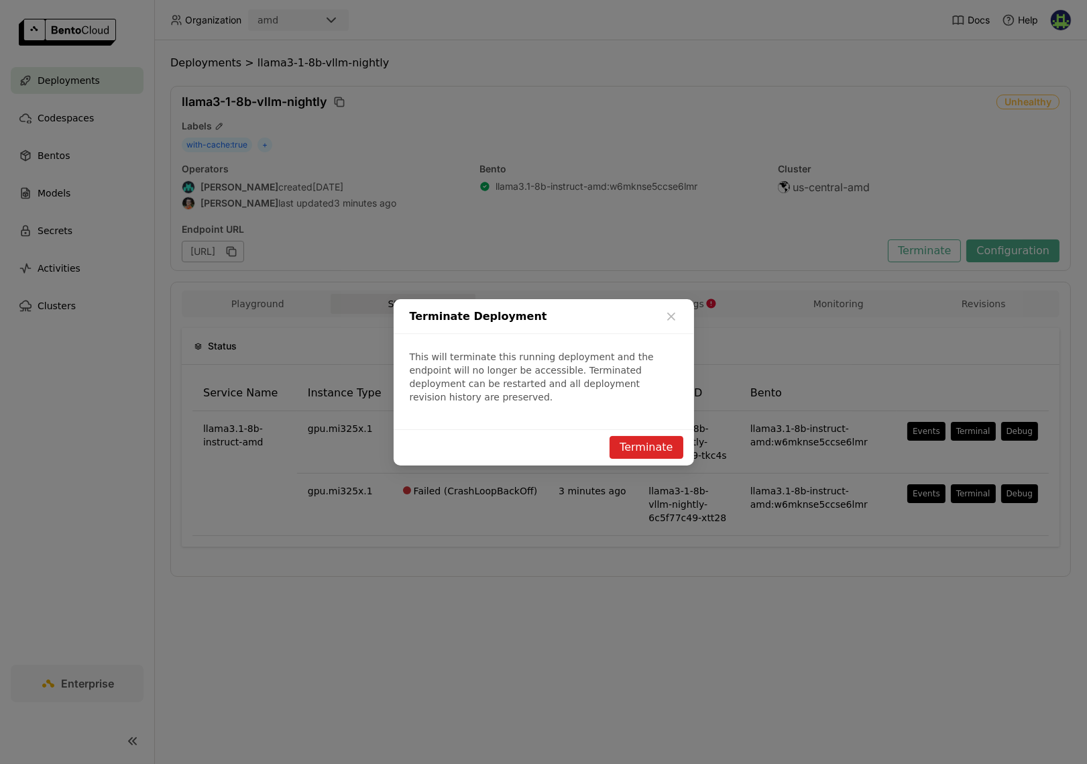
click at [657, 447] on button "Terminate" at bounding box center [646, 447] width 73 height 23
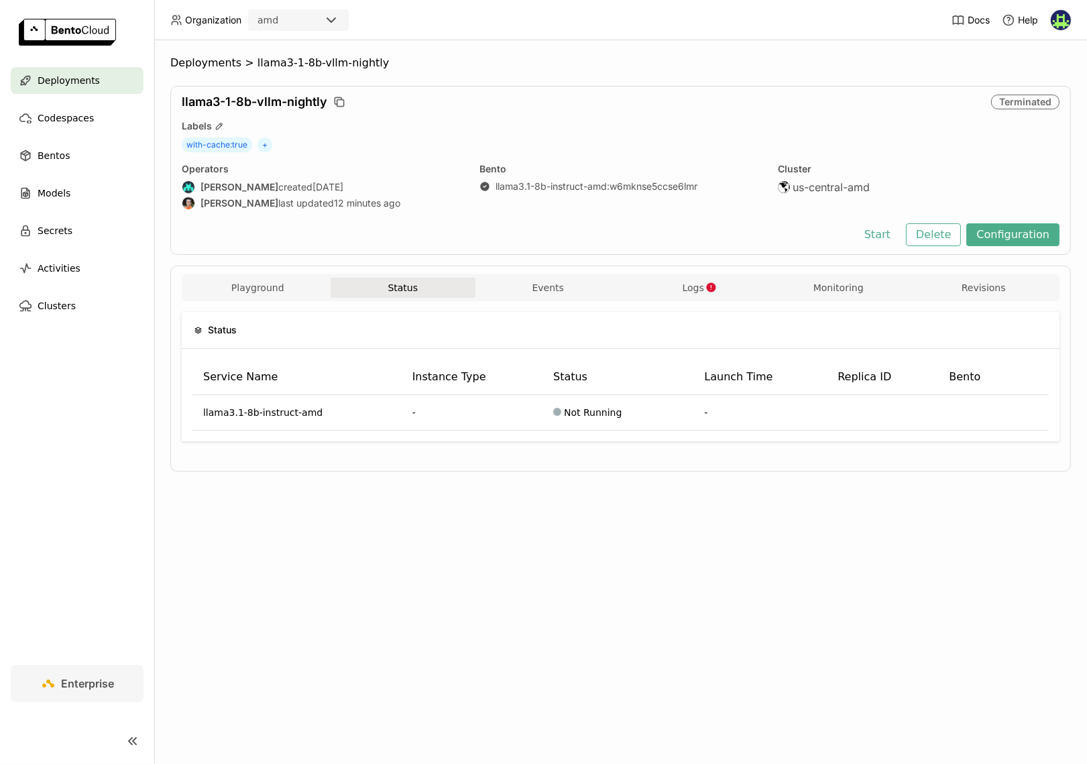
click at [59, 83] on span "Deployments" at bounding box center [69, 80] width 62 height 16
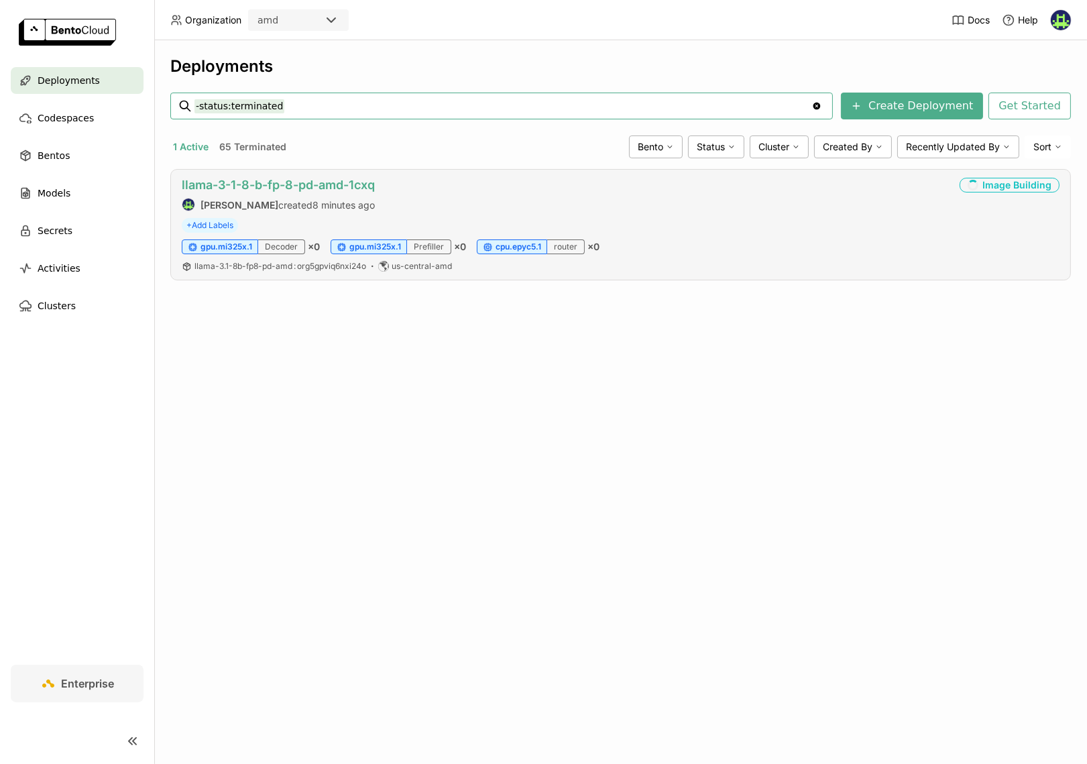
click at [300, 186] on link "llama-3-1-8-b-fp-8-pd-amd-1cxq" at bounding box center [278, 185] width 193 height 14
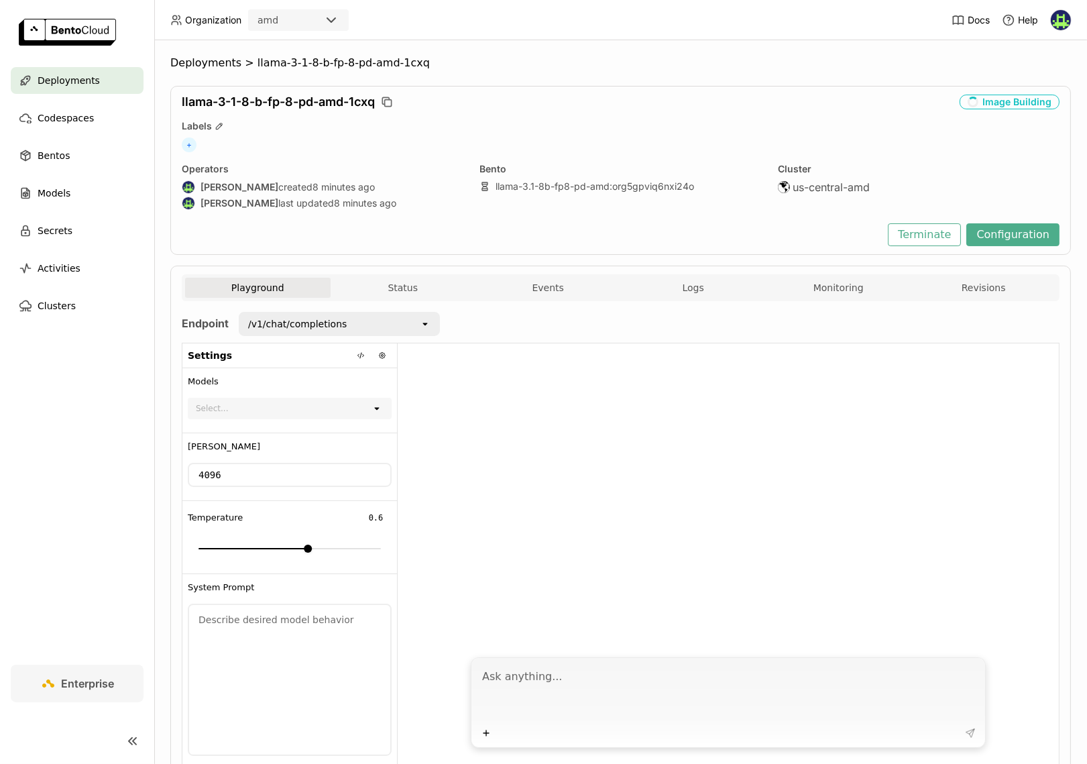
click at [382, 109] on div "llama-3-1-8-b-fp-8-pd-amd-1cxq Image Building Labels + Operators Vincent Cavé c…" at bounding box center [620, 170] width 901 height 169
click at [385, 107] on icon "button" at bounding box center [386, 101] width 13 height 13
drag, startPoint x: 822, startPoint y: 288, endPoint x: 805, endPoint y: 288, distance: 16.8
click at [821, 288] on button "Monitoring" at bounding box center [839, 288] width 146 height 20
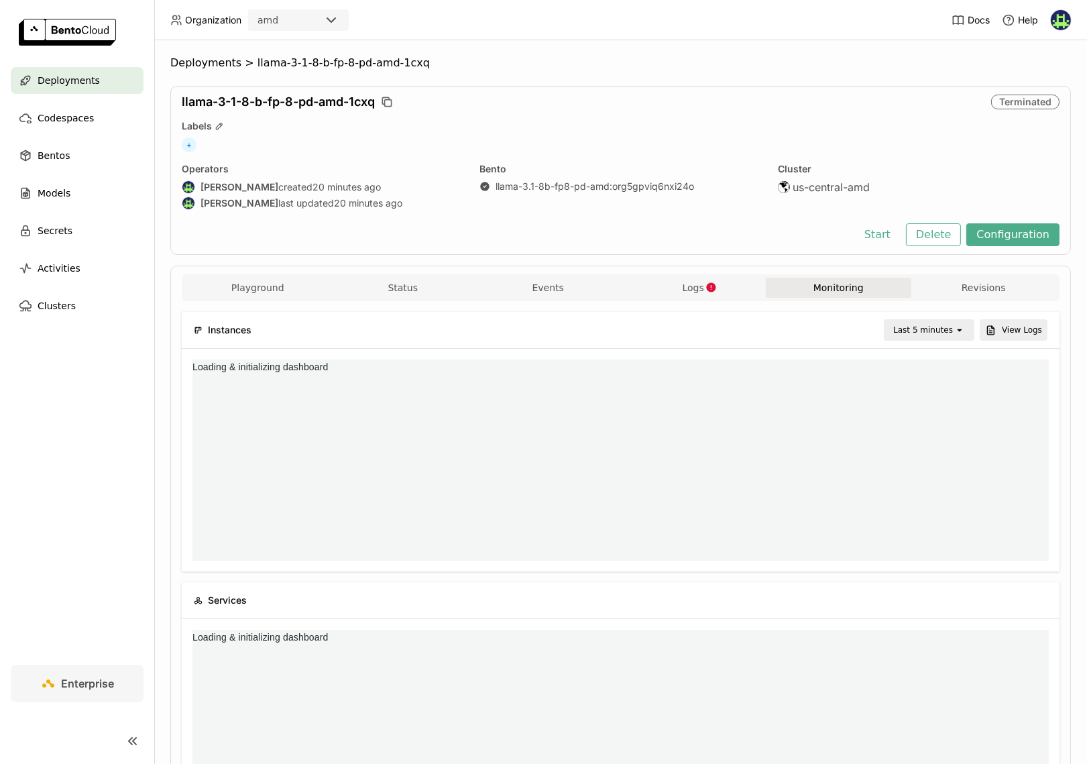
scroll to position [196, 419]
click at [81, 75] on span "Deployments" at bounding box center [69, 80] width 62 height 16
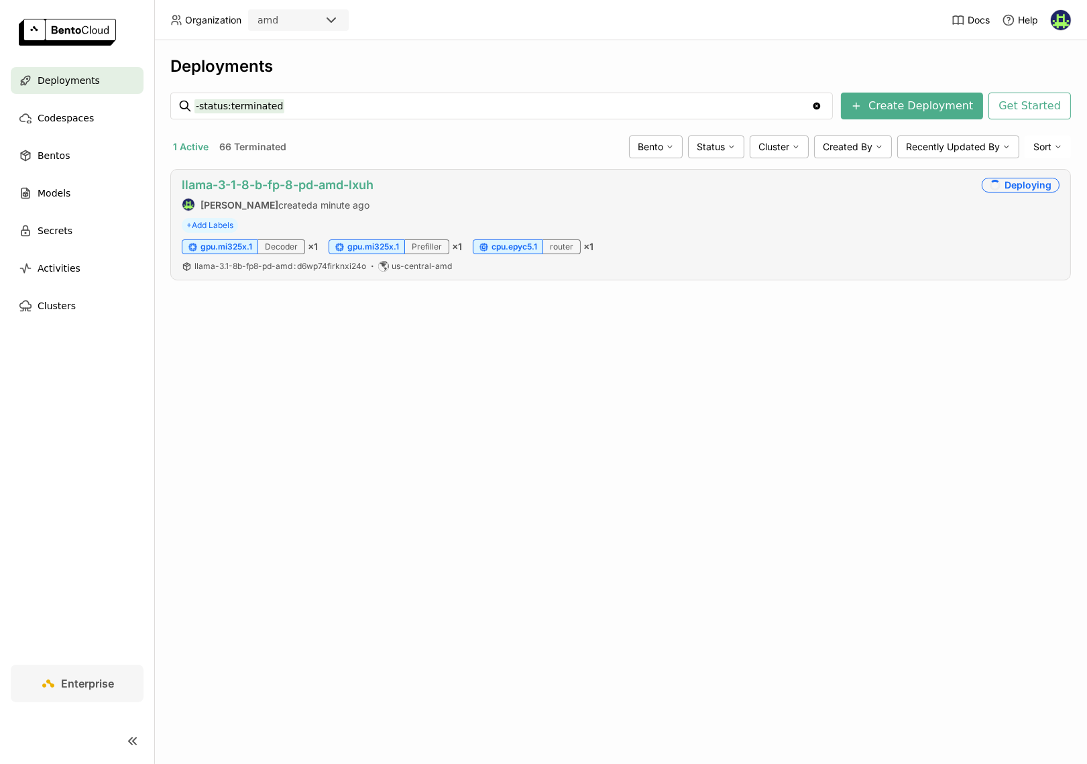
click at [339, 186] on link "llama-3-1-8-b-fp-8-pd-amd-lxuh" at bounding box center [278, 185] width 192 height 14
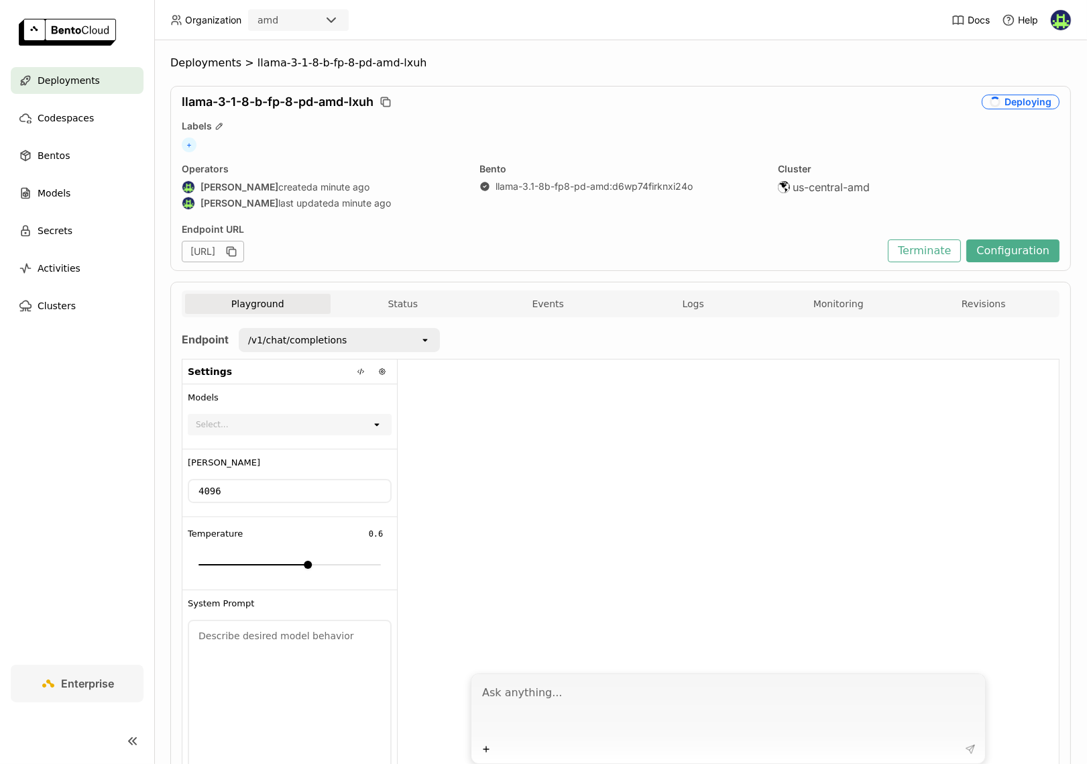
scroll to position [15, 0]
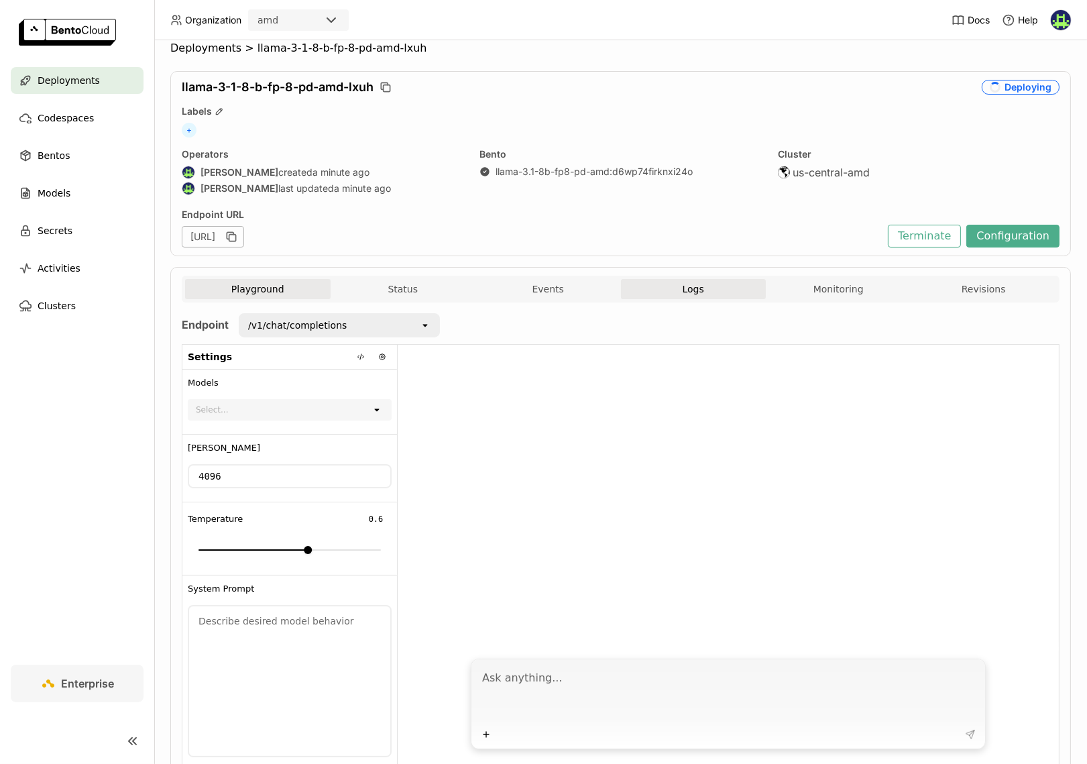
click at [683, 289] on span "Logs" at bounding box center [693, 289] width 21 height 12
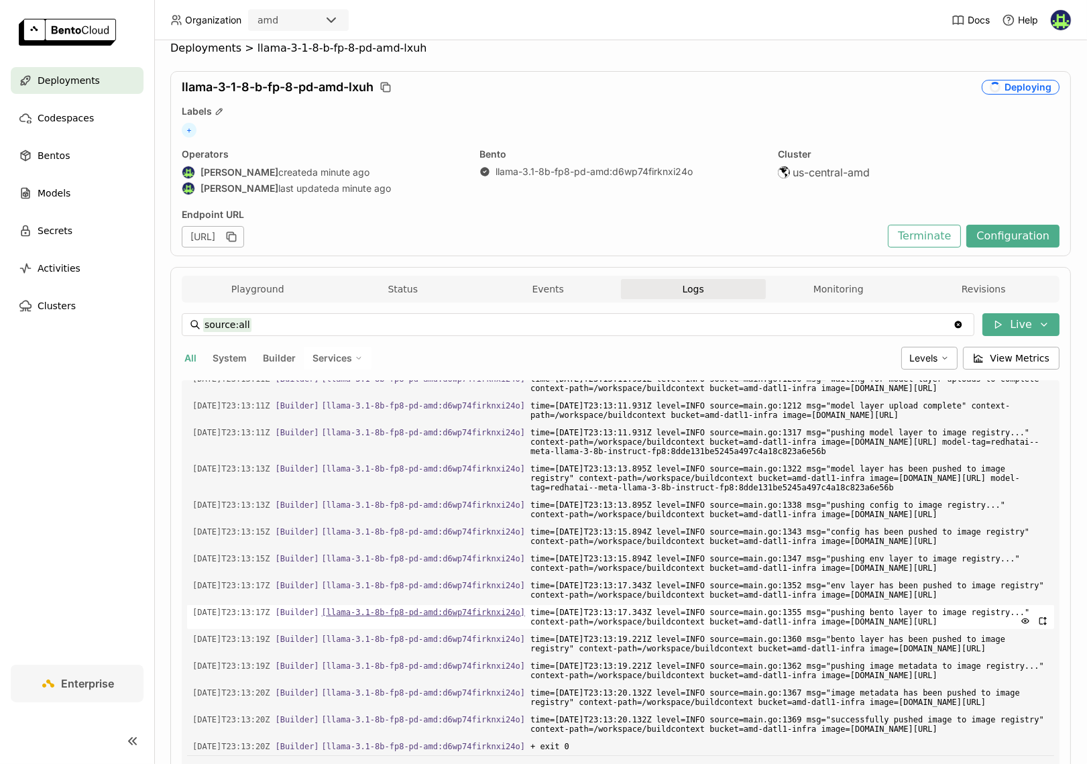
scroll to position [2192, 0]
click at [405, 608] on span "[ llama-3.1-8b-fp8-pd-amd:d6wp74firknxi24o ]" at bounding box center [423, 612] width 203 height 9
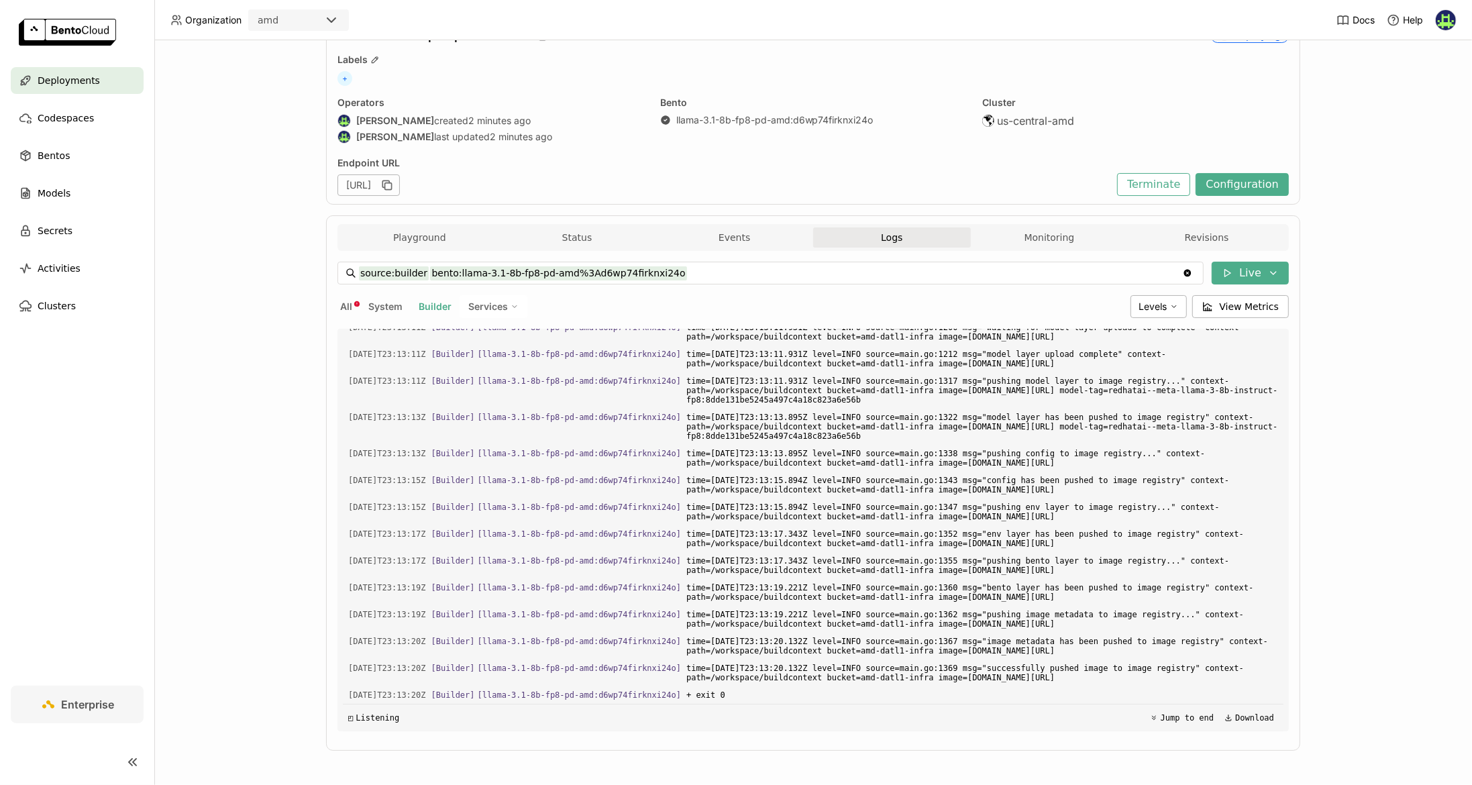
scroll to position [0, 0]
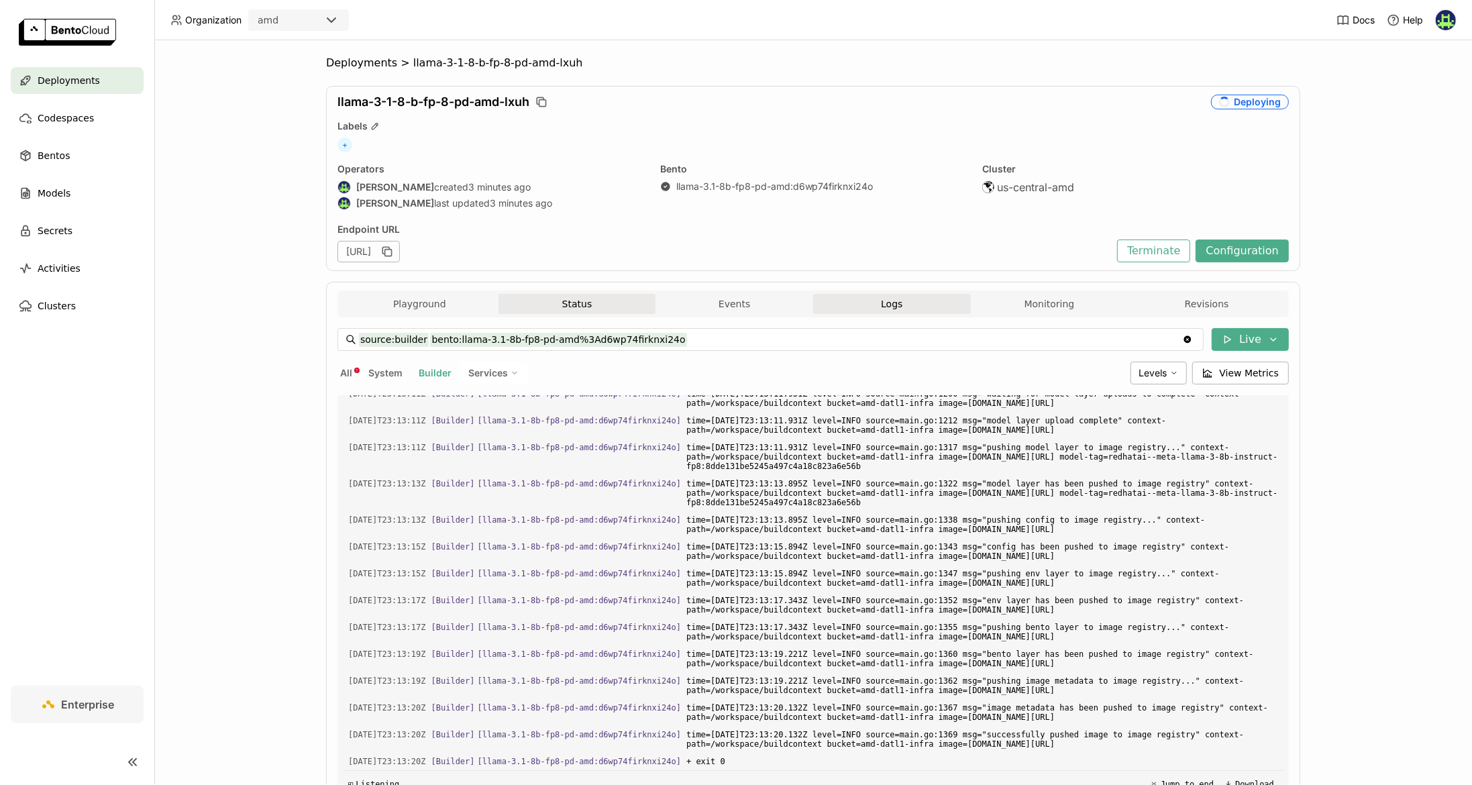
click at [516, 307] on button "Status" at bounding box center [577, 304] width 158 height 20
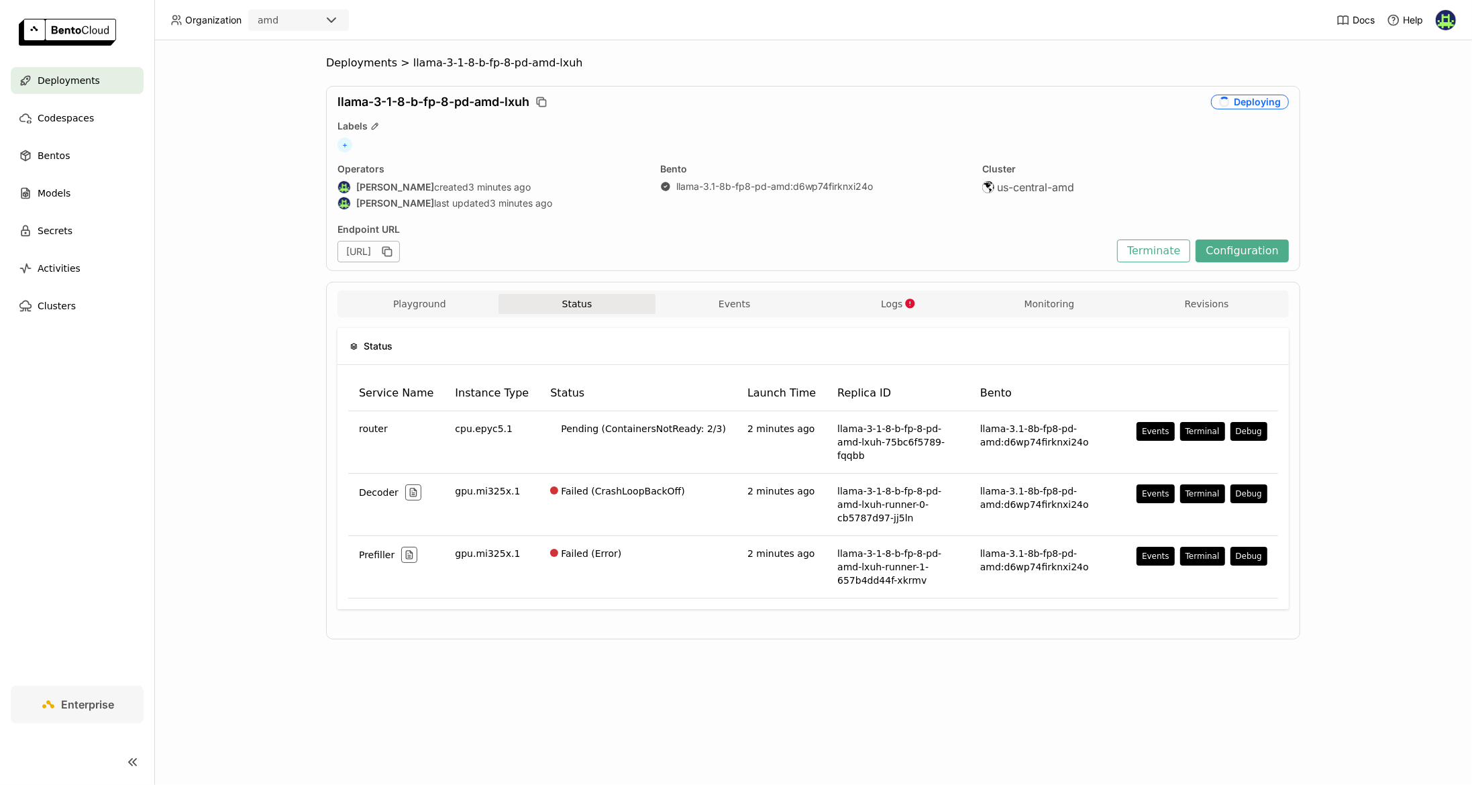
click at [534, 305] on button "Status" at bounding box center [577, 304] width 158 height 20
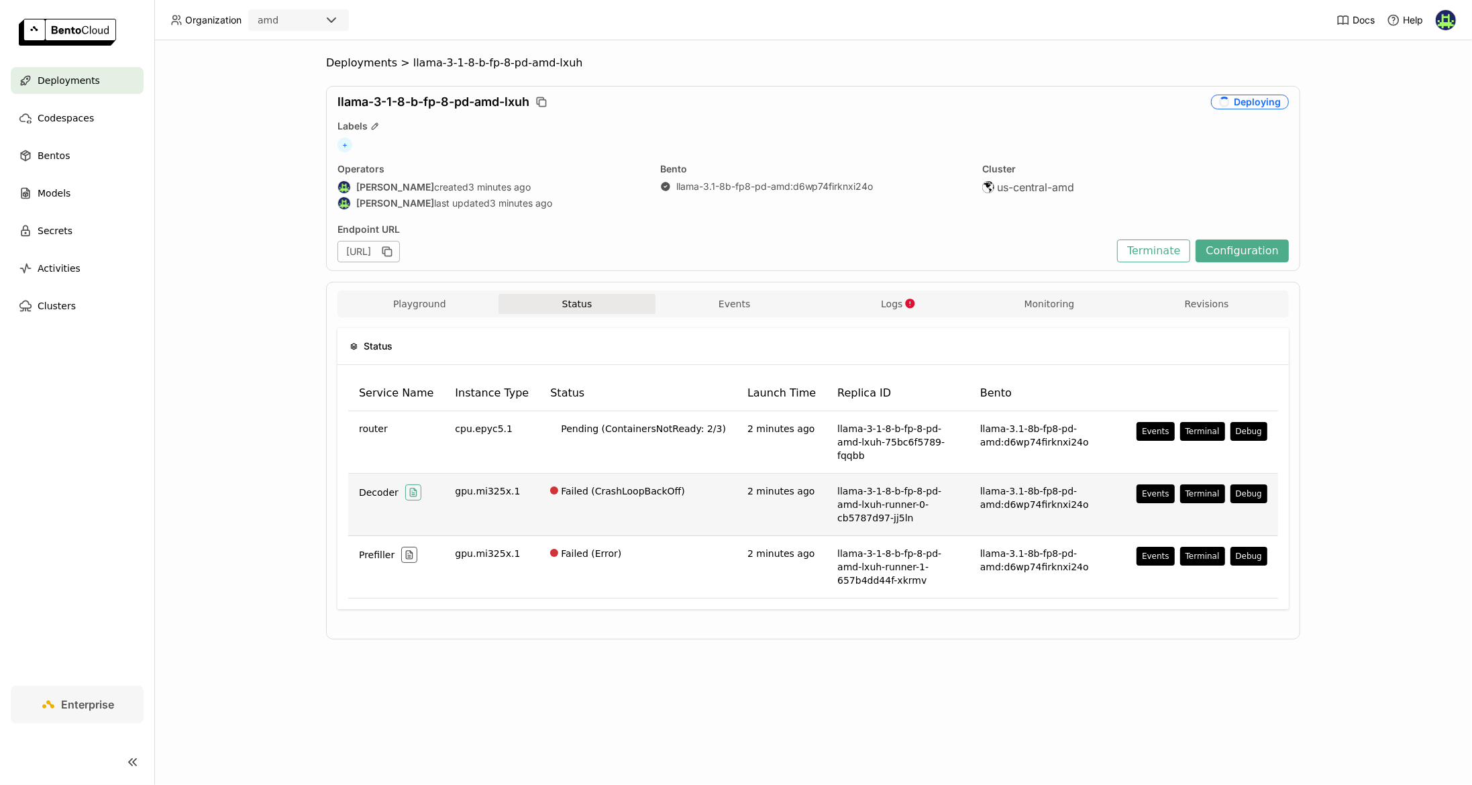
click at [409, 487] on icon "button" at bounding box center [413, 492] width 11 height 11
type input "source:service service:Decoder"
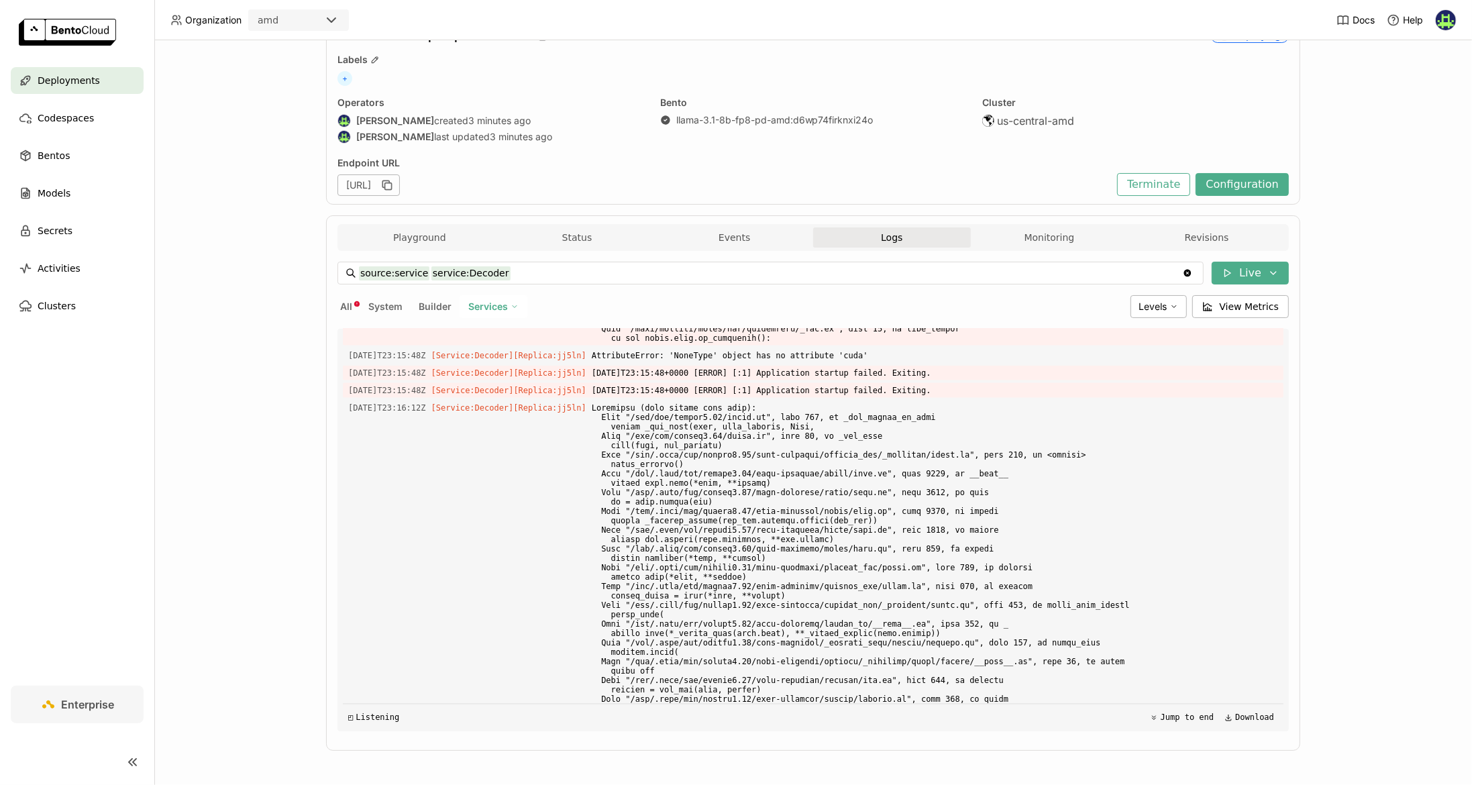
scroll to position [2427, 0]
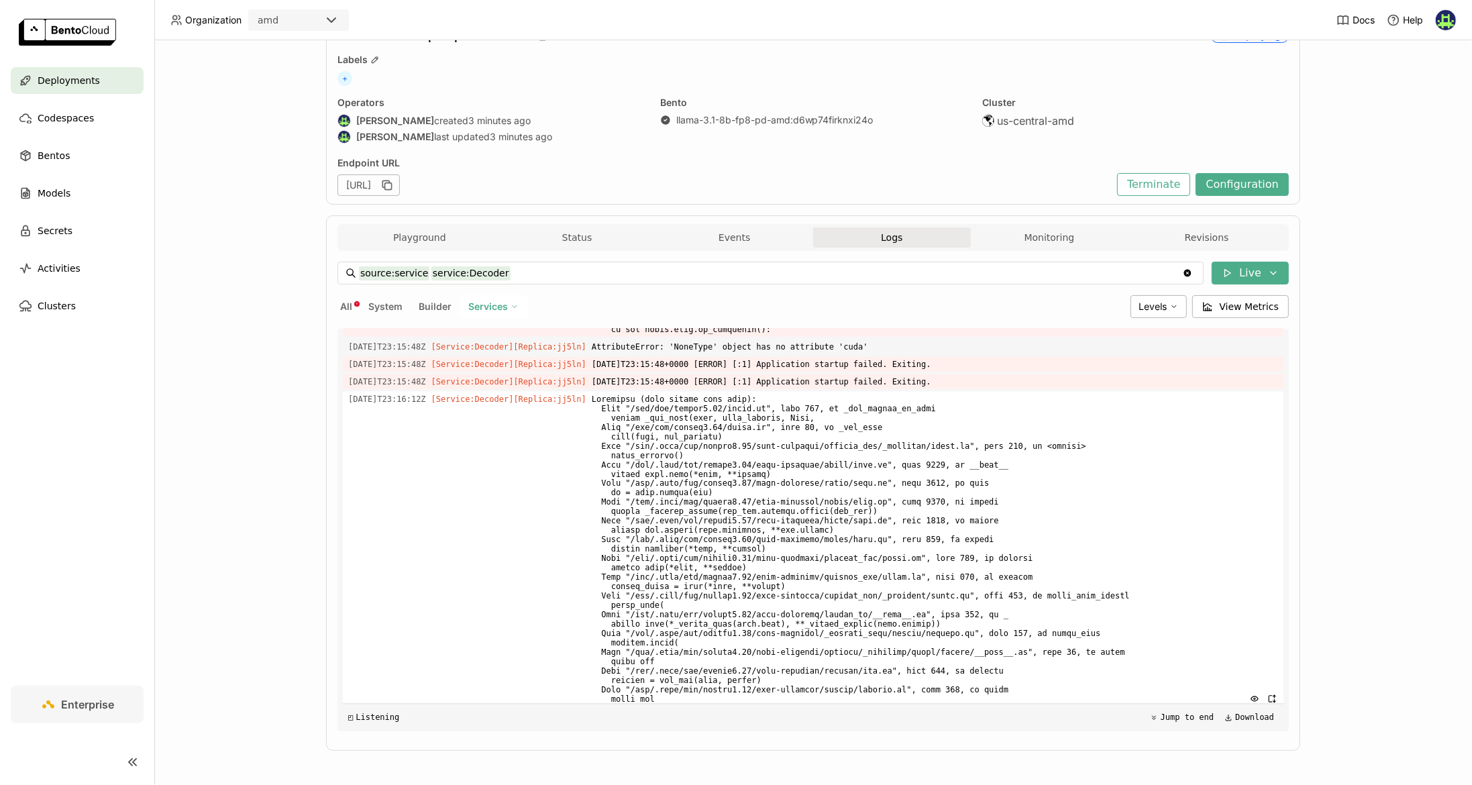
click at [492, 511] on div "2025-10-13T23:16:12Z [Service:Decoder] [Replica: jj5ln ]" at bounding box center [813, 549] width 941 height 315
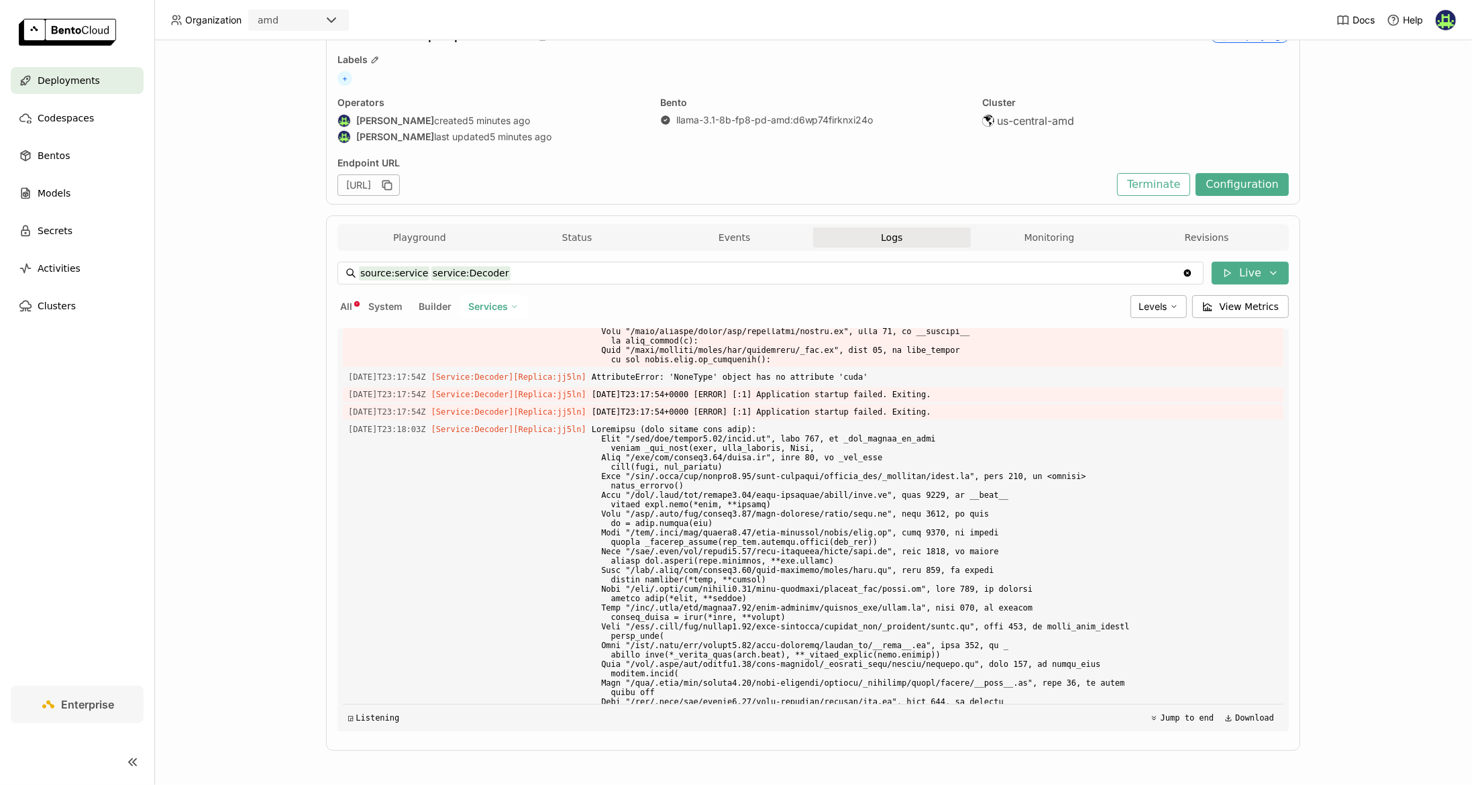
scroll to position [4279, 0]
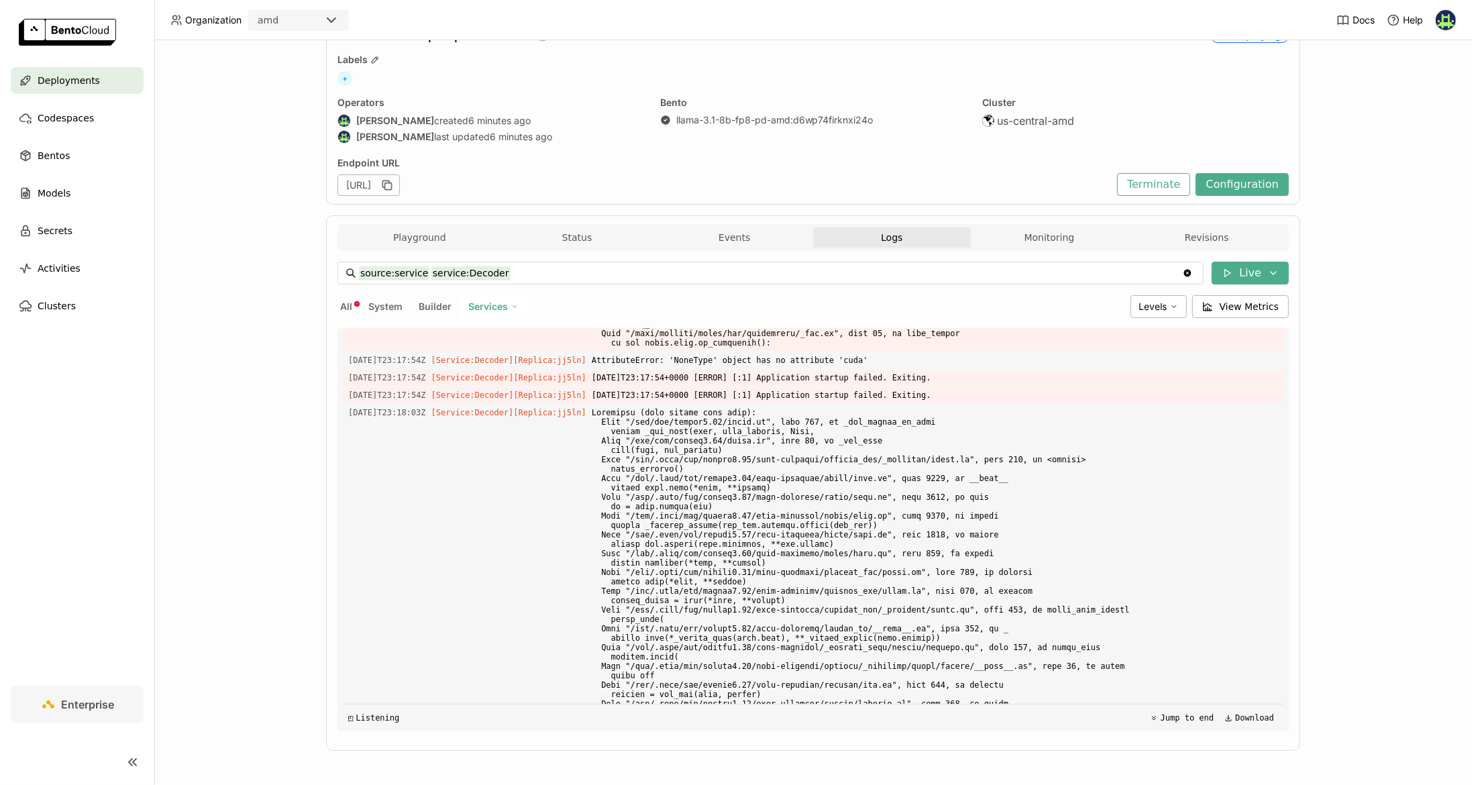
click at [400, 224] on div "Playground Status Events Logs Monitoring Revisions" at bounding box center [812, 237] width 951 height 27
click at [402, 231] on button "Playground" at bounding box center [420, 237] width 158 height 20
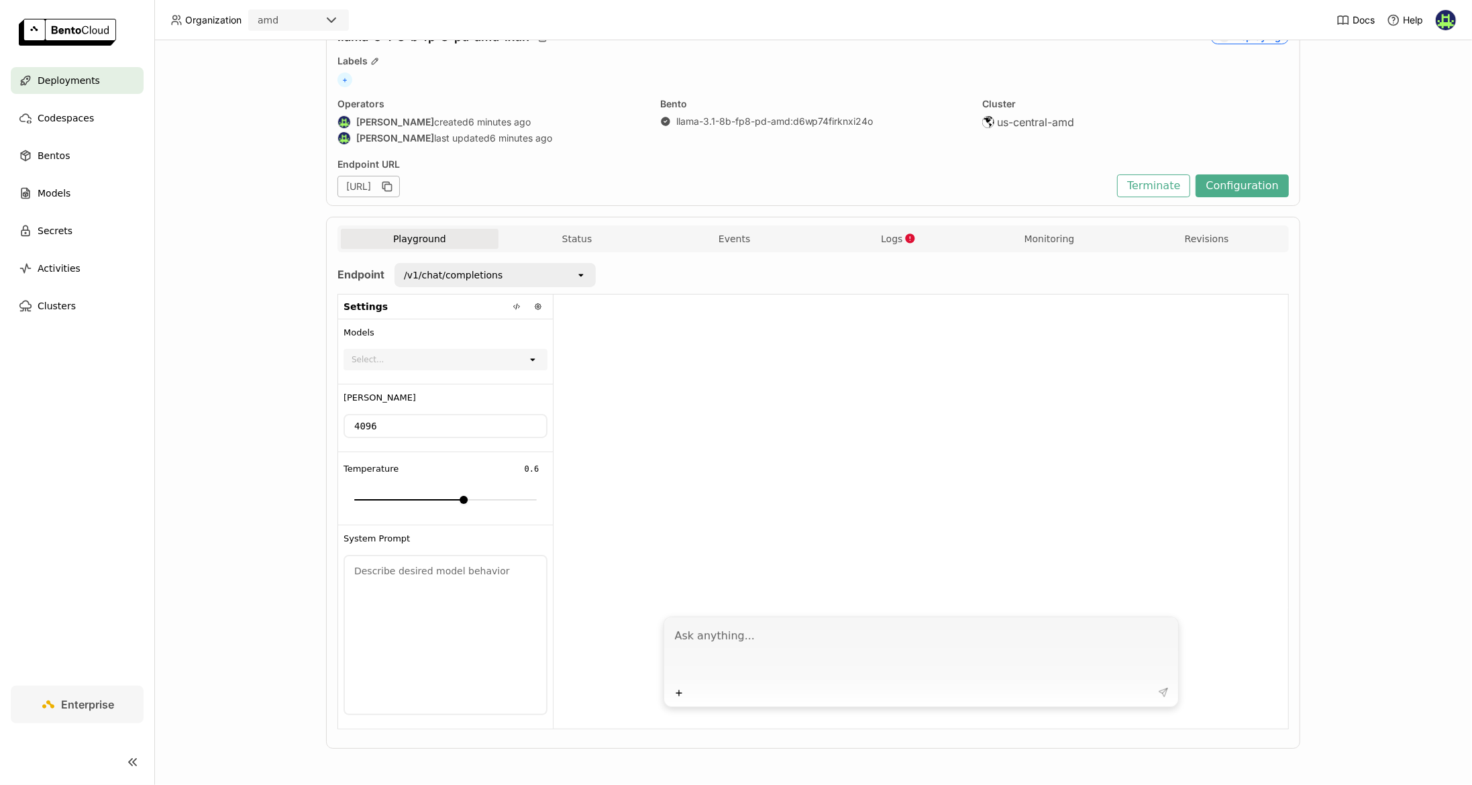
scroll to position [61, 0]
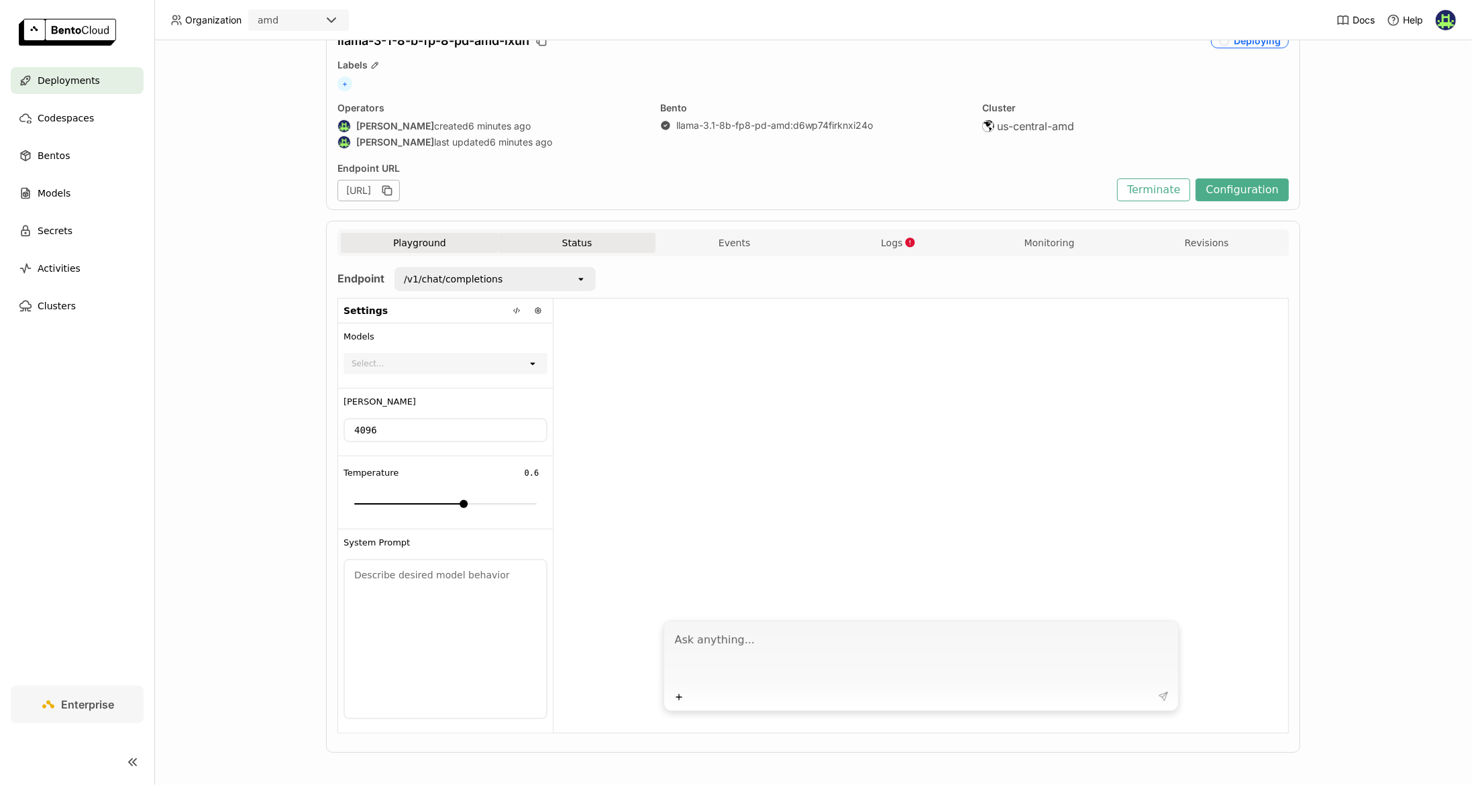
click at [612, 239] on button "Status" at bounding box center [577, 243] width 158 height 20
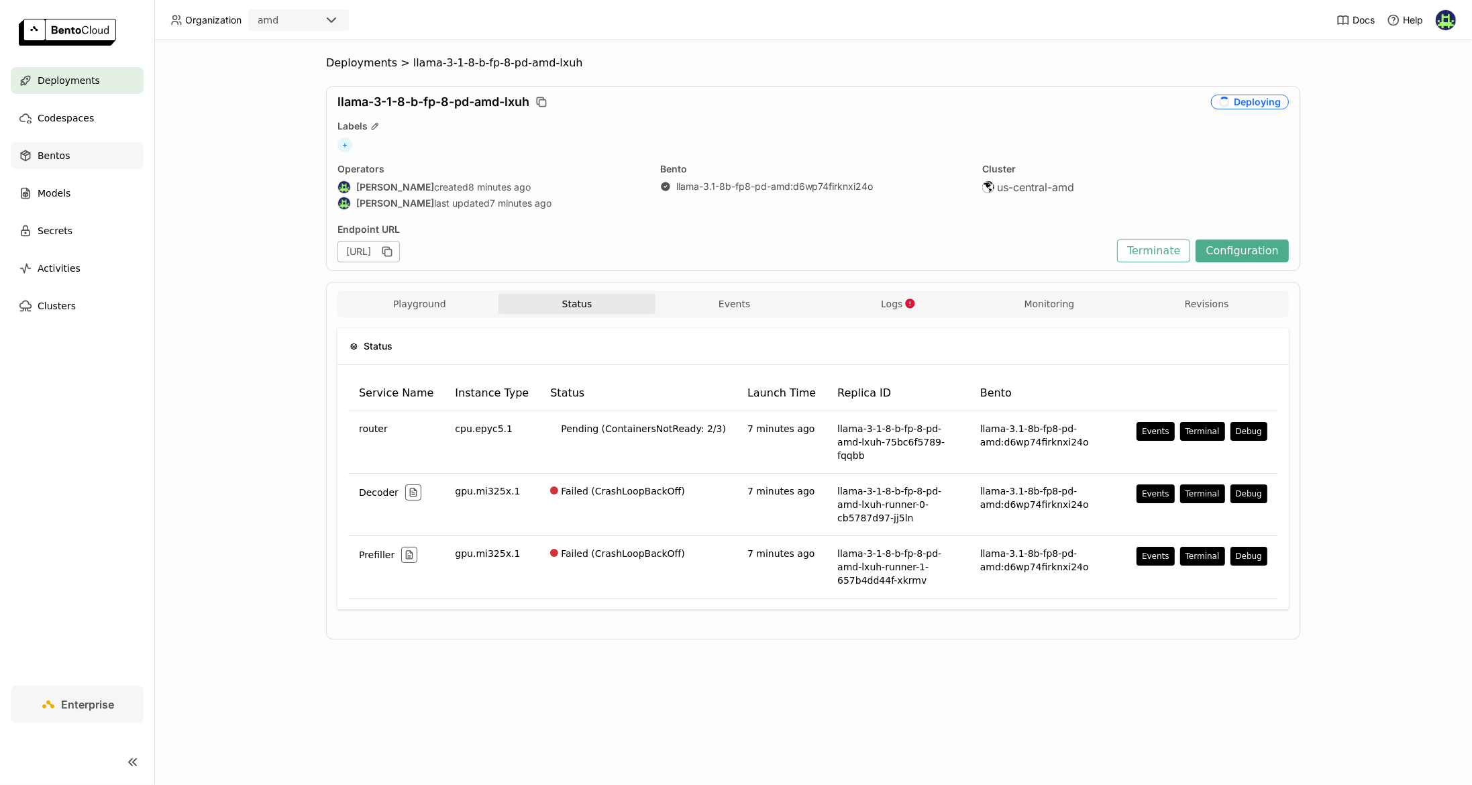
click at [75, 158] on div "Bentos" at bounding box center [77, 155] width 133 height 27
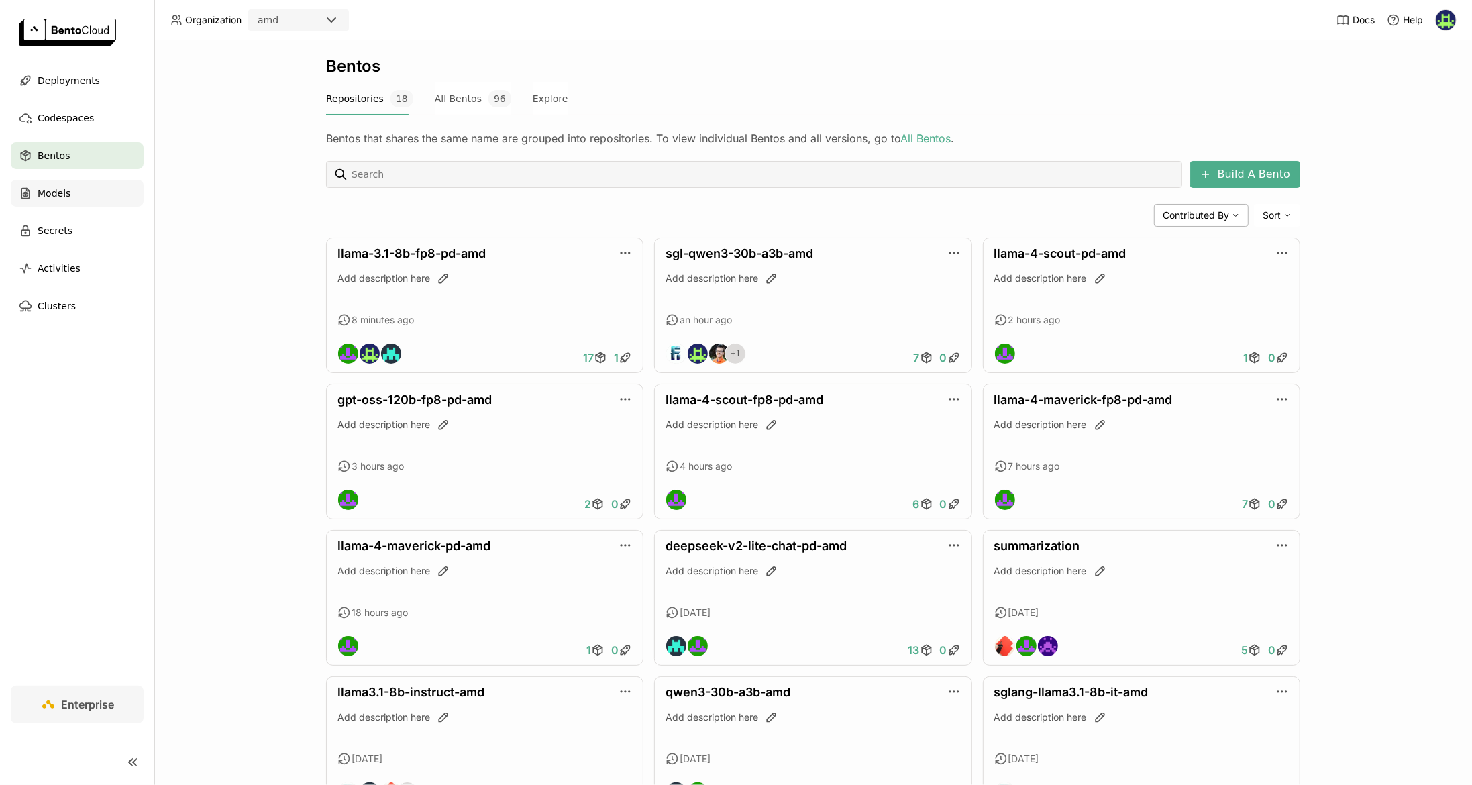
click at [48, 189] on span "Models" at bounding box center [54, 193] width 33 height 16
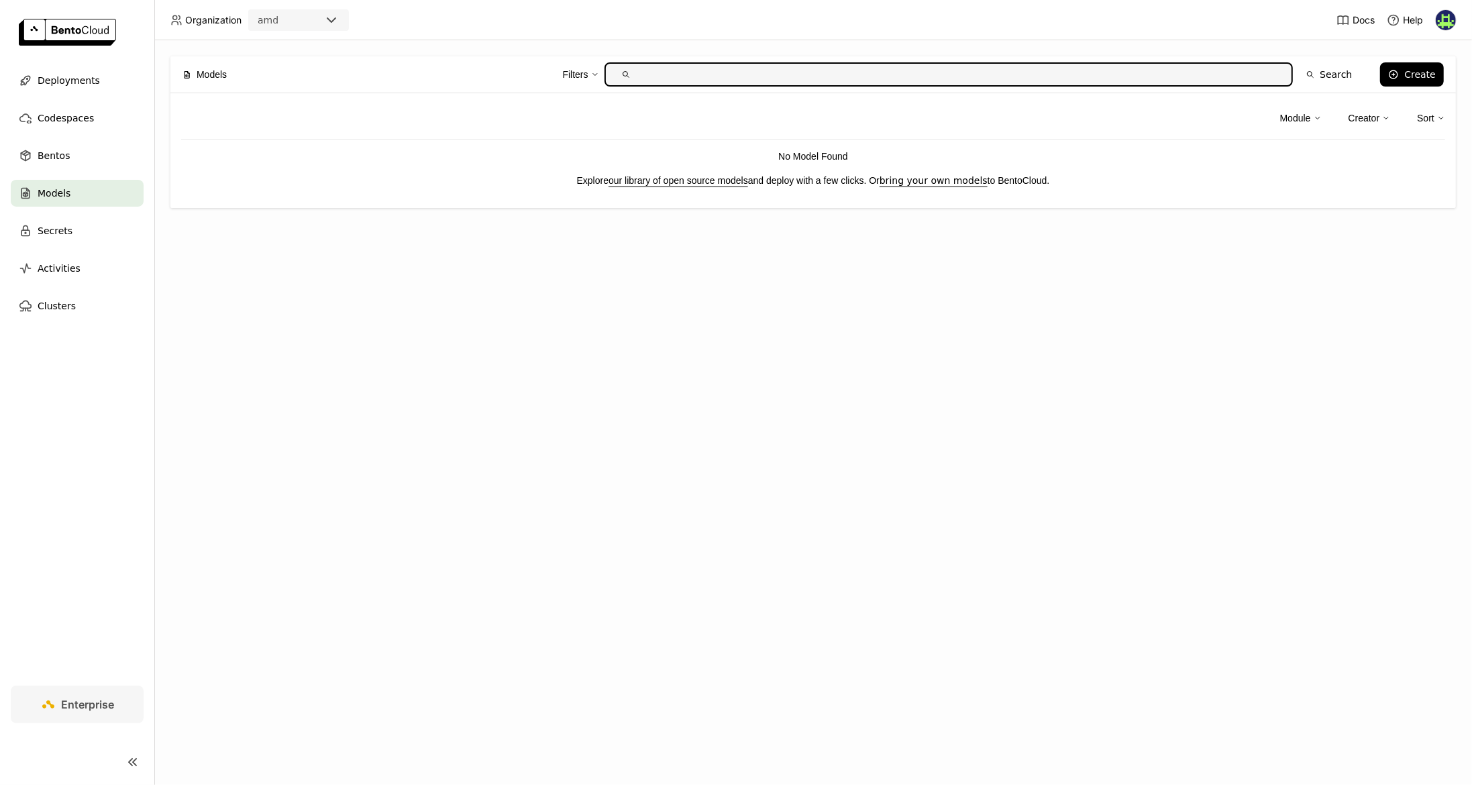
click at [75, 198] on div "Models" at bounding box center [77, 193] width 133 height 27
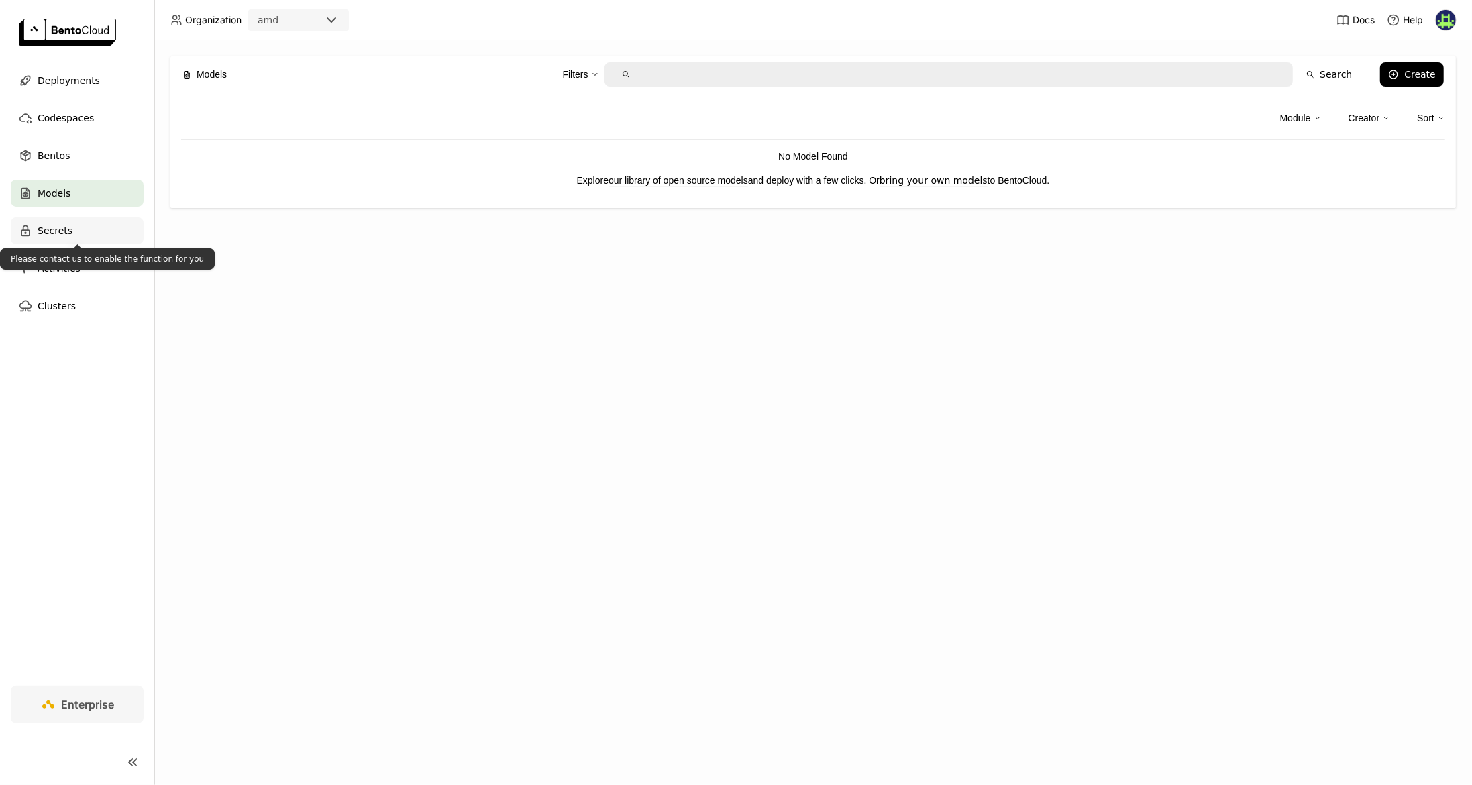
click at [70, 228] on span "Secrets" at bounding box center [55, 231] width 35 height 16
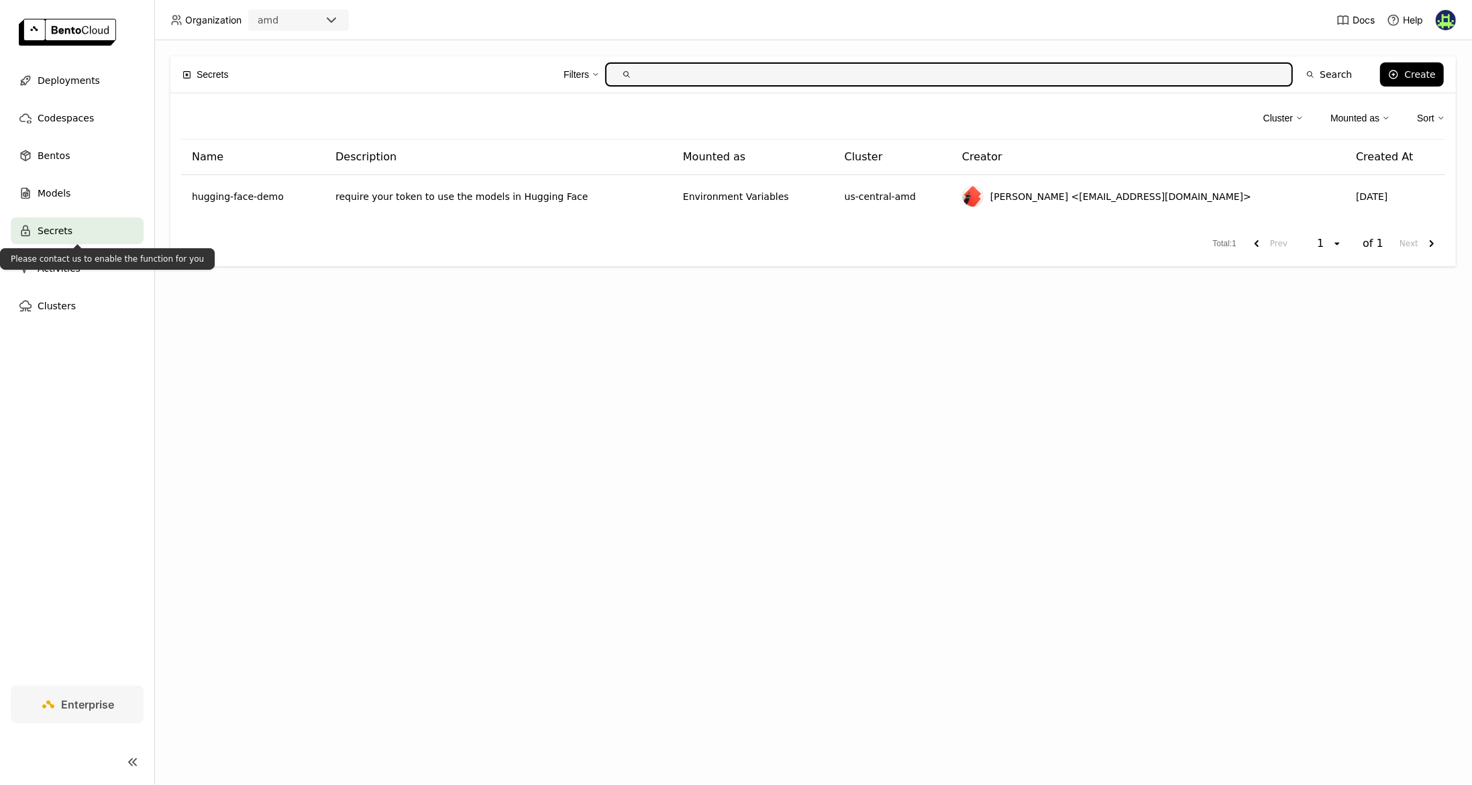
click at [84, 266] on div "Please contact us to enable the function for you" at bounding box center [107, 258] width 215 height 21
click at [69, 268] on div "Please contact us to enable the function for you" at bounding box center [107, 258] width 215 height 21
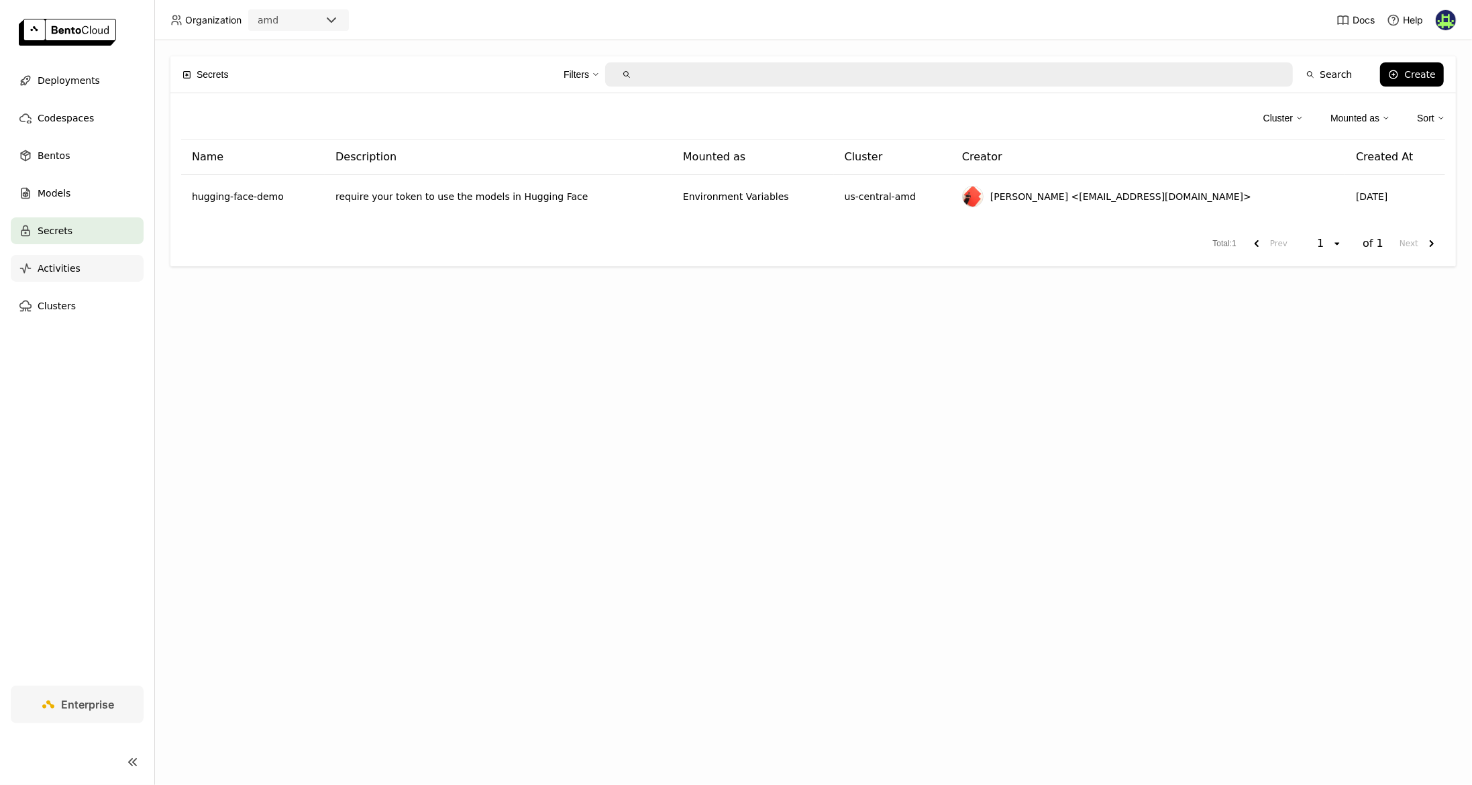
click at [40, 279] on div "Activities" at bounding box center [77, 268] width 133 height 27
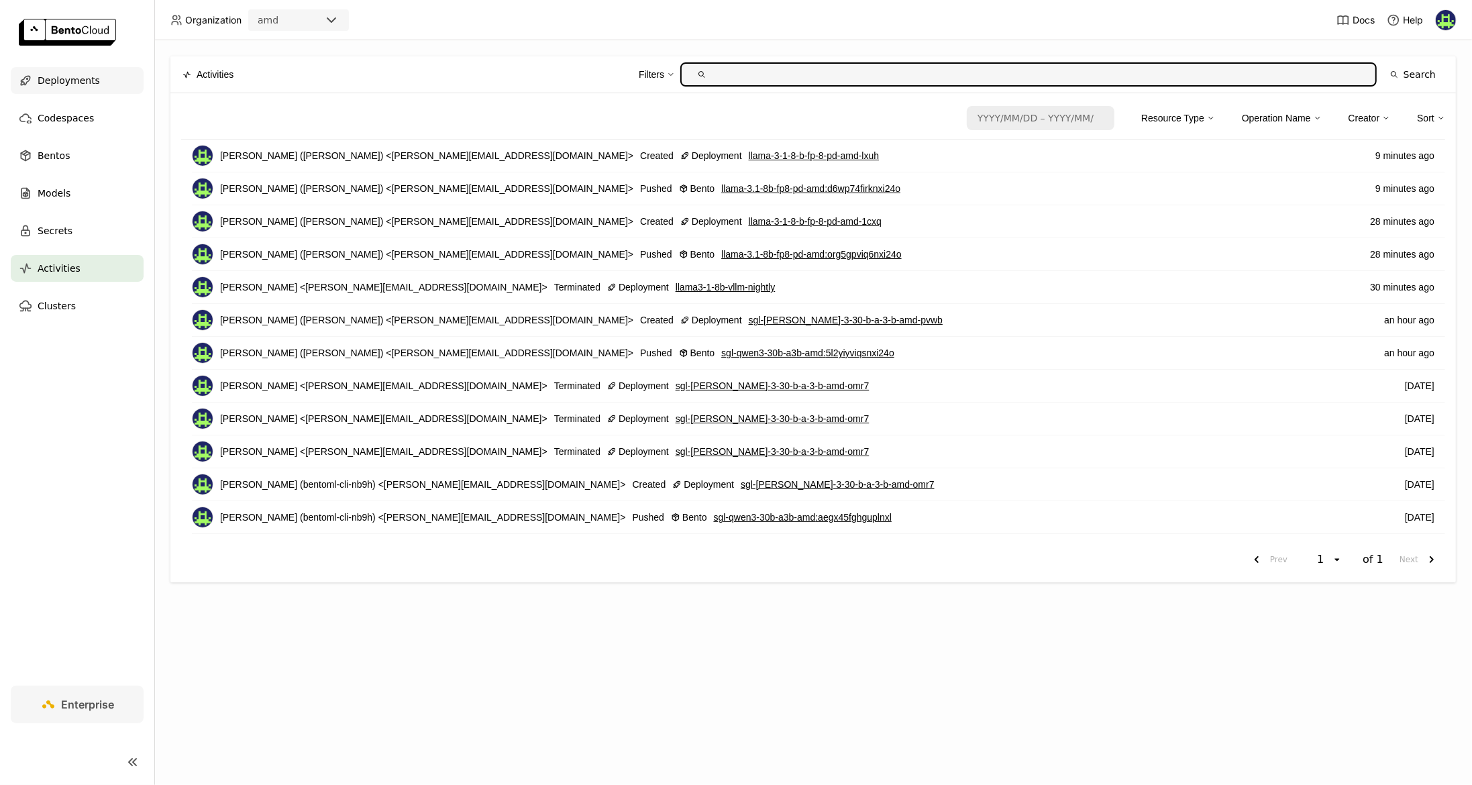
click at [61, 74] on span "Deployments" at bounding box center [69, 80] width 62 height 16
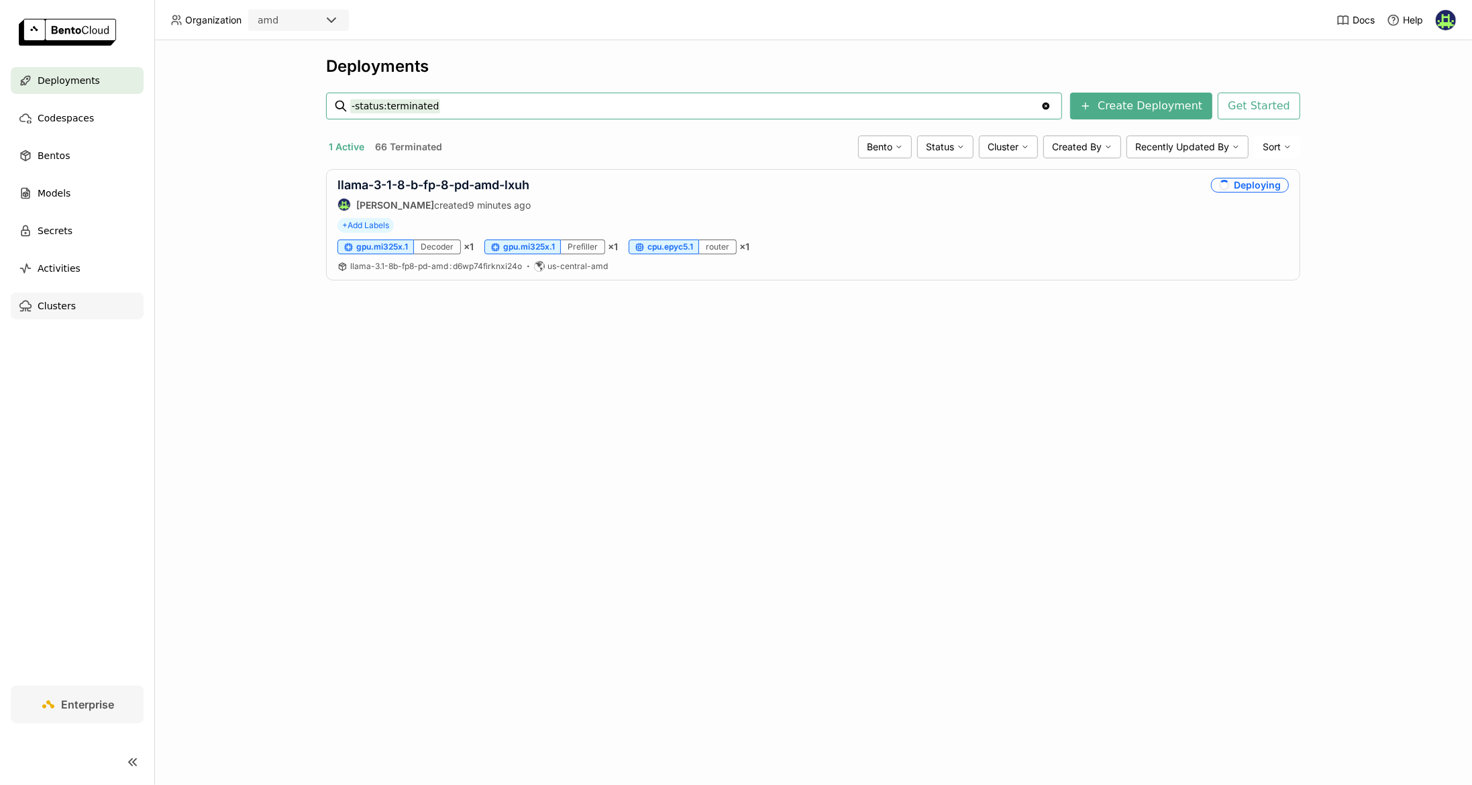
click at [63, 311] on span "Clusters" at bounding box center [57, 306] width 38 height 16
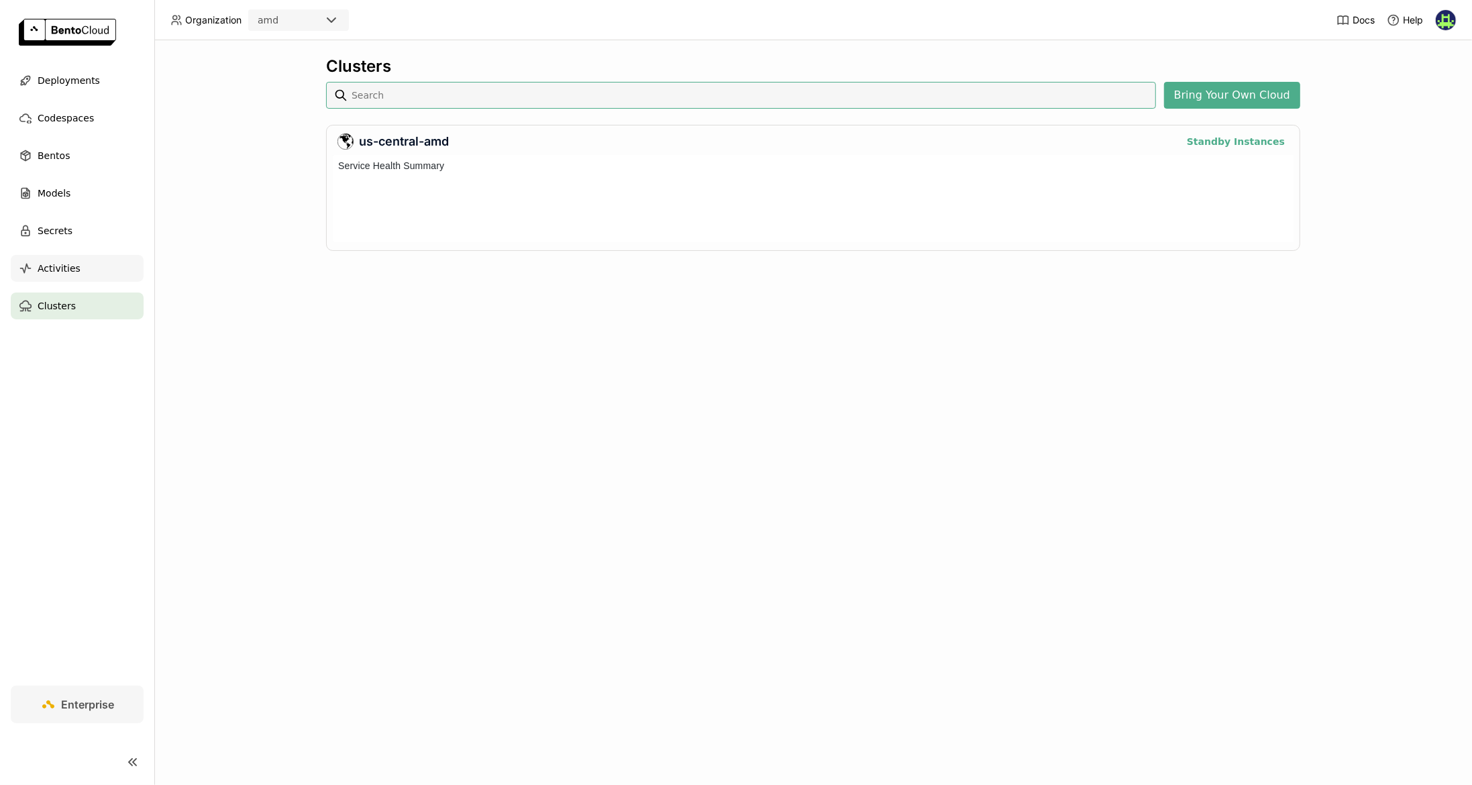
scroll to position [82, 956]
click at [66, 75] on span "Deployments" at bounding box center [69, 80] width 62 height 16
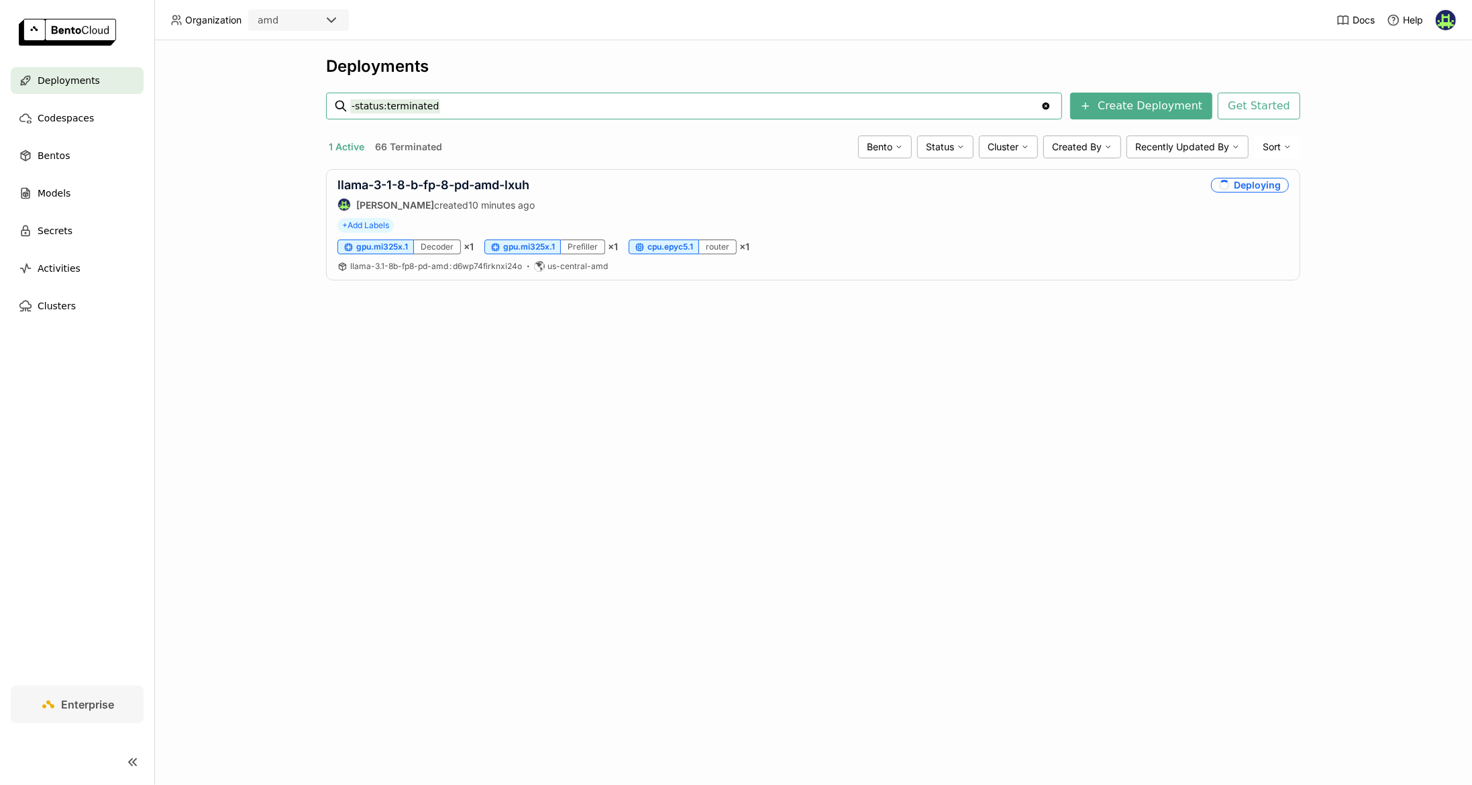
click at [325, 564] on div "Deployments -status:terminated -status:terminated Clear value Create Deployment…" at bounding box center [813, 412] width 1318 height 745
click at [276, 290] on div "Deployments -status:terminated -status:terminated Clear value Create Deployment…" at bounding box center [813, 412] width 1318 height 745
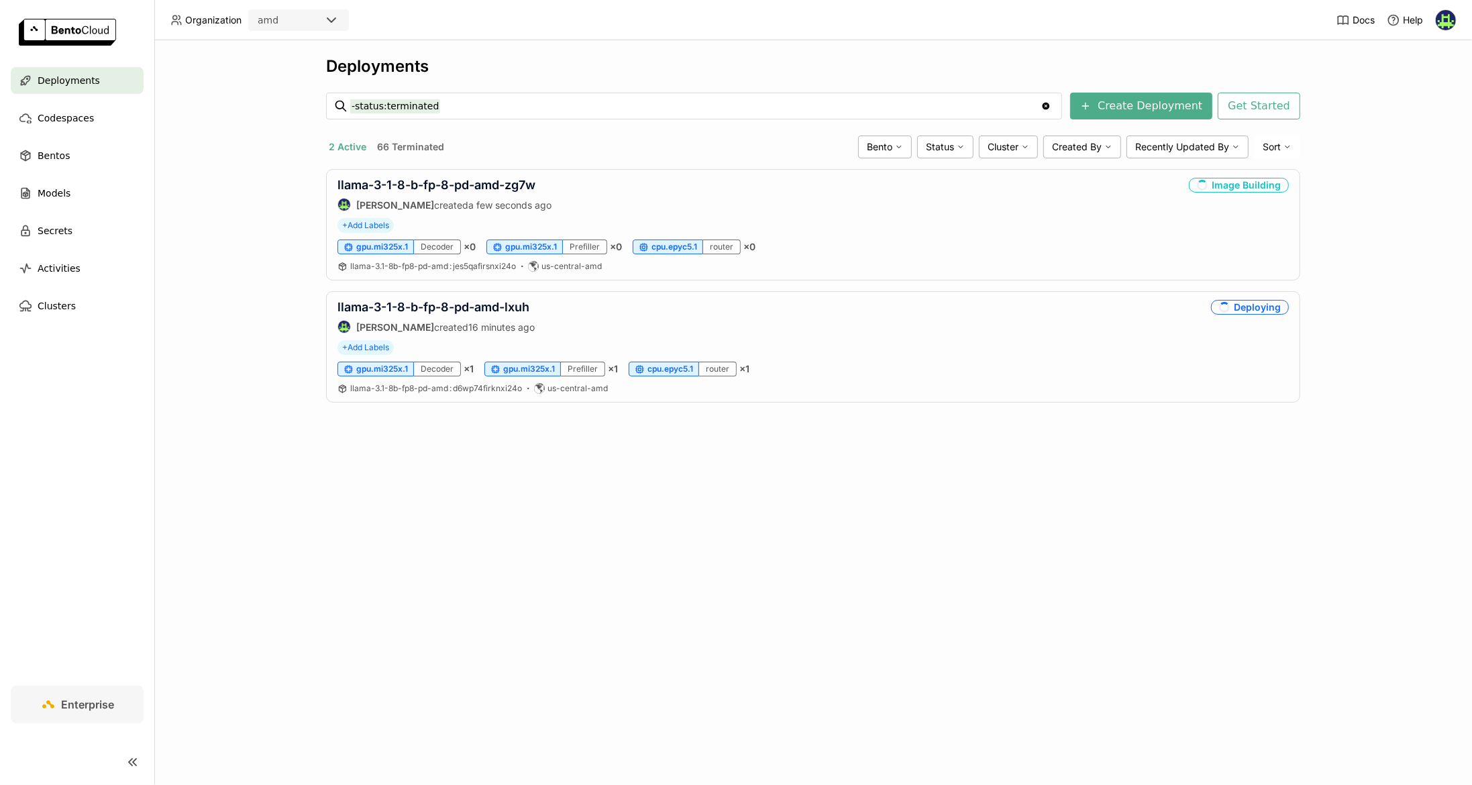
click at [38, 72] on span "Deployments" at bounding box center [69, 80] width 62 height 16
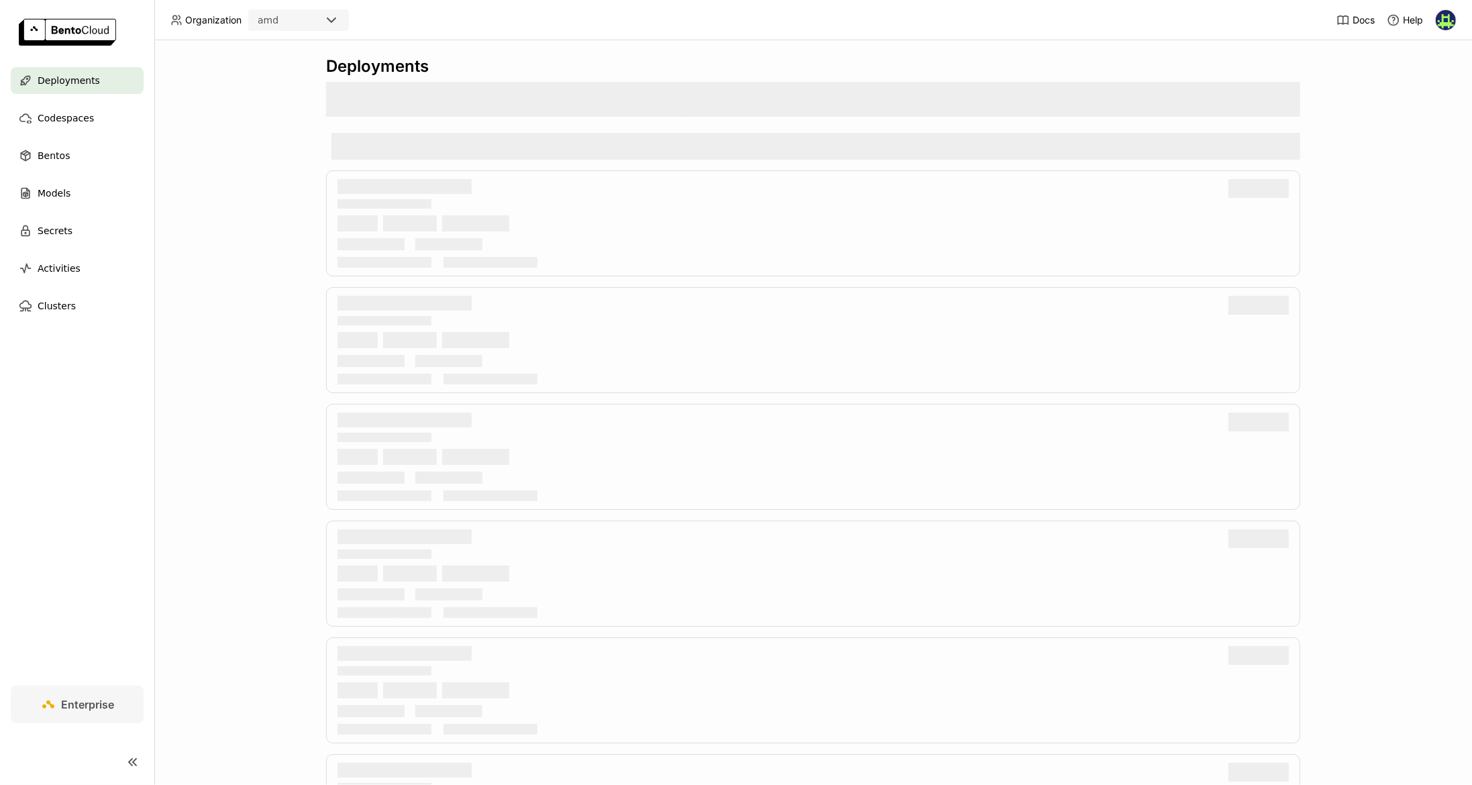
click at [54, 75] on span "Deployments" at bounding box center [69, 80] width 62 height 16
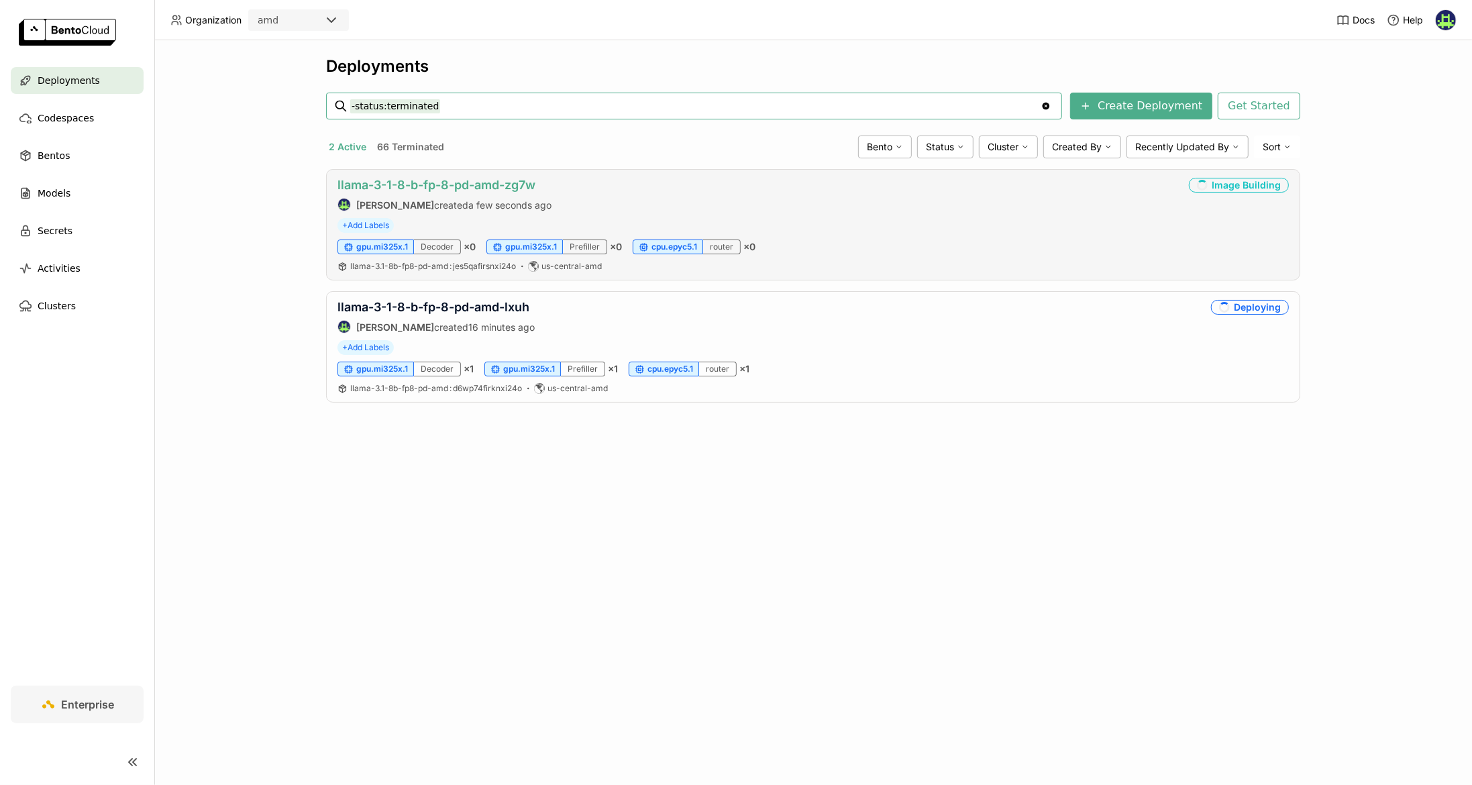
click at [487, 186] on link "llama-3-1-8-b-fp-8-pd-amd-zg7w" at bounding box center [436, 185] width 198 height 14
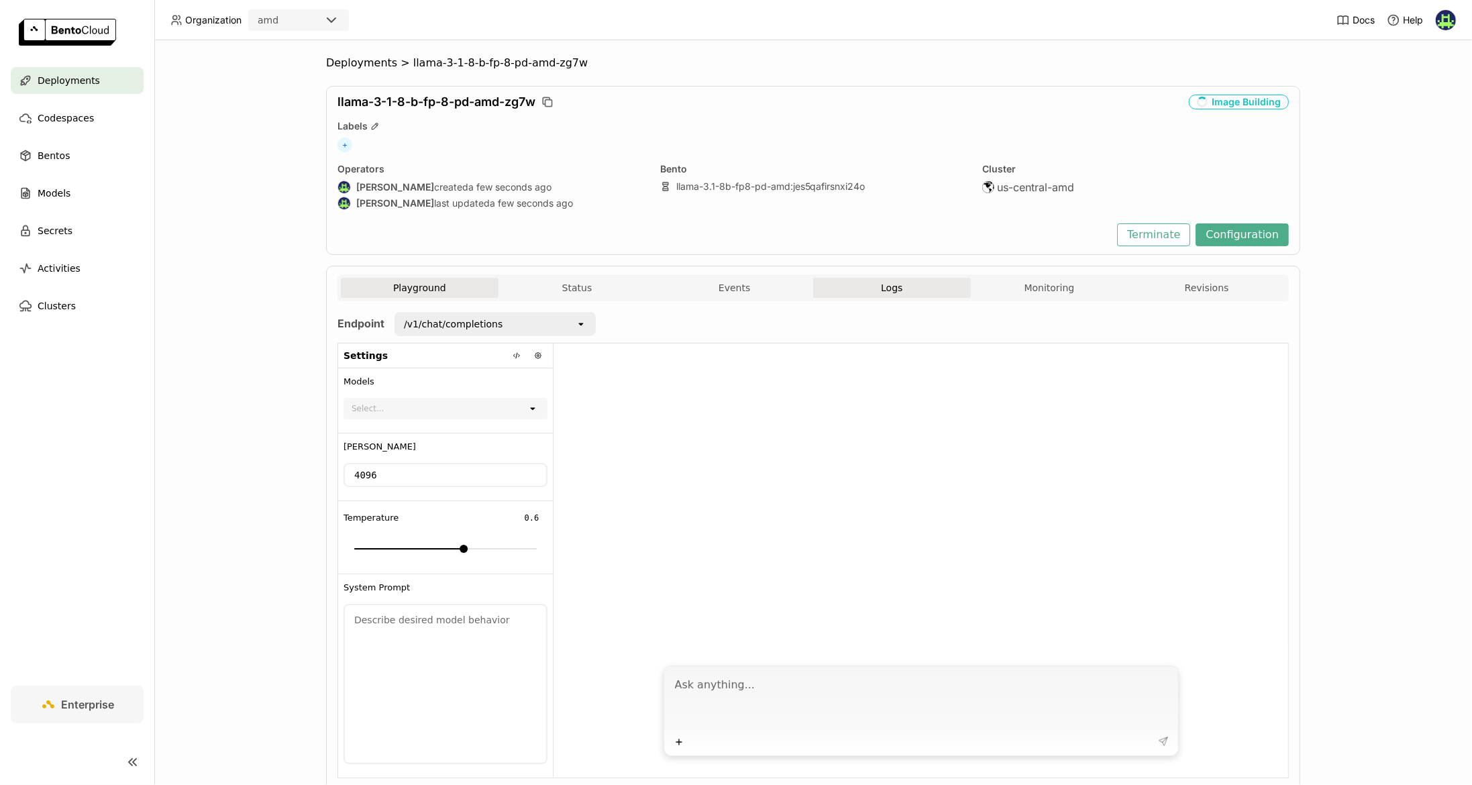
click at [896, 295] on button "Logs" at bounding box center [892, 288] width 158 height 20
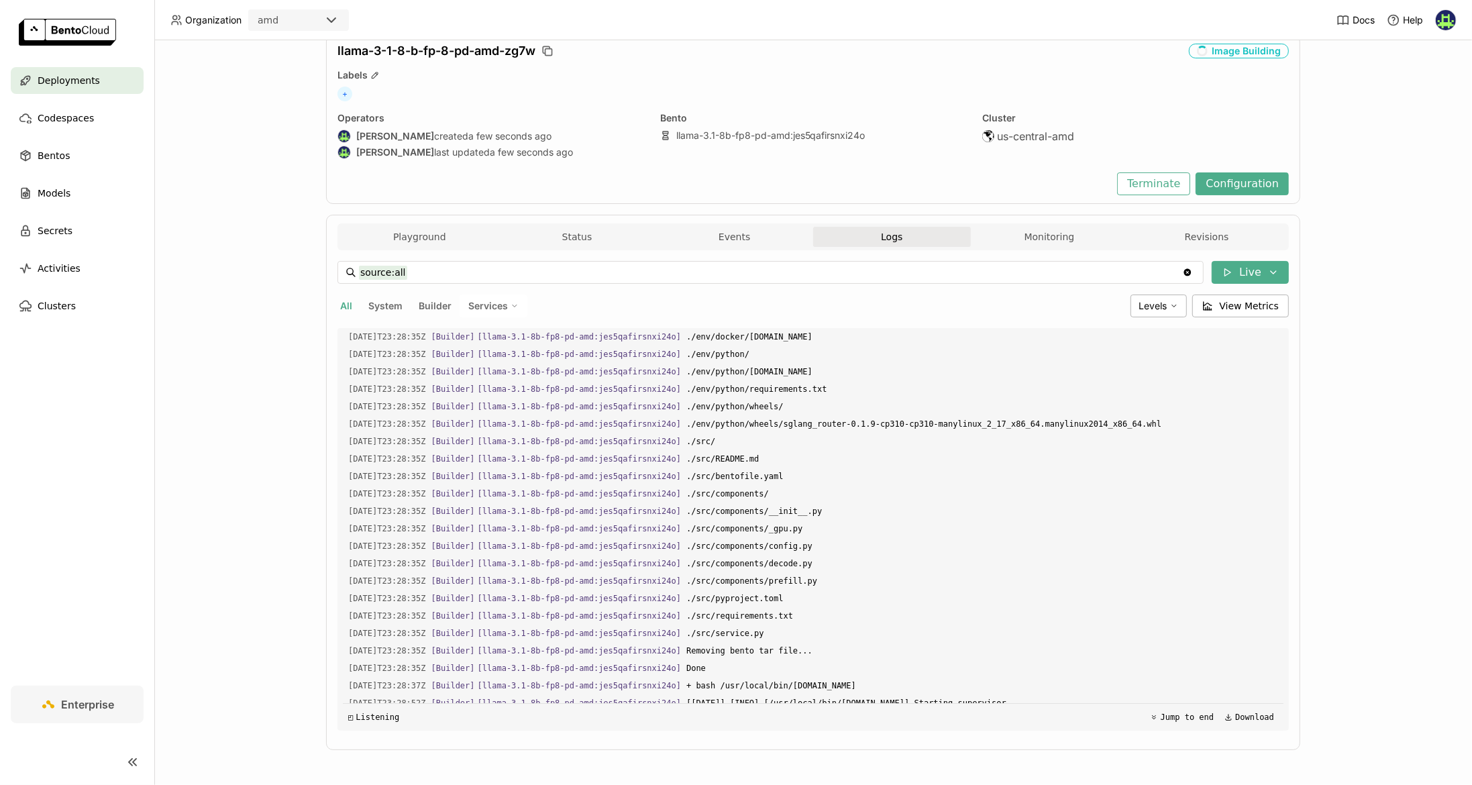
scroll to position [263, 0]
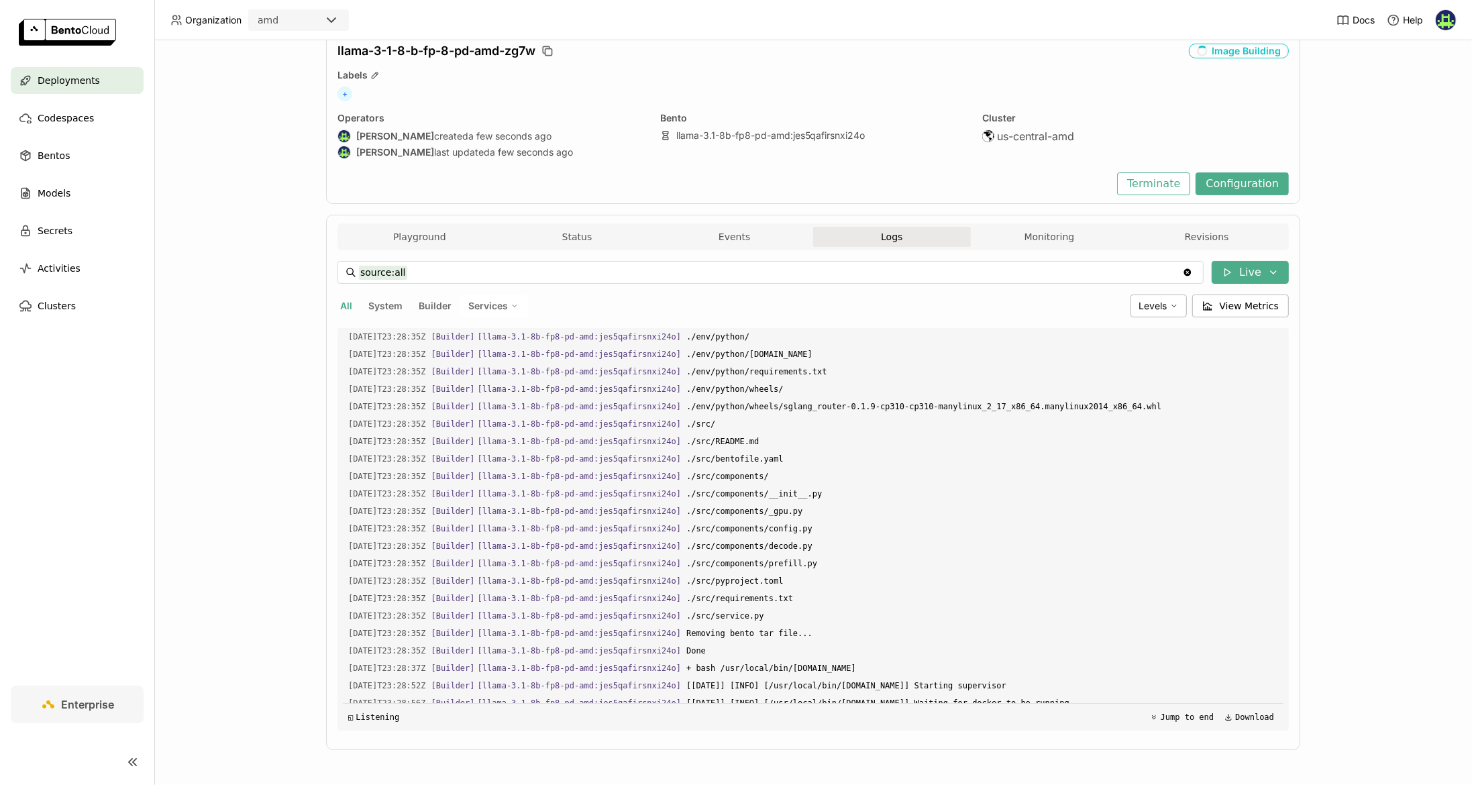
click at [229, 81] on div "Deployments > llama-3-1-8-b-fp-8-pd-amd-zg7w llama-3-1-8-b-fp-8-pd-amd-zg7w Ima…" at bounding box center [813, 412] width 1318 height 745
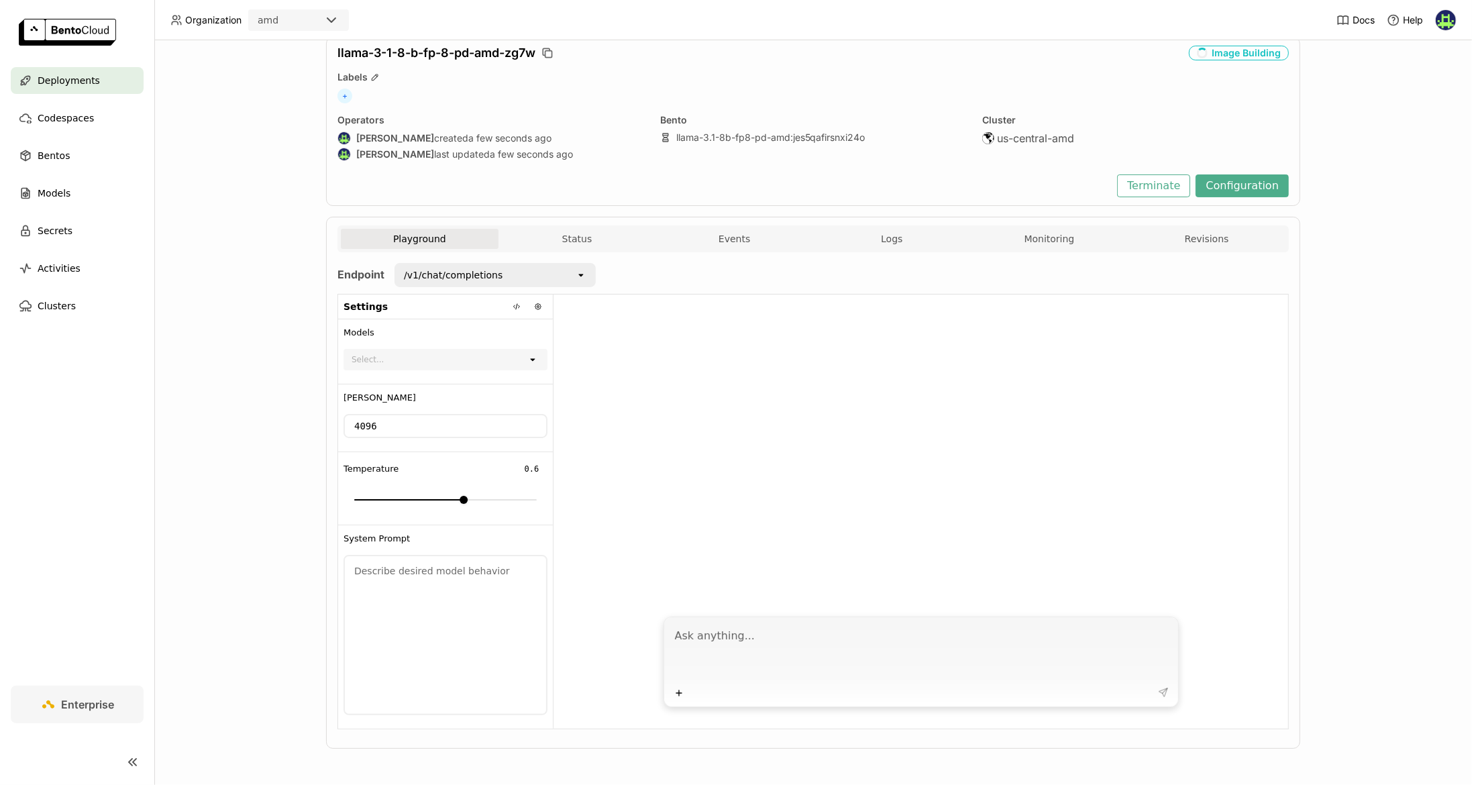
scroll to position [46, 0]
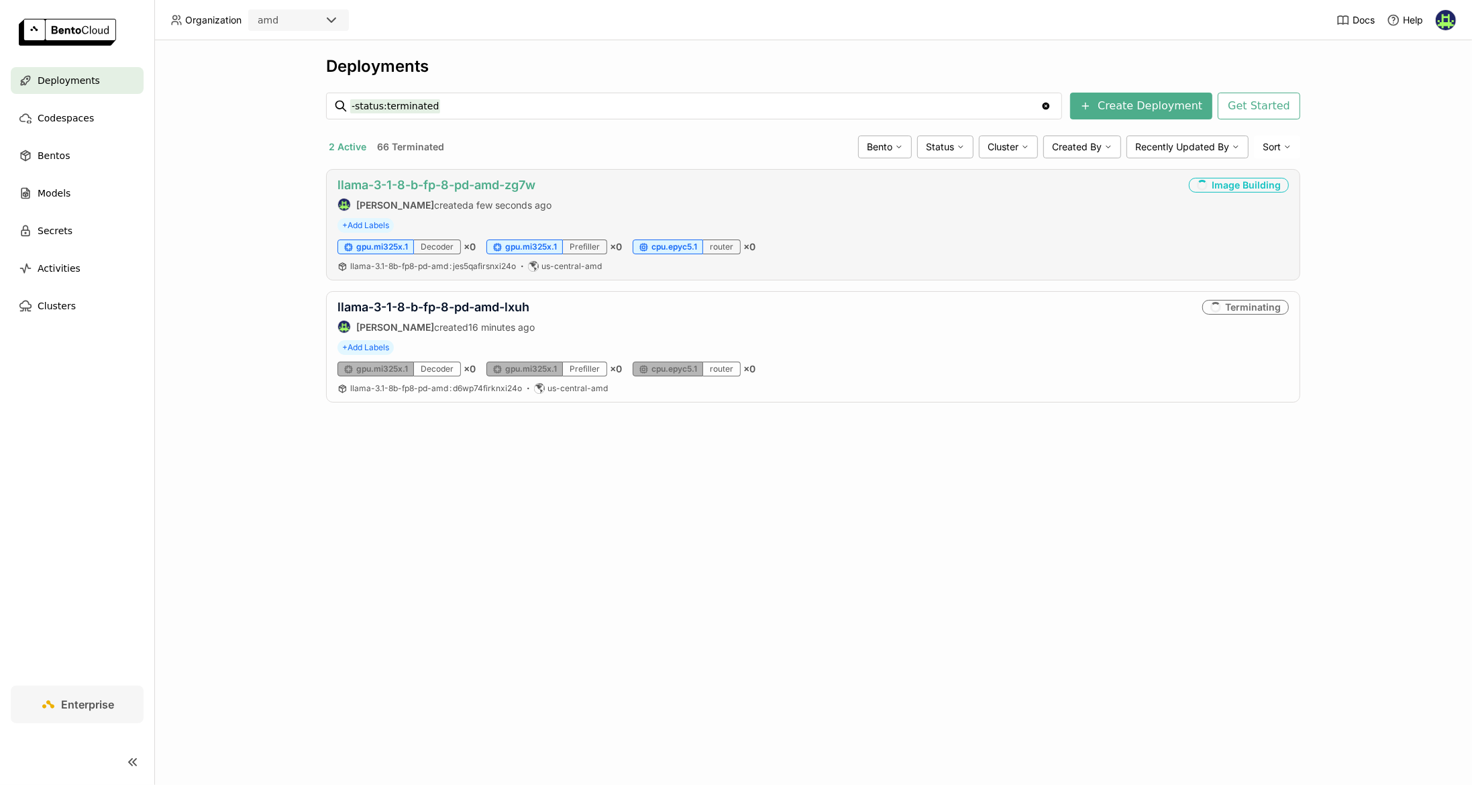
click at [428, 185] on link "llama-3-1-8-b-fp-8-pd-amd-zg7w" at bounding box center [436, 185] width 198 height 14
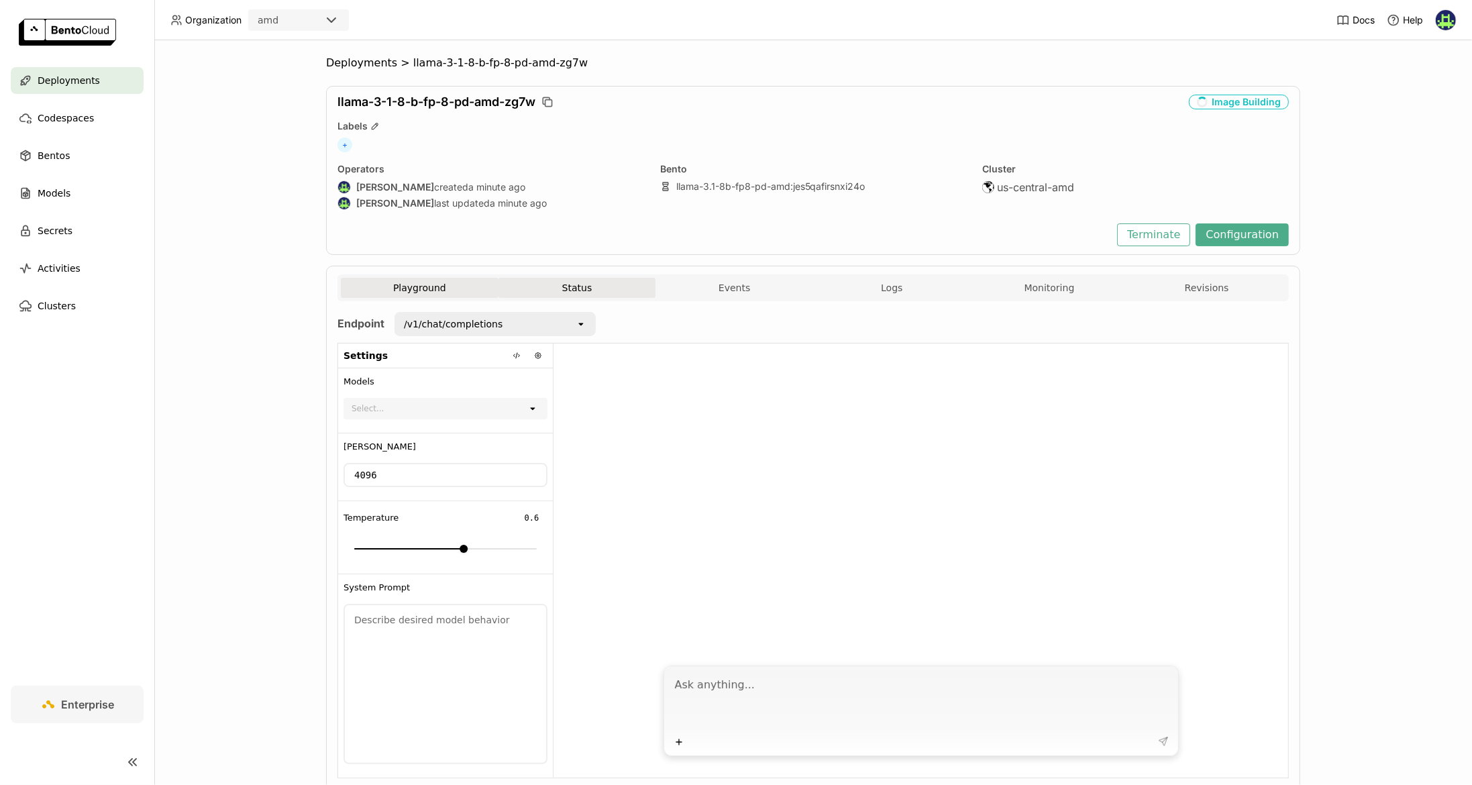
click at [596, 286] on button "Status" at bounding box center [577, 288] width 158 height 20
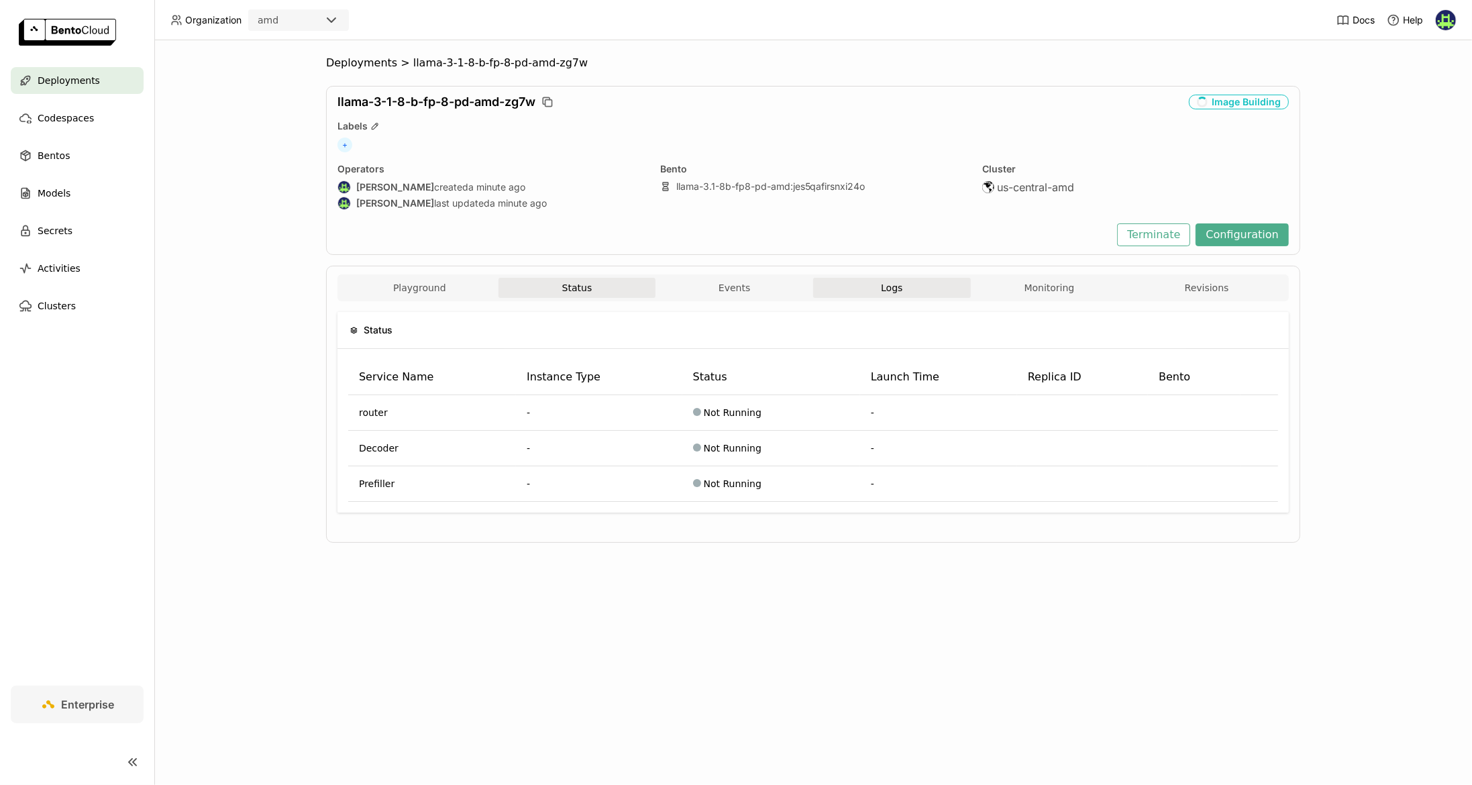
click at [914, 289] on button "Logs" at bounding box center [892, 288] width 158 height 20
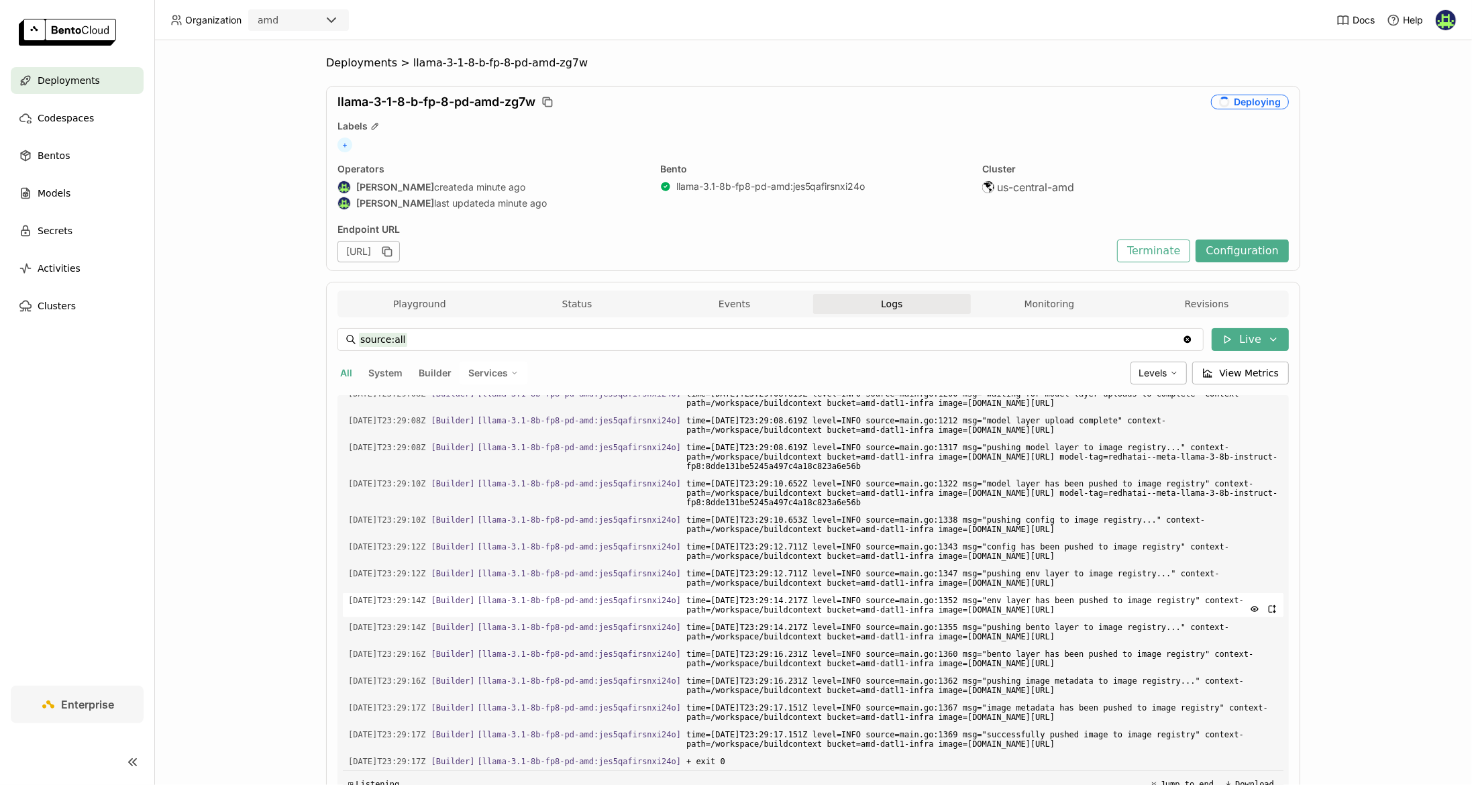
scroll to position [66, 0]
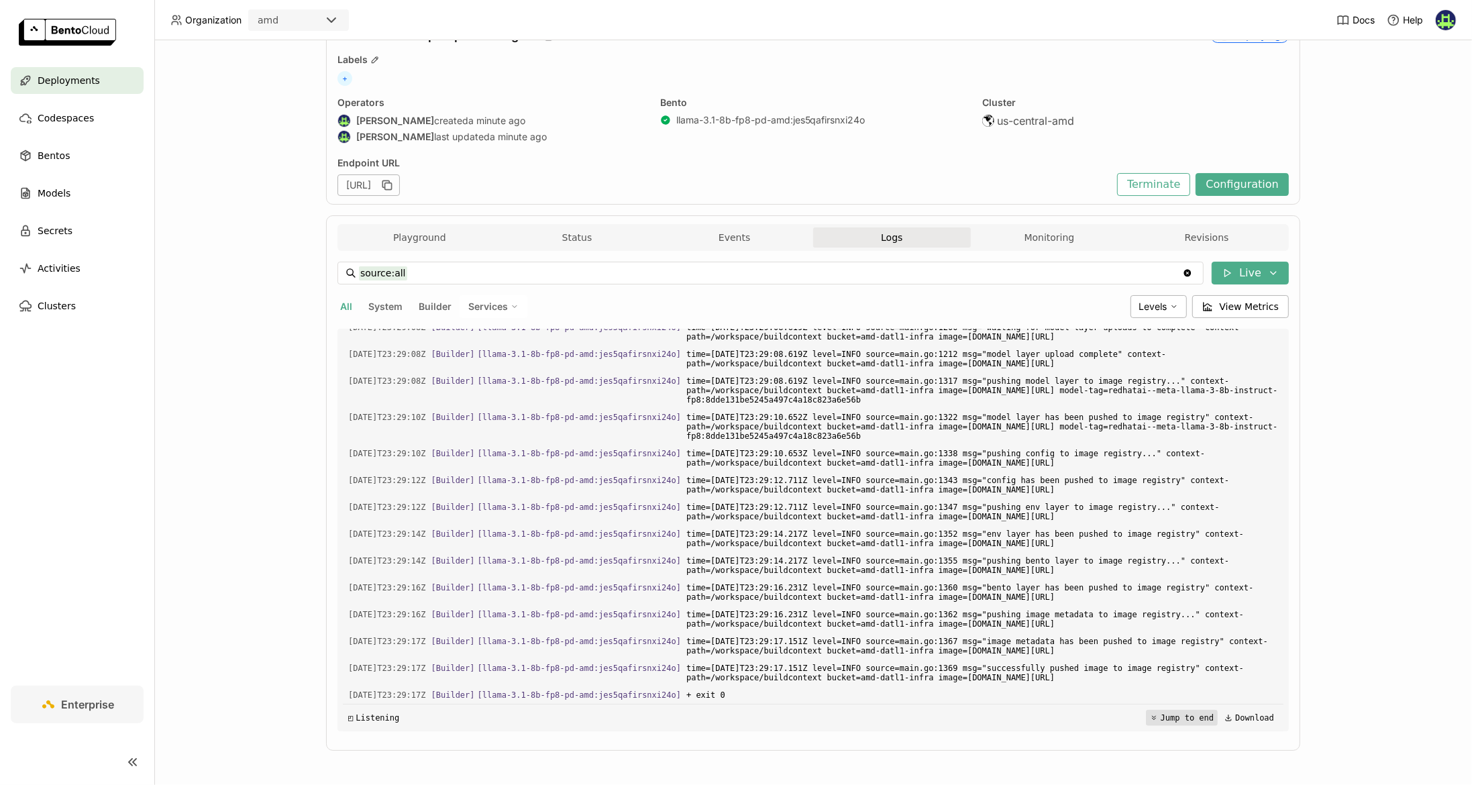
click at [1087, 723] on button "Jump to end" at bounding box center [1182, 718] width 72 height 16
click at [576, 232] on button "Status" at bounding box center [577, 237] width 158 height 20
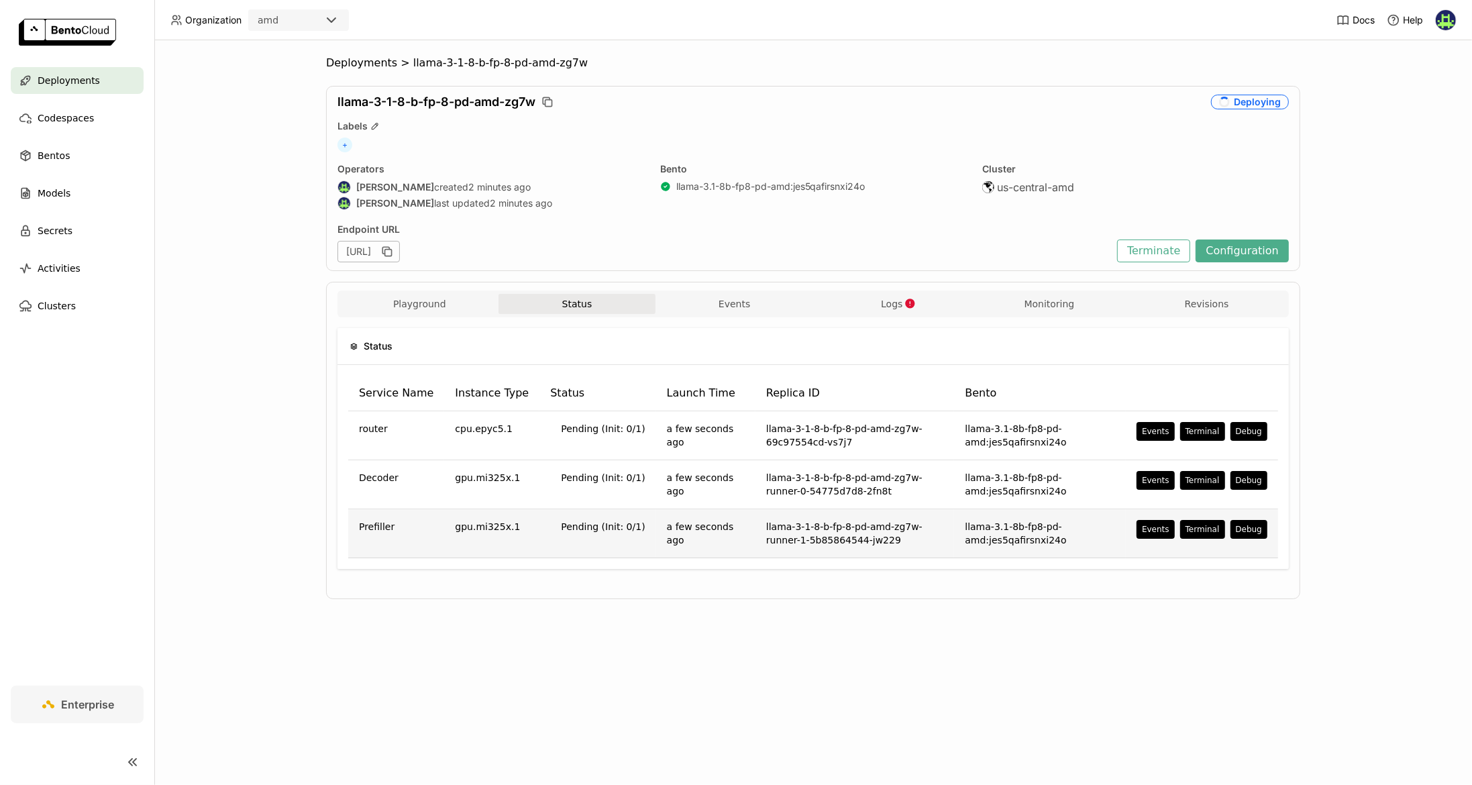
click at [1077, 533] on td "llama-3.1-8b-fp8-pd-amd:jes5qafirsnxi24o" at bounding box center [1040, 533] width 172 height 49
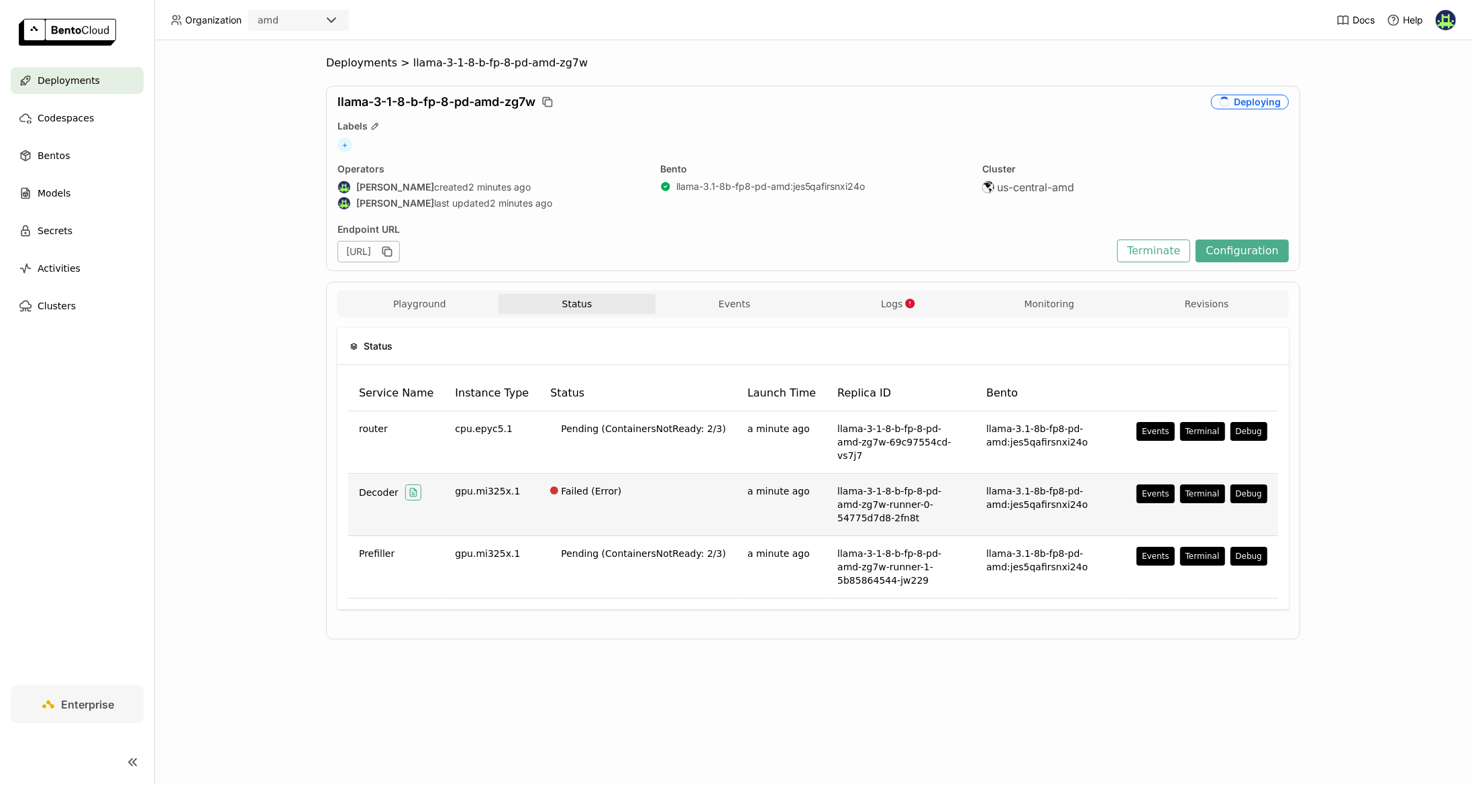
click at [412, 493] on icon "button" at bounding box center [413, 493] width 3 height 0
type input "source:service service:Decoder"
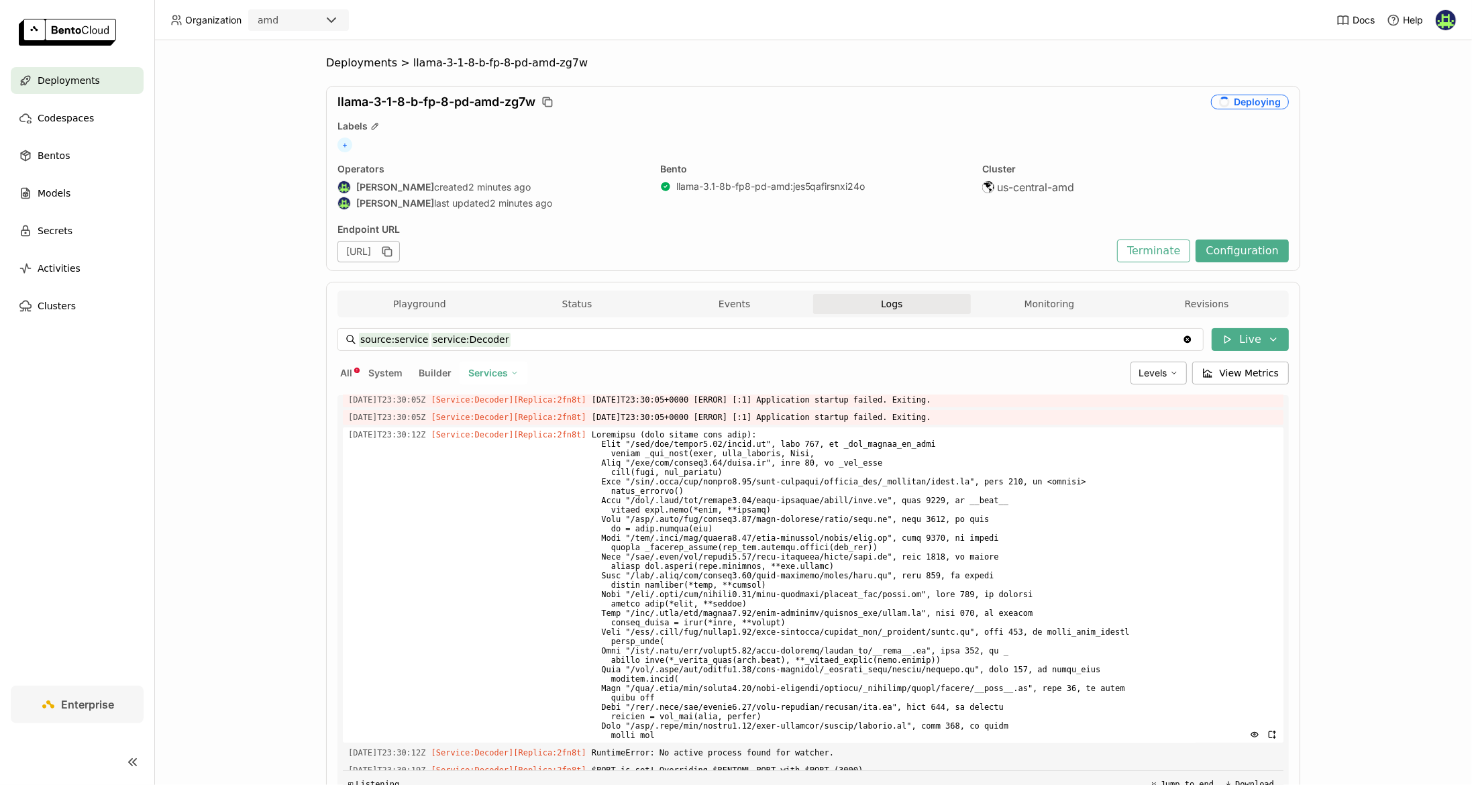
scroll to position [660, 0]
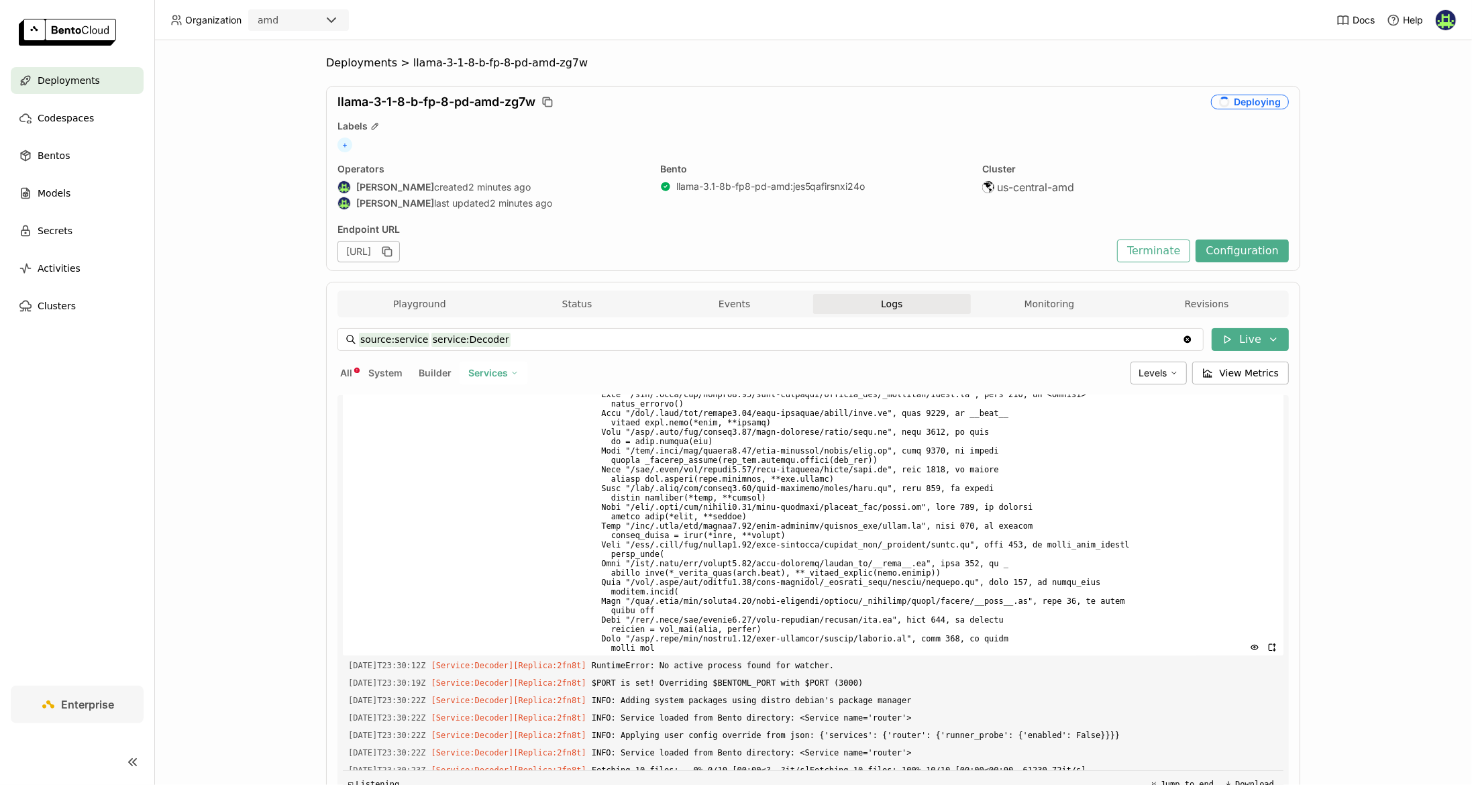
click at [405, 515] on div "2025-10-13T23:30:12Z [Service:Decoder] [Replica: 2fn8t ]" at bounding box center [813, 497] width 941 height 315
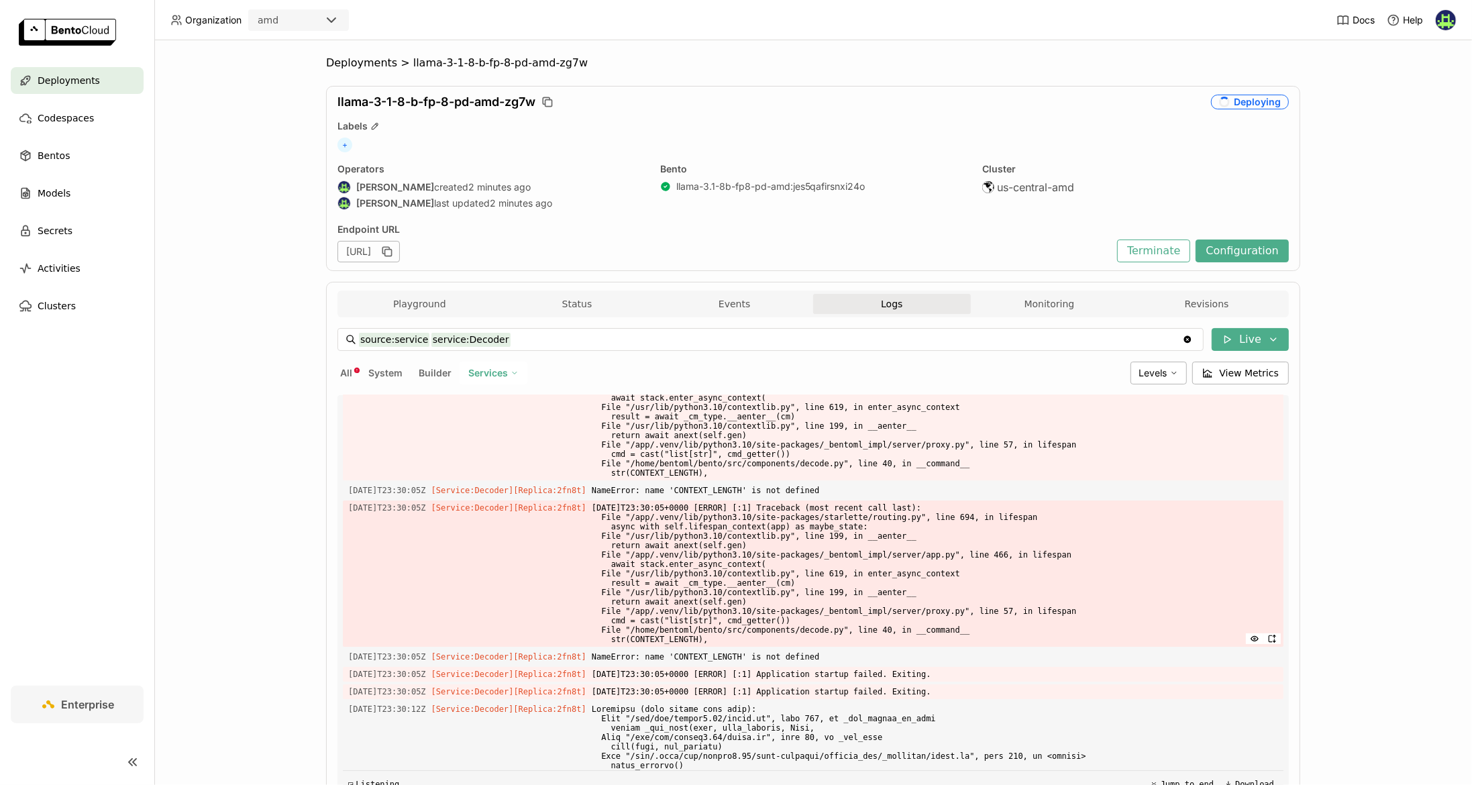
scroll to position [252, 0]
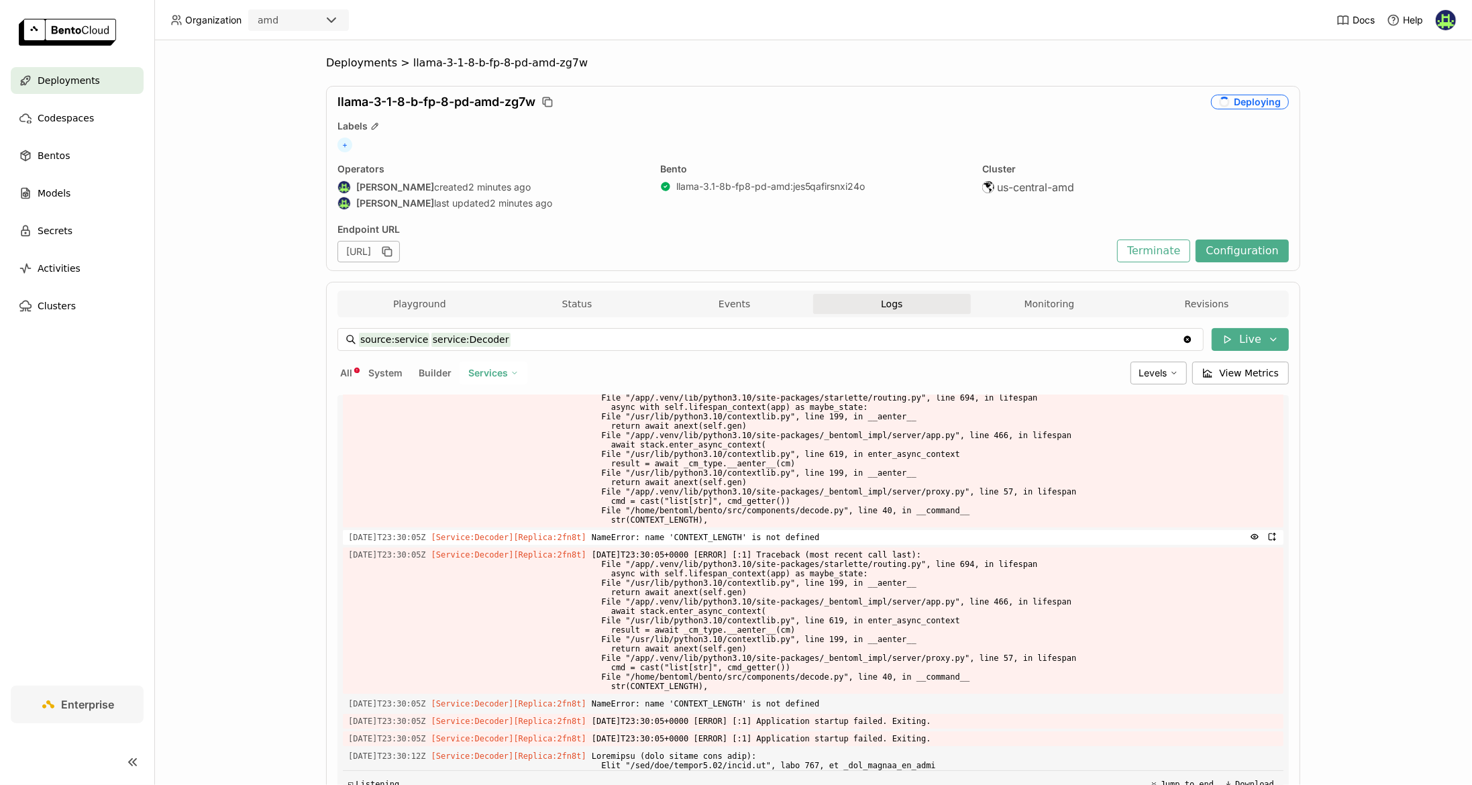
click at [741, 533] on span "NameError: name 'CONTEXT_LENGTH' is not defined" at bounding box center [935, 537] width 686 height 15
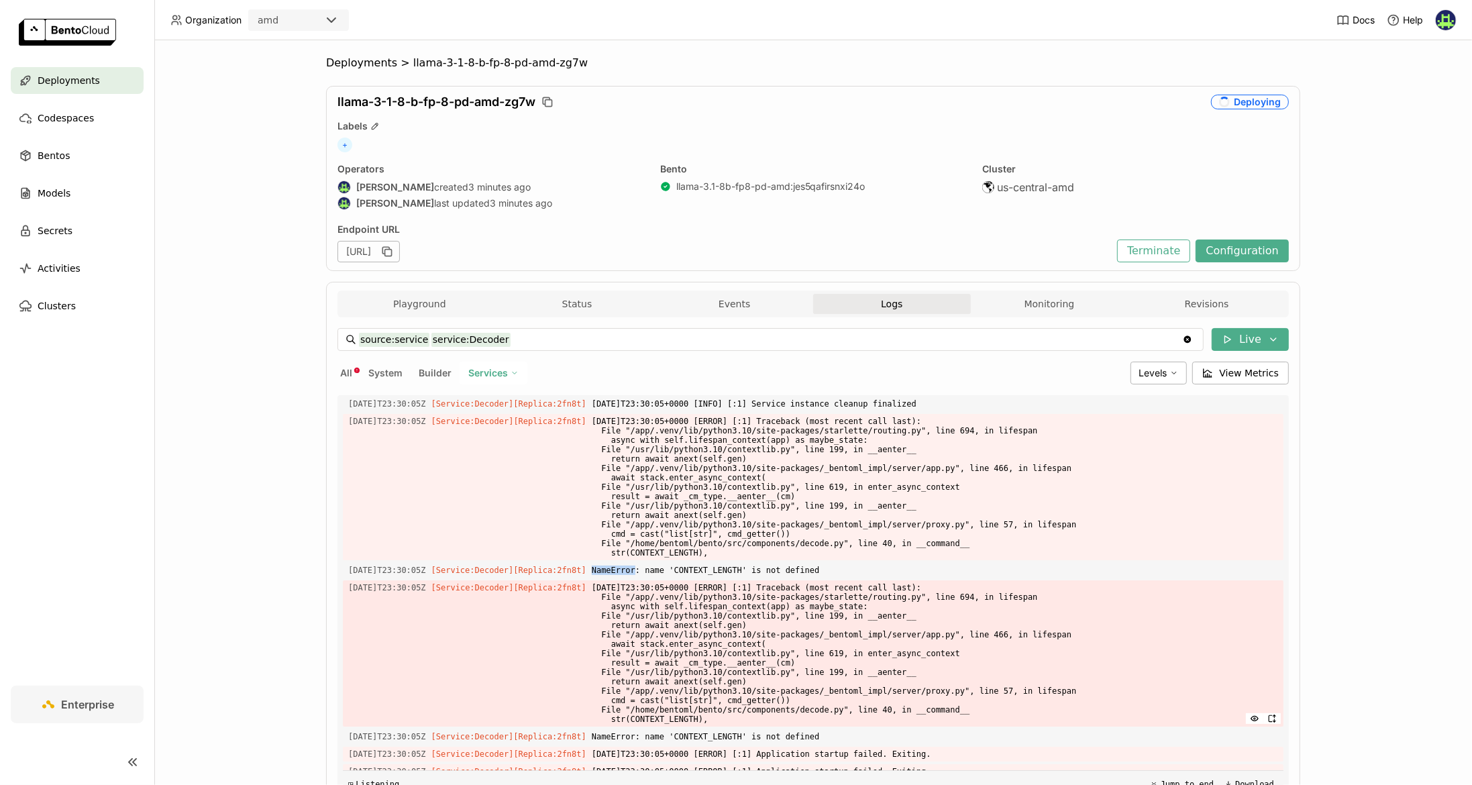
scroll to position [214, 0]
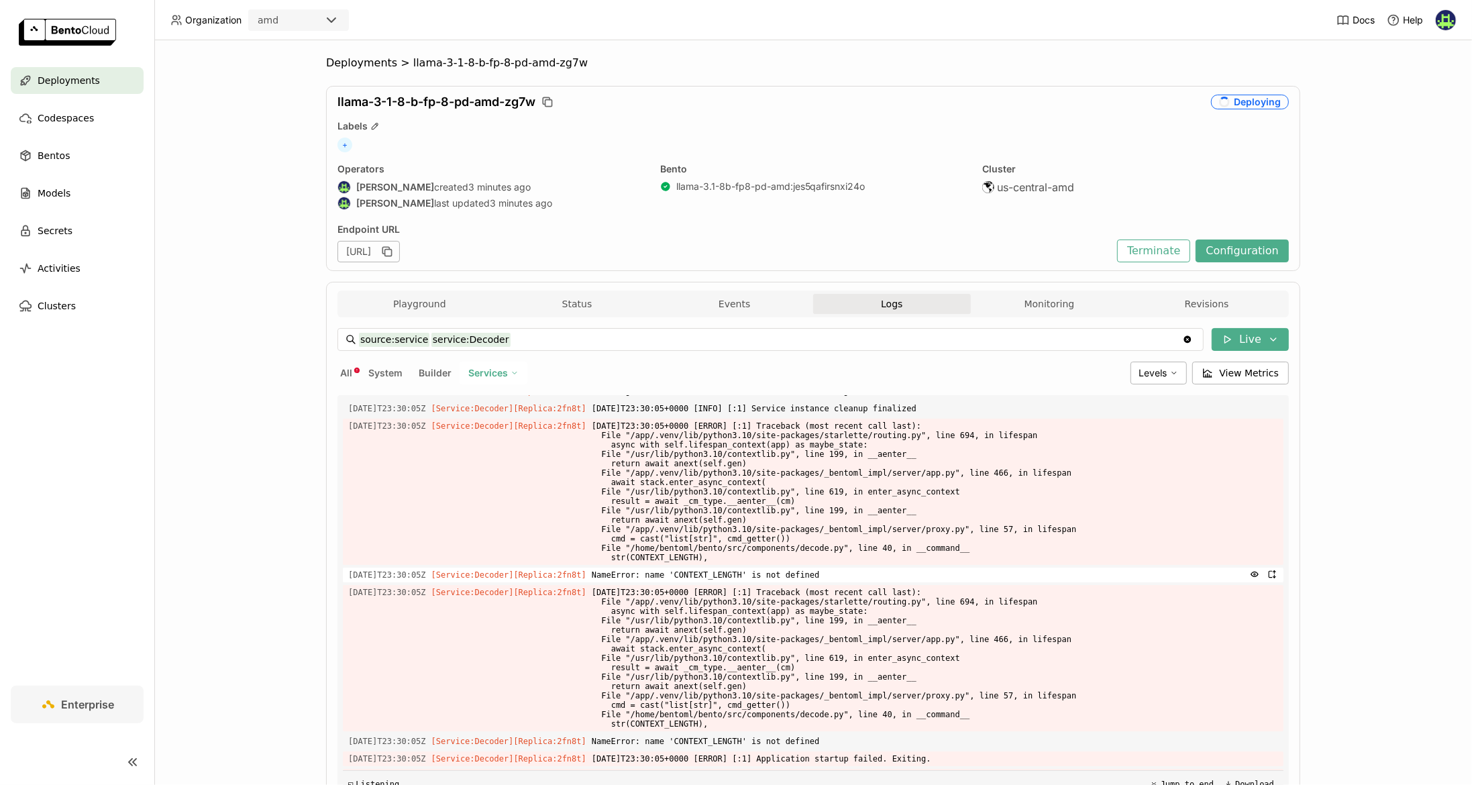
click at [843, 576] on span "NameError: name 'CONTEXT_LENGTH' is not defined" at bounding box center [935, 575] width 686 height 15
click at [855, 577] on span "NameError: name 'CONTEXT_LENGTH' is not defined" at bounding box center [935, 575] width 686 height 15
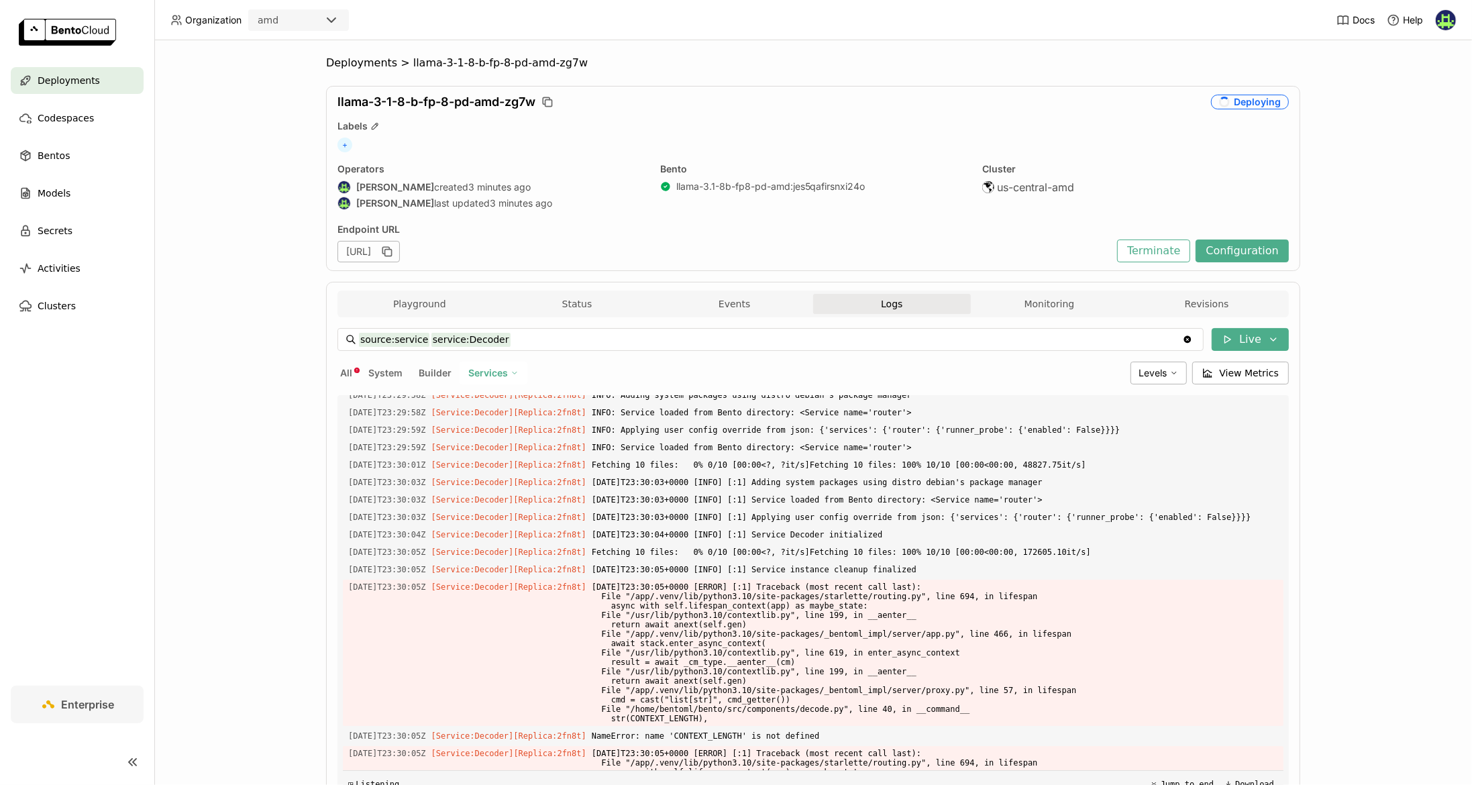
scroll to position [286, 0]
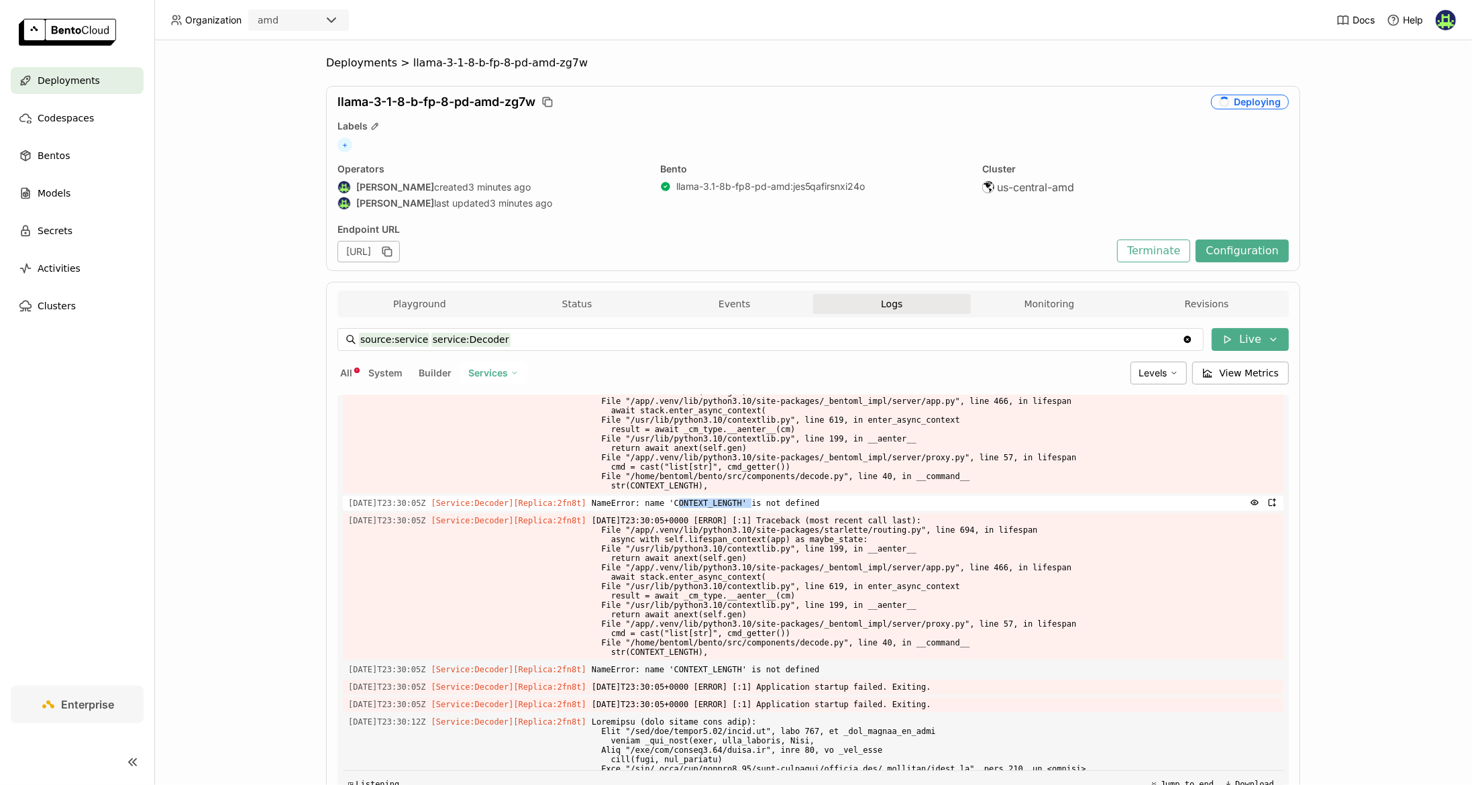
drag, startPoint x: 697, startPoint y: 507, endPoint x: 768, endPoint y: 508, distance: 71.1
click at [768, 508] on span "NameError: name 'CONTEXT_LENGTH' is not defined" at bounding box center [935, 503] width 686 height 15
click at [886, 504] on span "NameError: name 'CONTEXT_LENGTH' is not defined" at bounding box center [935, 503] width 686 height 15
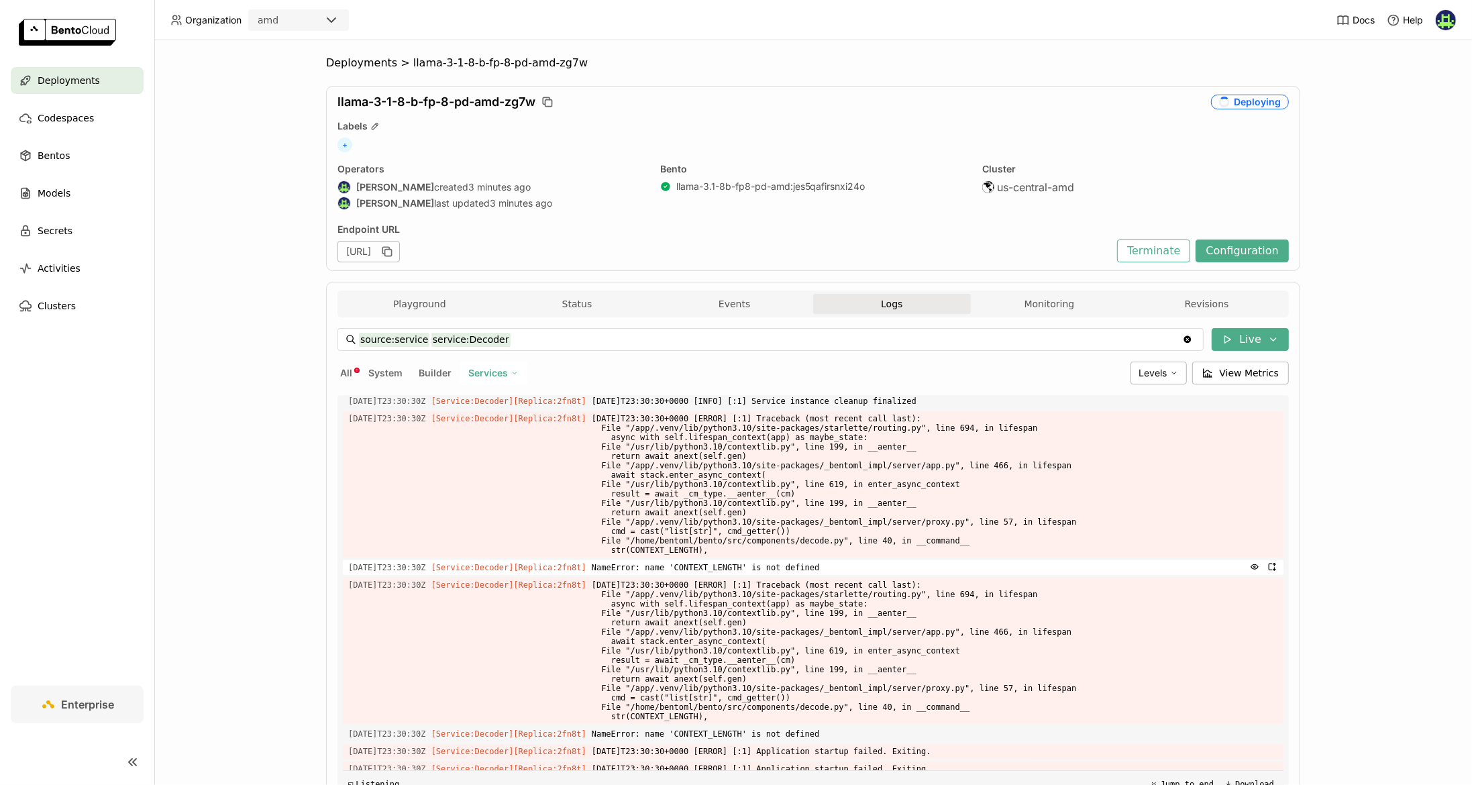
scroll to position [1134, 0]
click at [238, 199] on div "Deployments > llama-3-1-8-b-fp-8-pd-amd-zg7w llama-3-1-8-b-fp-8-pd-amd-zg7w Dep…" at bounding box center [813, 412] width 1318 height 745
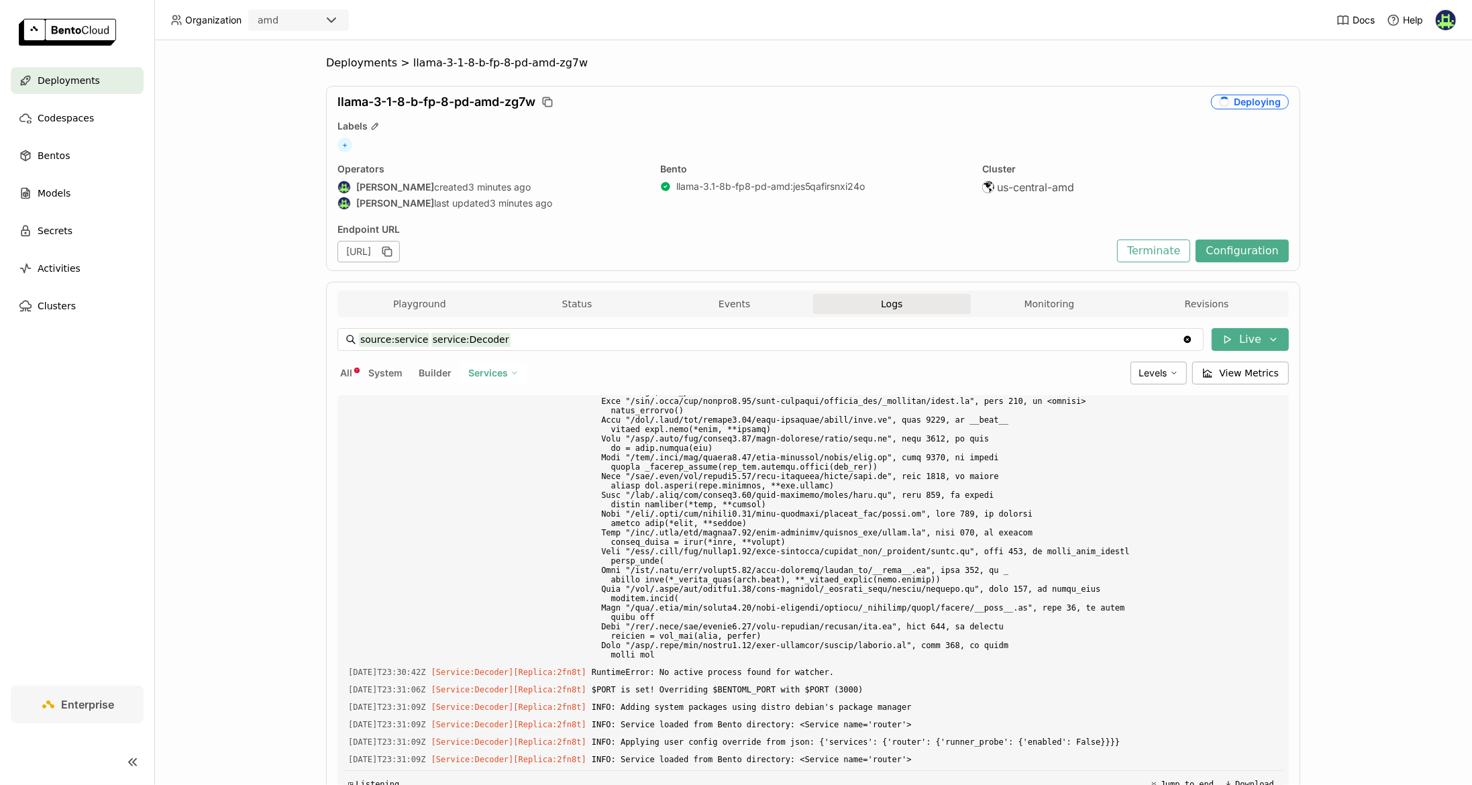
scroll to position [1627, 0]
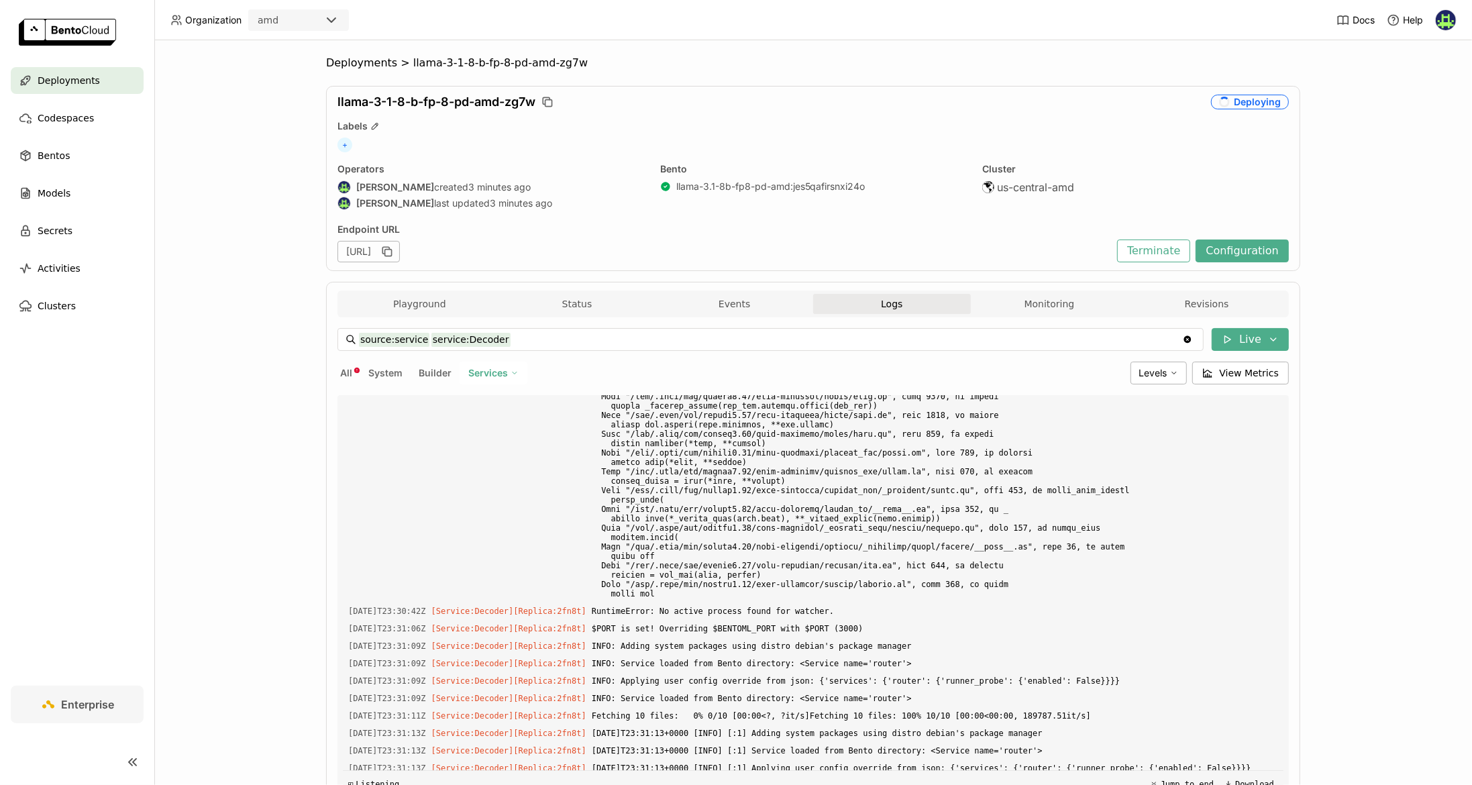
click at [979, 244] on div "https://llama-3-1-8-b-fp-8-pd-amd-zg7w.amd-datl1.bentoml.ai" at bounding box center [723, 251] width 773 height 21
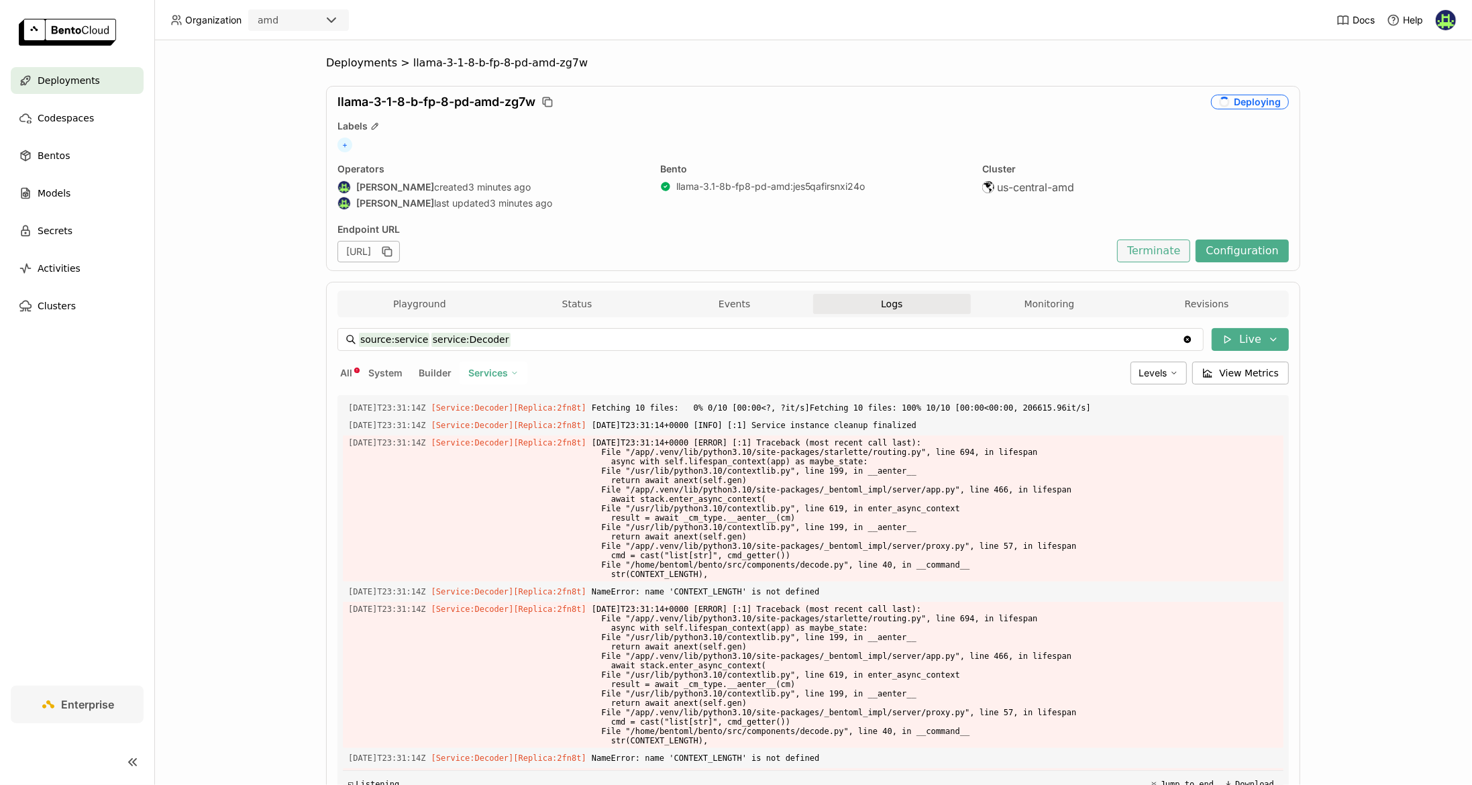
scroll to position [2040, 0]
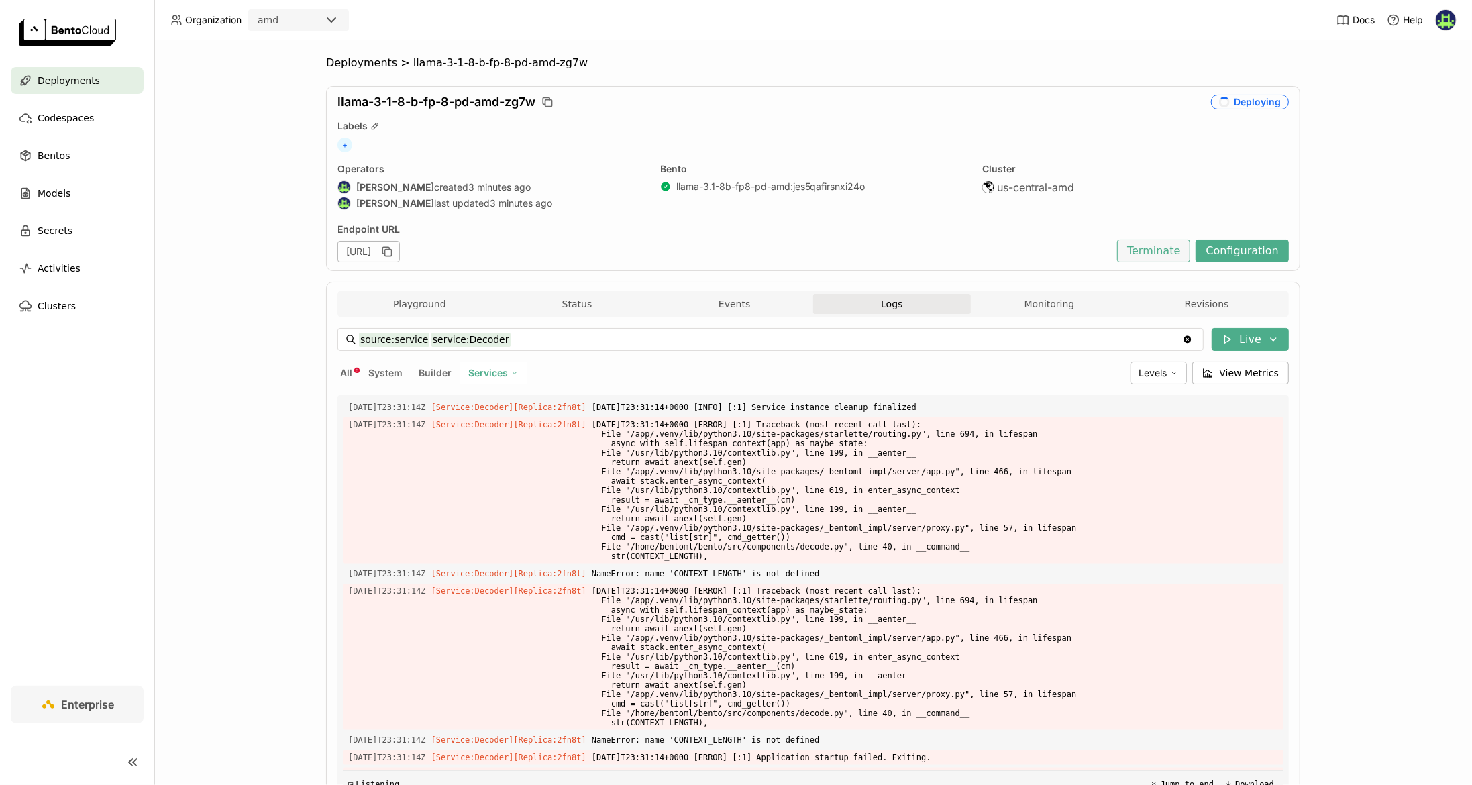
click at [1087, 251] on button "Terminate" at bounding box center [1153, 250] width 73 height 23
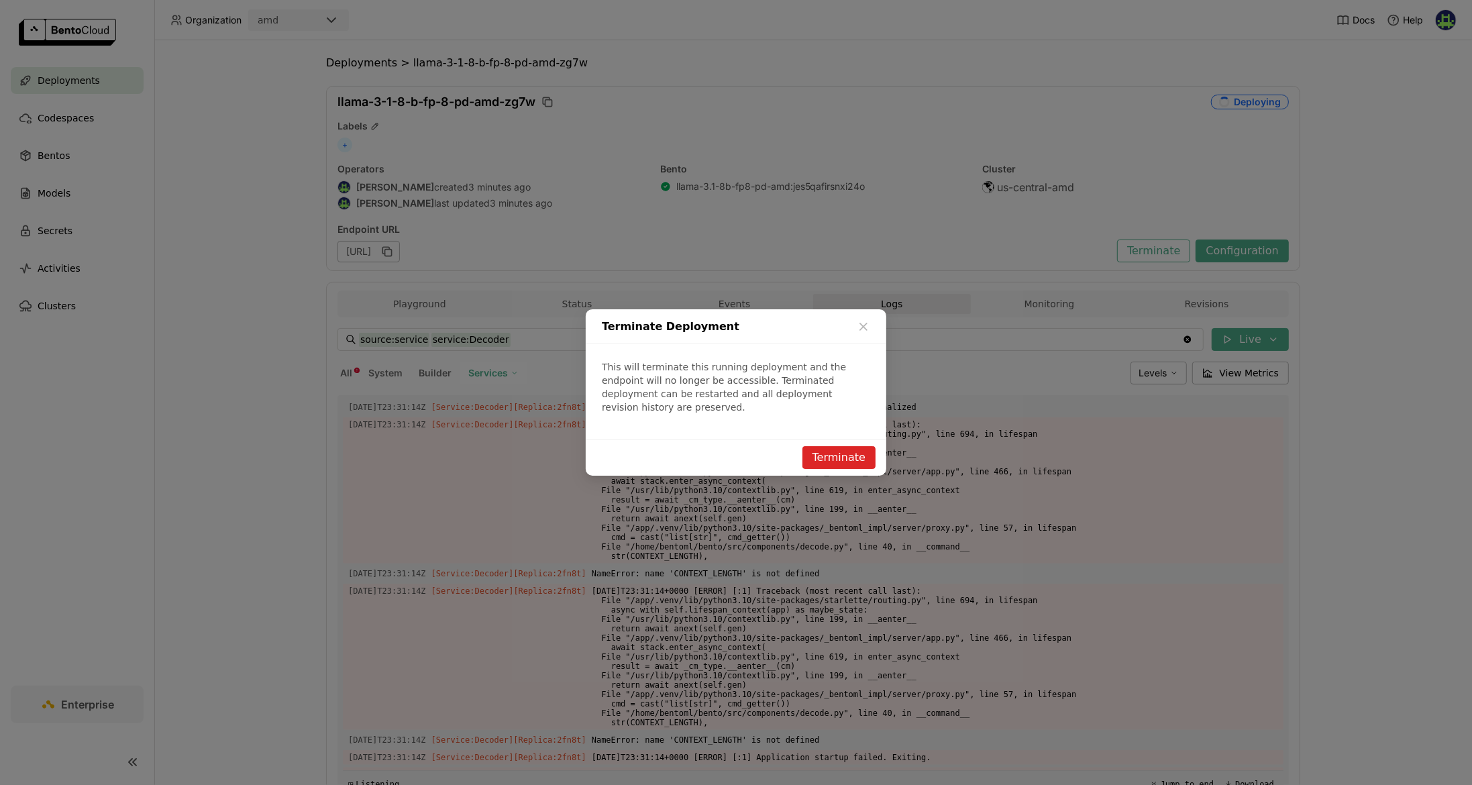
click at [820, 474] on div "Terminate Deployment This will terminate this running deployment and the endpoi…" at bounding box center [736, 392] width 1472 height 785
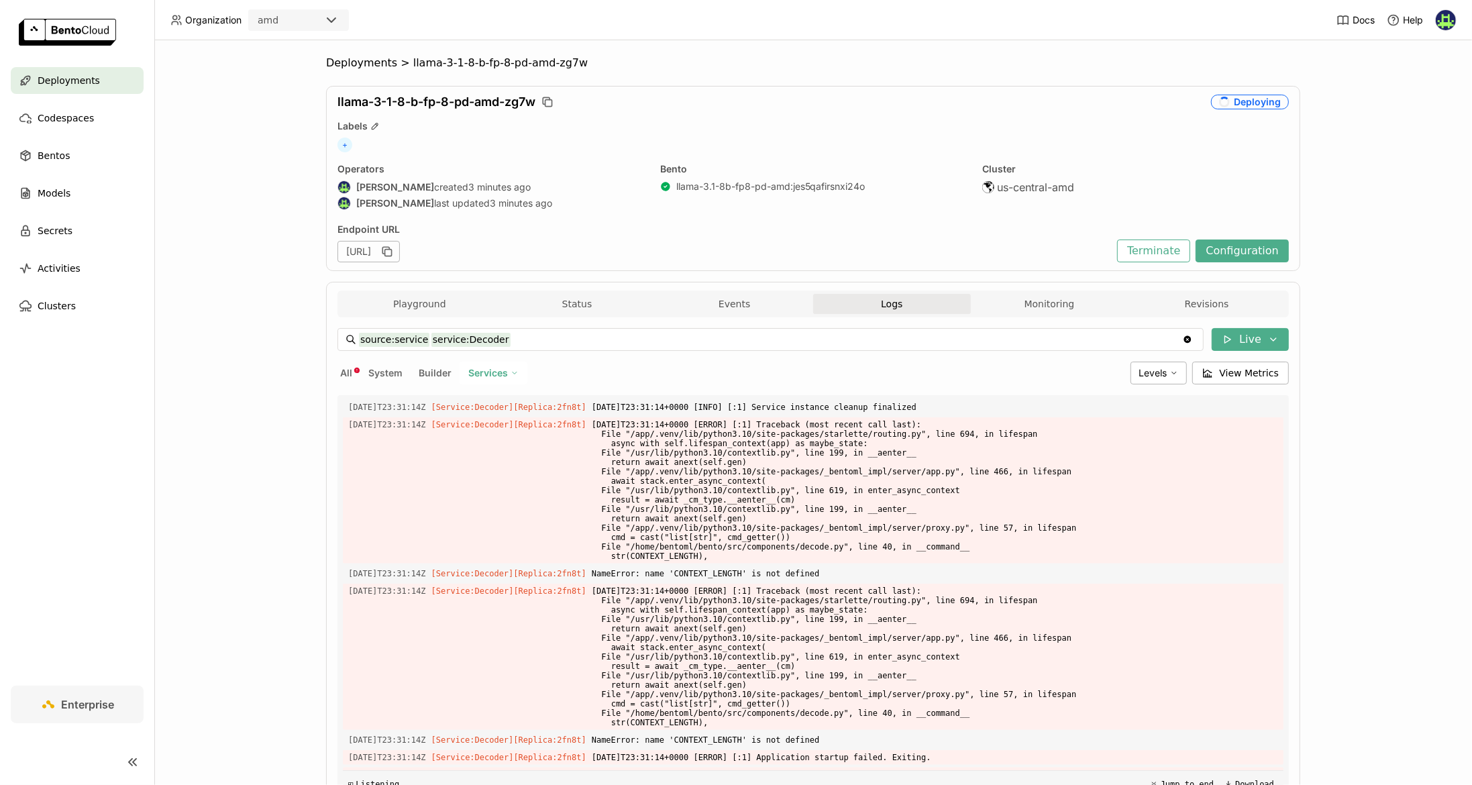
click at [833, 456] on div "Terminate Deployment This will terminate this running deployment and the endpoi…" at bounding box center [736, 392] width 1472 height 785
click at [1087, 253] on button "Terminate" at bounding box center [1153, 250] width 73 height 23
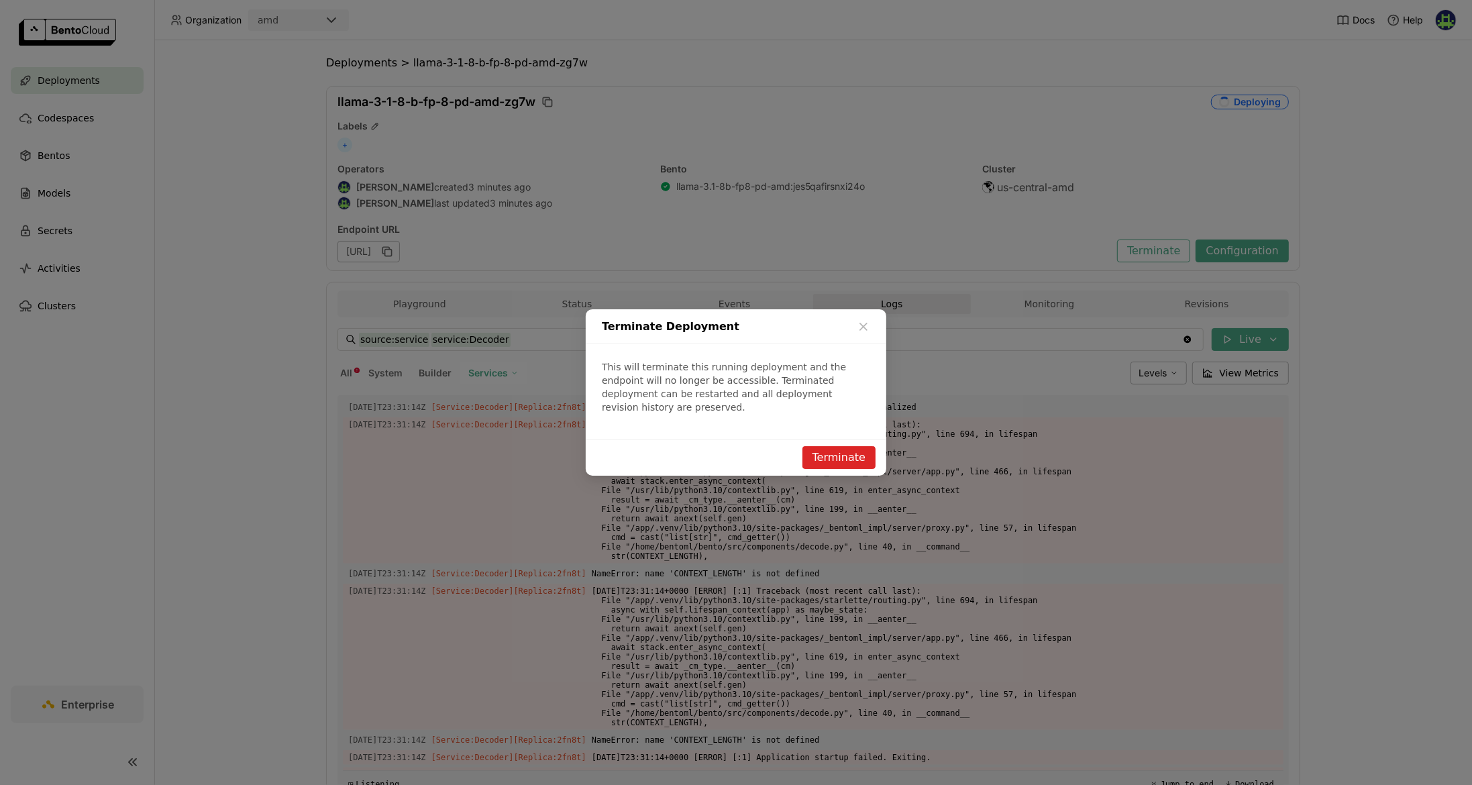
click at [843, 452] on button "Terminate" at bounding box center [838, 457] width 73 height 23
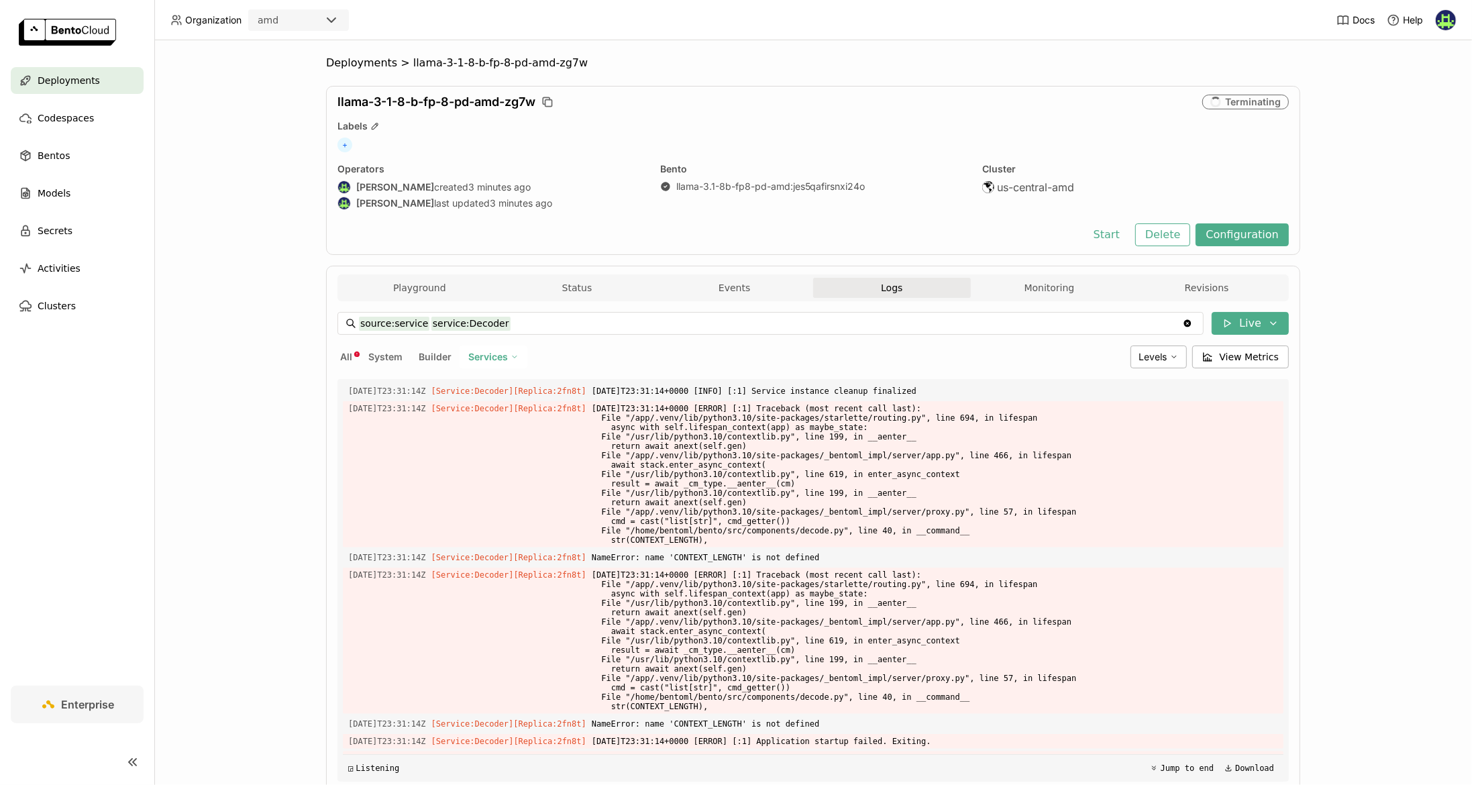
click at [255, 235] on div "Deployments > llama-3-1-8-b-fp-8-pd-amd-zg7w llama-3-1-8-b-fp-8-pd-amd-zg7w Ter…" at bounding box center [813, 412] width 1318 height 745
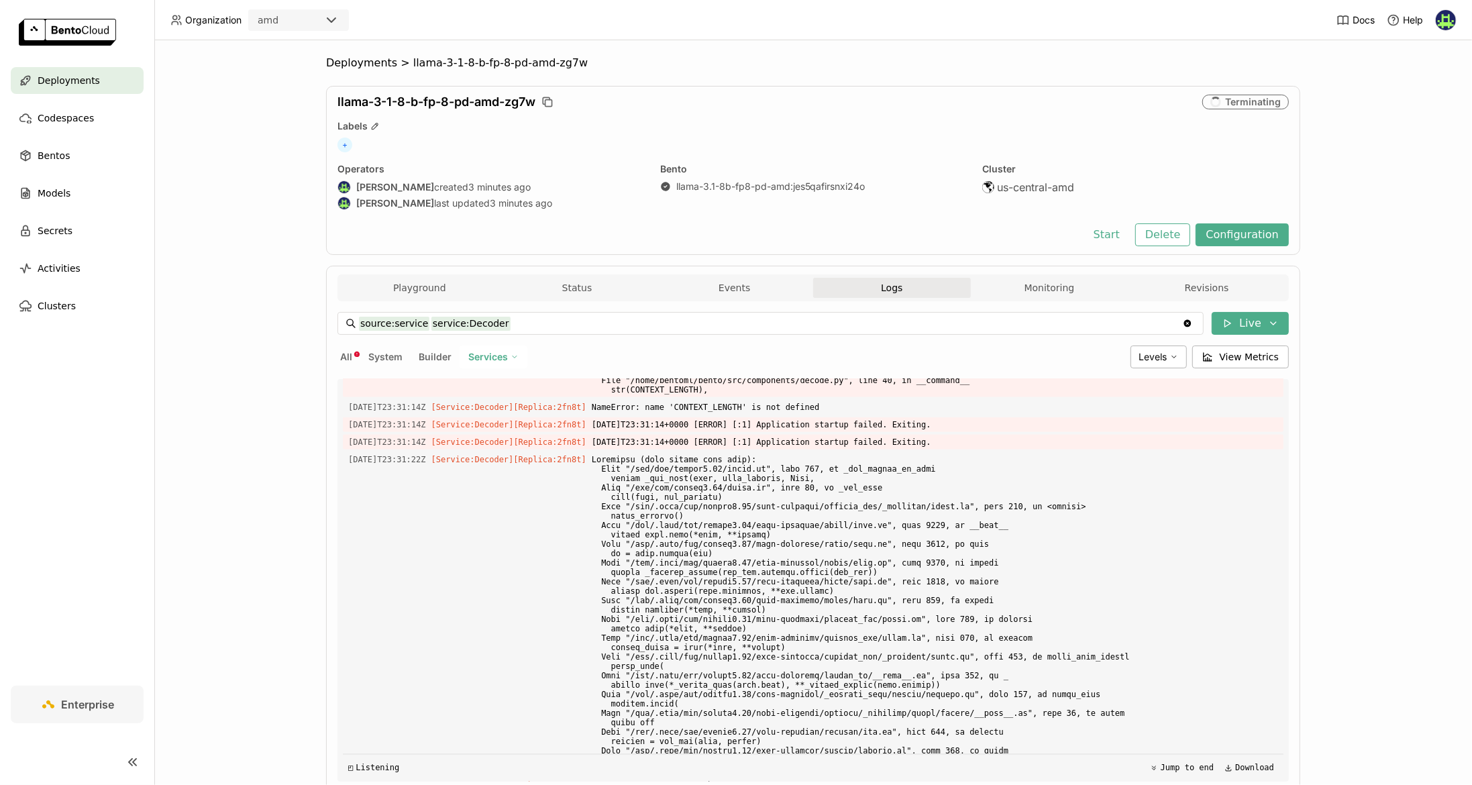
click at [268, 193] on div "Deployments > llama-3-1-8-b-fp-8-pd-amd-zg7w llama-3-1-8-b-fp-8-pd-amd-zg7w Ter…" at bounding box center [813, 412] width 1318 height 745
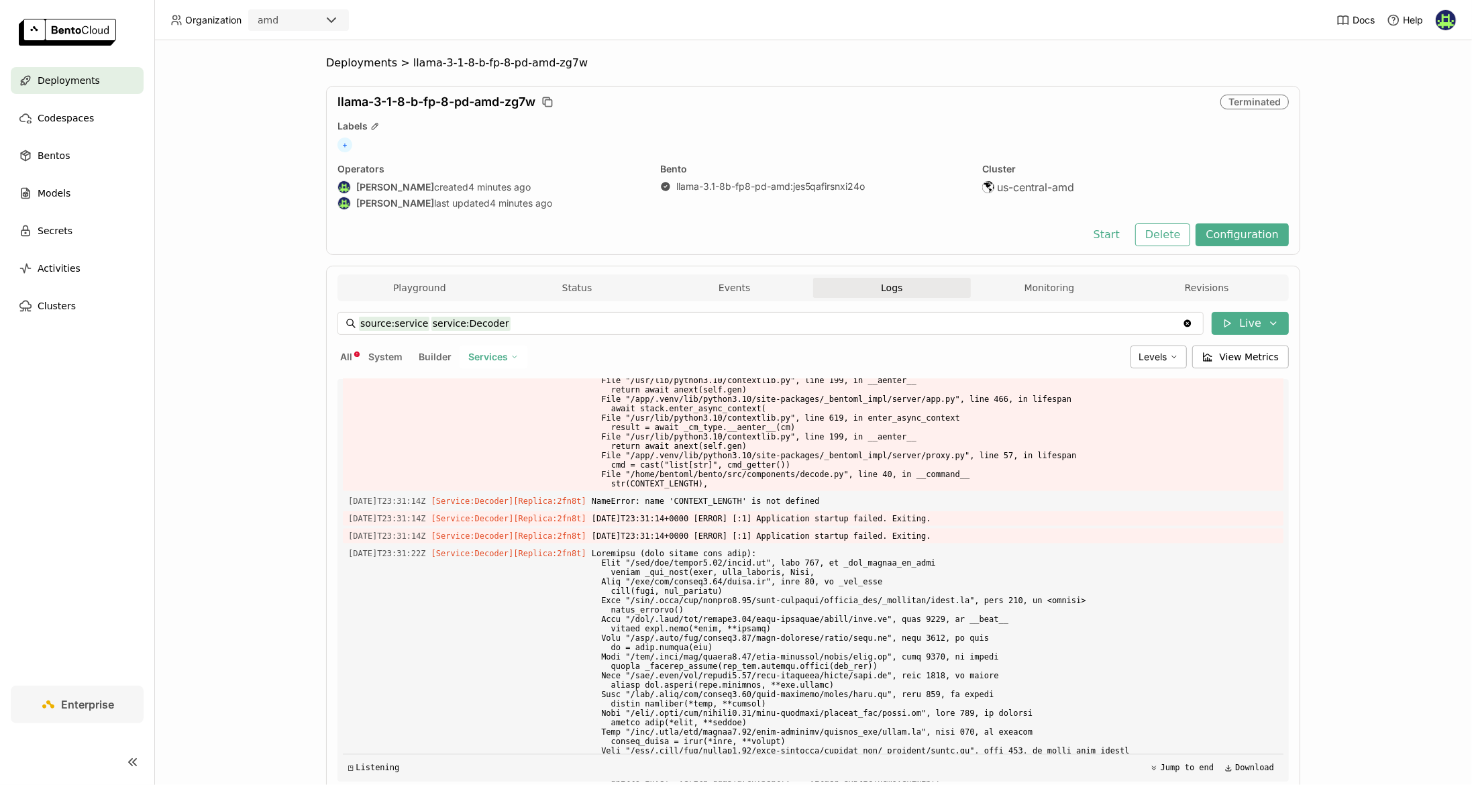
scroll to position [2368, 0]
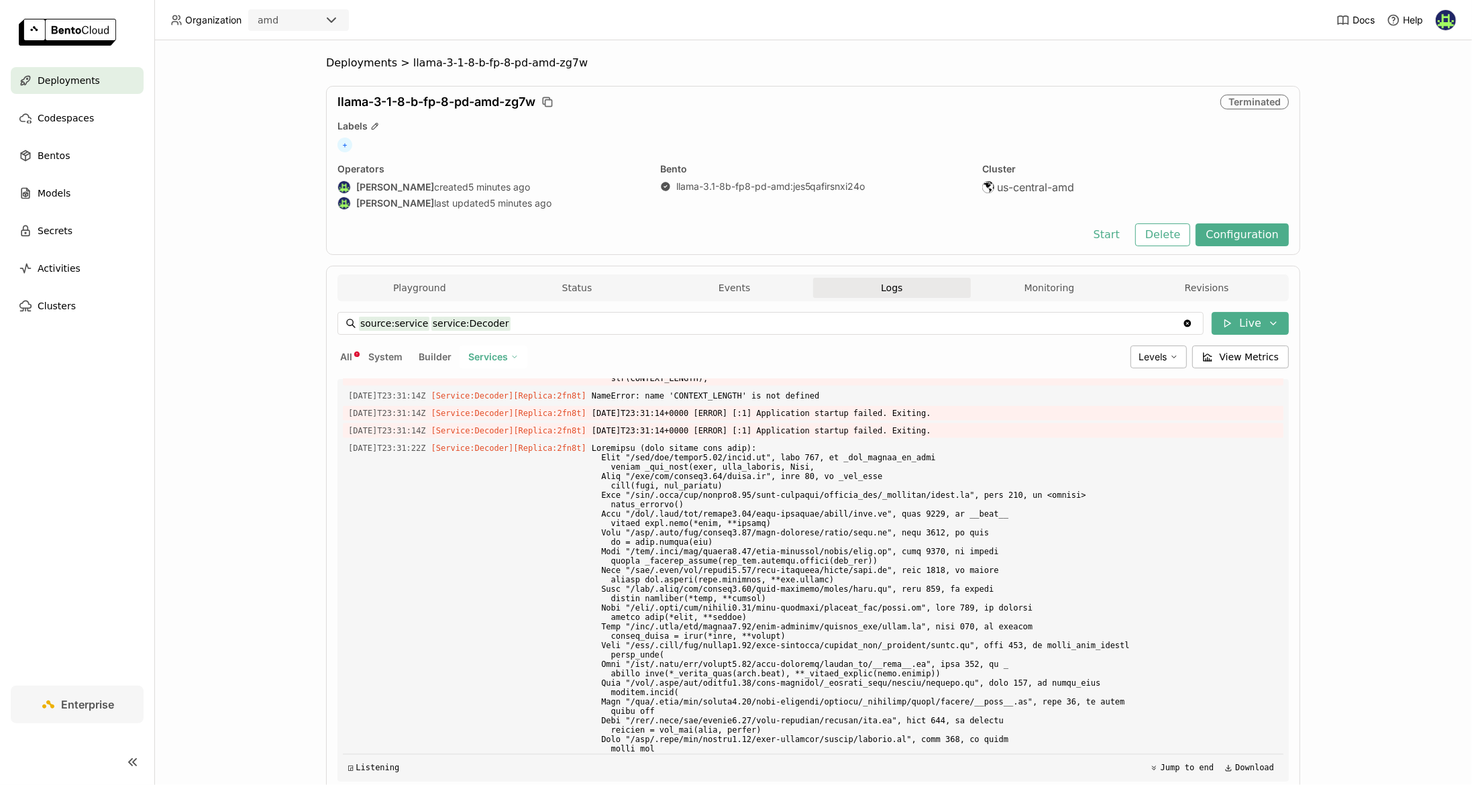
click at [580, 297] on div "Playground Status Events Logs Monitoring Revisions" at bounding box center [813, 289] width 945 height 23
click at [580, 292] on button "Status" at bounding box center [577, 288] width 158 height 20
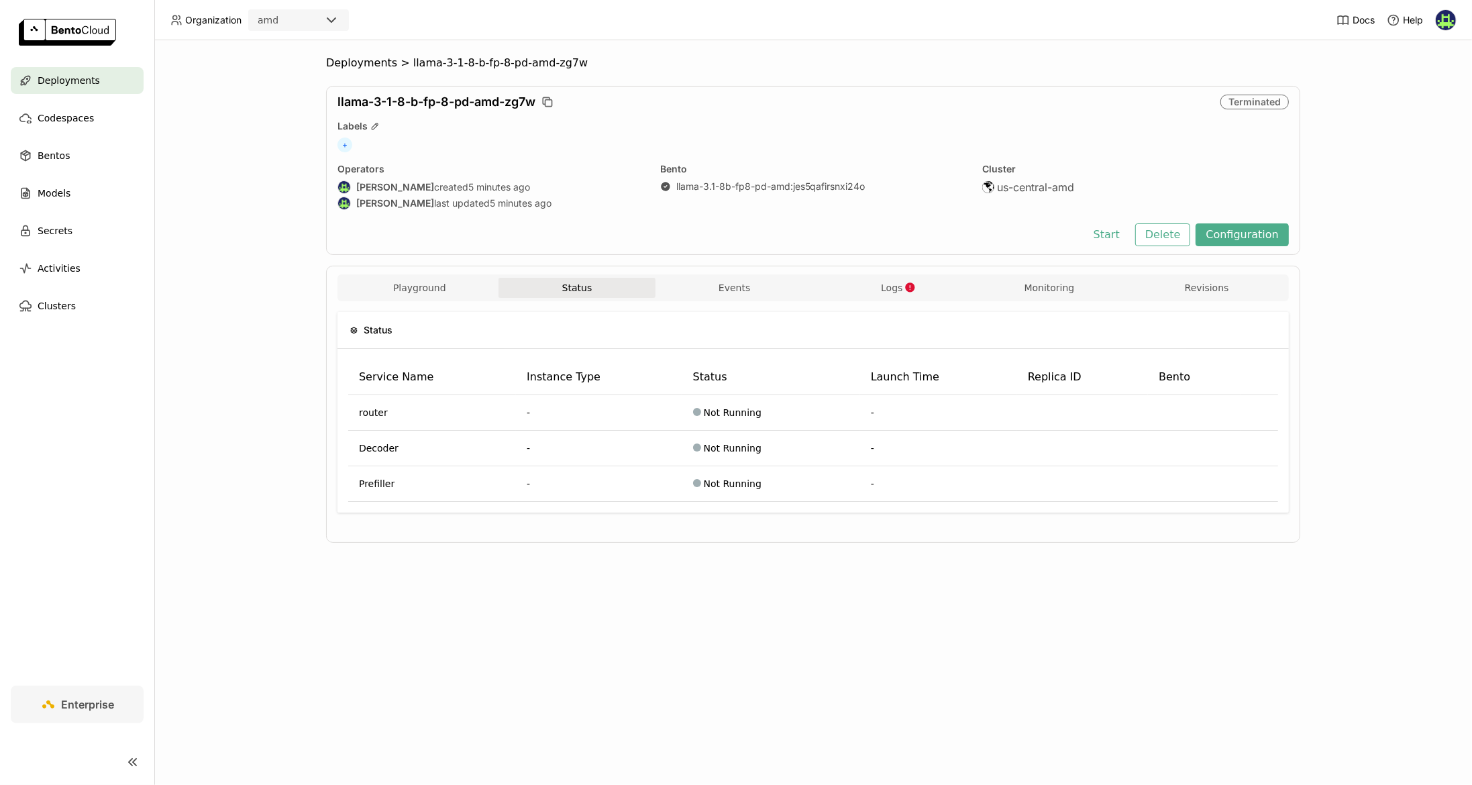
click at [580, 292] on button "Status" at bounding box center [577, 288] width 158 height 20
click at [890, 289] on span "Logs" at bounding box center [891, 288] width 21 height 12
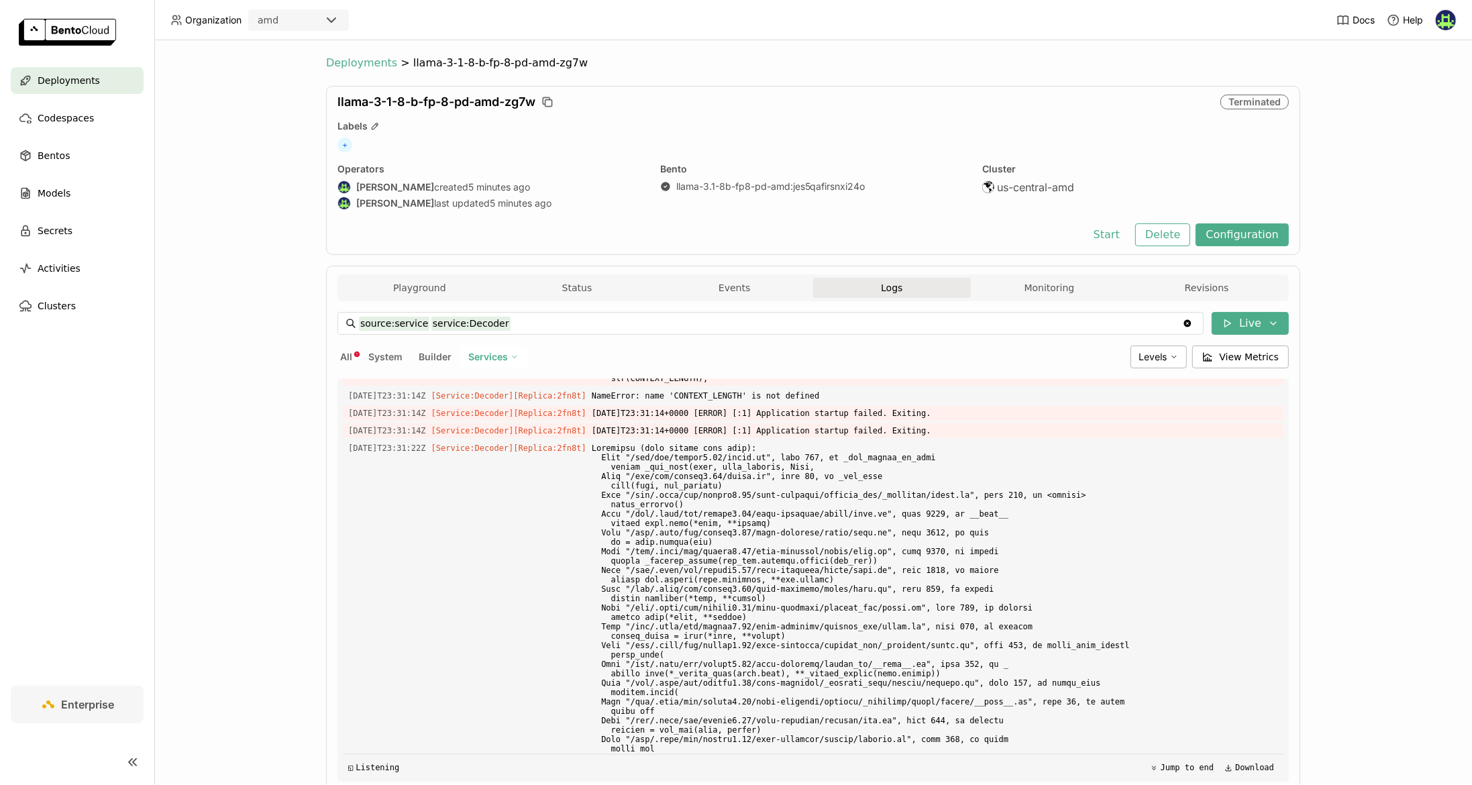
click at [385, 60] on span "Deployments" at bounding box center [361, 62] width 71 height 13
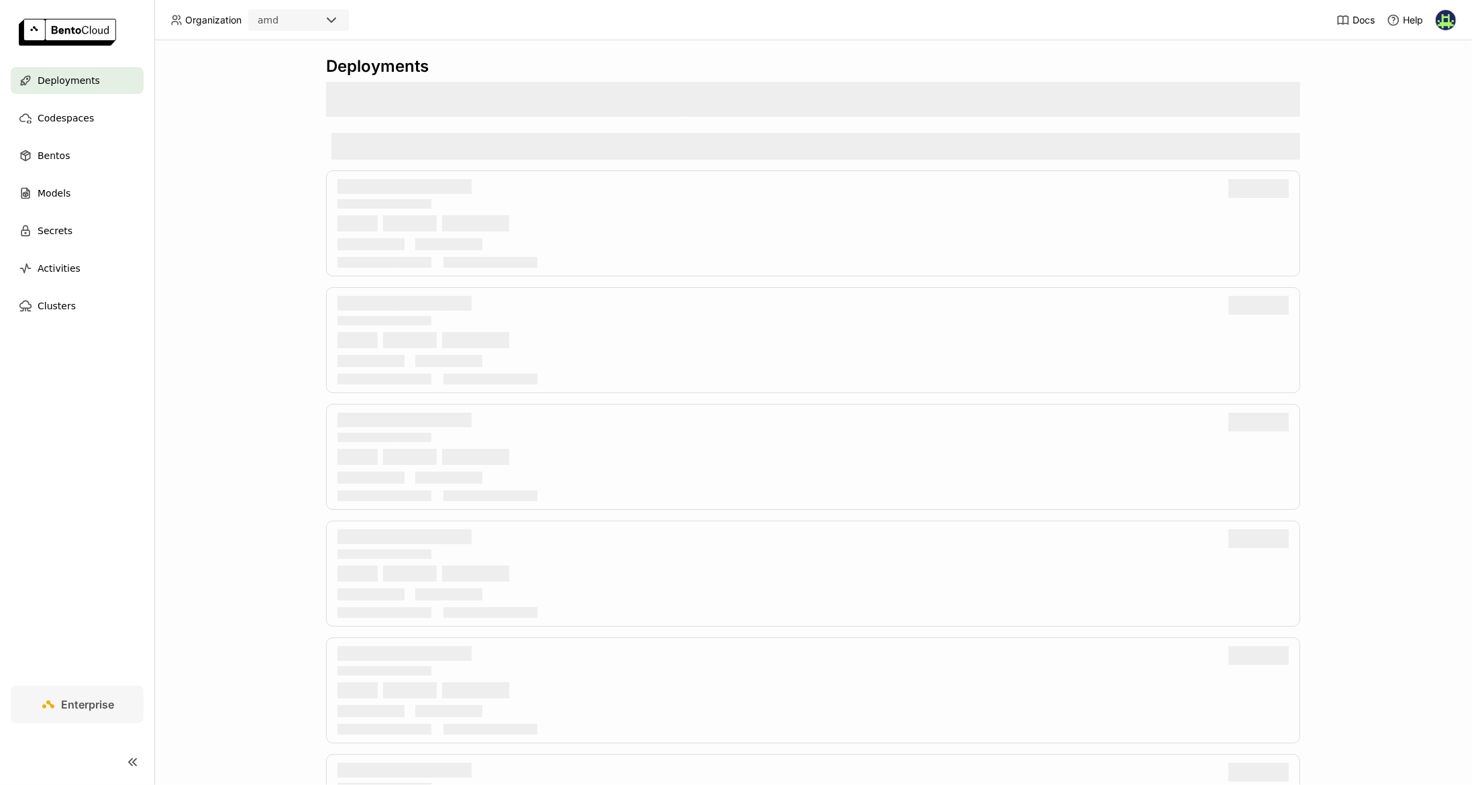
click at [382, 60] on div "Deployments" at bounding box center [813, 66] width 974 height 20
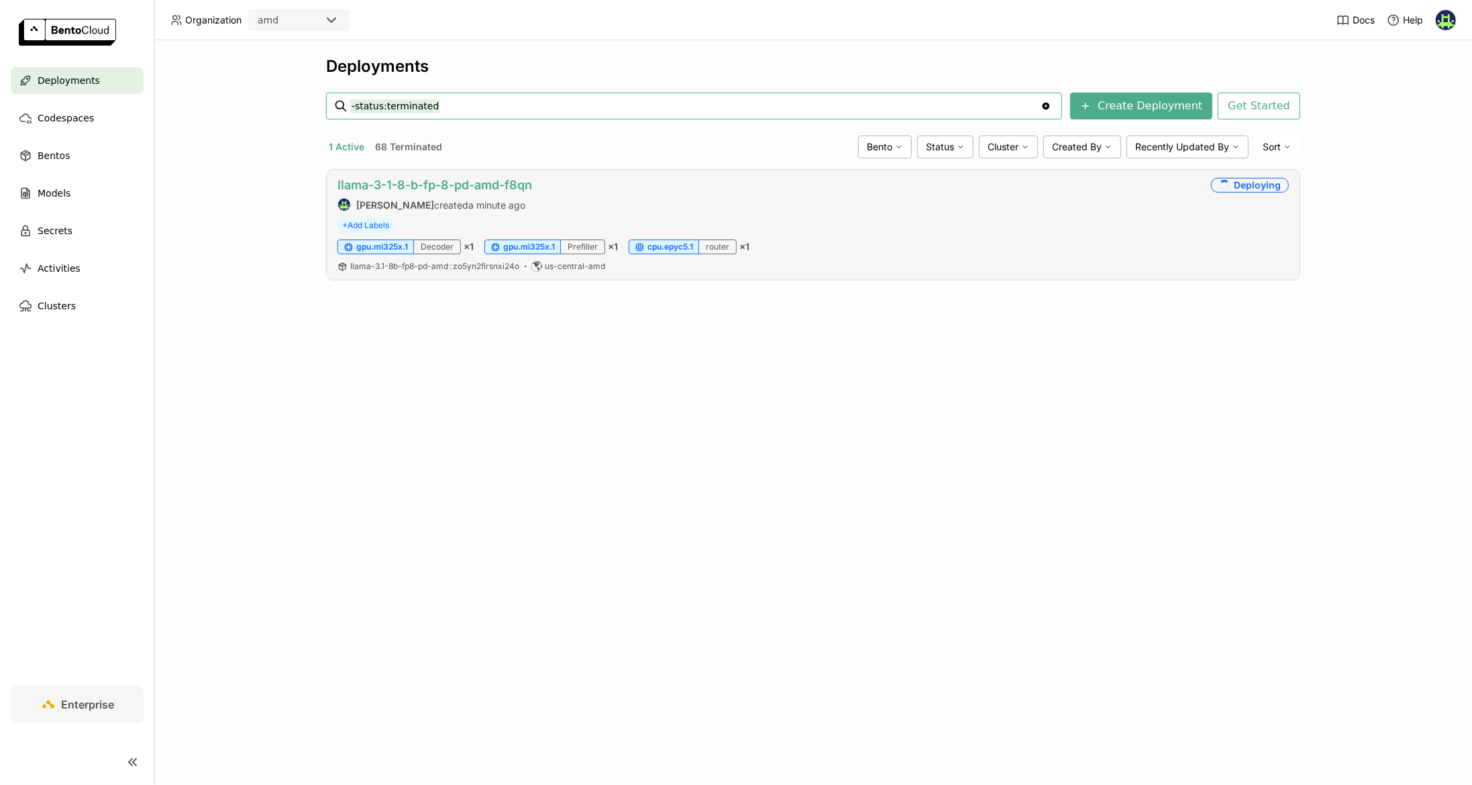
click at [474, 182] on link "llama-3-1-8-b-fp-8-pd-amd-f8qn" at bounding box center [434, 185] width 195 height 14
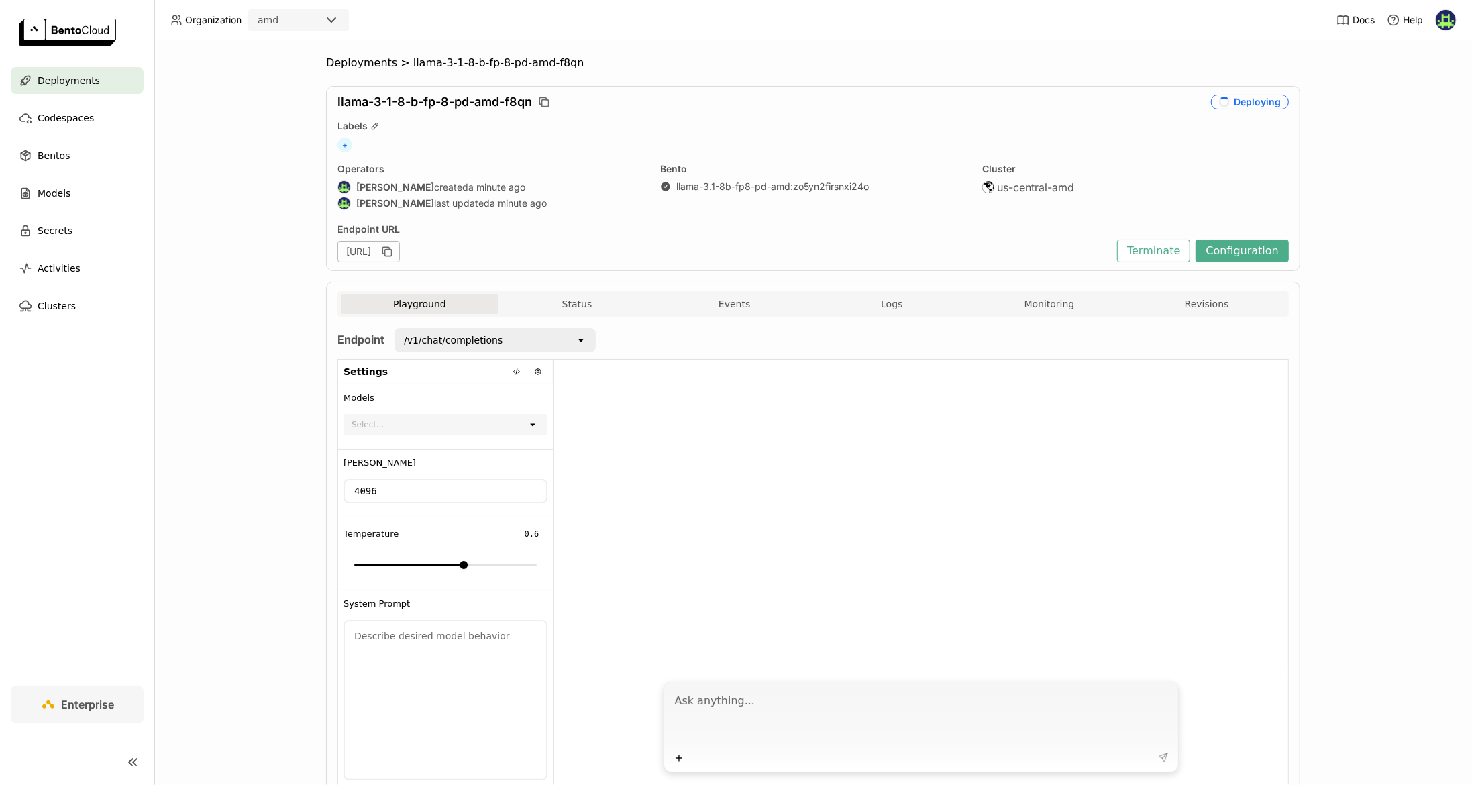
drag, startPoint x: 881, startPoint y: 262, endPoint x: 777, endPoint y: 256, distance: 104.1
click at [880, 262] on div "llama-3-1-8-b-fp-8-pd-amd-f8qn Deploying Labels + Operators Vincent Cavé create…" at bounding box center [813, 178] width 974 height 185
click at [596, 302] on button "Status" at bounding box center [577, 304] width 158 height 20
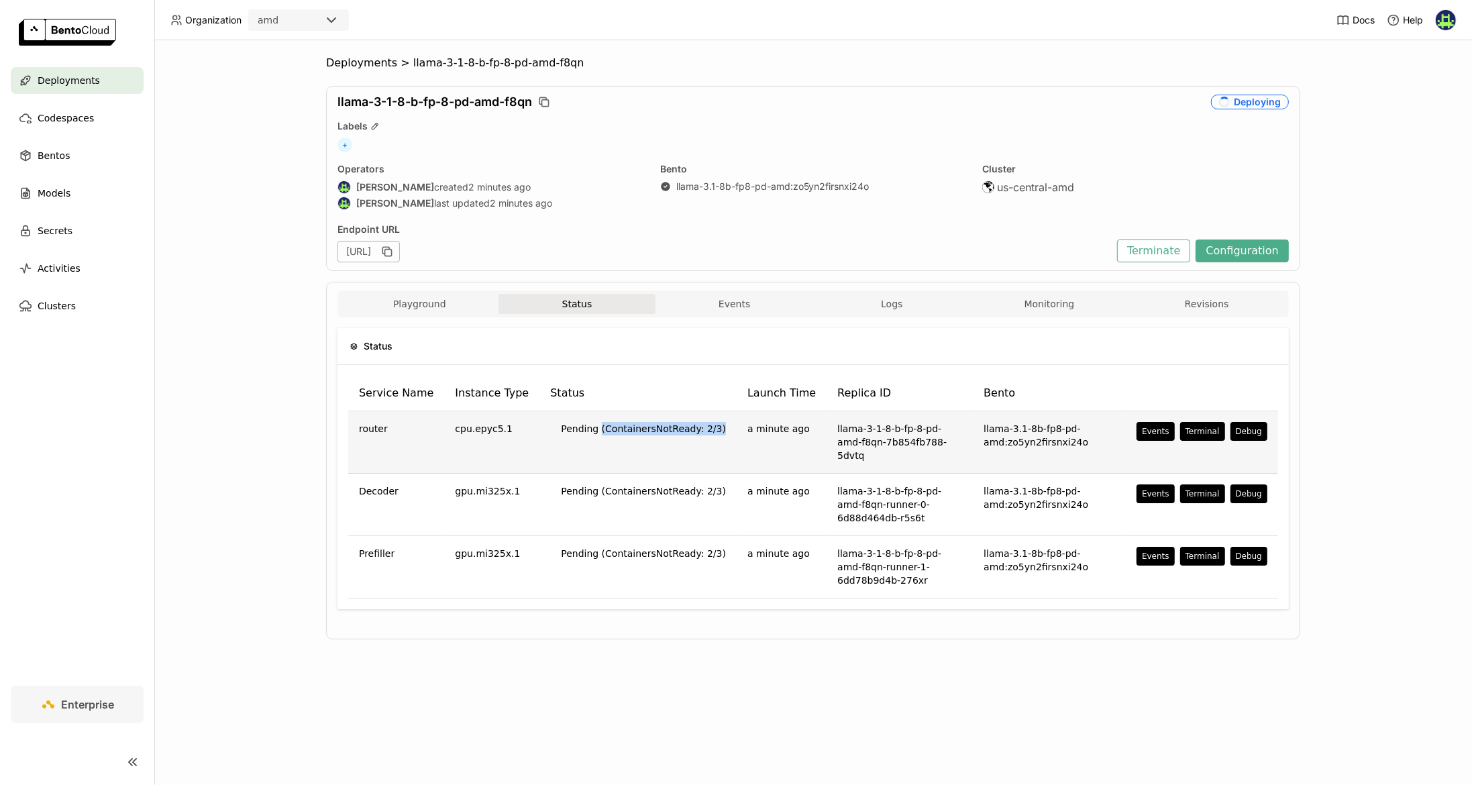
drag, startPoint x: 705, startPoint y: 427, endPoint x: 589, endPoint y: 427, distance: 116.1
click at [589, 427] on td "Pending (ContainersNotReady: 2/3)" at bounding box center [637, 442] width 197 height 62
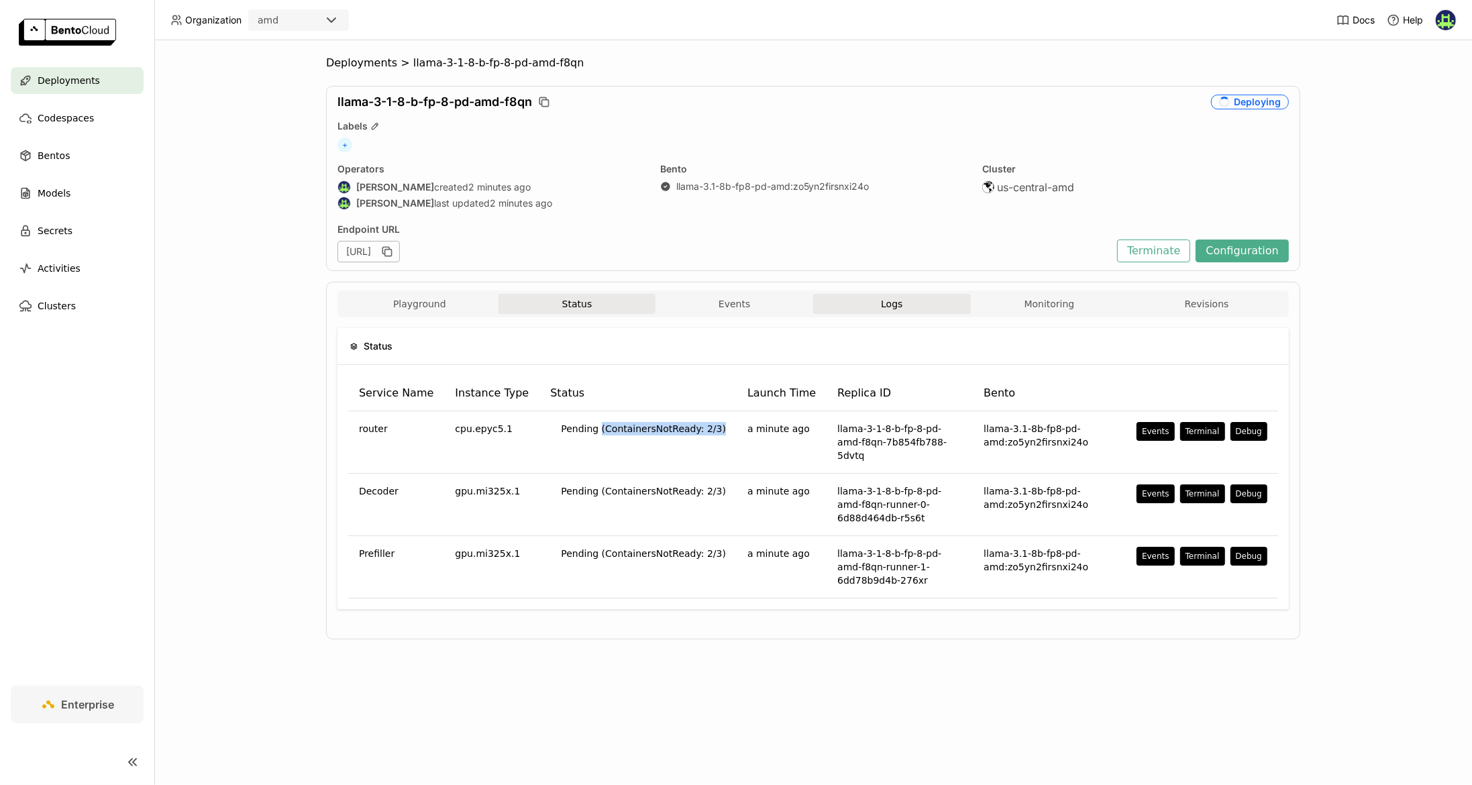
click at [901, 298] on span "Logs" at bounding box center [891, 304] width 21 height 12
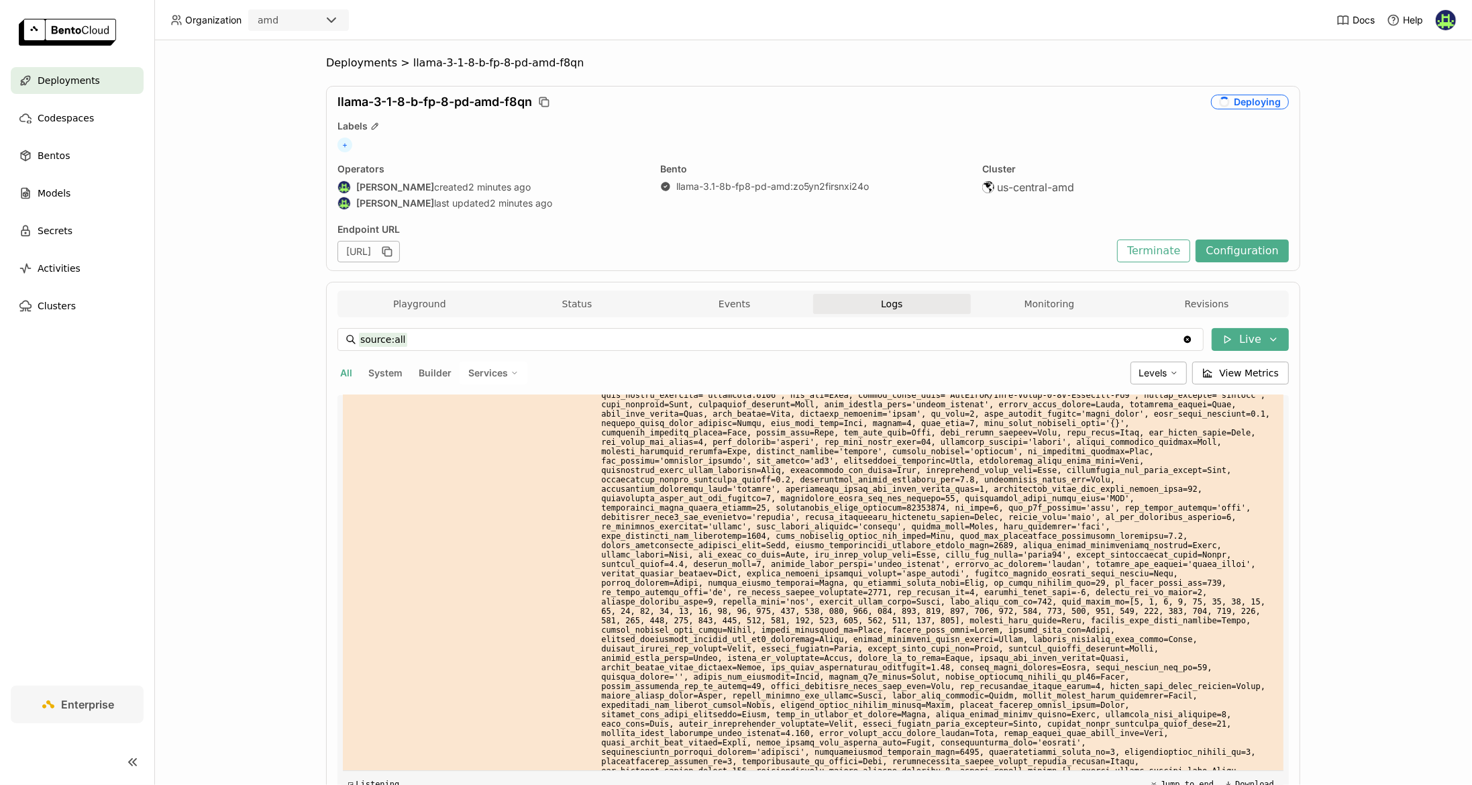
scroll to position [4332, 0]
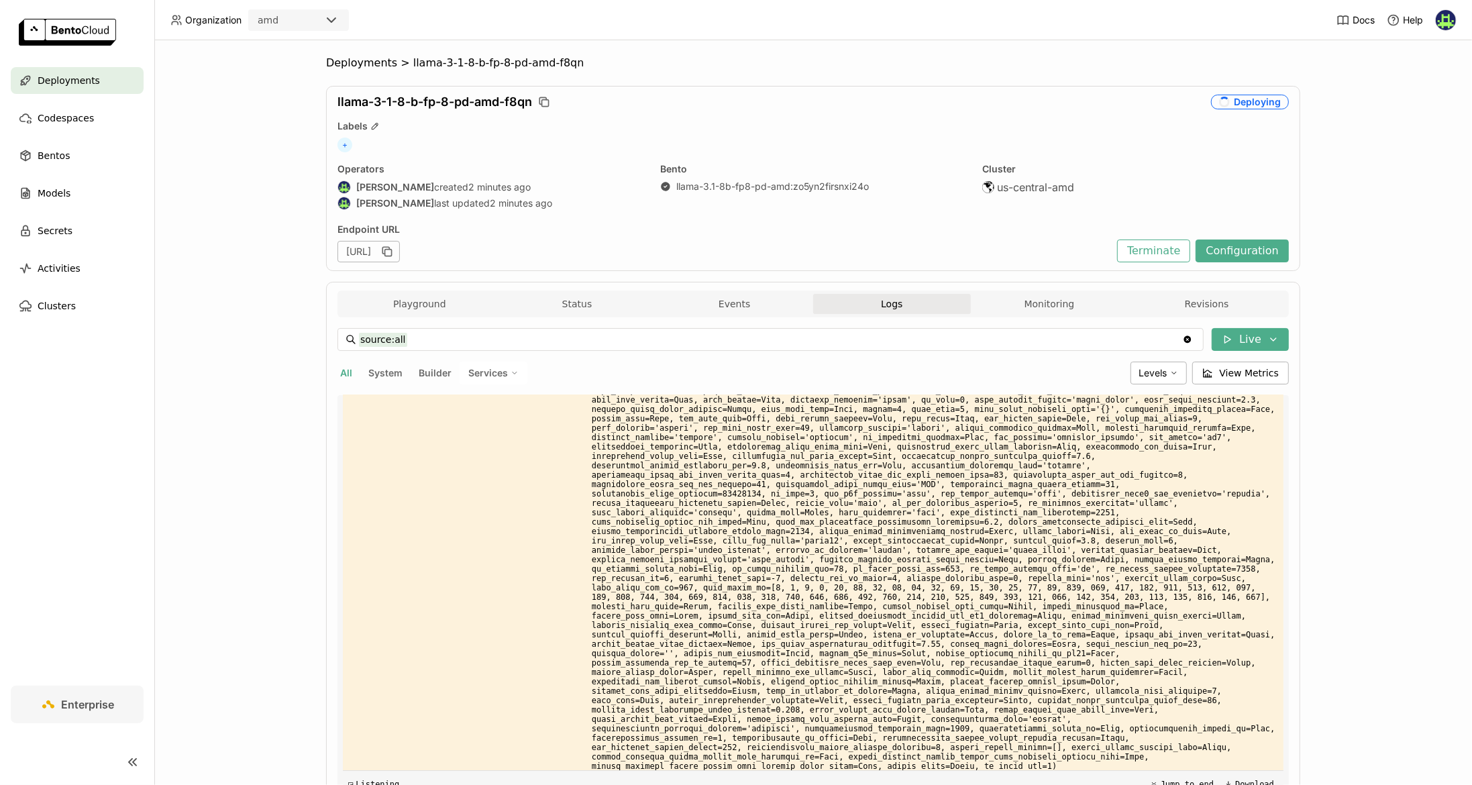
scroll to position [5124, 0]
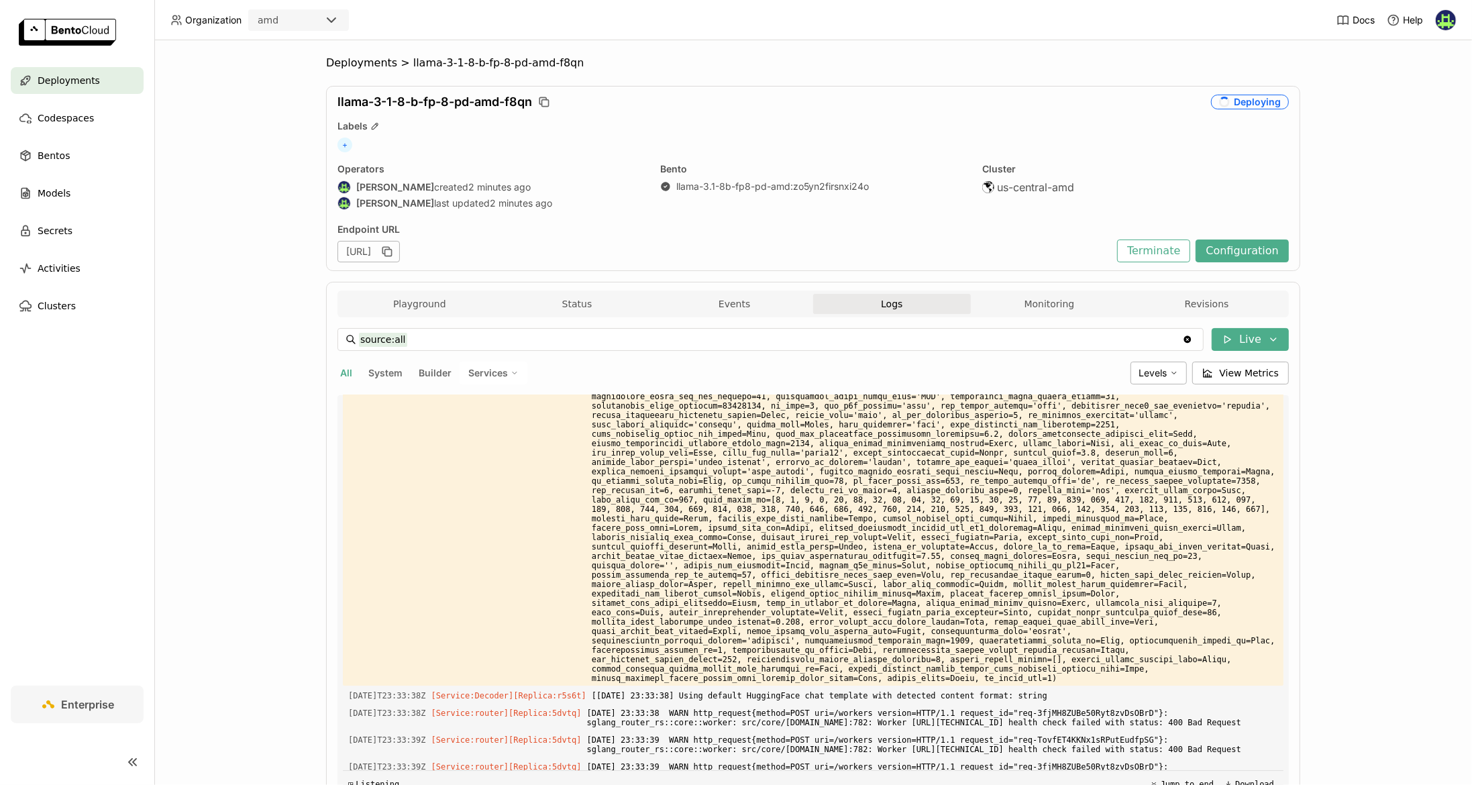
click at [1087, 763] on button "Jump to end" at bounding box center [1182, 784] width 72 height 16
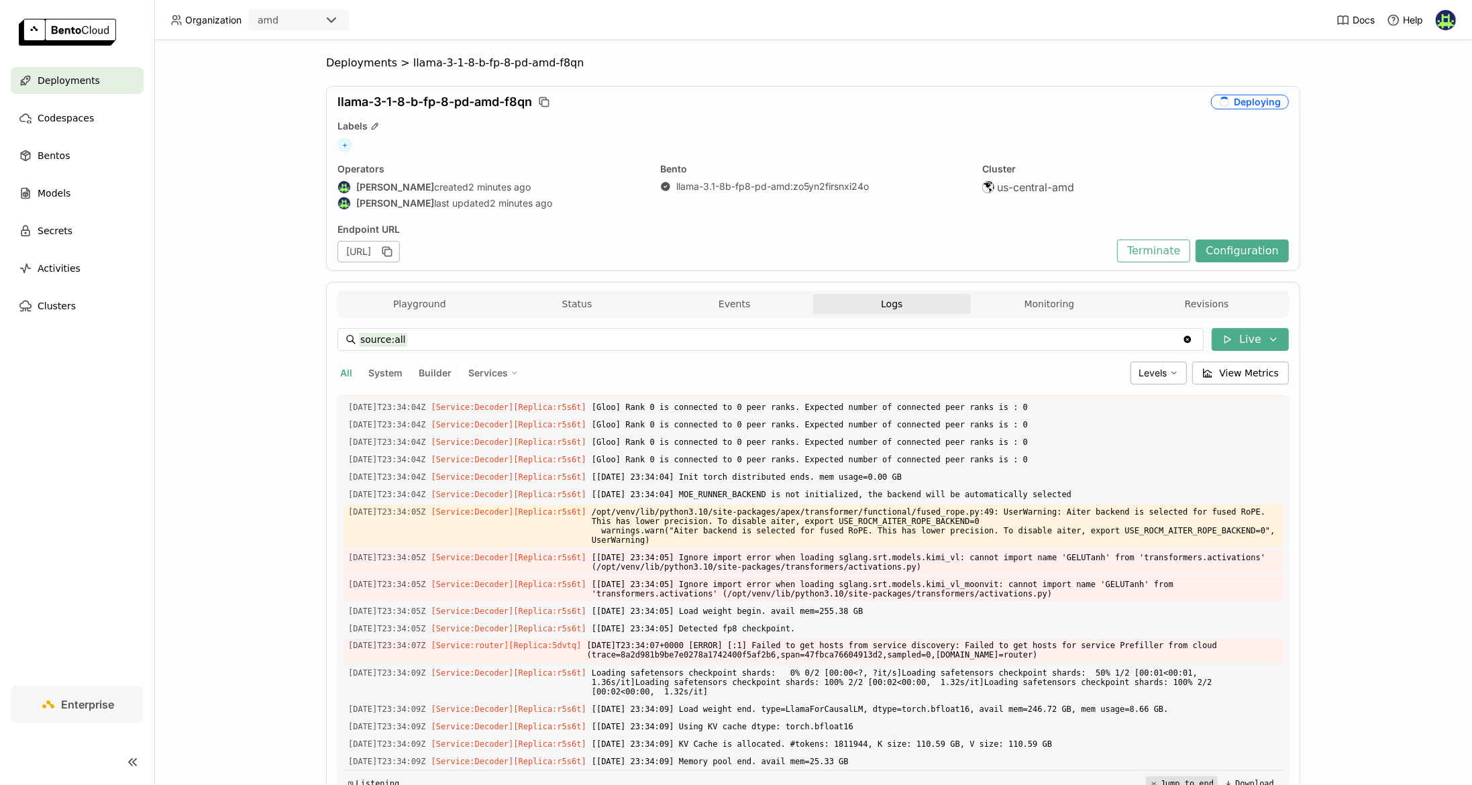
scroll to position [8432, 0]
click at [1087, 763] on button "Jump to end" at bounding box center [1182, 784] width 72 height 16
drag, startPoint x: 723, startPoint y: 744, endPoint x: 831, endPoint y: 735, distance: 108.4
click at [759, 742] on span "[2025-10-13 23:34:09] KV Cache is allocated. #tokens: 1811944, K size: 110.59 G…" at bounding box center [935, 744] width 686 height 15
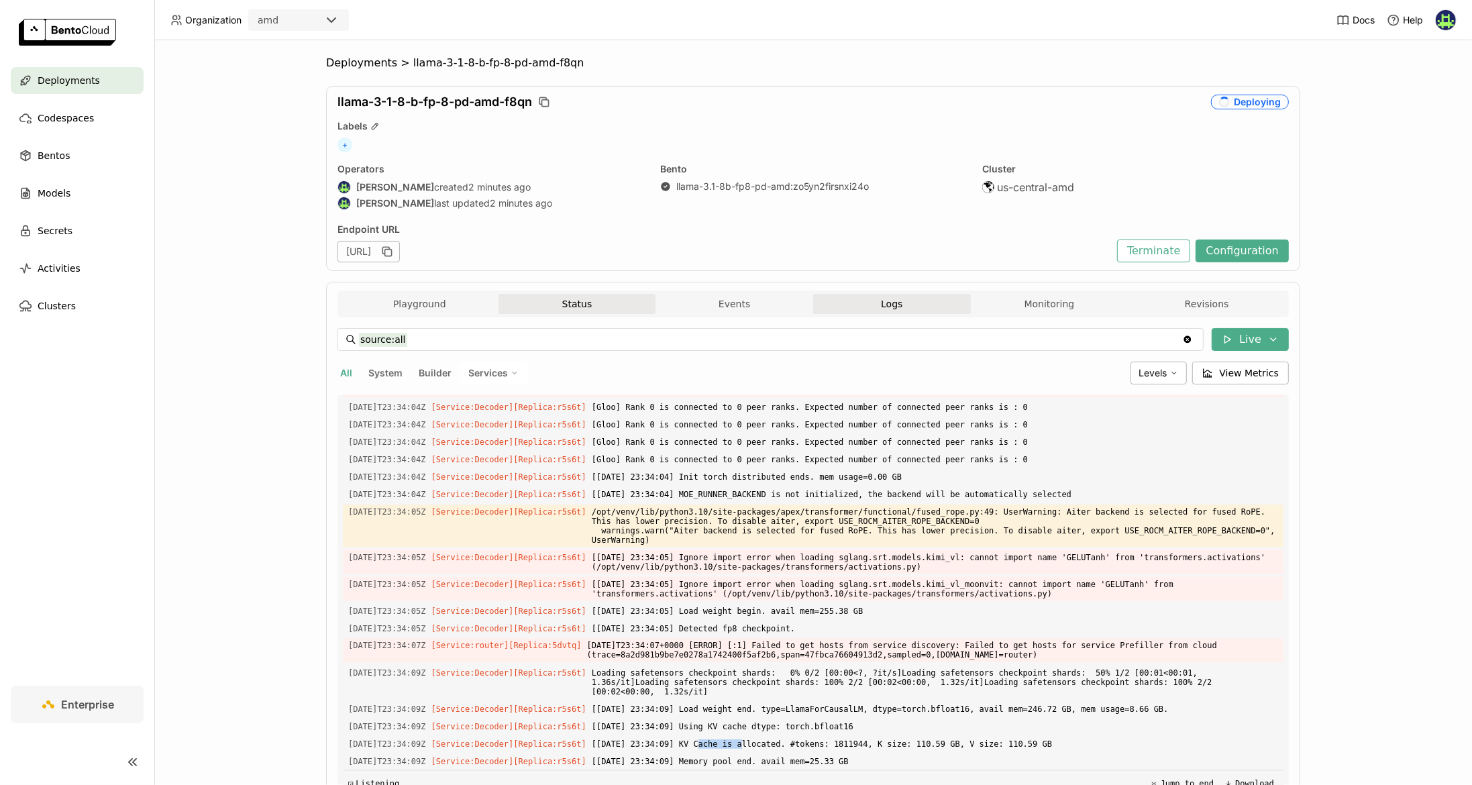
click at [588, 298] on button "Status" at bounding box center [577, 304] width 158 height 20
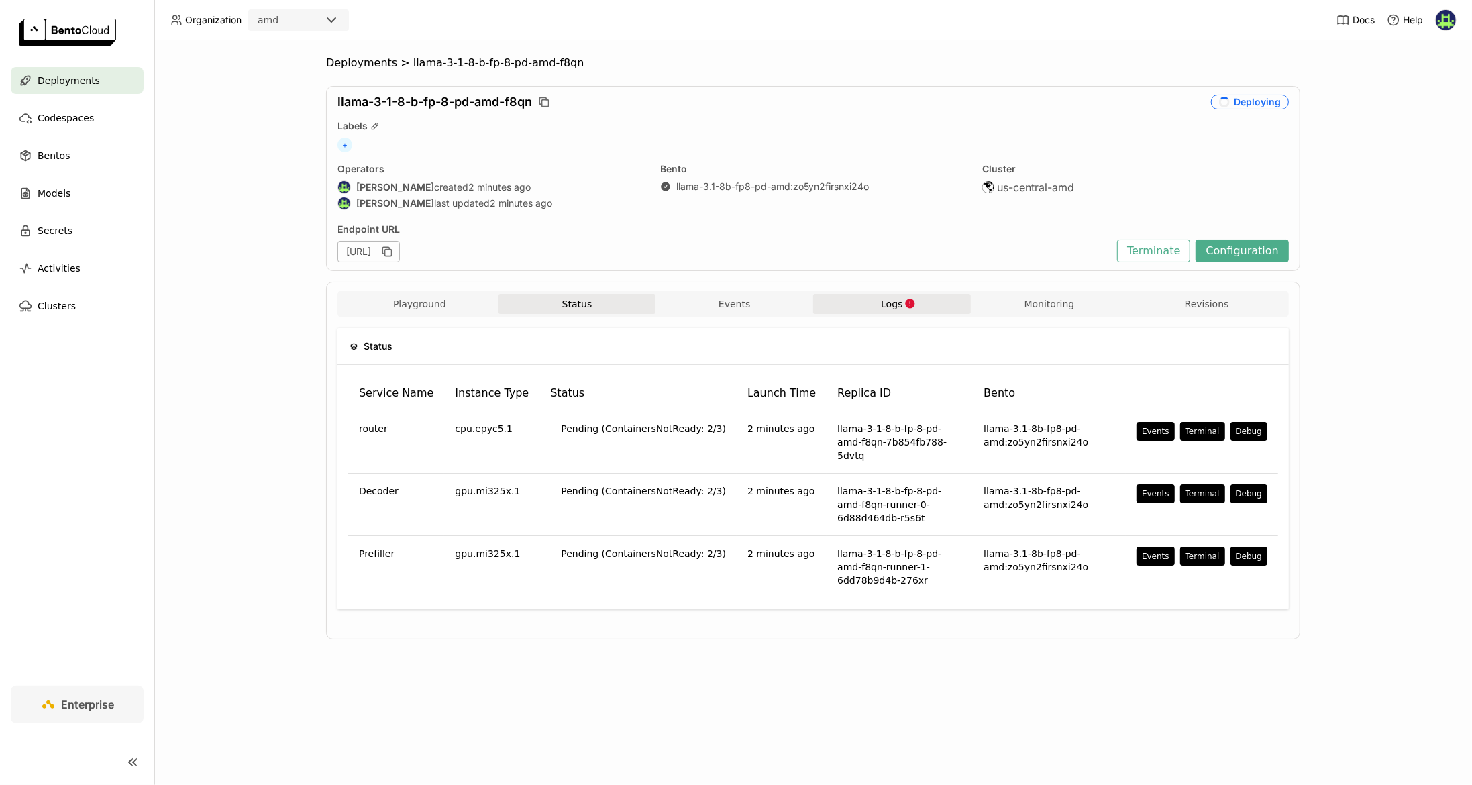
click at [877, 303] on button "Logs" at bounding box center [892, 304] width 158 height 20
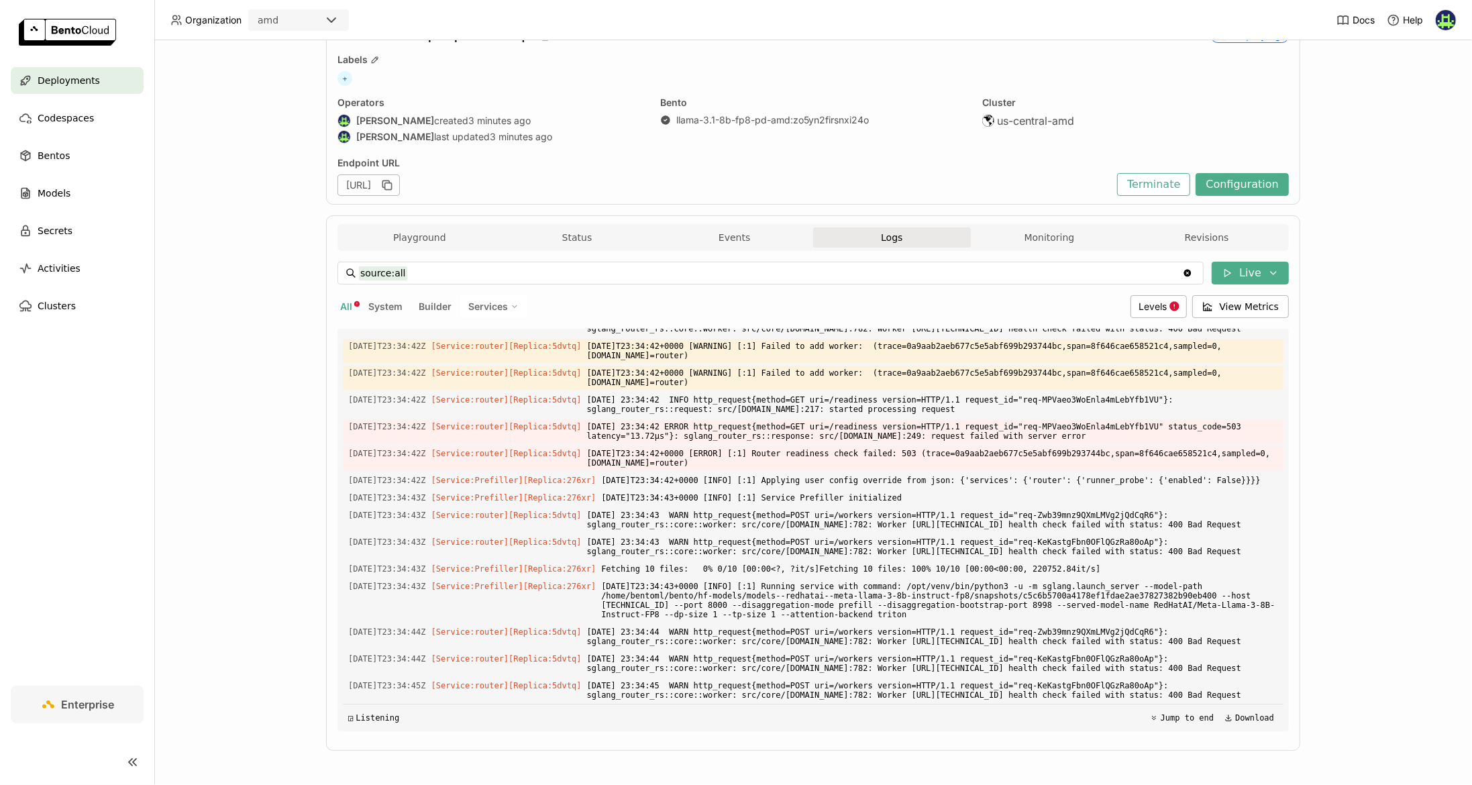
scroll to position [12202, 0]
click at [682, 473] on span "2025-10-13T23:34:42+0000 [INFO] [:1] Applying user config override from json: {…" at bounding box center [939, 480] width 677 height 15
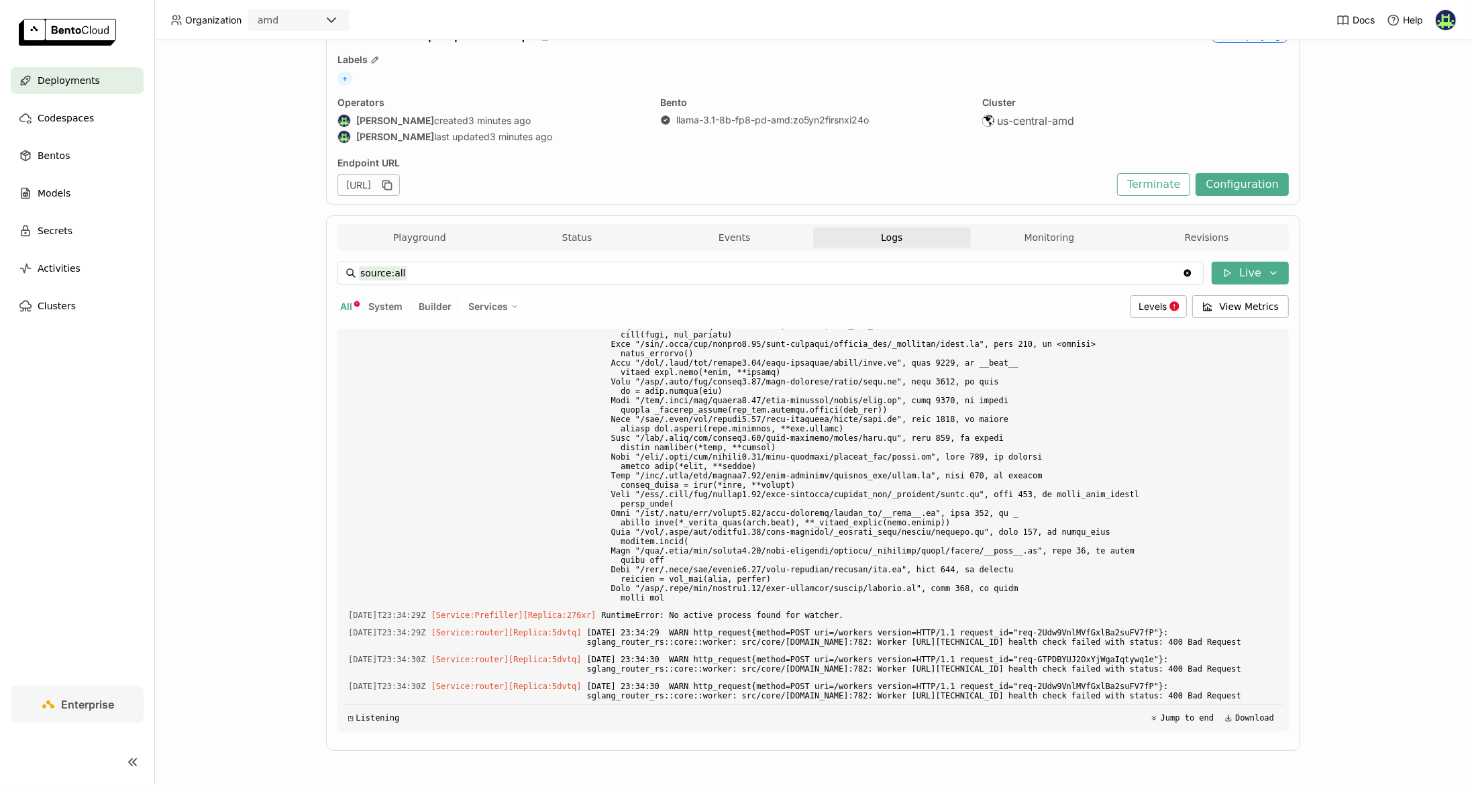
scroll to position [8877, 0]
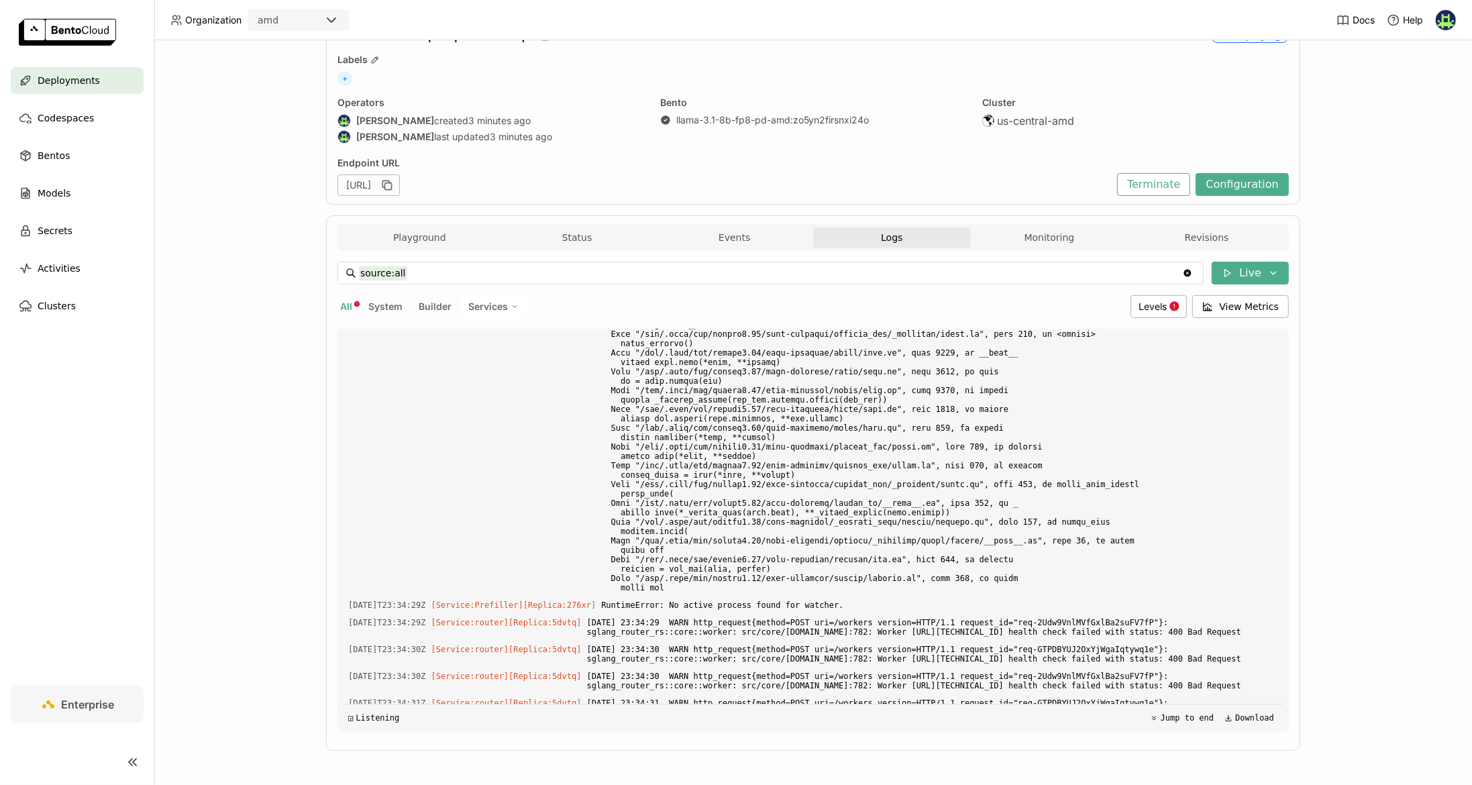
drag, startPoint x: 828, startPoint y: 537, endPoint x: 599, endPoint y: 532, distance: 228.8
drag, startPoint x: 763, startPoint y: 506, endPoint x: 610, endPoint y: 358, distance: 213.0
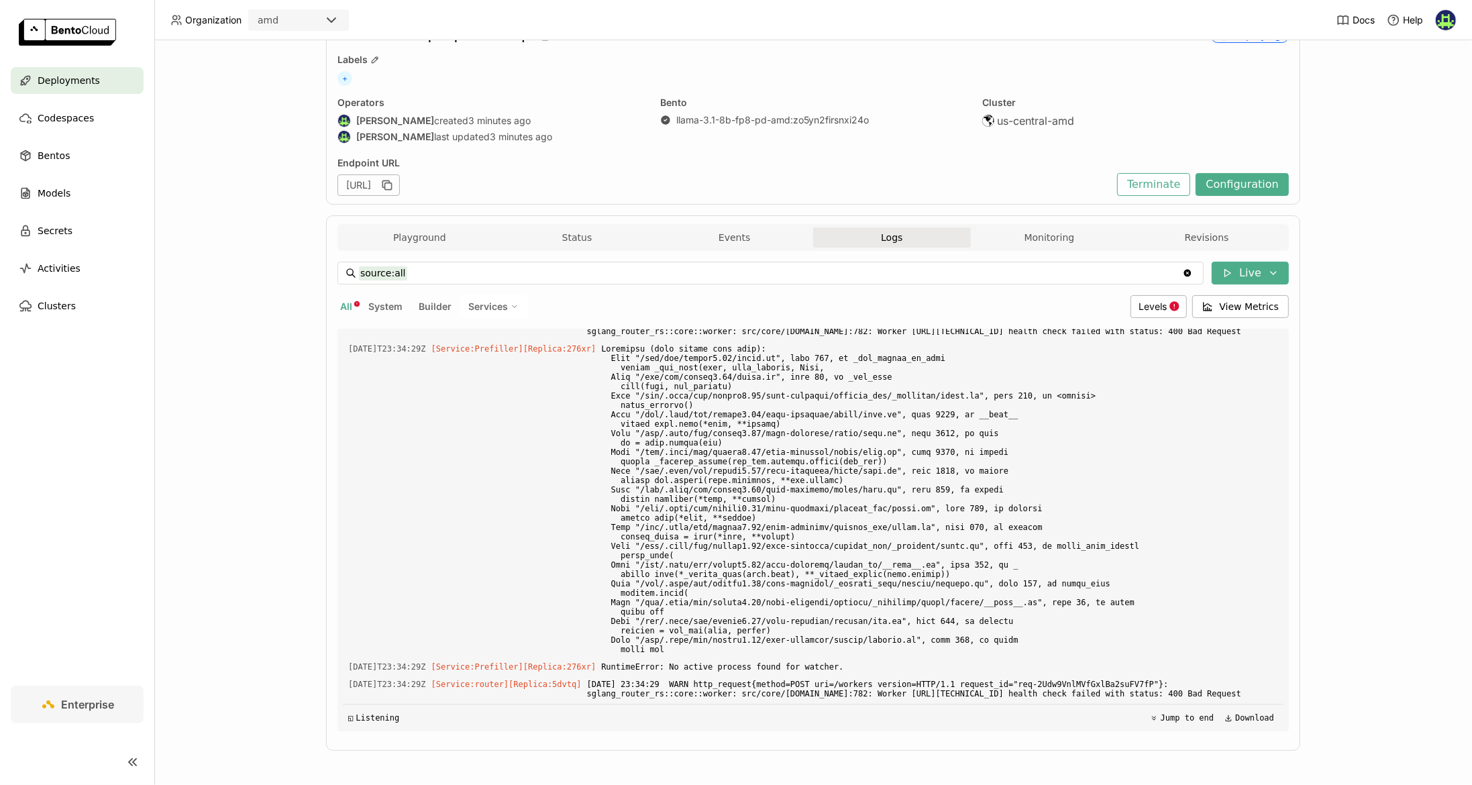
click at [704, 381] on div "Load older logs 2025-10-13T23:32:09Z [Builder] [ llama-3.1-8b-fp8-pd-amd:zo5yn2…" at bounding box center [813, 530] width 941 height 402
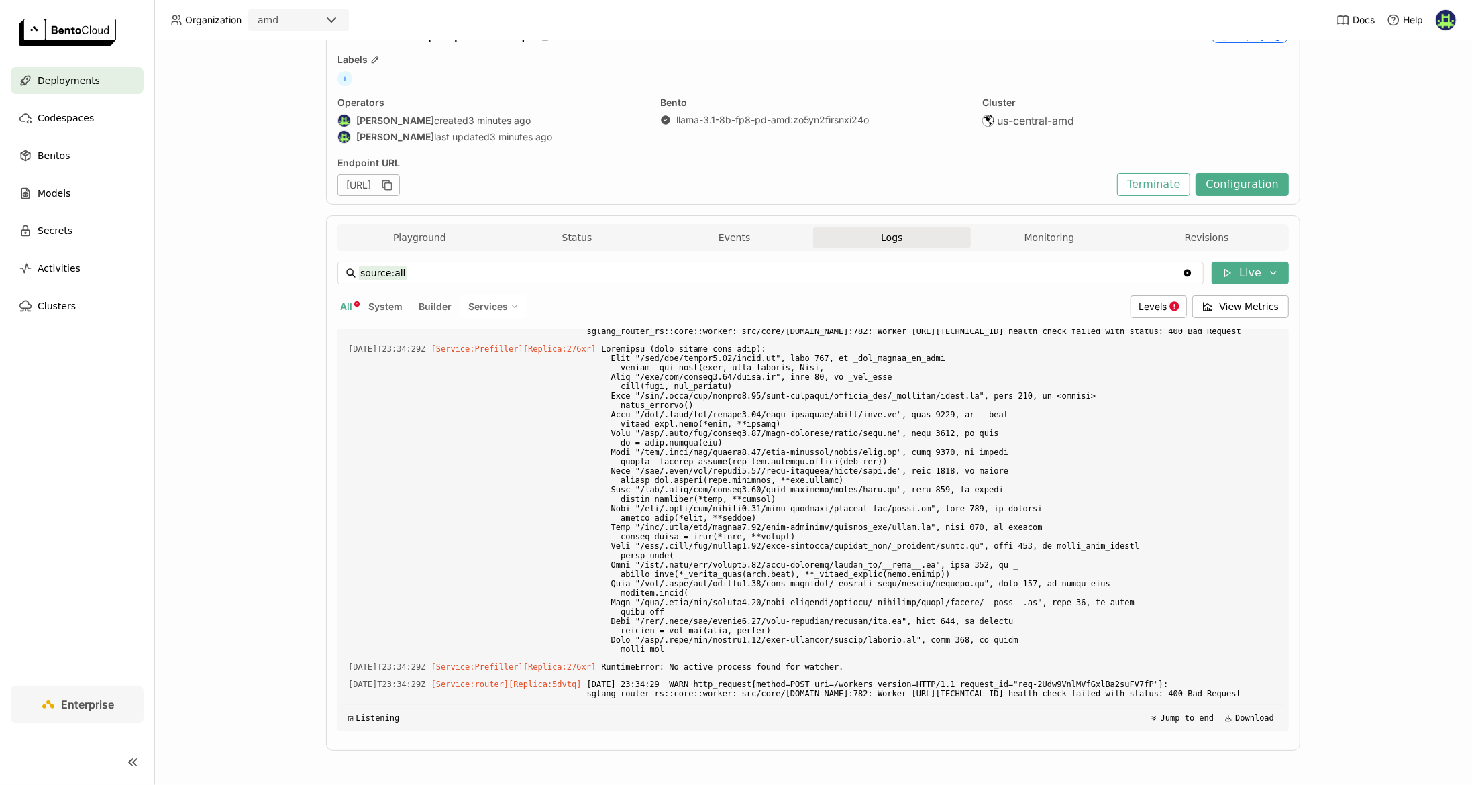
scroll to position [8567, 0]
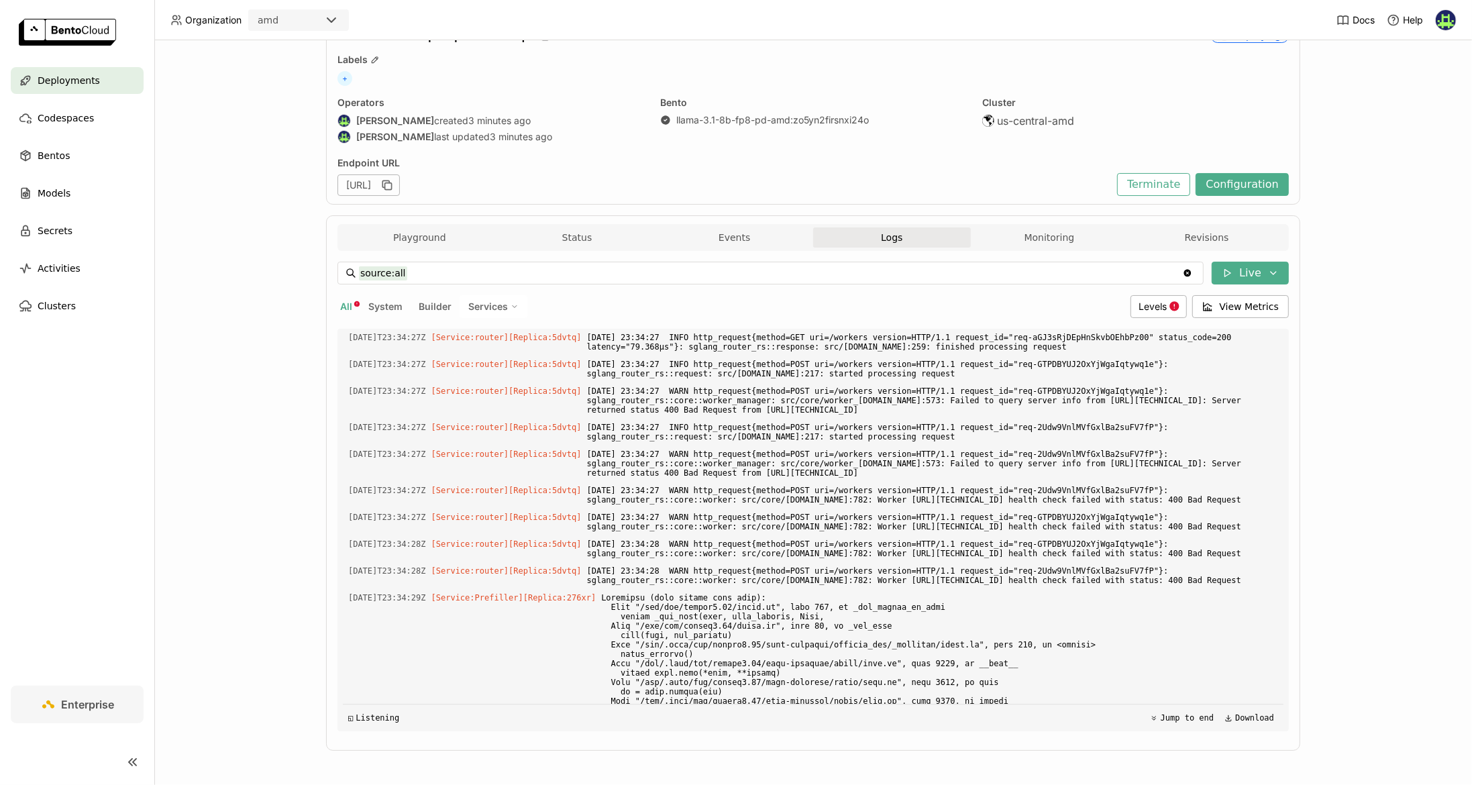
click at [87, 76] on span "Deployments" at bounding box center [69, 80] width 62 height 16
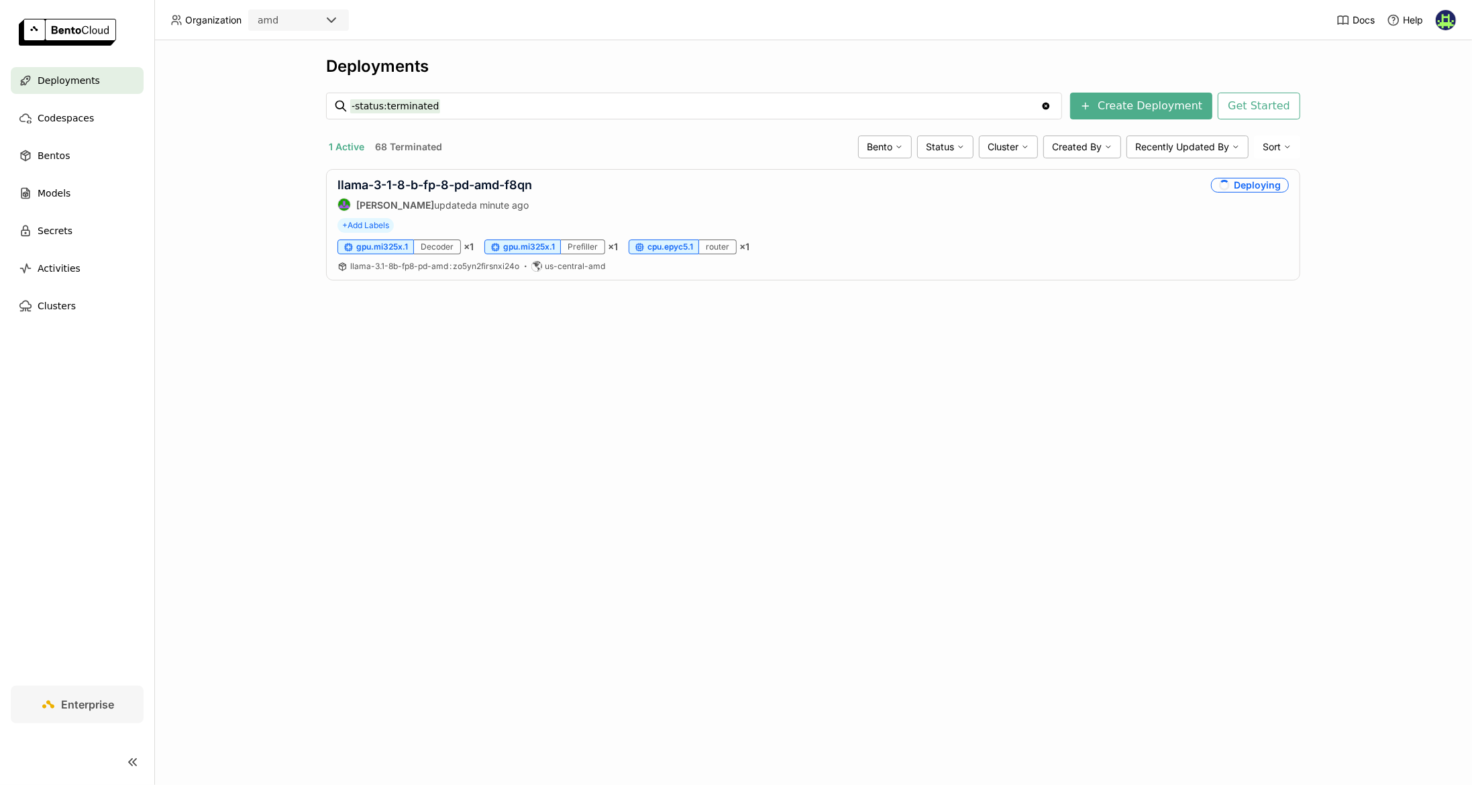
click at [356, 323] on div "Deployments -status:terminated -status:terminated Clear value Create Deployment…" at bounding box center [813, 412] width 1318 height 745
click at [386, 193] on div "llama-3-1-8-b-fp-8-pd-amd-f8qn Shenyang Zhao updated a minute ago" at bounding box center [434, 195] width 195 height 34
click at [392, 184] on link "llama-3-1-8-b-fp-8-pd-amd-f8qn" at bounding box center [434, 185] width 195 height 14
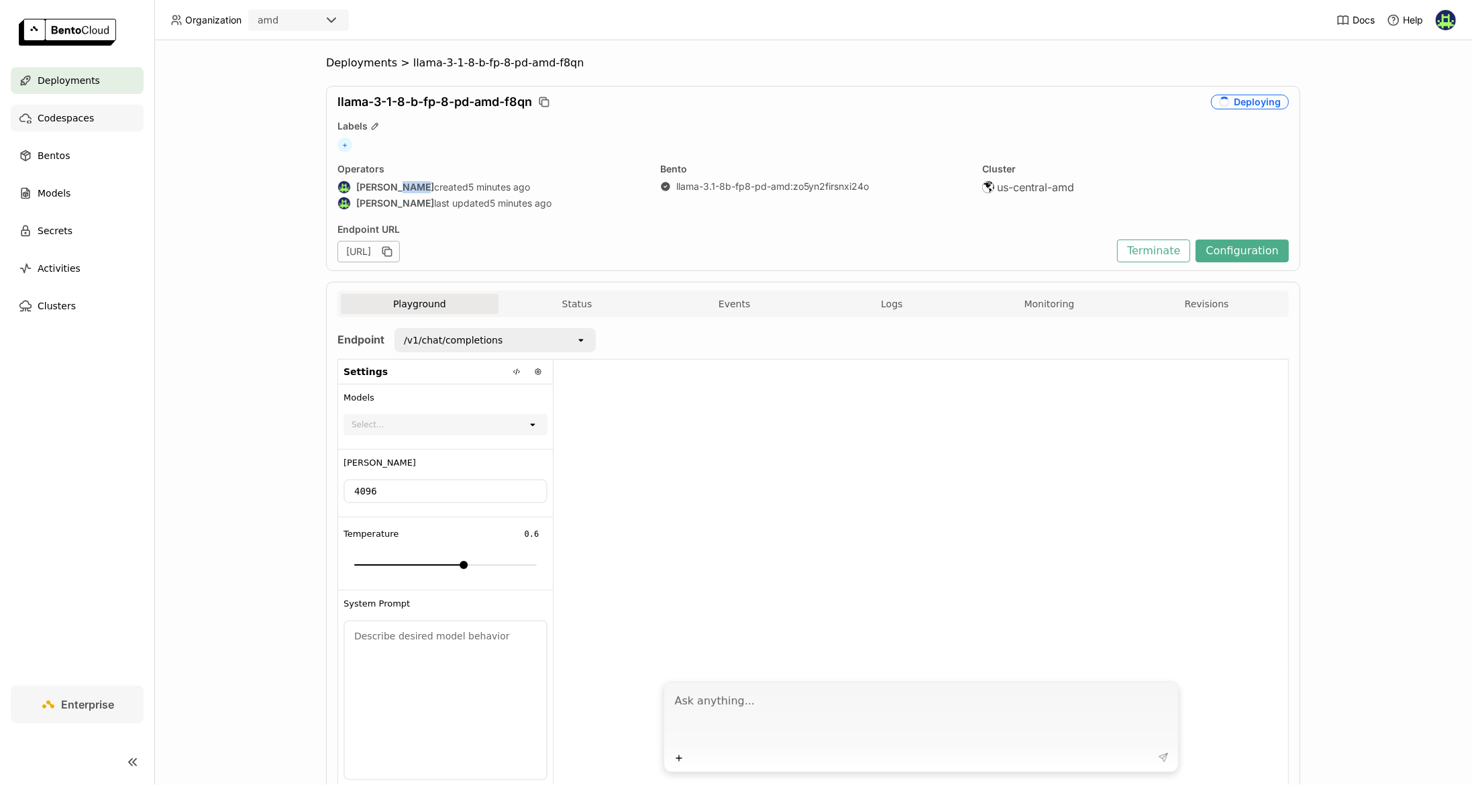
click at [76, 106] on div "Codespaces" at bounding box center [77, 118] width 133 height 27
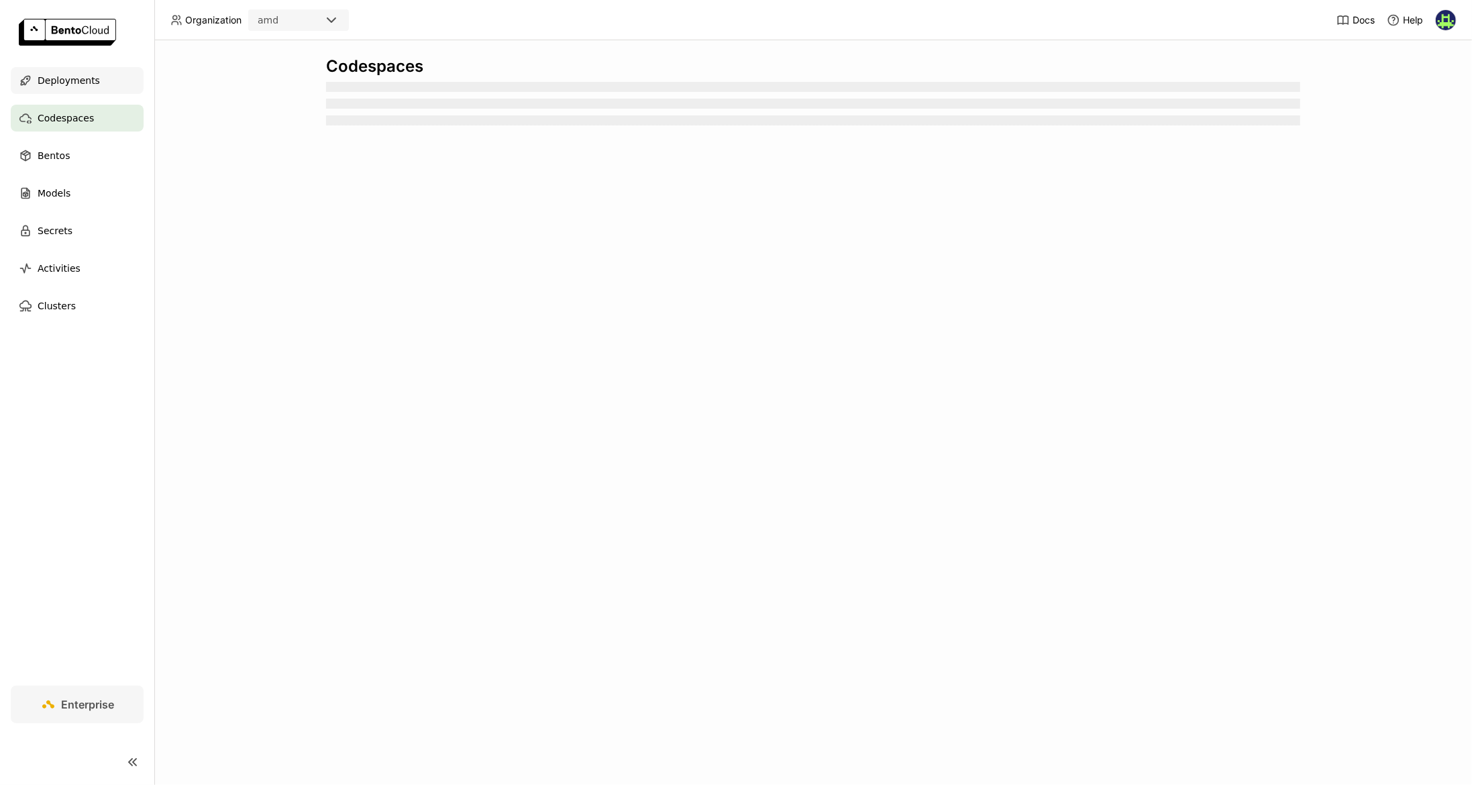
click at [84, 84] on span "Deployments" at bounding box center [69, 80] width 62 height 16
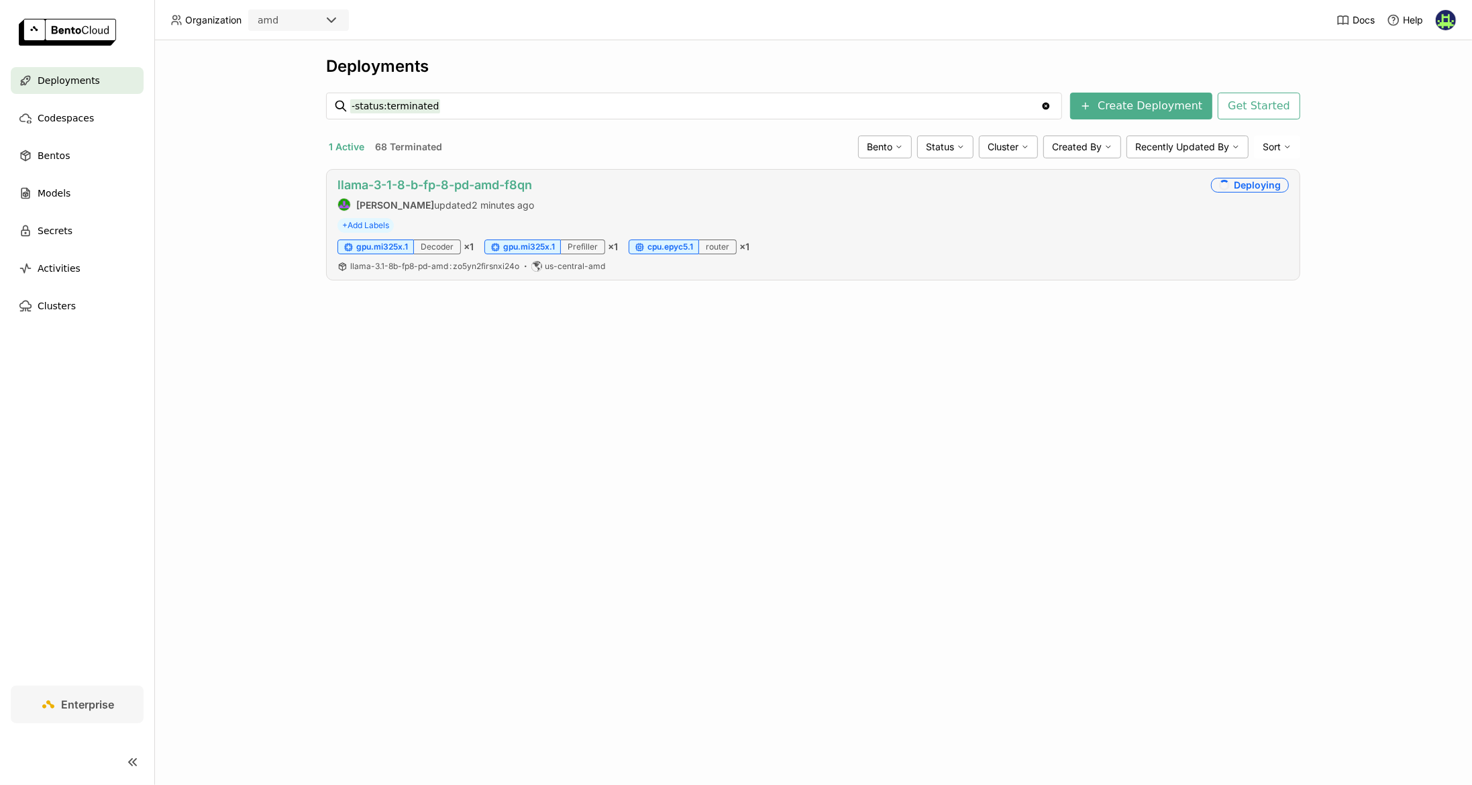
click at [368, 183] on link "llama-3-1-8-b-fp-8-pd-amd-f8qn" at bounding box center [434, 185] width 195 height 14
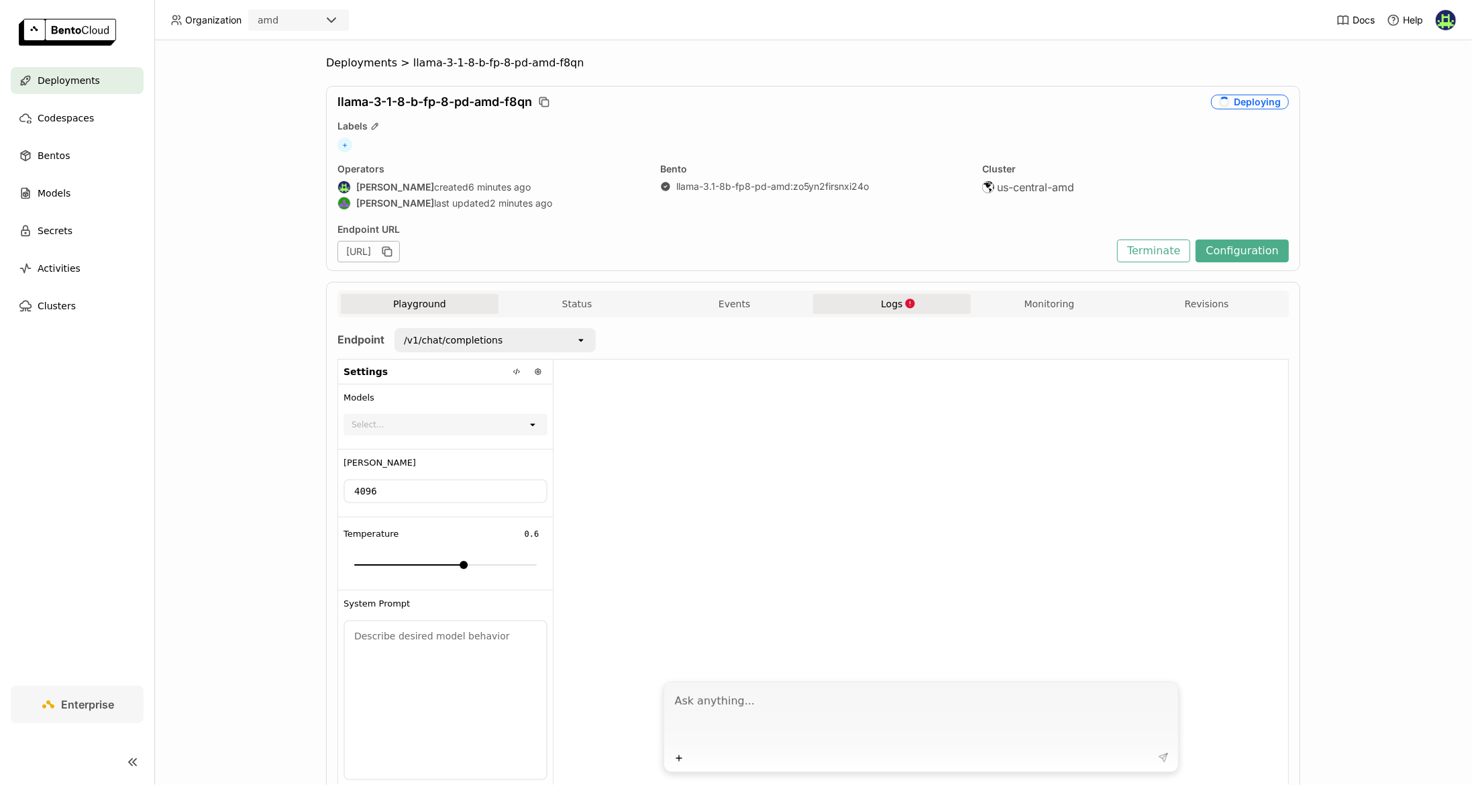
click at [854, 305] on button "Logs" at bounding box center [892, 304] width 158 height 20
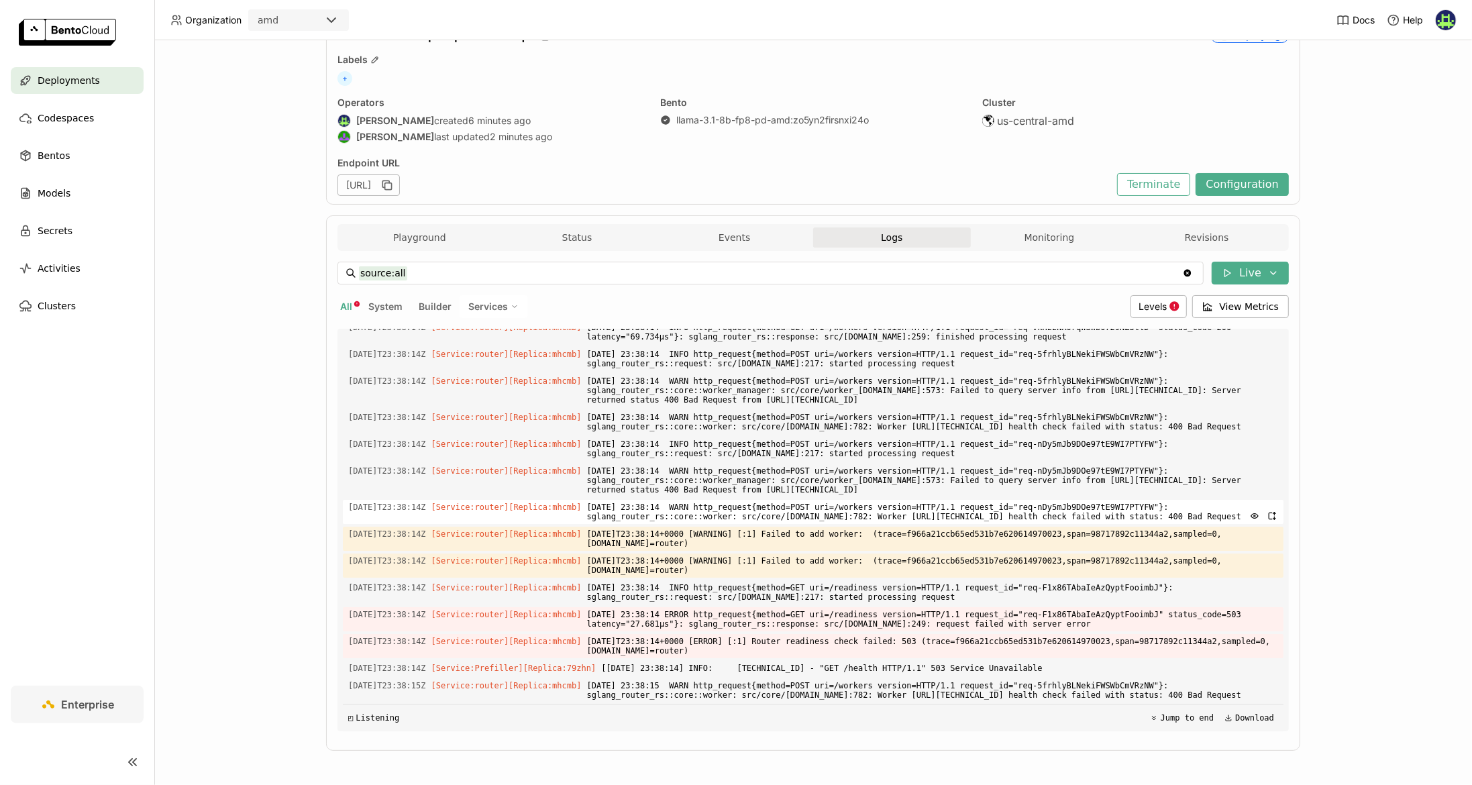
scroll to position [5750, 0]
drag, startPoint x: 568, startPoint y: 250, endPoint x: 572, endPoint y: 234, distance: 15.8
click at [568, 251] on div "source:all source:all Clear value Live All System Builder Services Levels View …" at bounding box center [812, 496] width 951 height 491
click at [572, 234] on button "Status" at bounding box center [577, 237] width 158 height 20
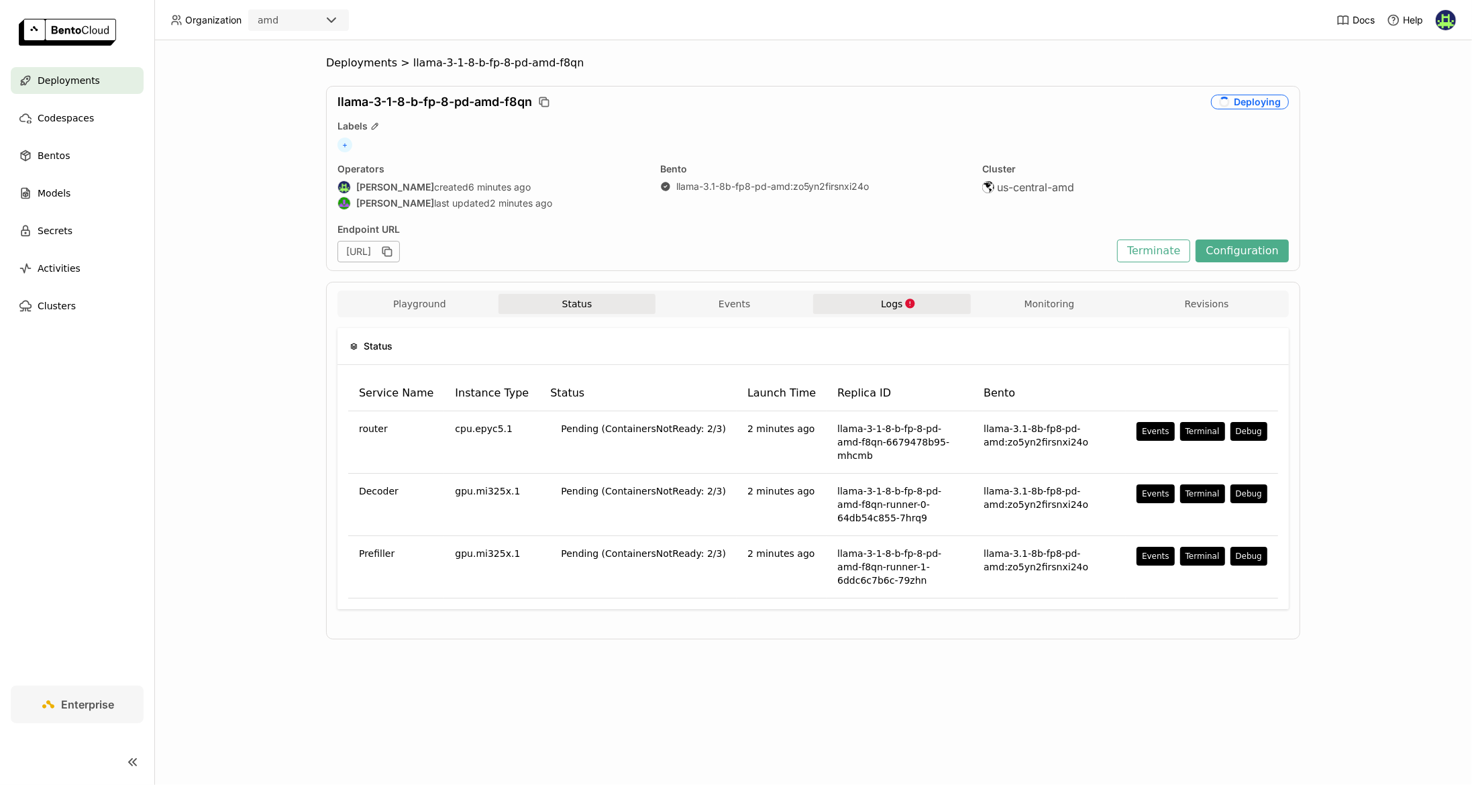
click at [888, 310] on button "Logs" at bounding box center [892, 304] width 158 height 20
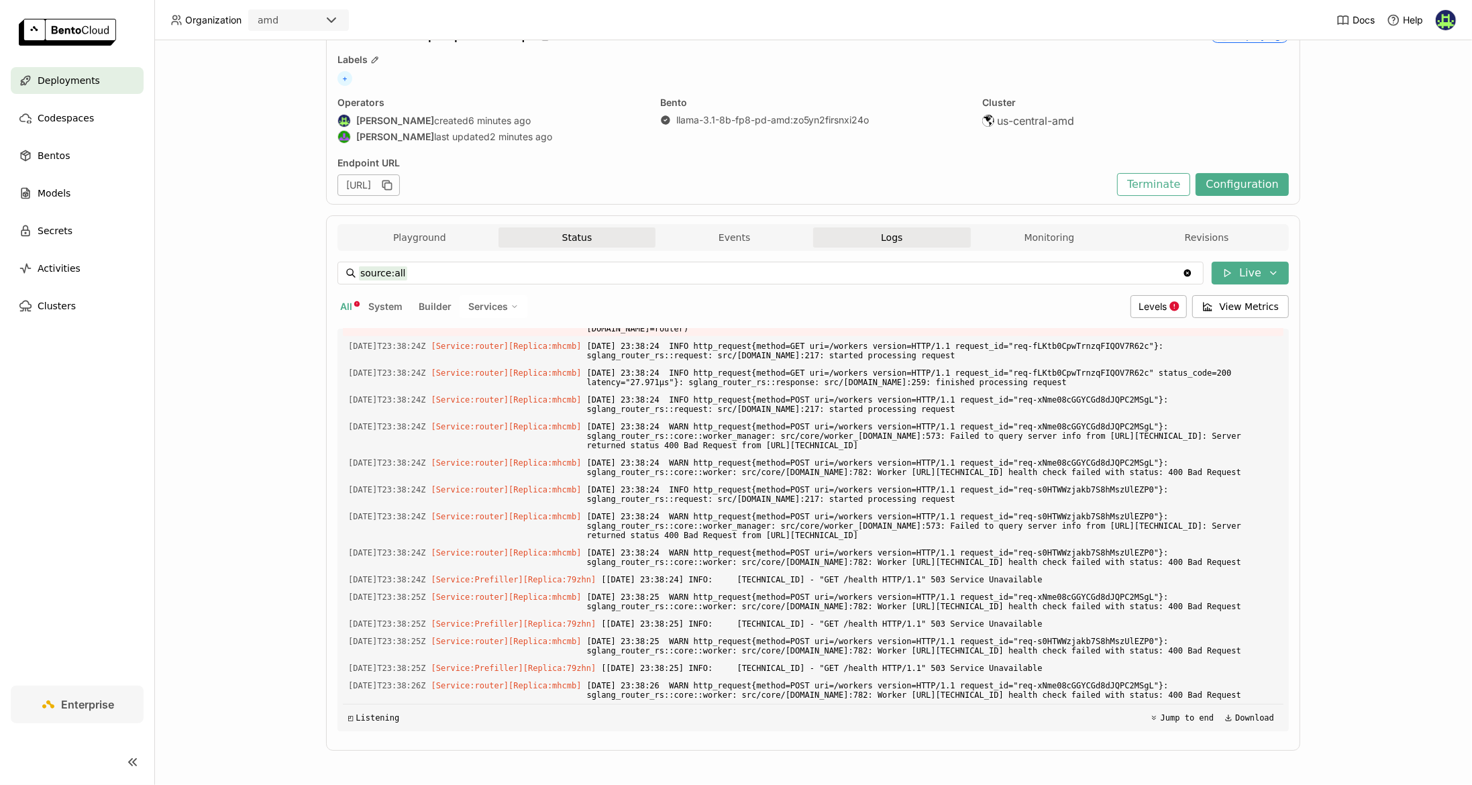
scroll to position [7224, 0]
click at [577, 237] on button "Status" at bounding box center [577, 237] width 158 height 20
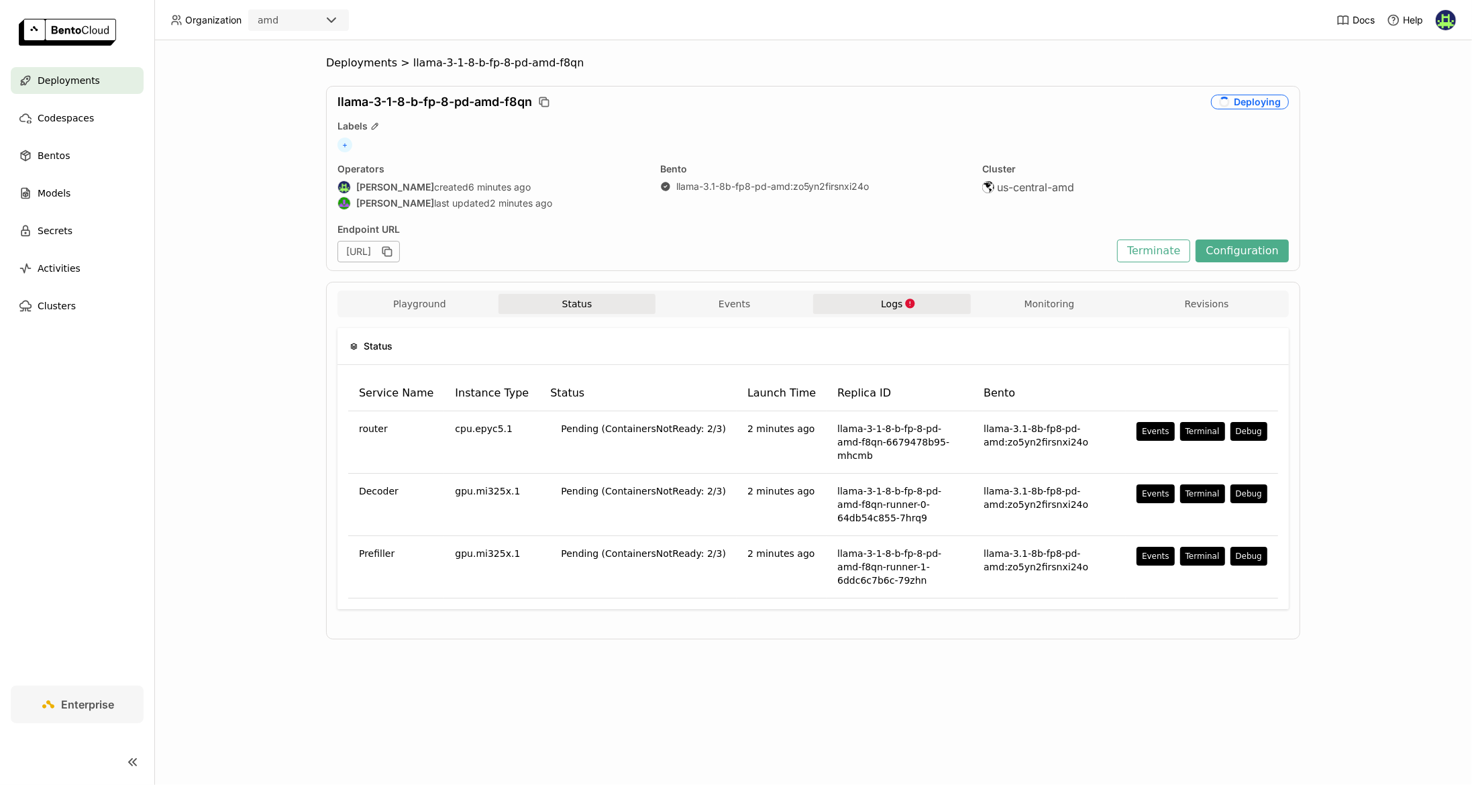
click at [909, 301] on icon "button" at bounding box center [909, 303] width 11 height 11
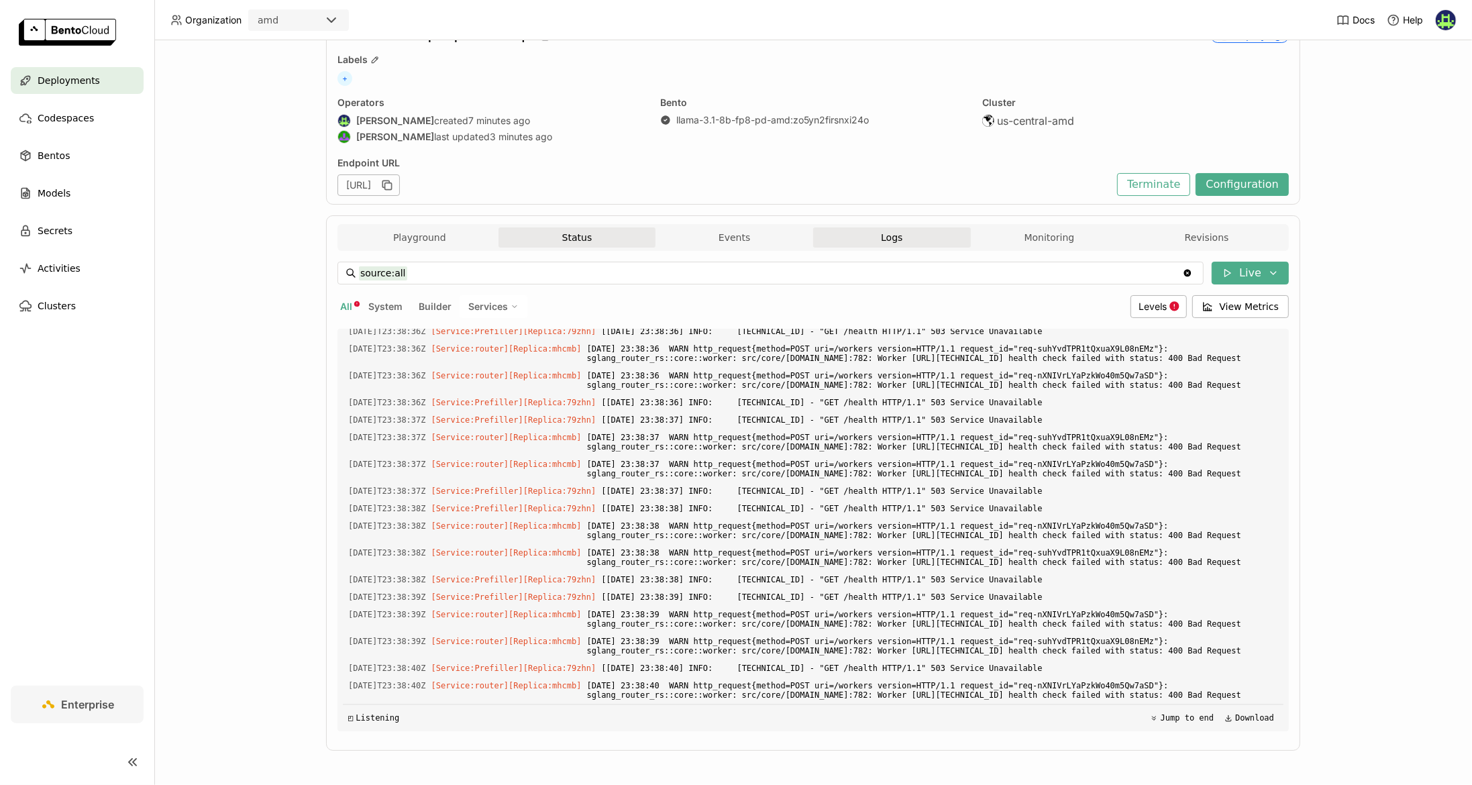
scroll to position [9228, 0]
click at [564, 234] on button "Status" at bounding box center [577, 237] width 158 height 20
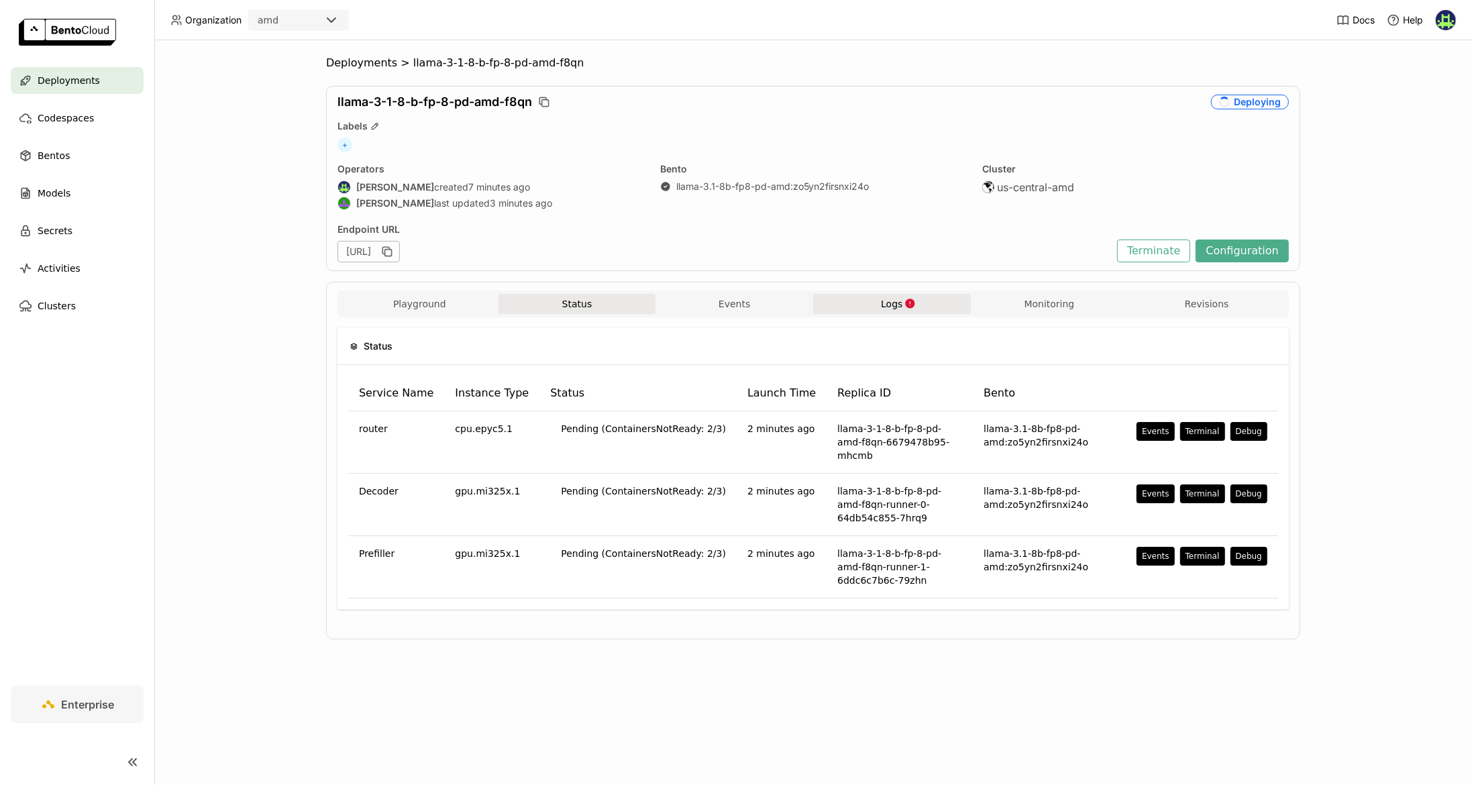
click at [564, 234] on div "Endpoint URL" at bounding box center [723, 229] width 773 height 12
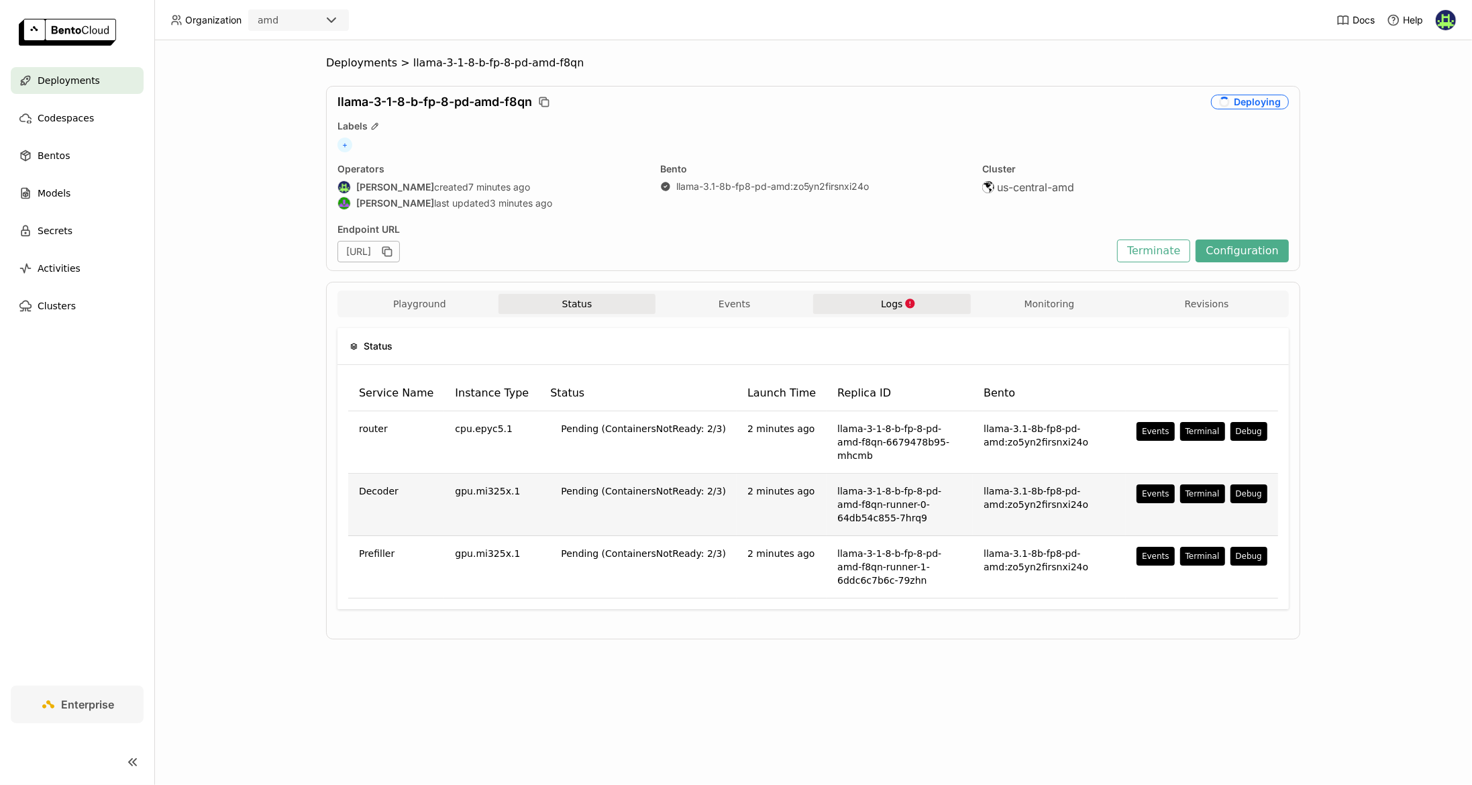
click at [496, 478] on td "gpu.mi325x.1" at bounding box center [491, 505] width 95 height 62
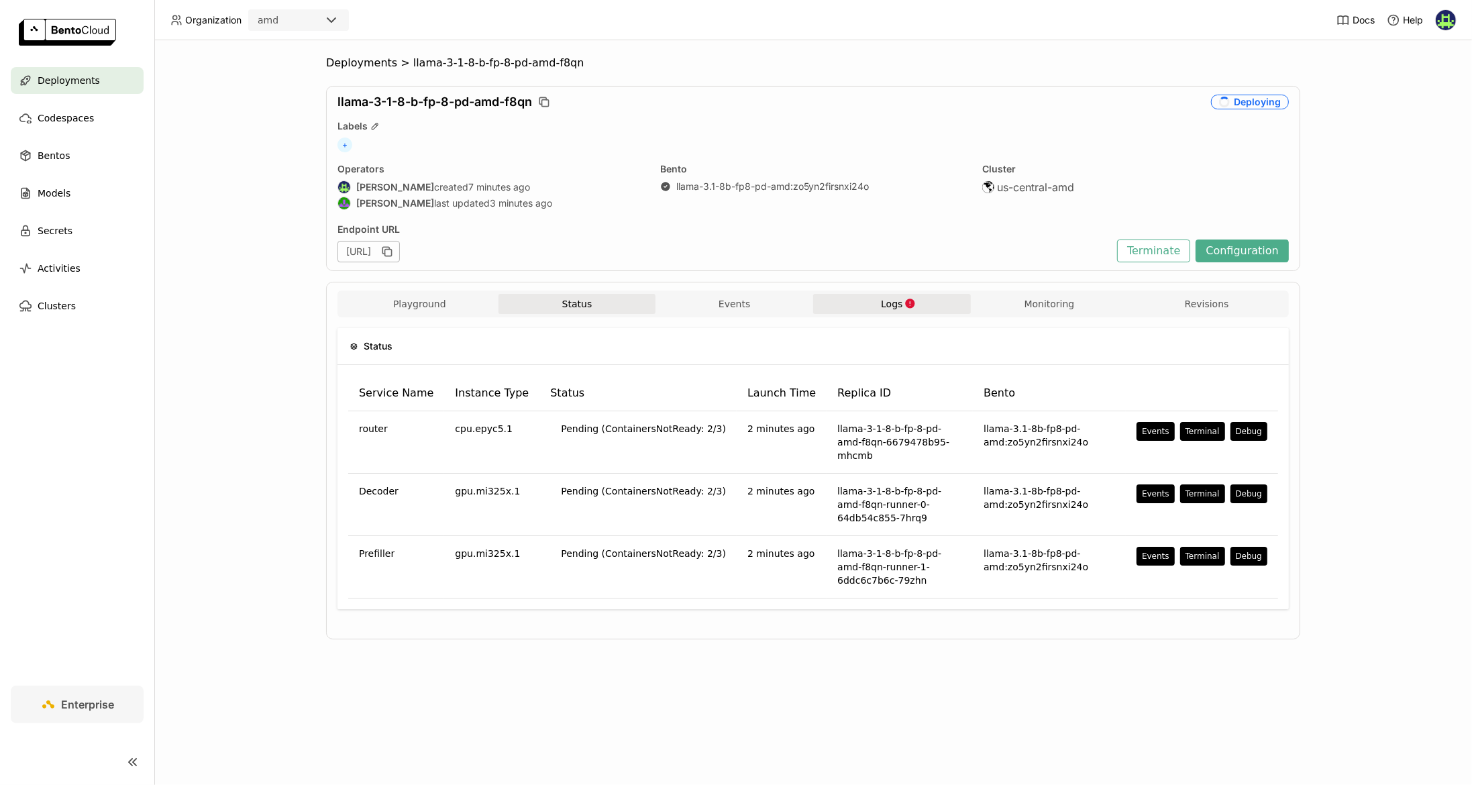
click at [898, 307] on span "Logs" at bounding box center [891, 304] width 21 height 12
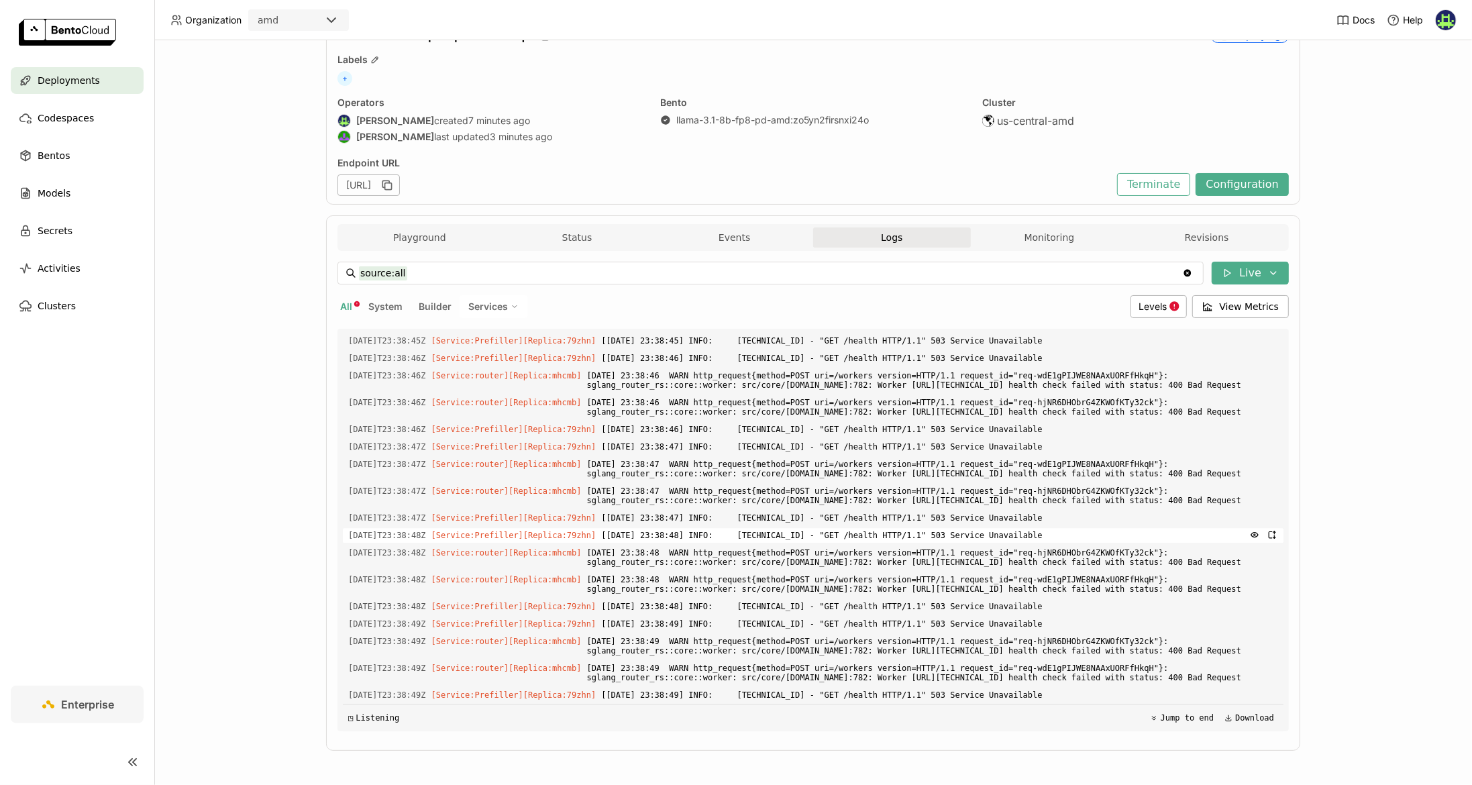
click at [733, 528] on span "[[DATE] 23:38:48] INFO: [TECHNICAL_ID] - "GET /health HTTP/1.1" 503 Service Una…" at bounding box center [939, 535] width 677 height 15
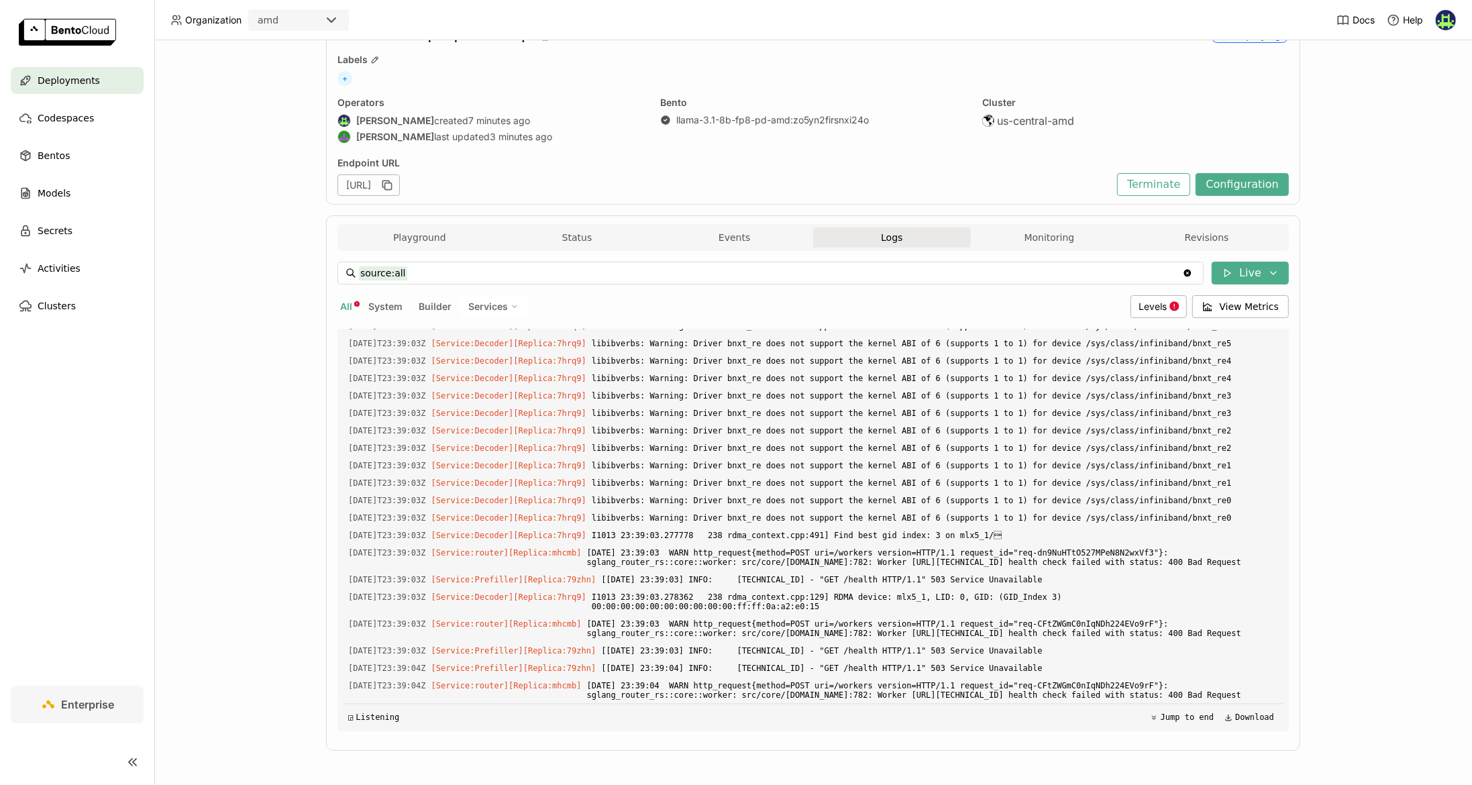
click at [313, 445] on div "Deployments > llama-3-1-8-b-fp-8-pd-amd-f8qn llama-3-1-8-b-fp-8-pd-amd-f8qn Dep…" at bounding box center [813, 412] width 1318 height 745
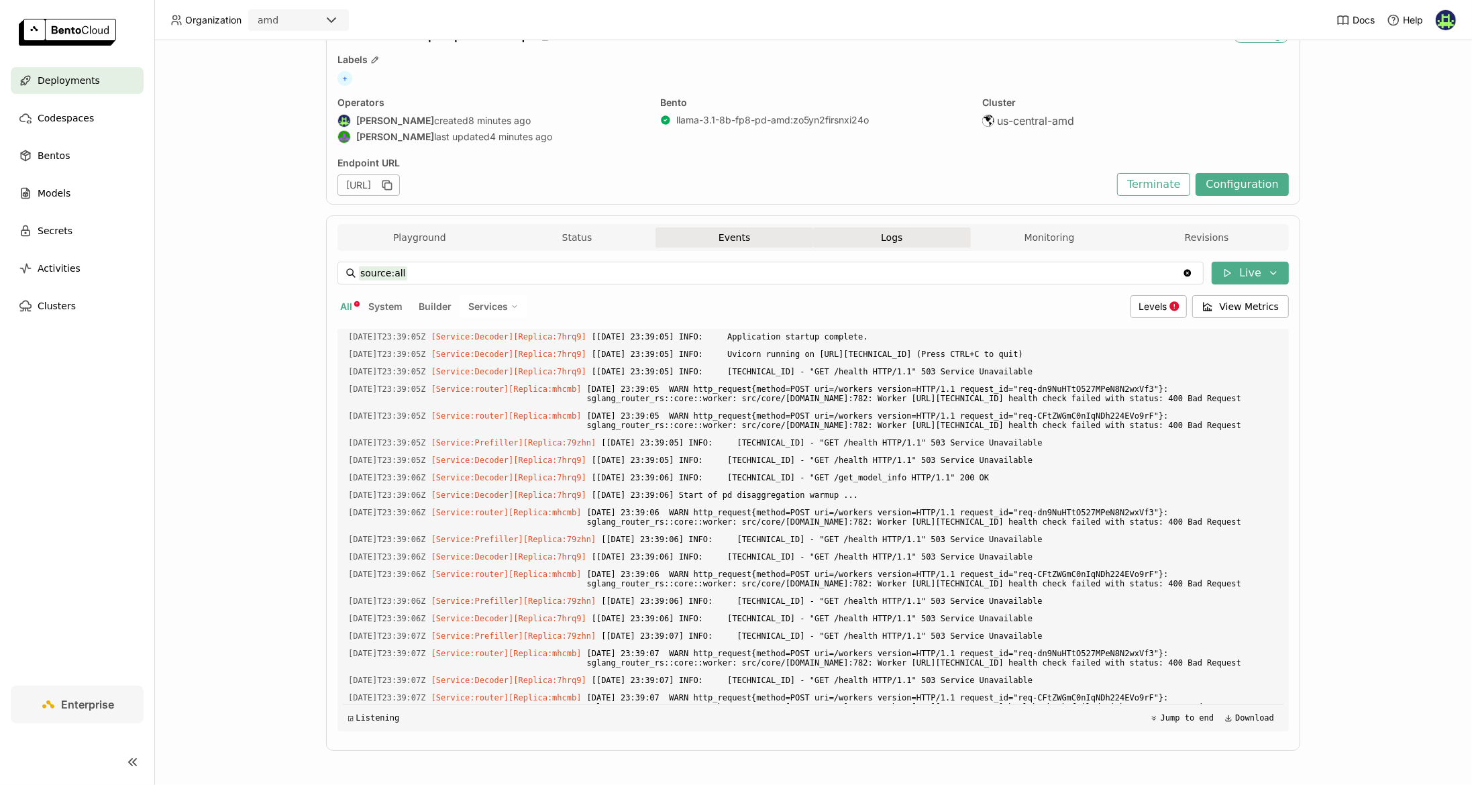
click at [769, 227] on button "Events" at bounding box center [734, 237] width 158 height 20
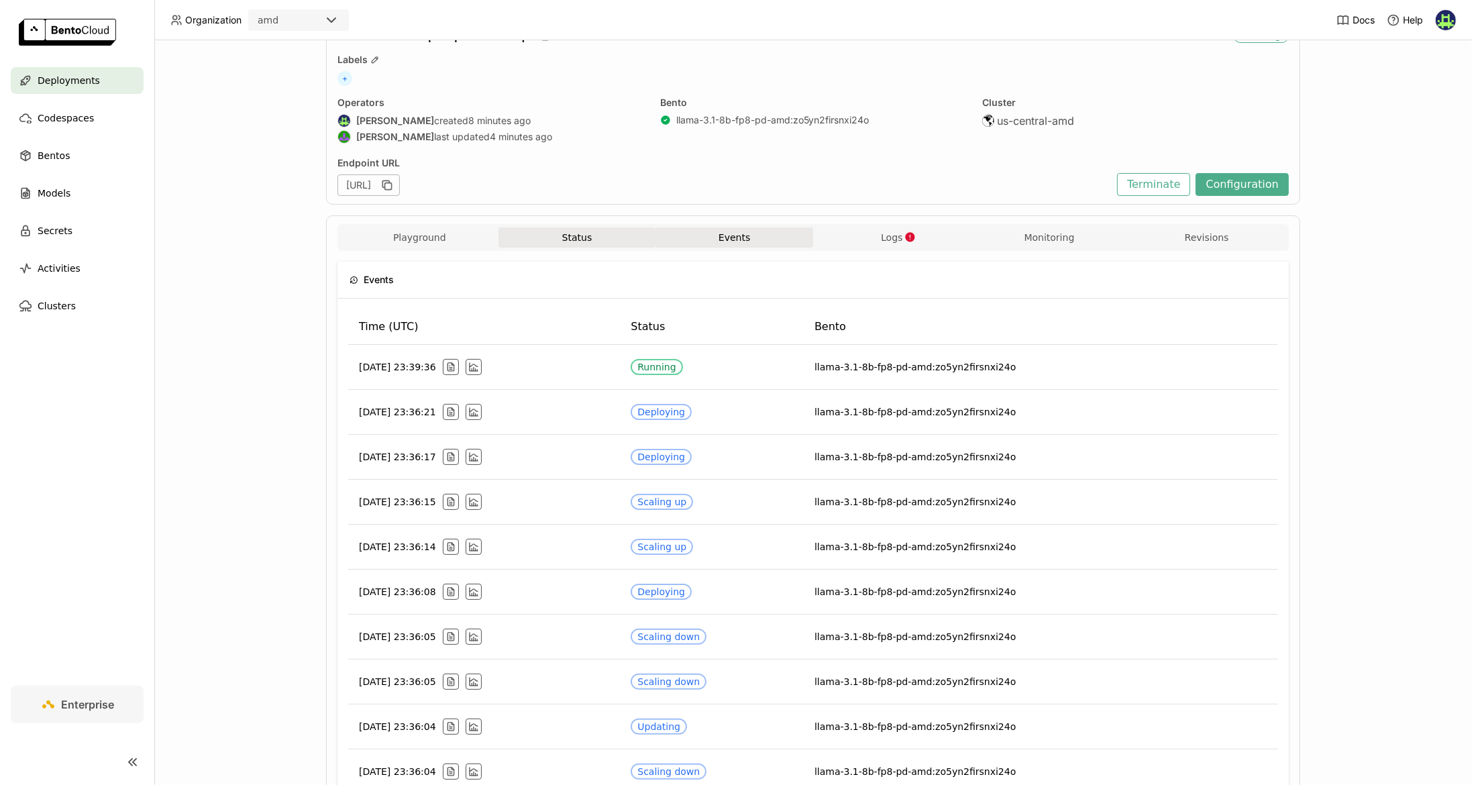
click at [541, 229] on button "Status" at bounding box center [577, 237] width 158 height 20
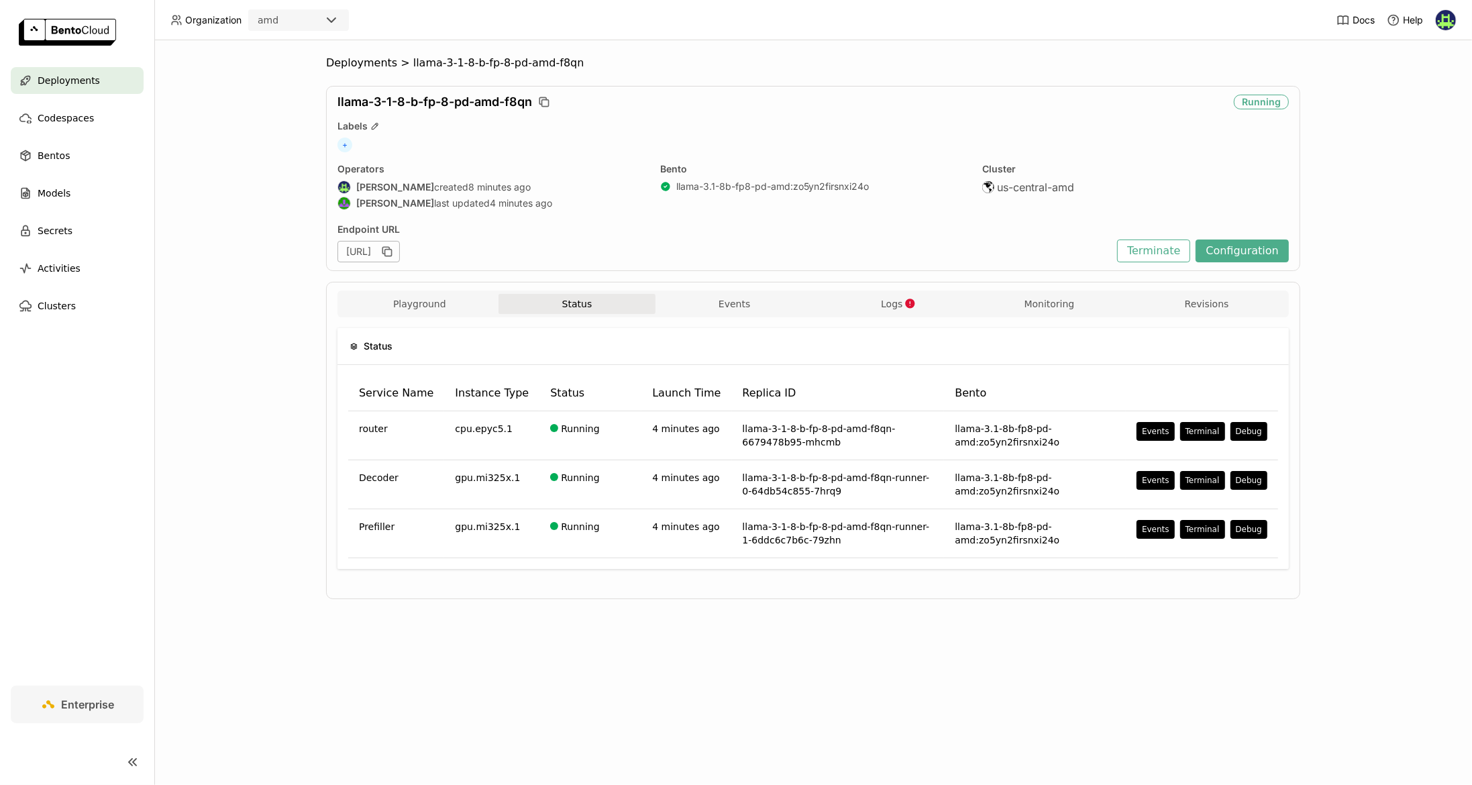
click at [467, 229] on div "Endpoint URL" at bounding box center [723, 229] width 773 height 12
drag, startPoint x: 434, startPoint y: 302, endPoint x: 427, endPoint y: 306, distance: 7.8
click at [434, 302] on button "Playground" at bounding box center [420, 304] width 158 height 20
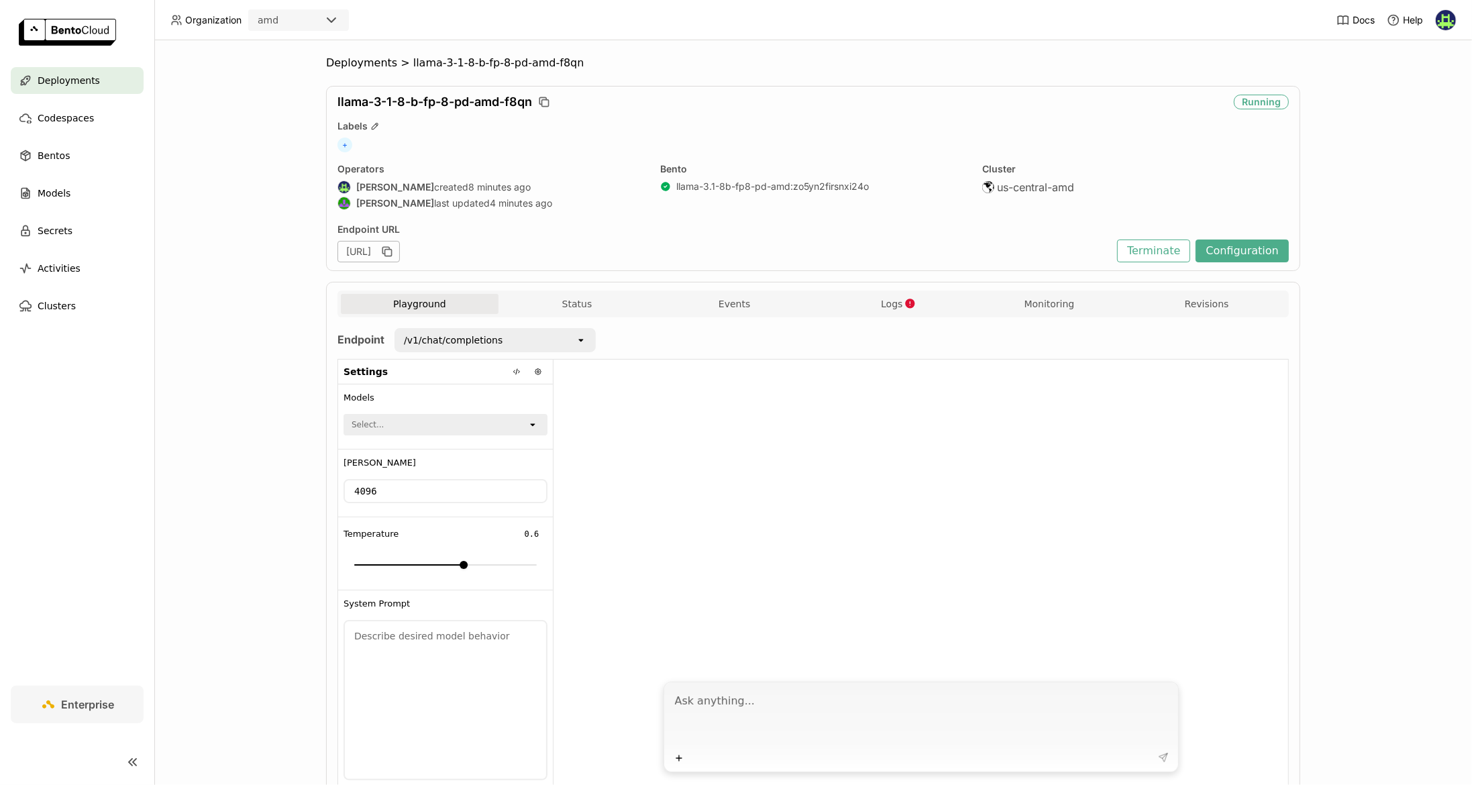
scroll to position [61, 0]
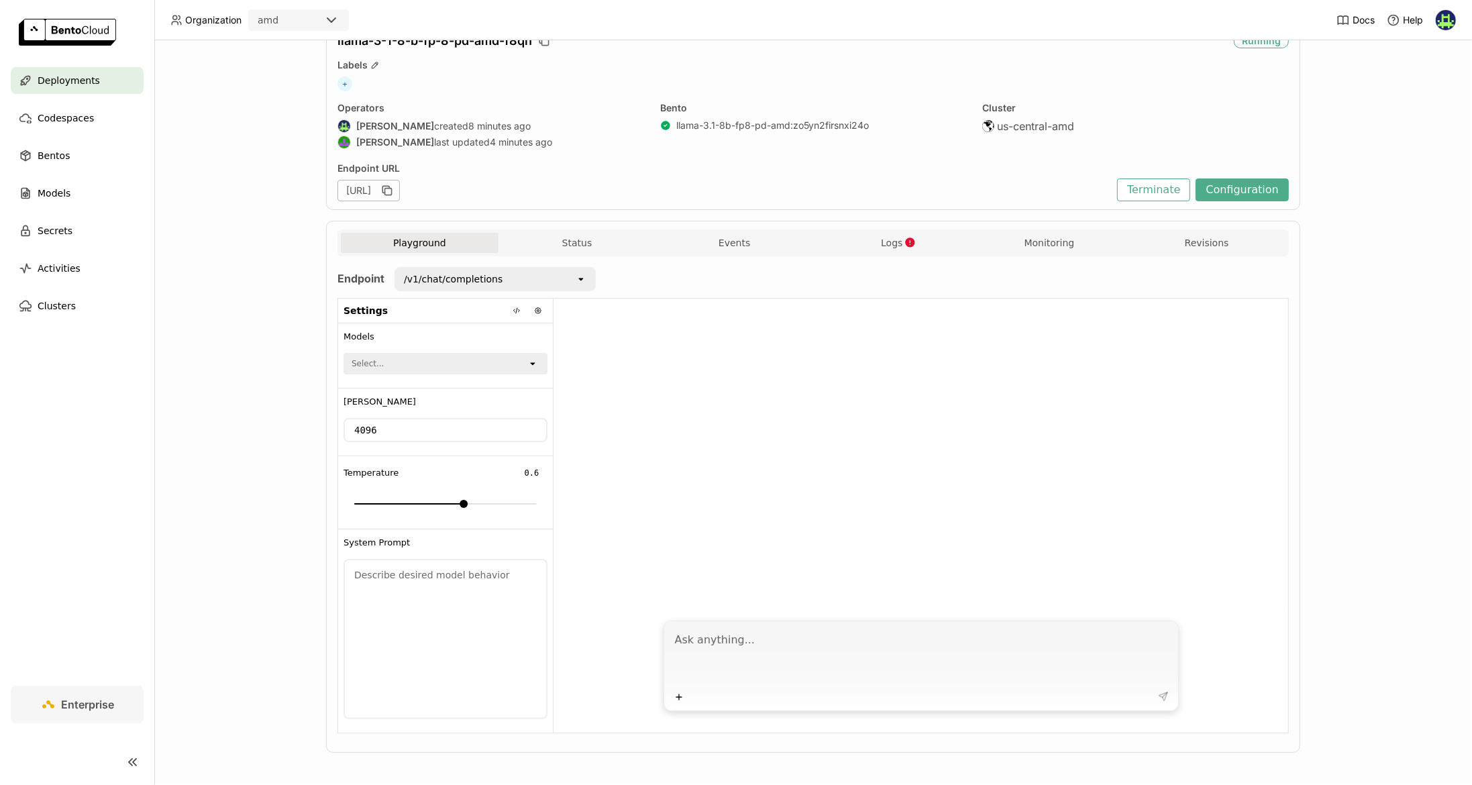
click at [725, 634] on textarea at bounding box center [922, 656] width 495 height 62
type textarea "tell us a story"
click at [892, 19] on icon "Close" at bounding box center [897, 20] width 11 height 11
drag, startPoint x: 739, startPoint y: 379, endPoint x: 698, endPoint y: 343, distance: 54.7
click at [739, 378] on div at bounding box center [920, 456] width 735 height 314
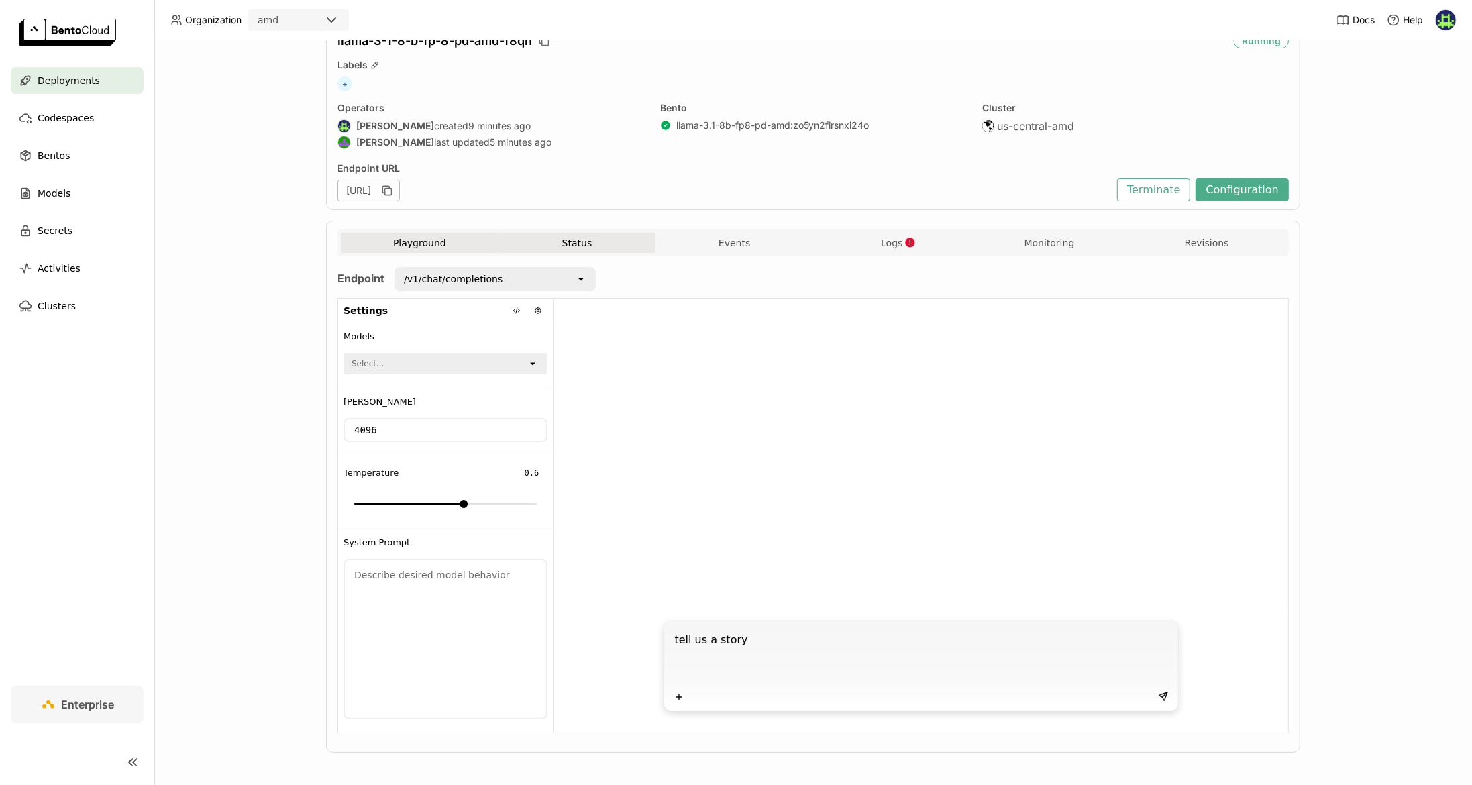
click at [594, 236] on button "Status" at bounding box center [577, 243] width 158 height 20
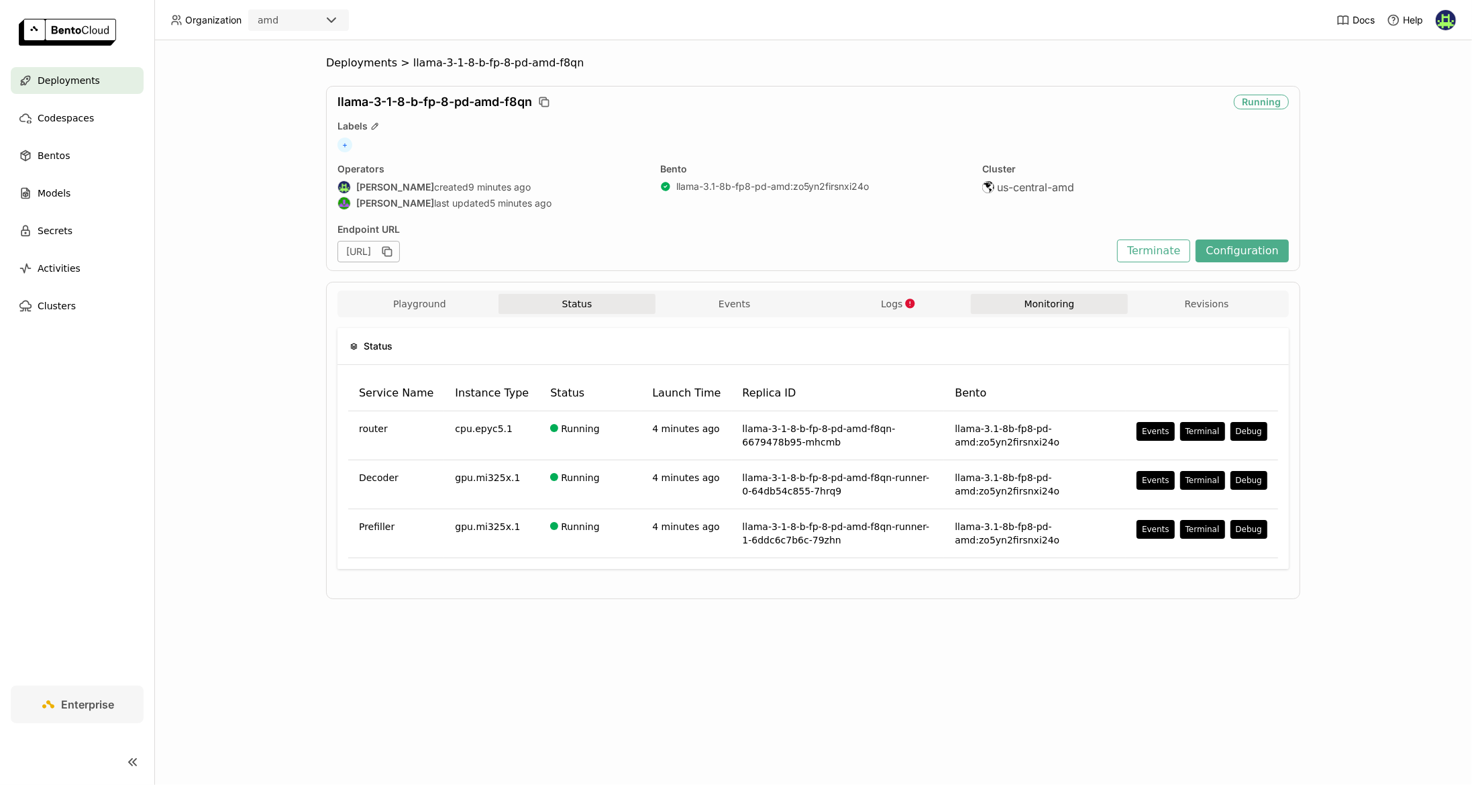
click at [1061, 299] on button "Monitoring" at bounding box center [1050, 304] width 158 height 20
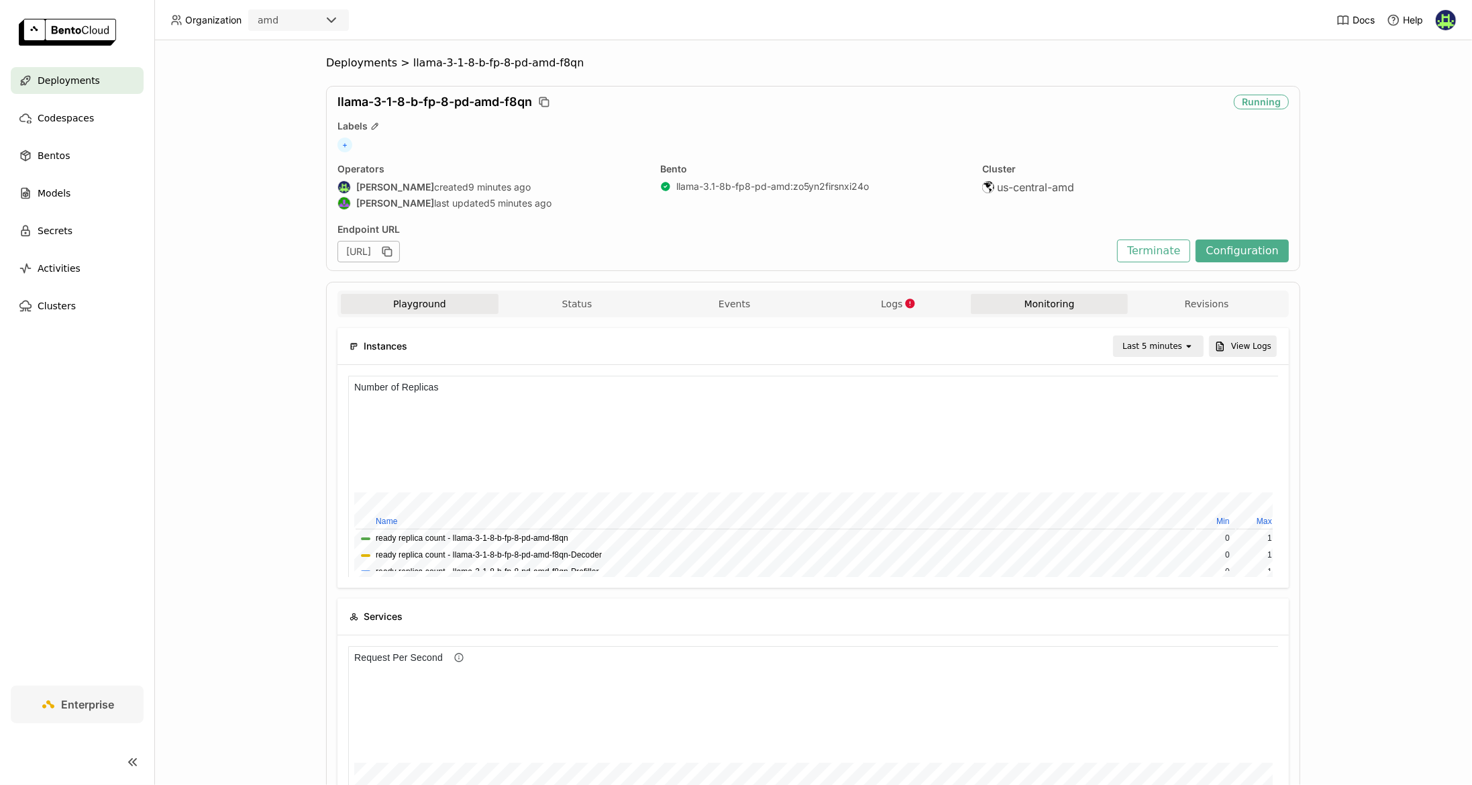
click at [404, 301] on button "Playground" at bounding box center [420, 304] width 158 height 20
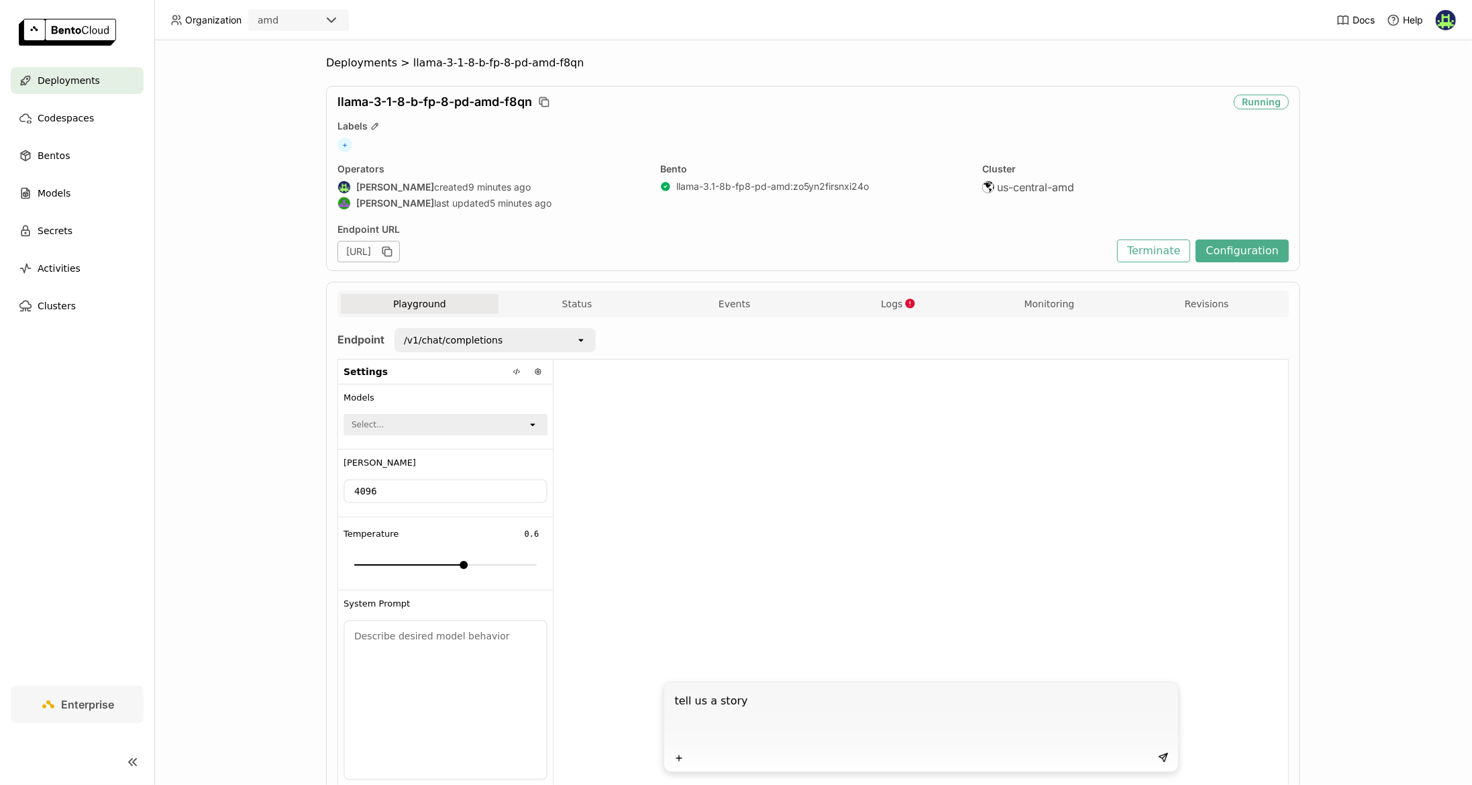
scroll to position [61, 0]
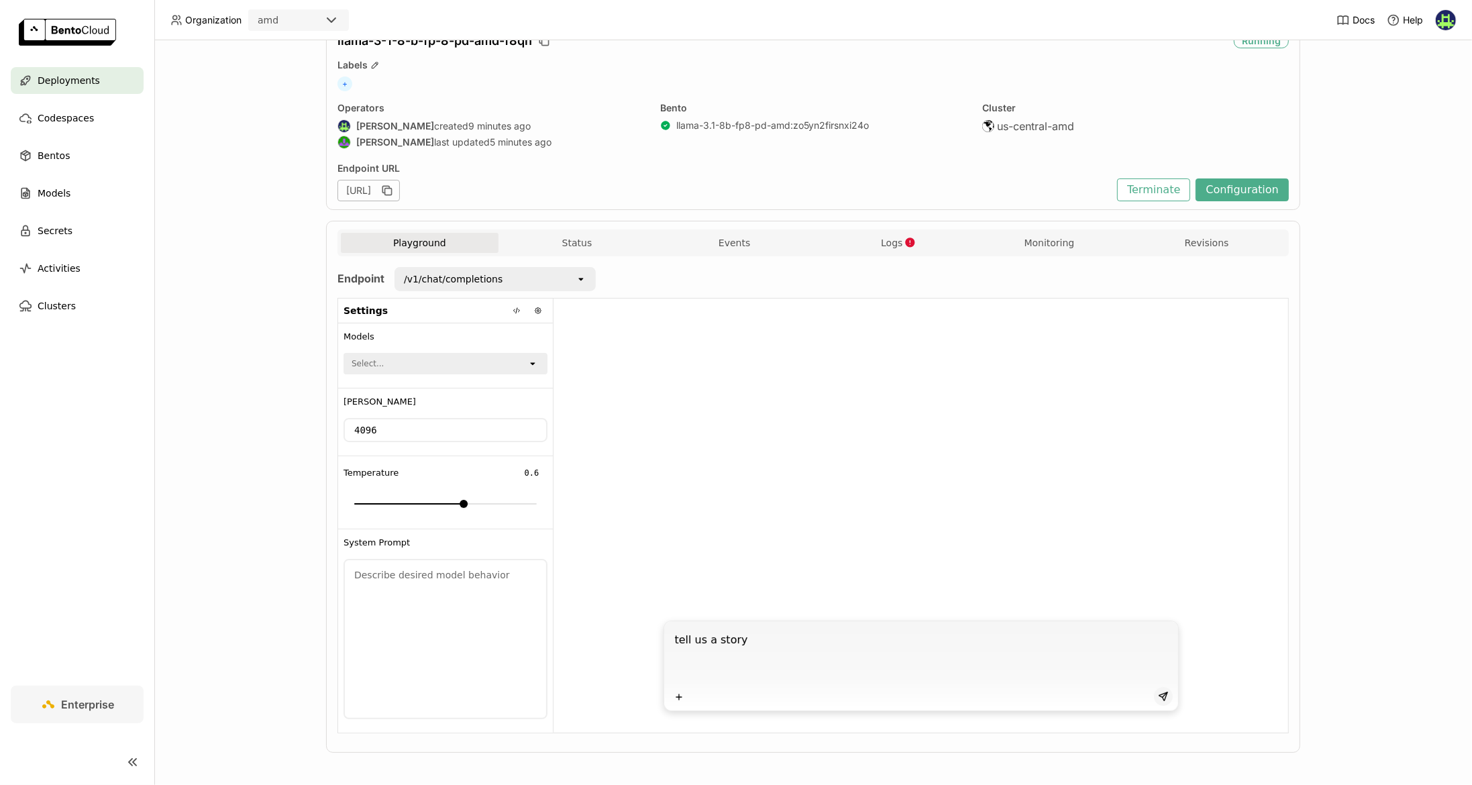
click at [1087, 696] on icon at bounding box center [1163, 696] width 11 height 11
drag, startPoint x: 594, startPoint y: 233, endPoint x: 588, endPoint y: 239, distance: 9.0
click at [595, 233] on button "Status" at bounding box center [577, 243] width 158 height 20
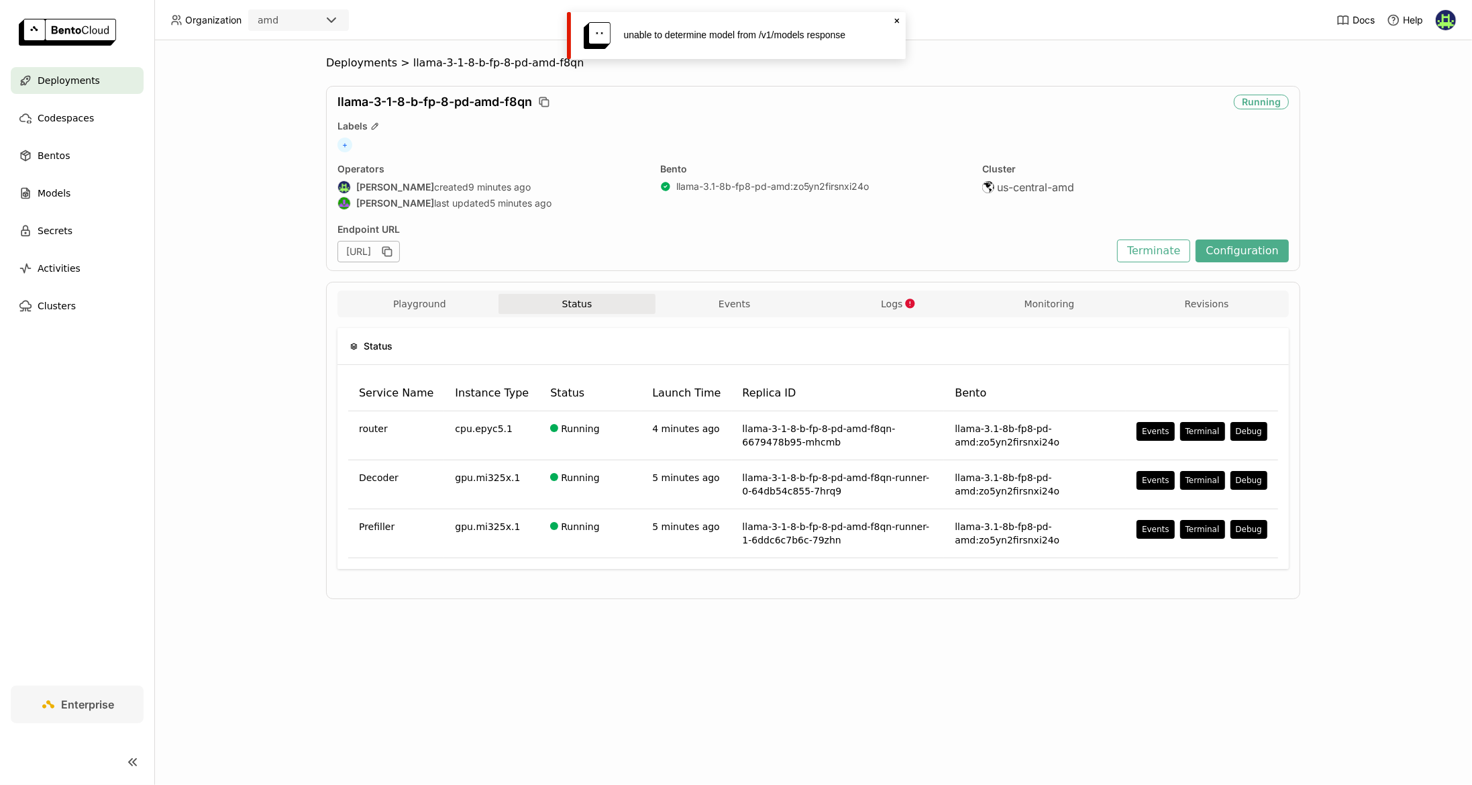
click at [695, 706] on div "Deployments > llama-3-1-8-b-fp-8-pd-amd-f8qn llama-3-1-8-b-fp-8-pd-amd-f8qn Run…" at bounding box center [813, 412] width 1318 height 745
